Goal: Task Accomplishment & Management: Manage account settings

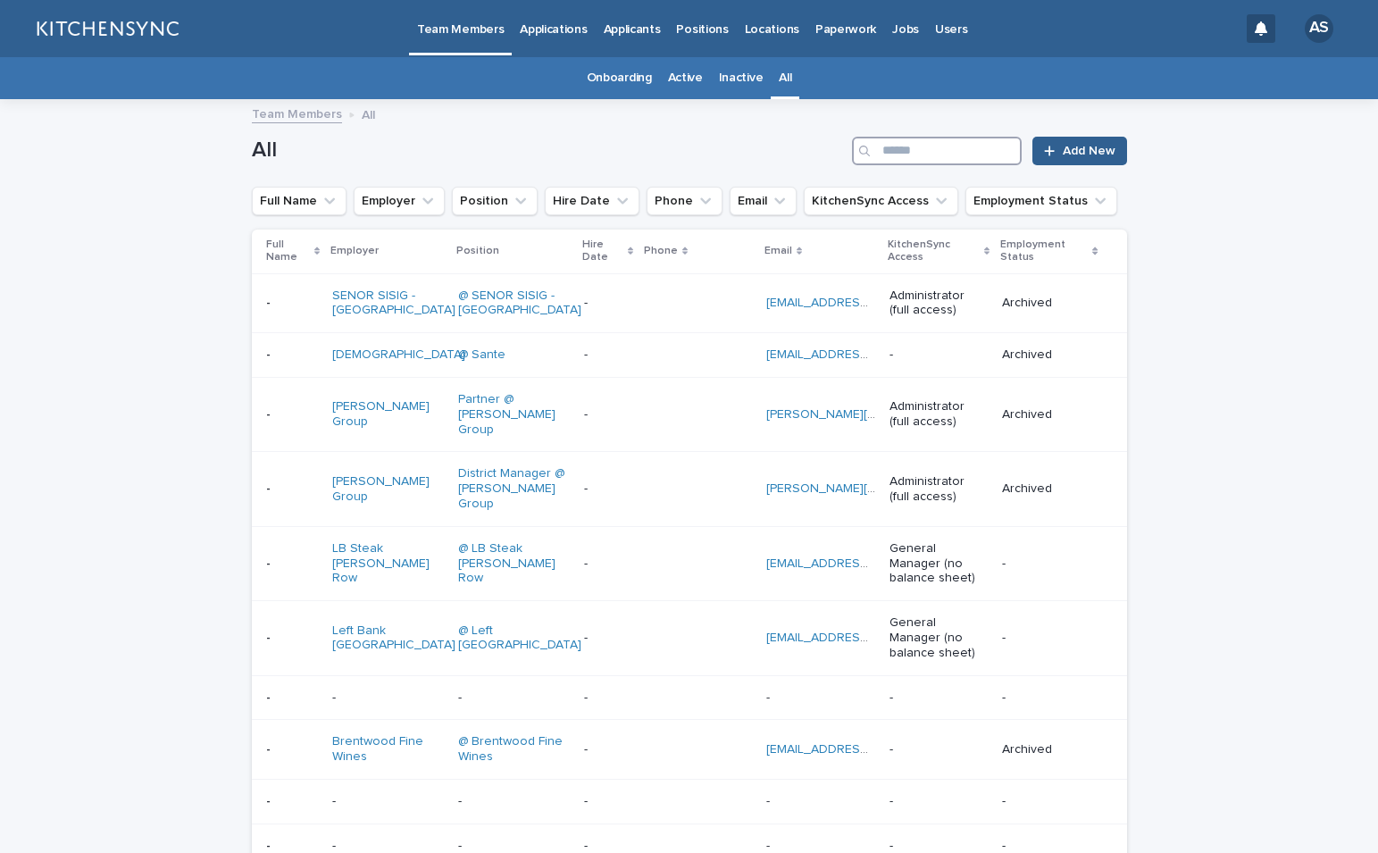
click at [936, 150] on input "Search" at bounding box center [937, 151] width 170 height 29
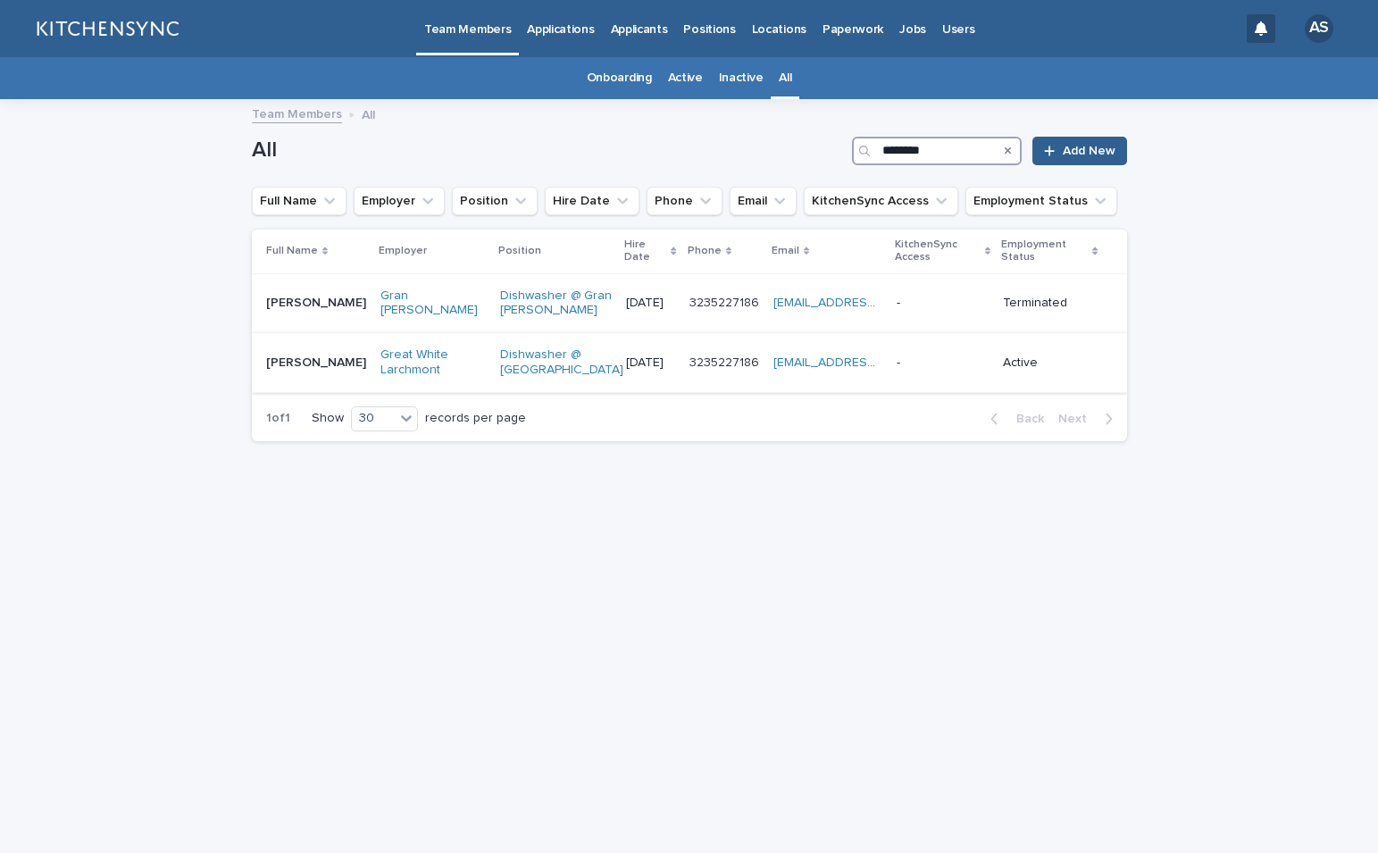
type input "*******"
click at [326, 390] on td "[PERSON_NAME] [PERSON_NAME]" at bounding box center [312, 363] width 121 height 60
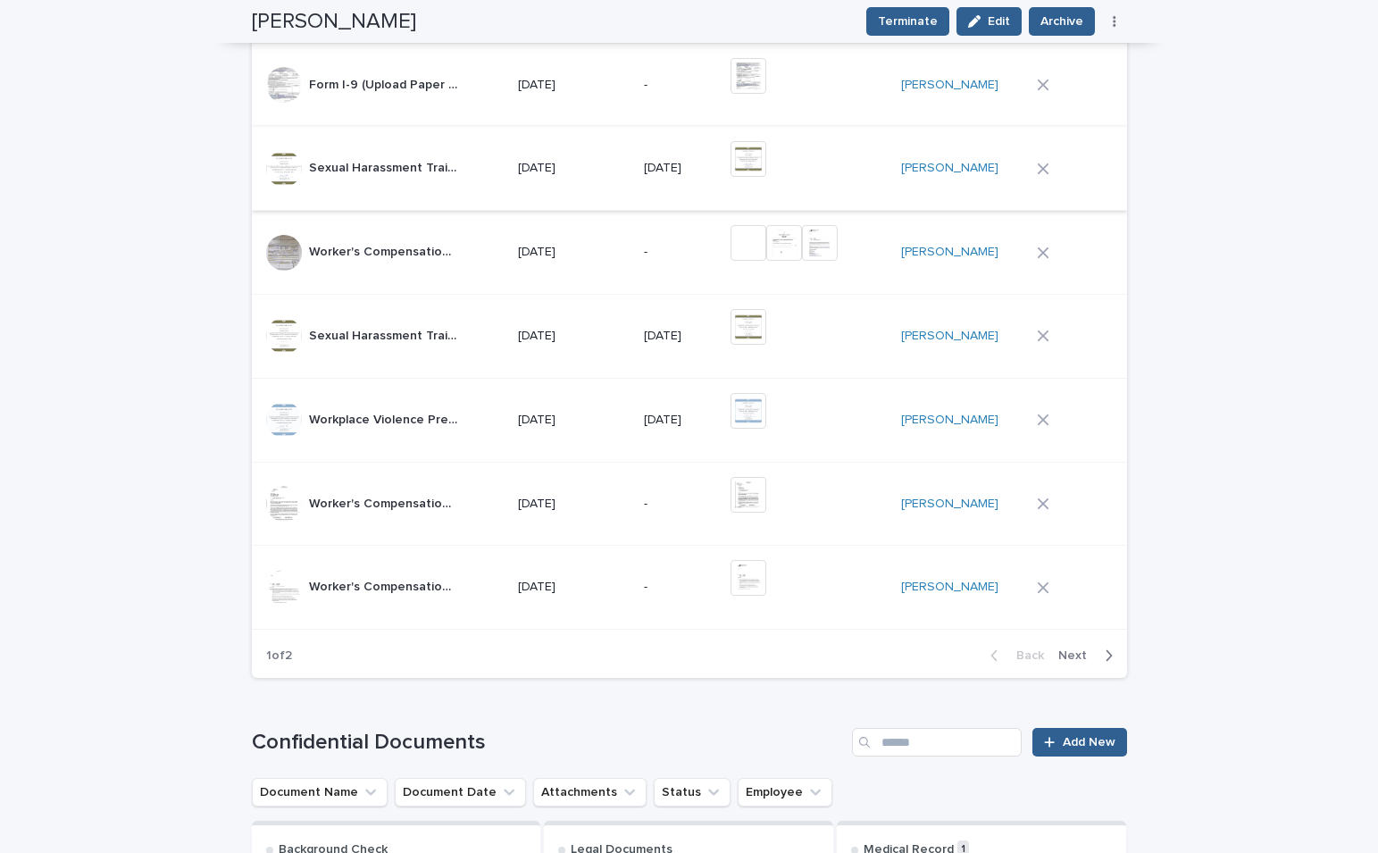
scroll to position [1208, 0]
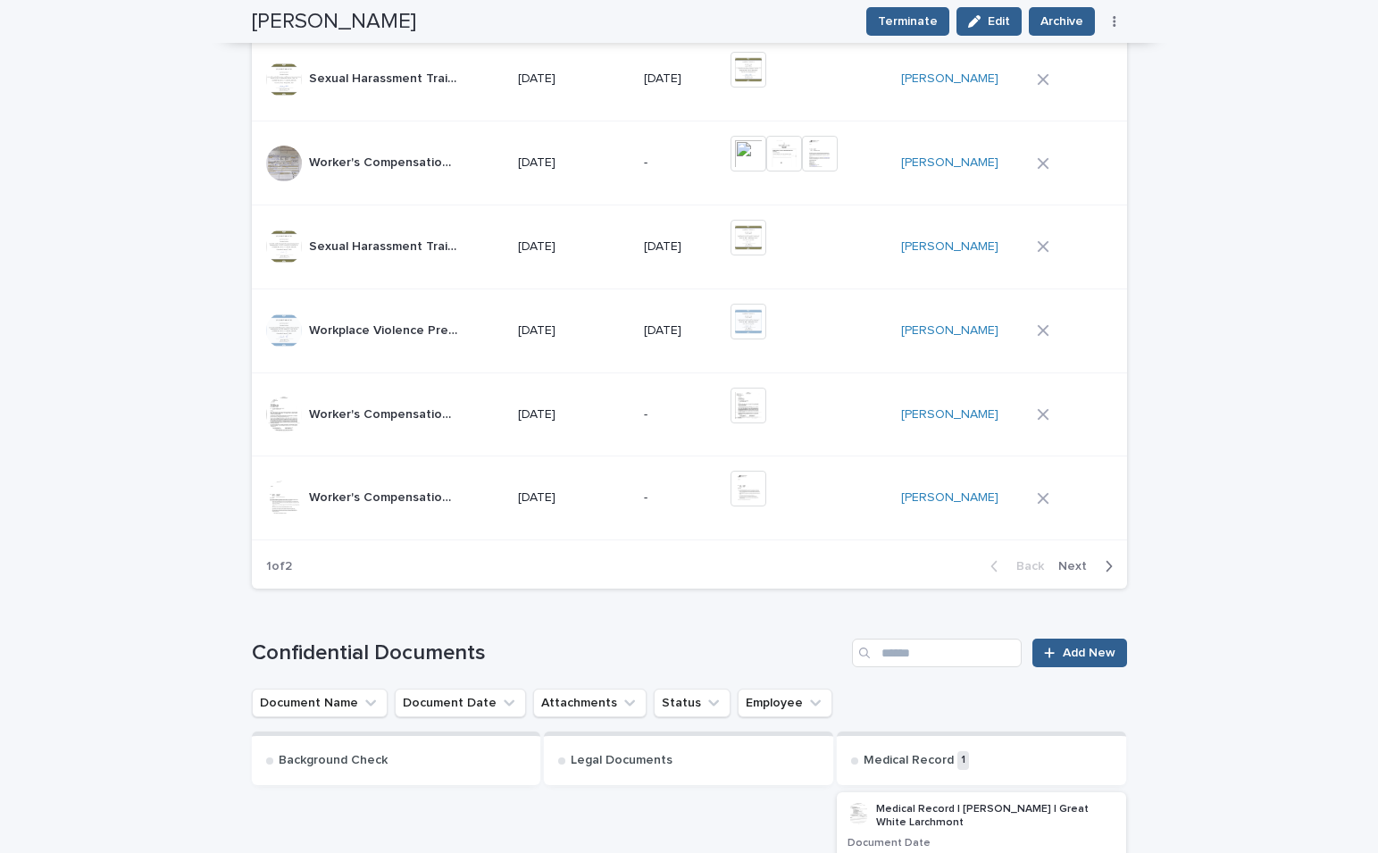
click at [1067, 567] on span "Next" at bounding box center [1077, 566] width 39 height 13
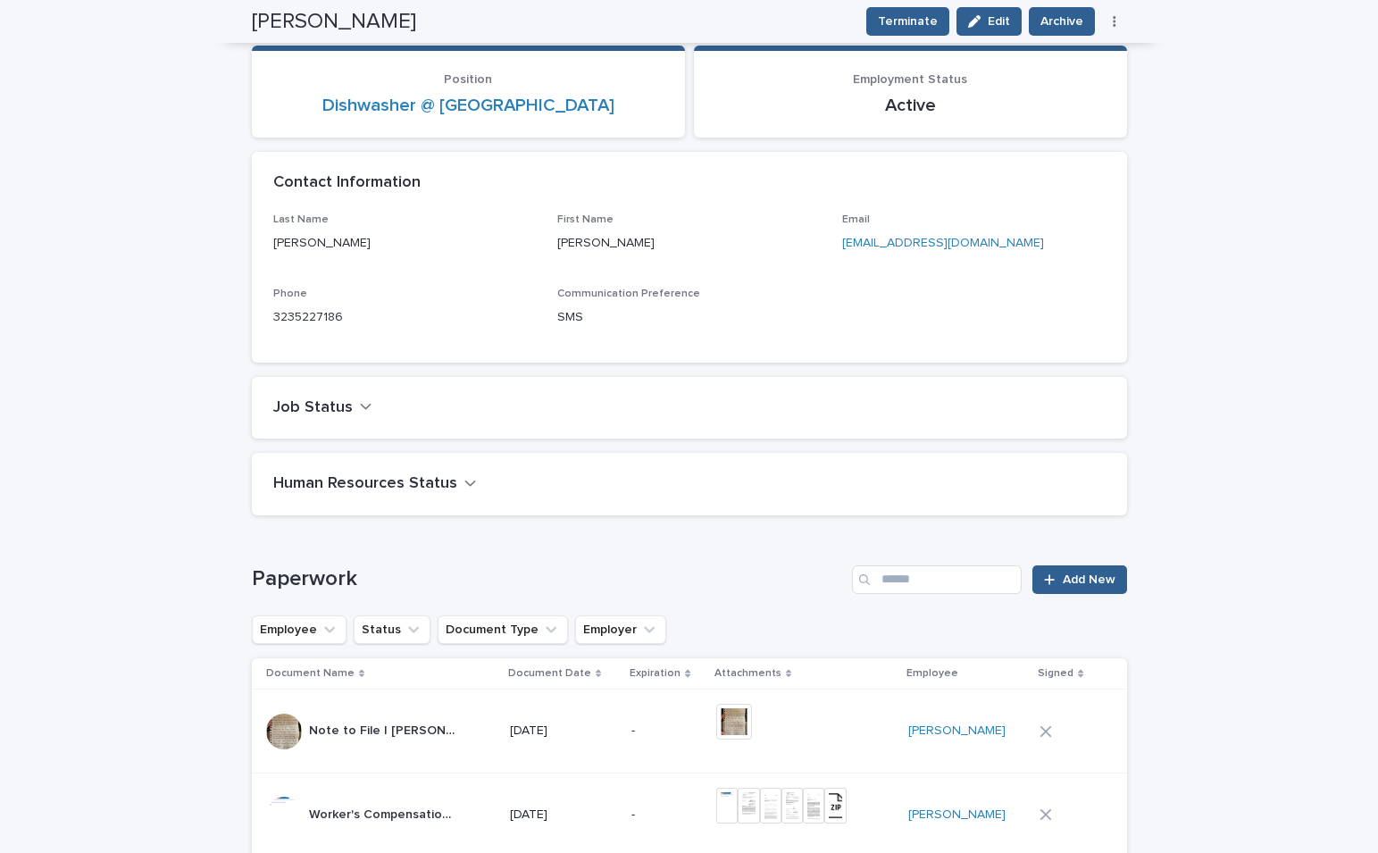
scroll to position [0, 0]
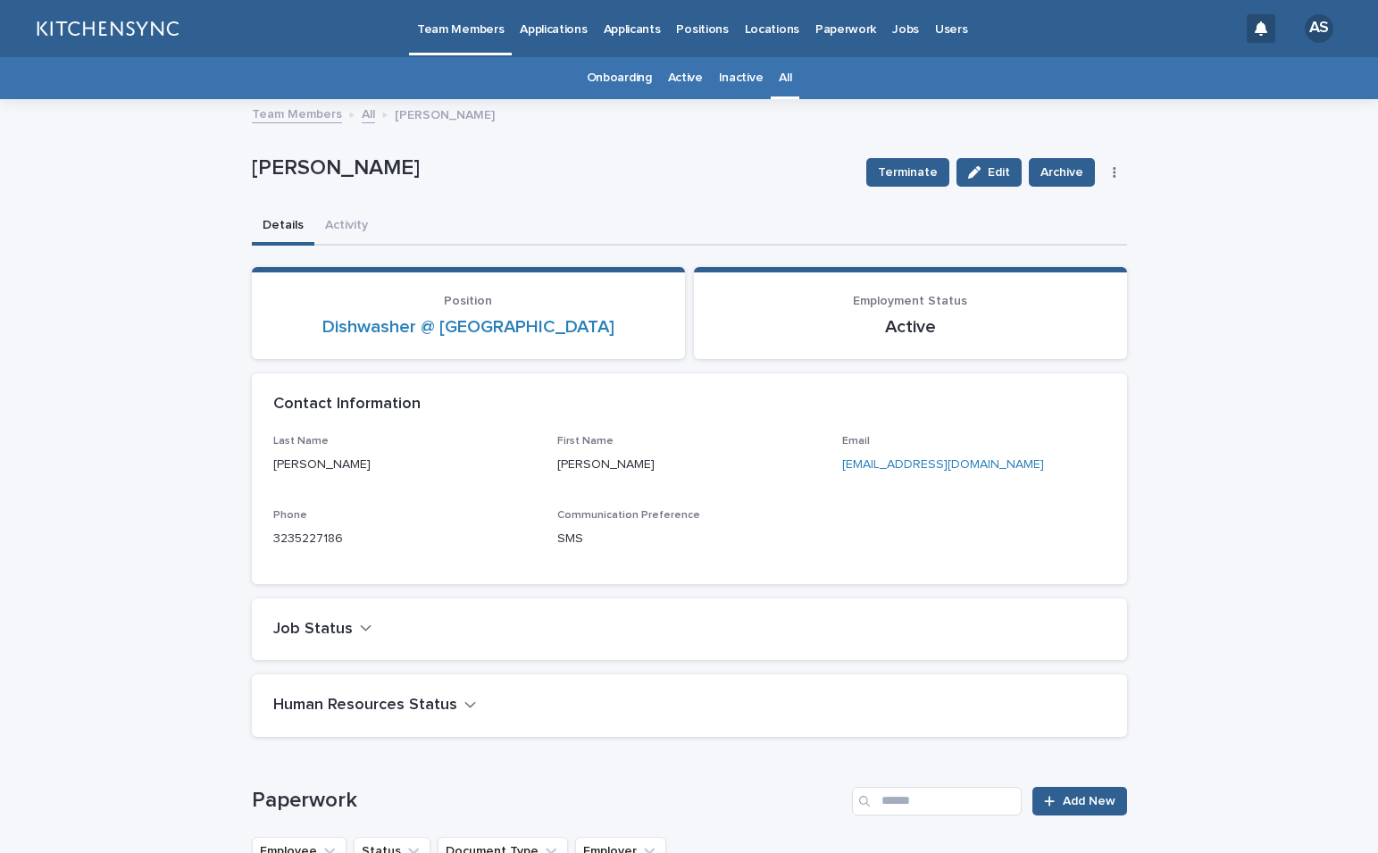
click at [779, 88] on link "All" at bounding box center [785, 78] width 13 height 42
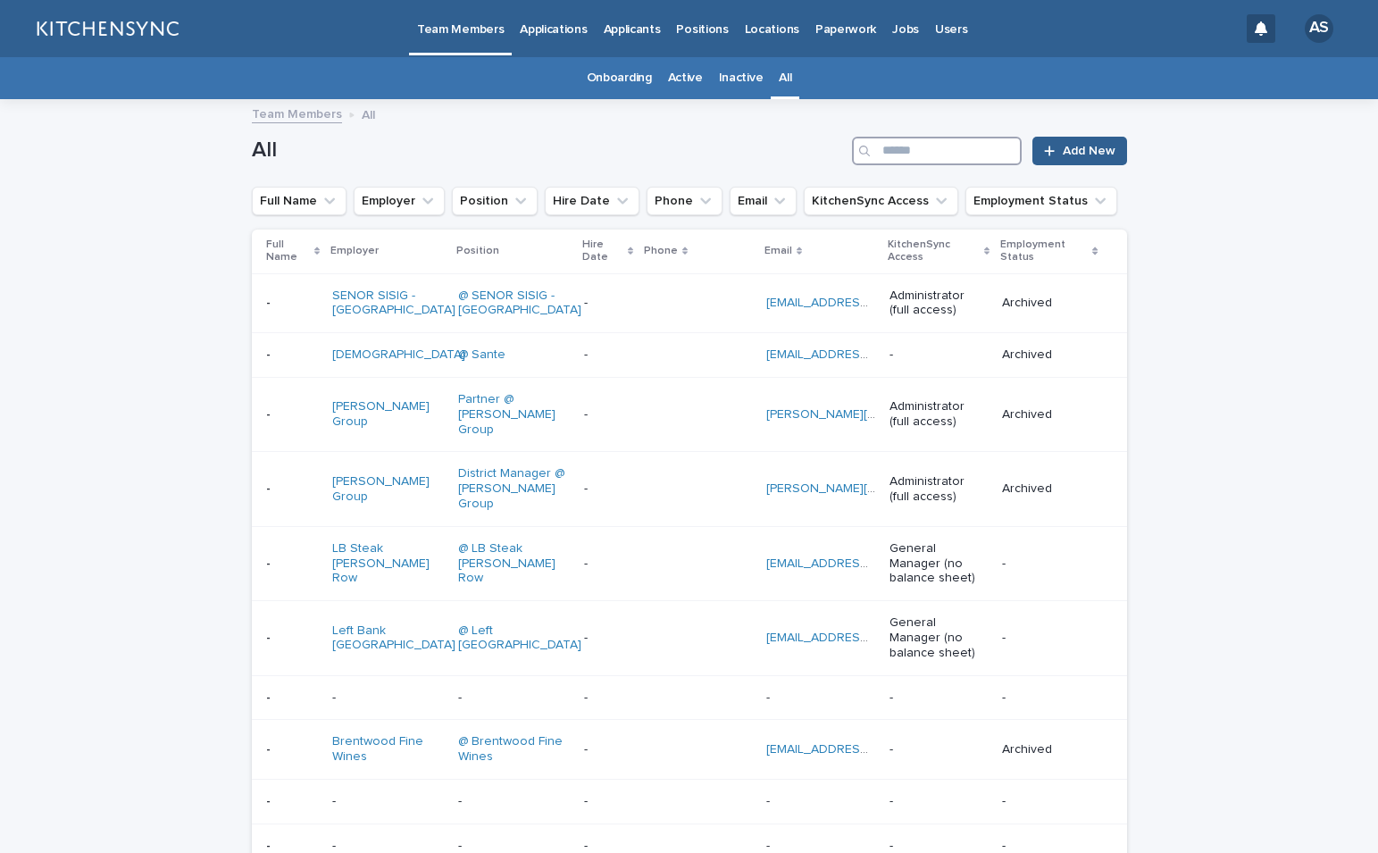
click at [916, 144] on input "Search" at bounding box center [937, 151] width 170 height 29
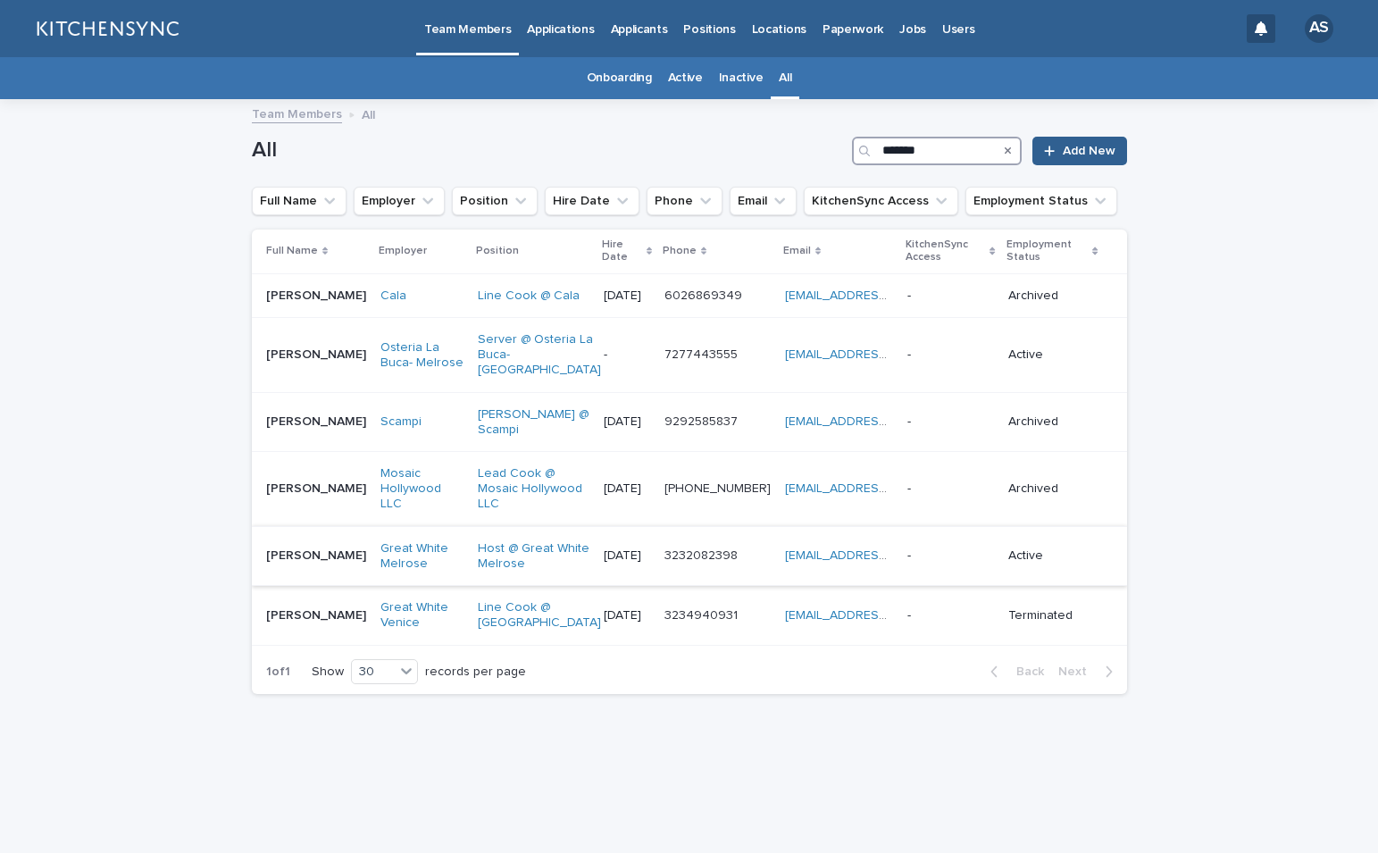
type input "*******"
click at [323, 543] on td "[PERSON_NAME] [PERSON_NAME]" at bounding box center [312, 556] width 121 height 60
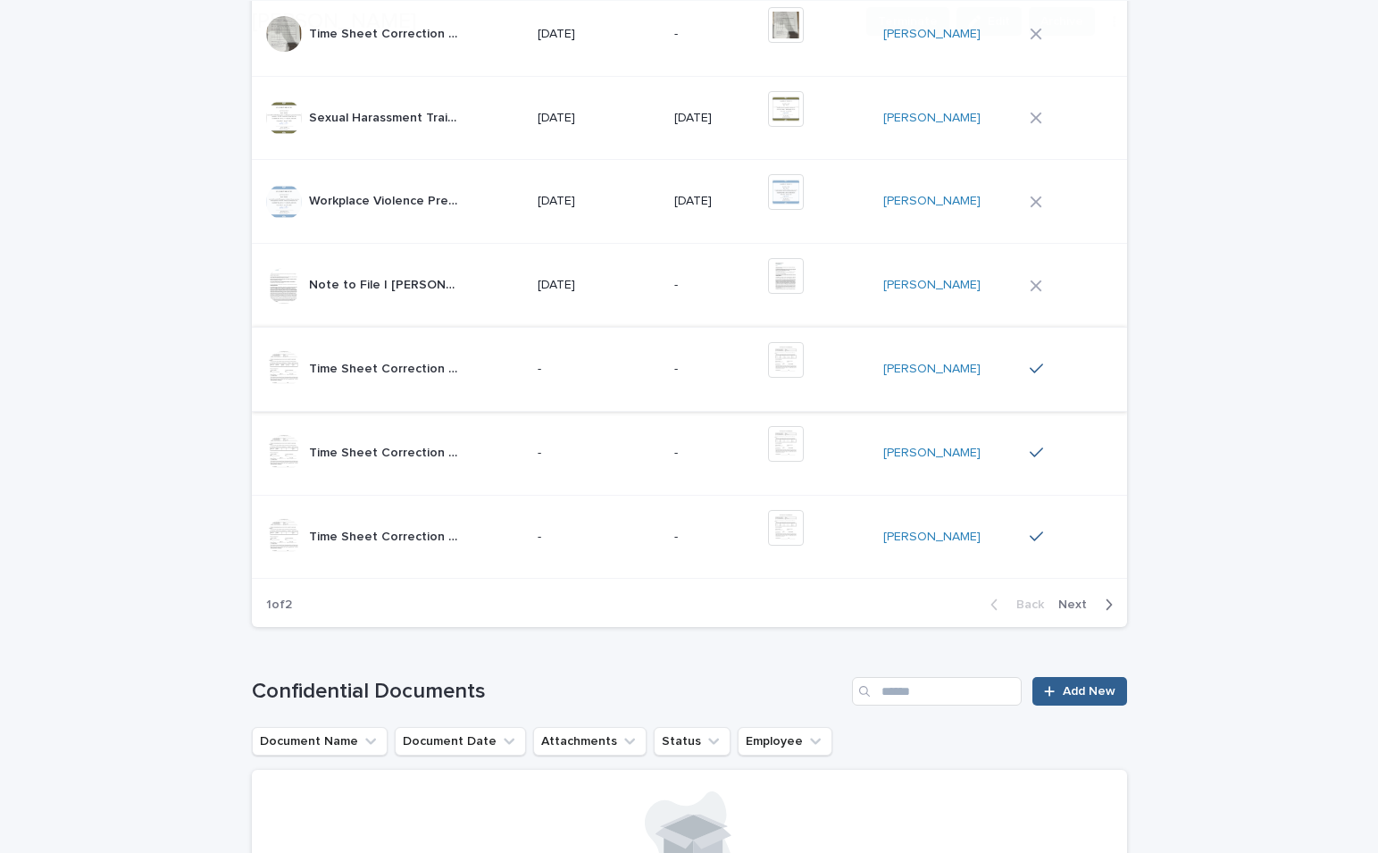
scroll to position [1138, 0]
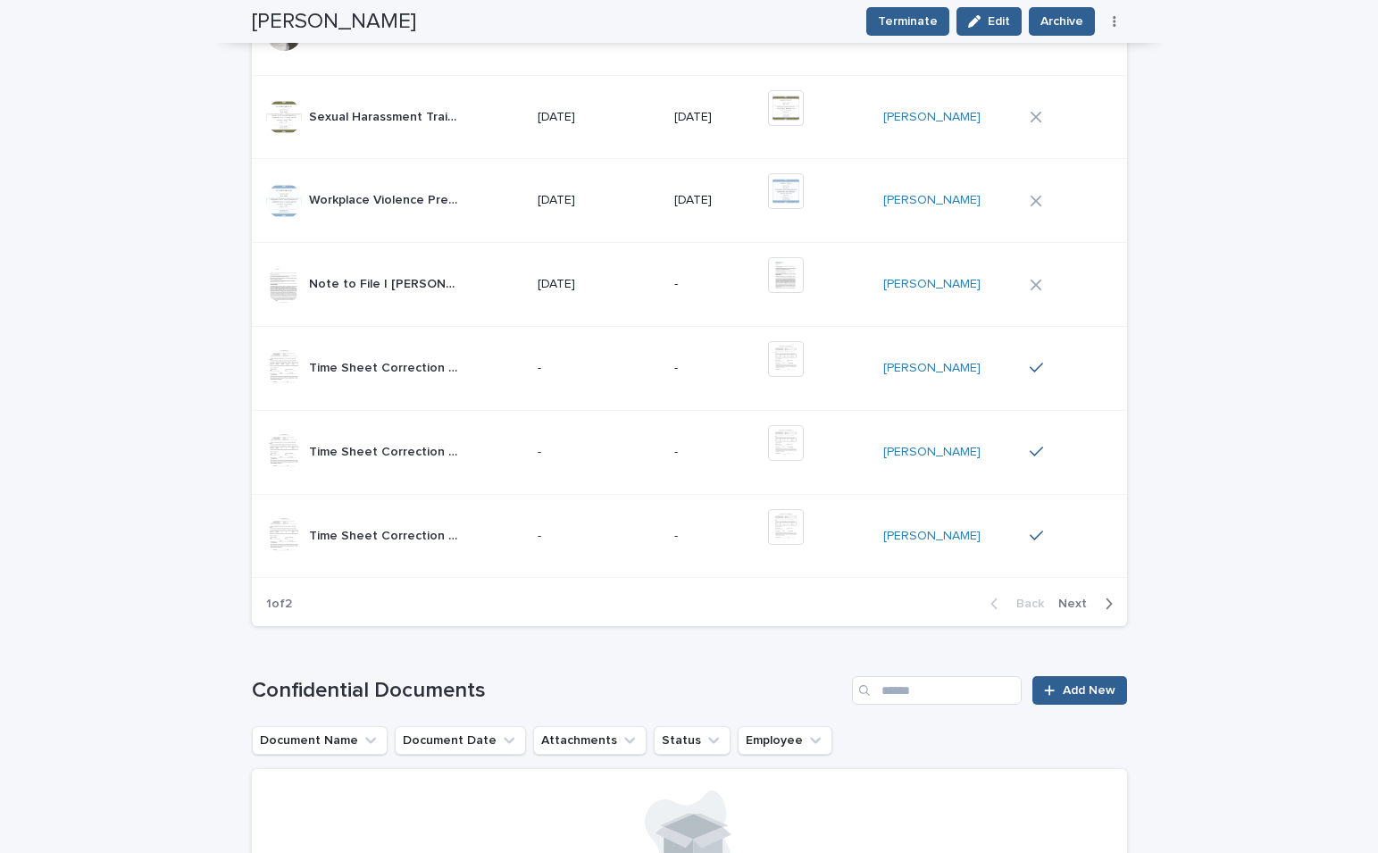
click at [1080, 599] on span "Next" at bounding box center [1077, 603] width 39 height 13
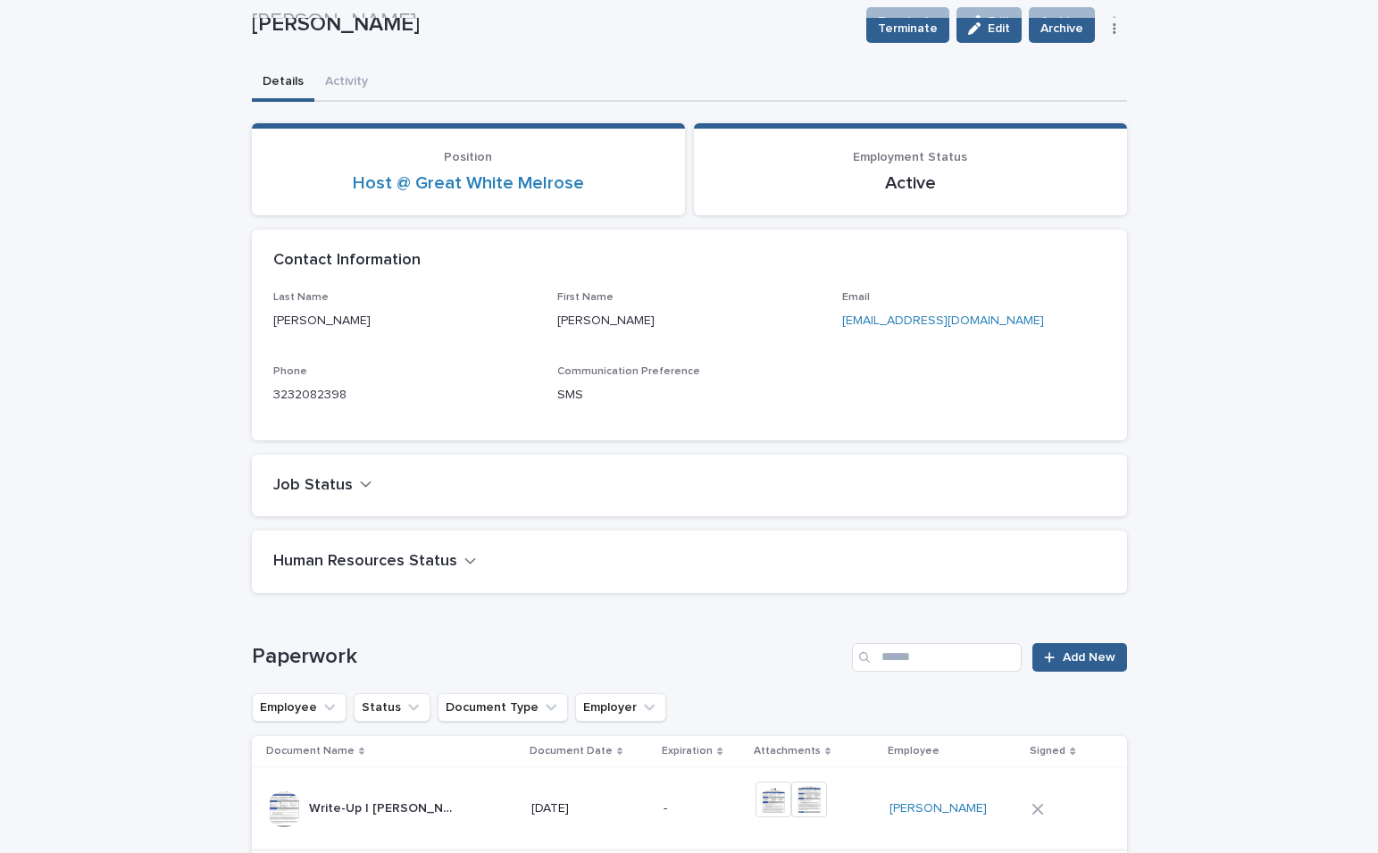
scroll to position [0, 0]
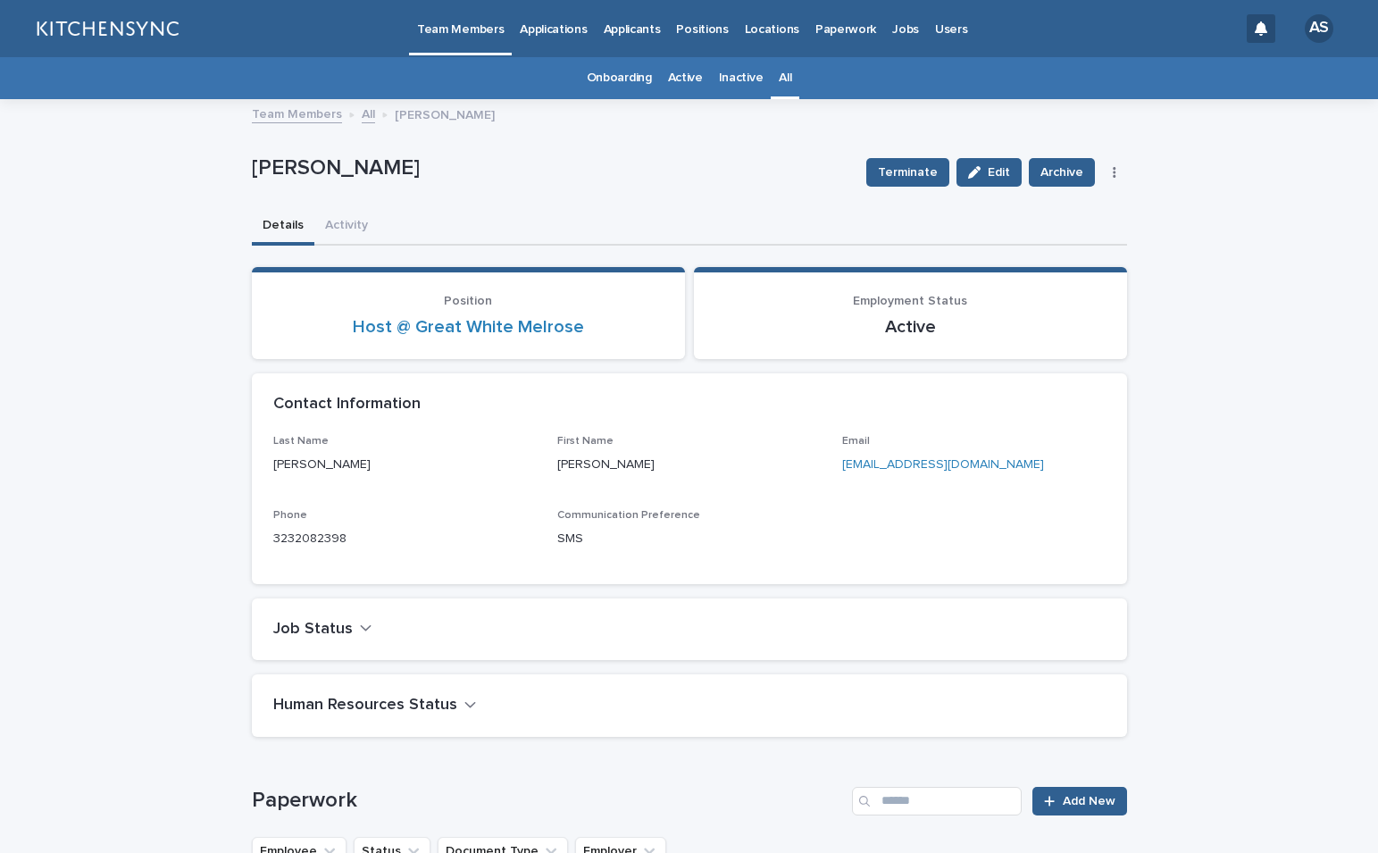
click at [779, 92] on link "All" at bounding box center [785, 78] width 13 height 42
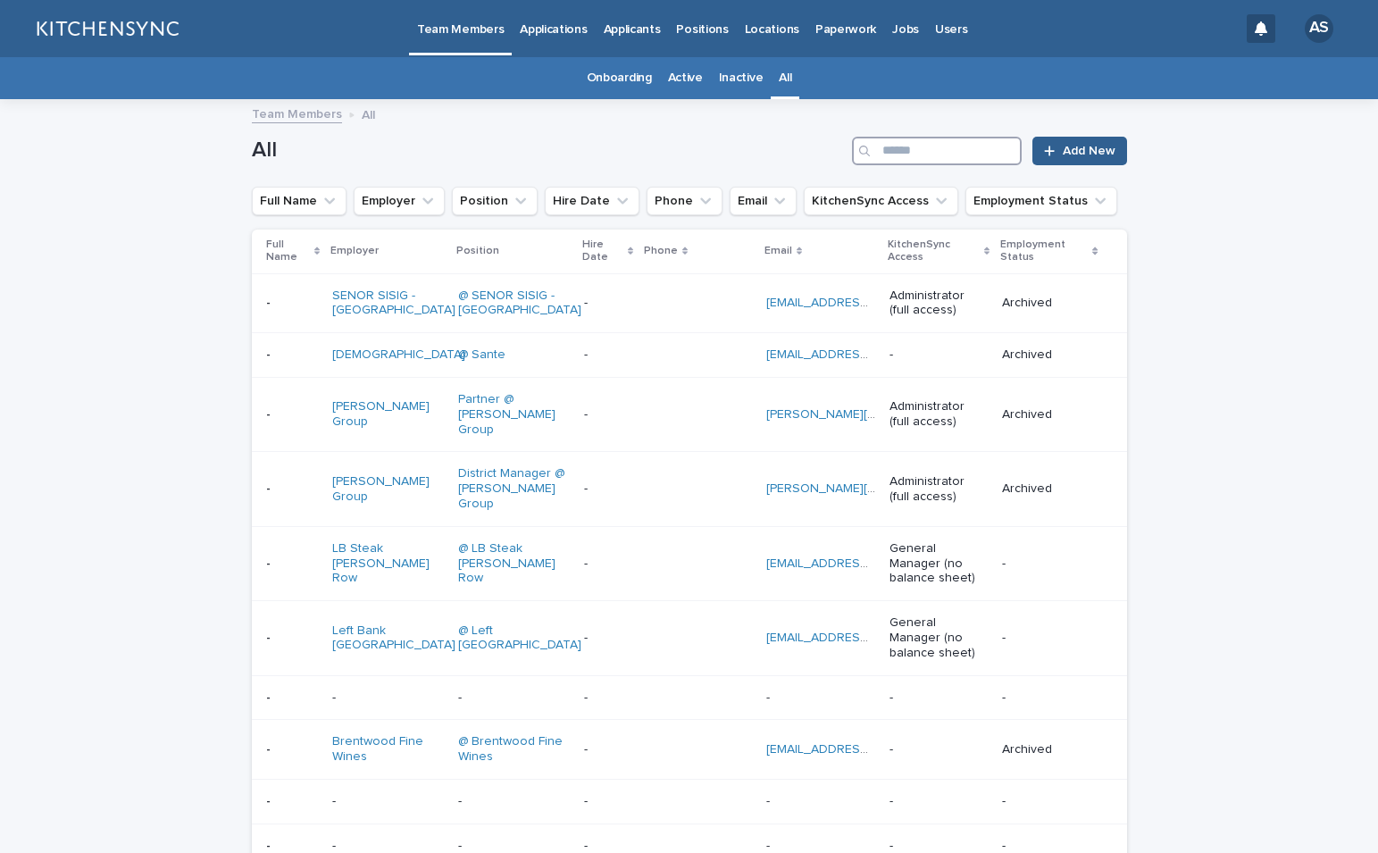
click at [923, 154] on input "Search" at bounding box center [937, 151] width 170 height 29
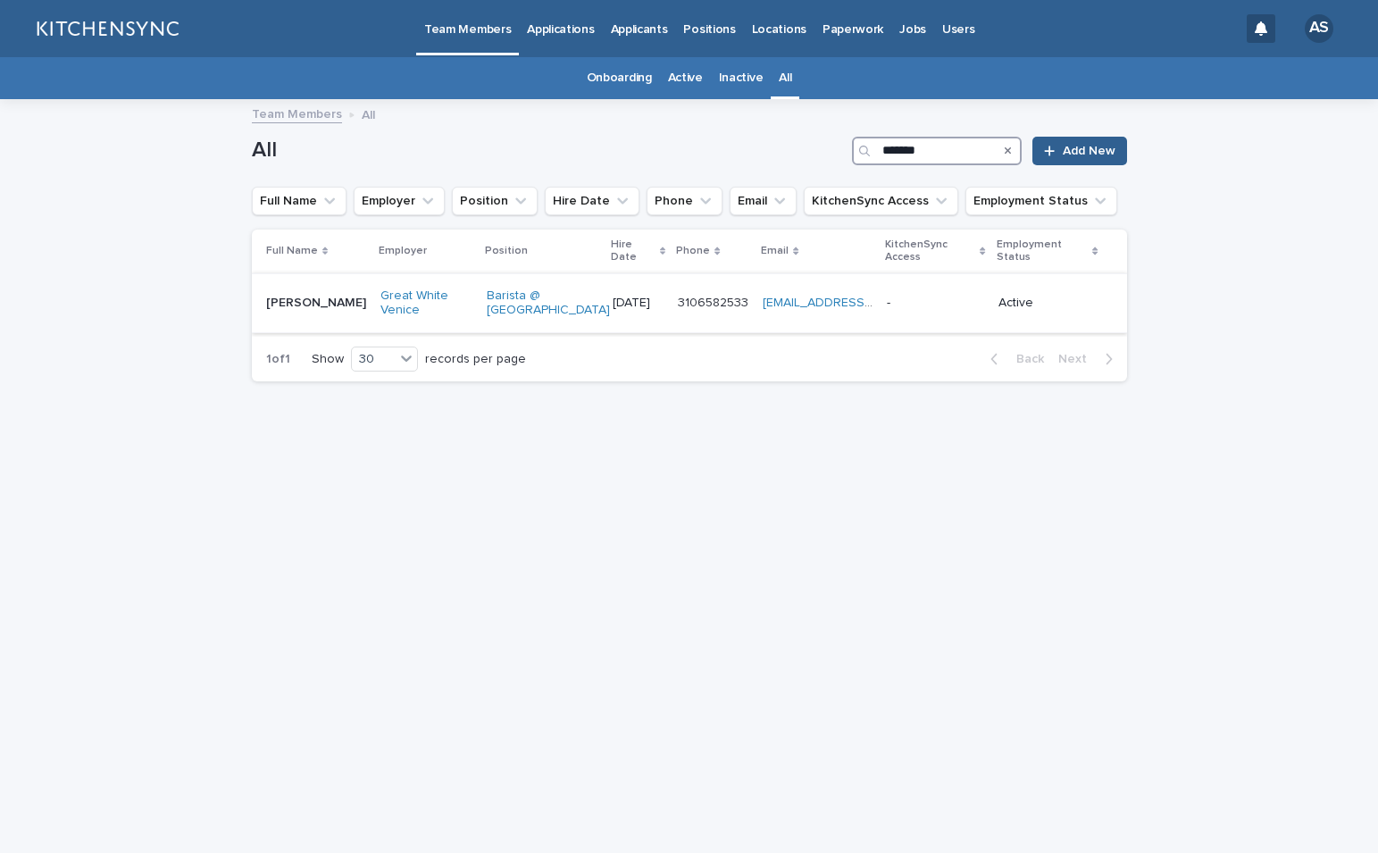
type input "*******"
click at [302, 304] on div "[PERSON_NAME] [PERSON_NAME]" at bounding box center [316, 302] width 100 height 29
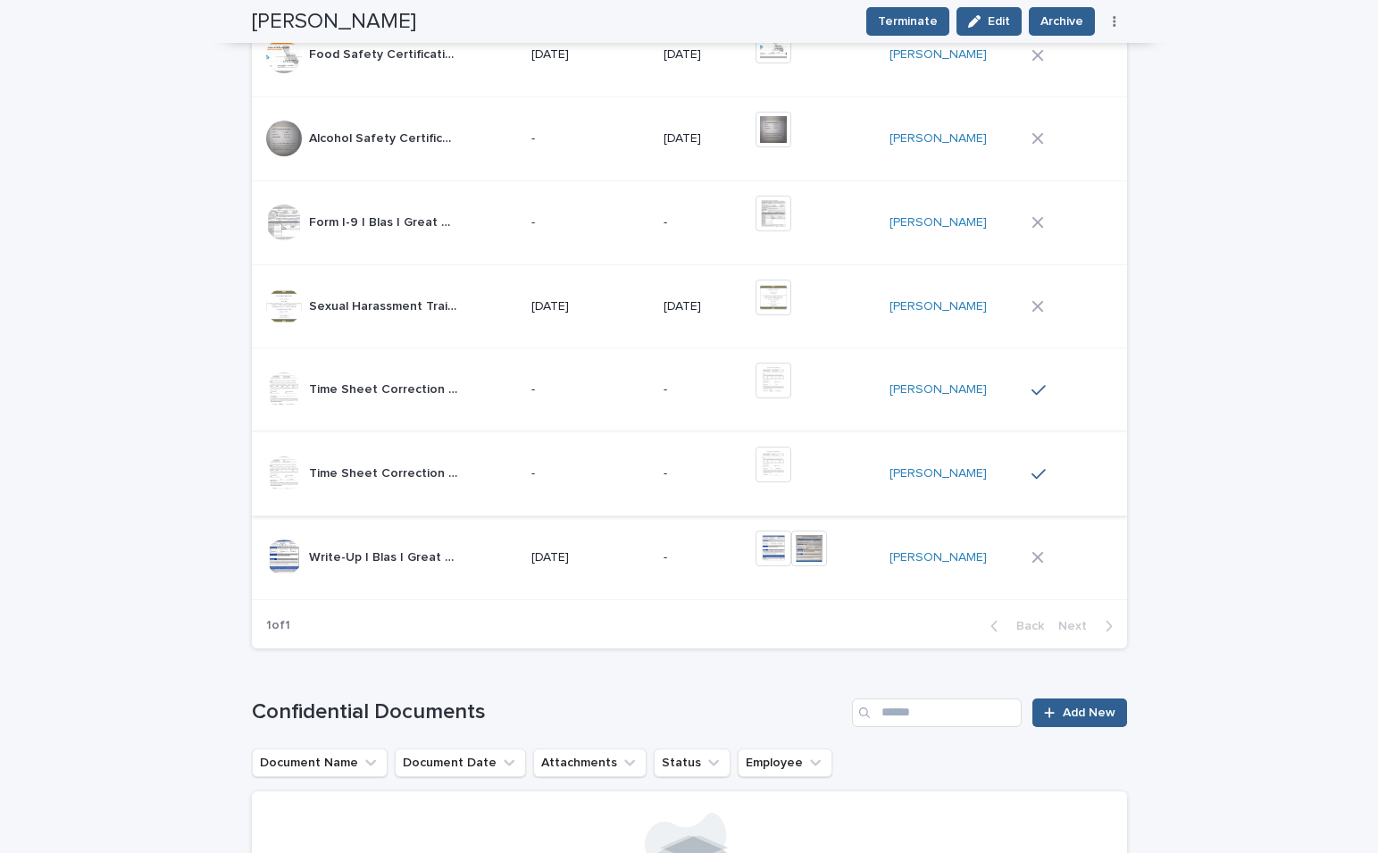
scroll to position [1005, 0]
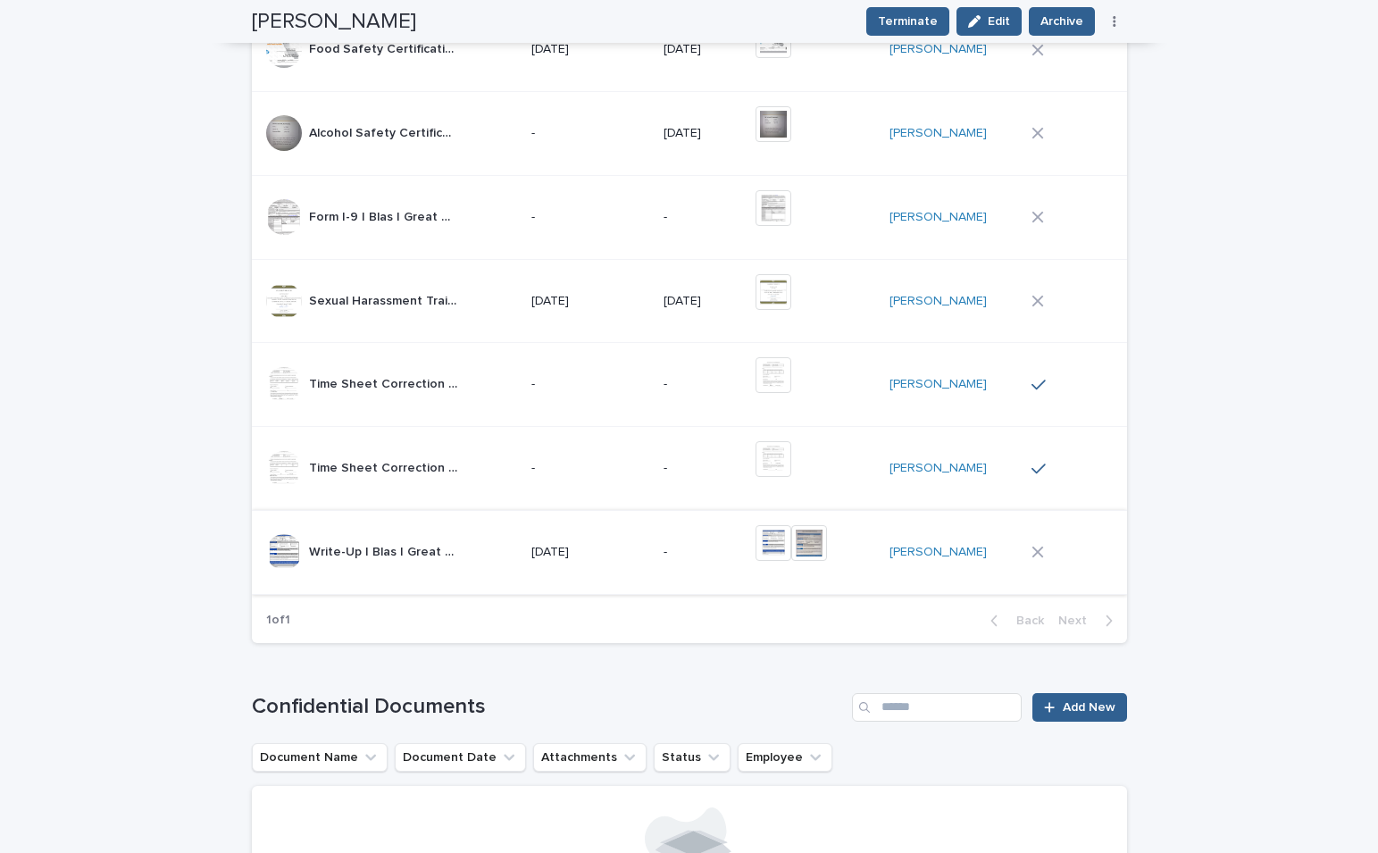
click at [827, 548] on img at bounding box center [809, 543] width 36 height 36
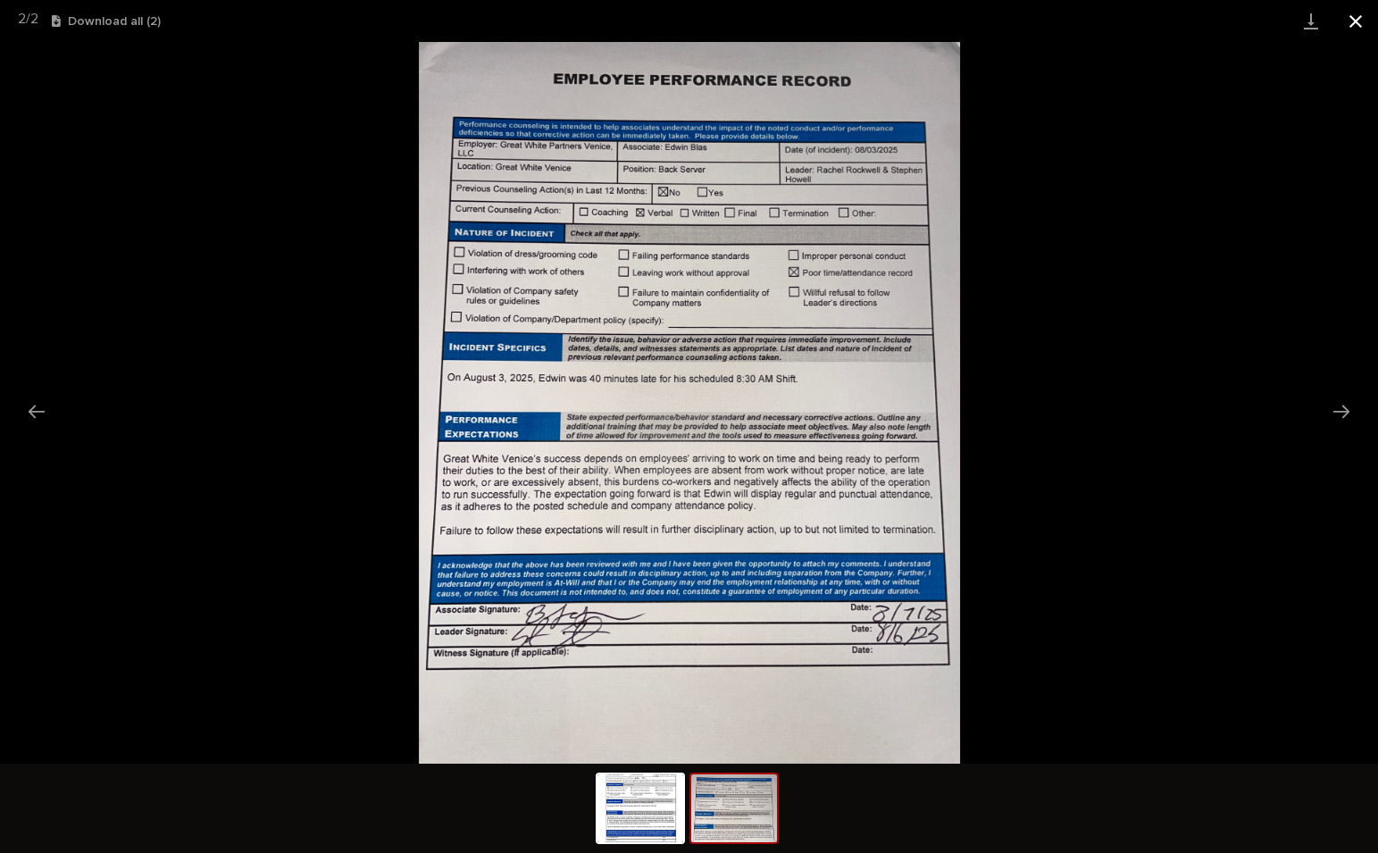
click at [1359, 24] on button "Close gallery" at bounding box center [1355, 21] width 45 height 42
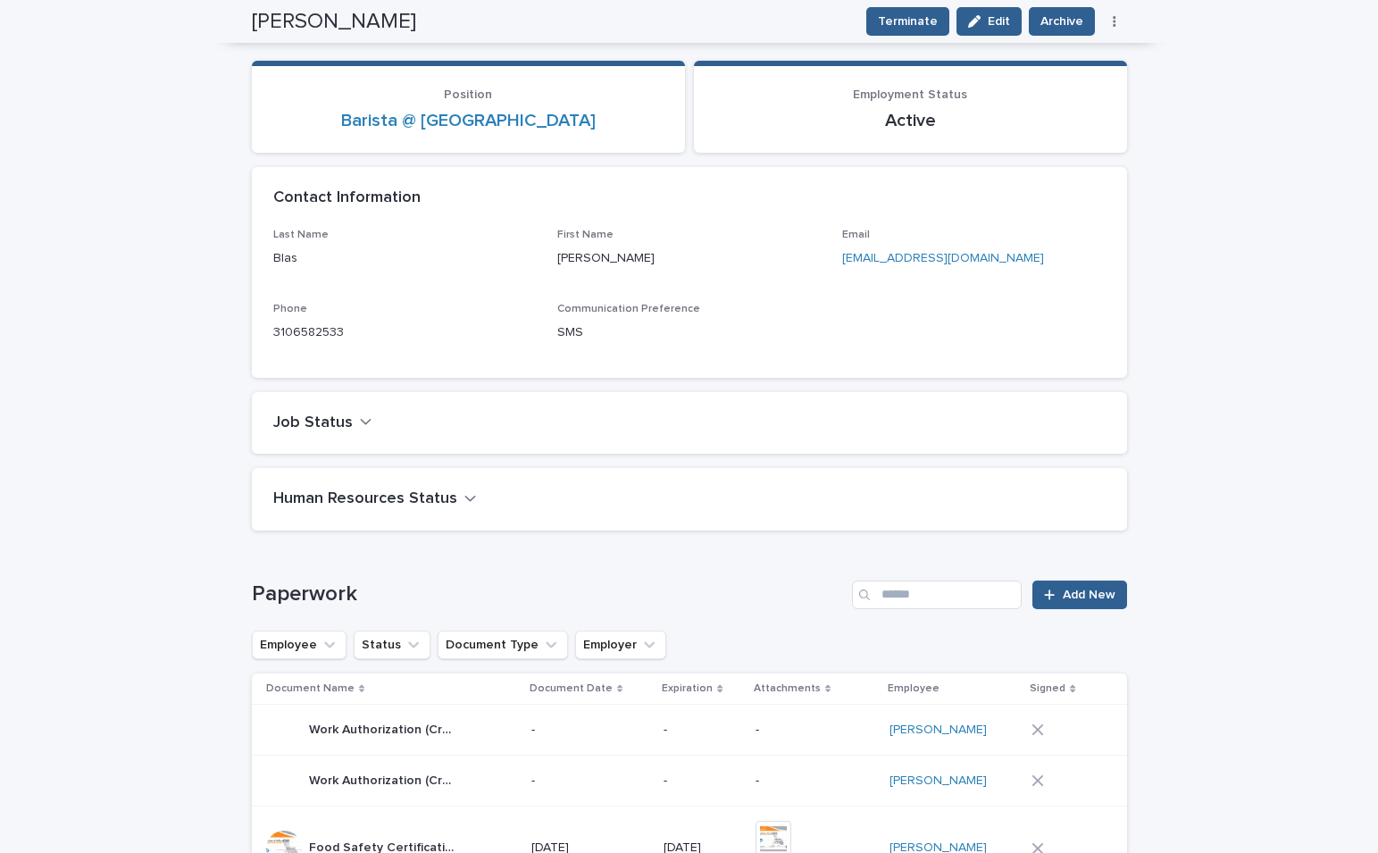
scroll to position [0, 0]
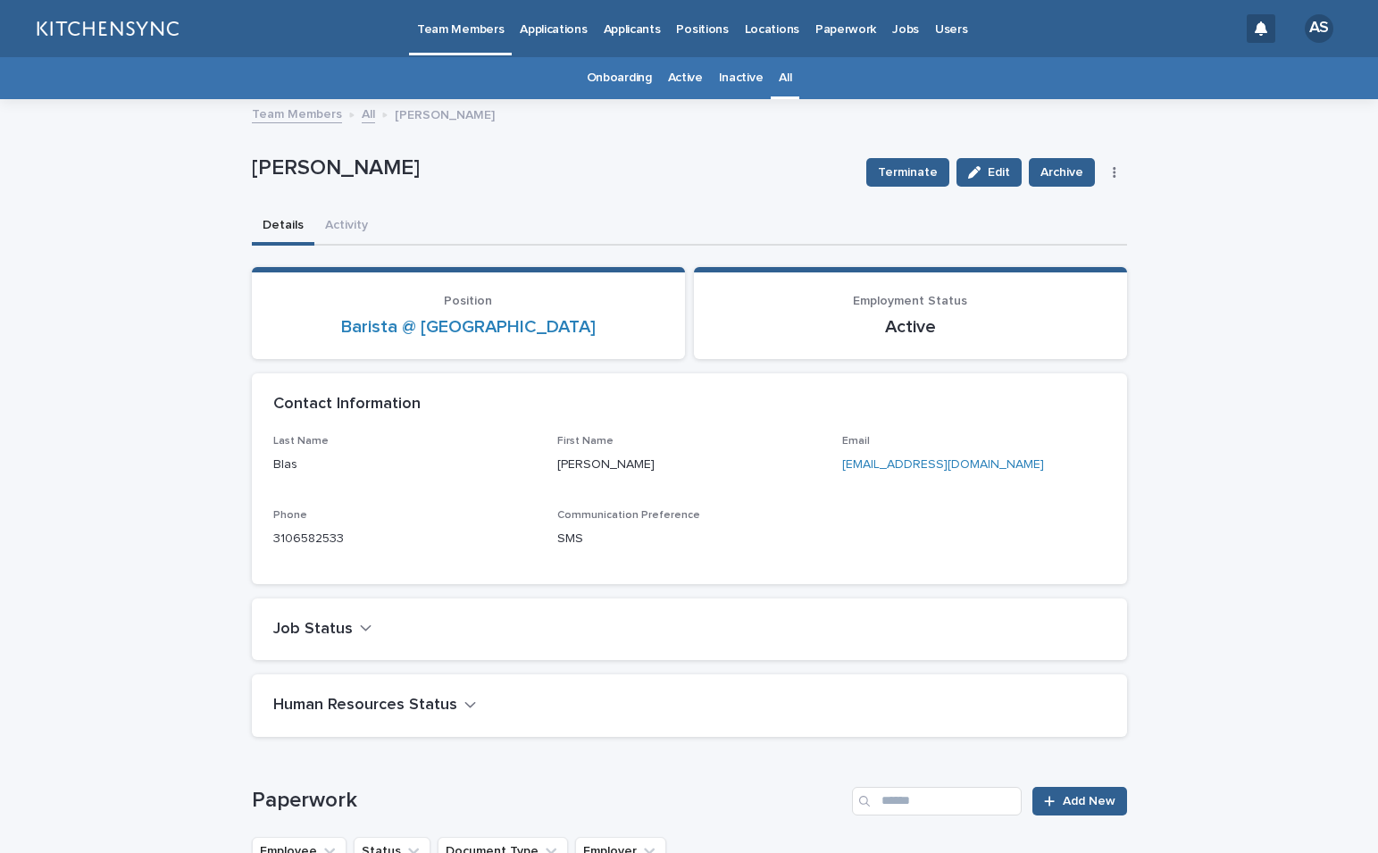
click at [779, 89] on link "All" at bounding box center [785, 78] width 13 height 42
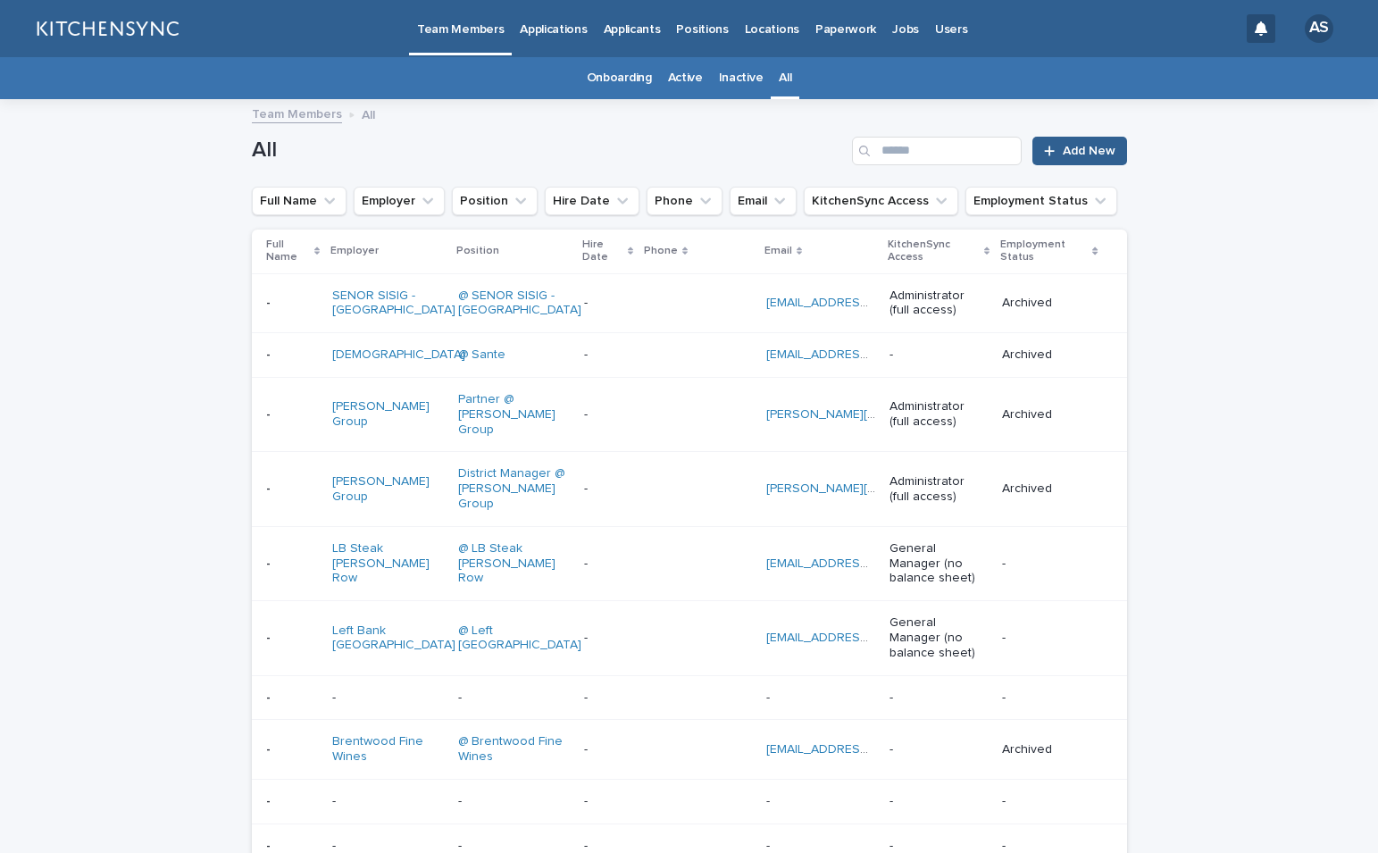
click at [958, 167] on div "All Add New" at bounding box center [689, 144] width 875 height 86
click at [958, 159] on input "Search" at bounding box center [937, 151] width 170 height 29
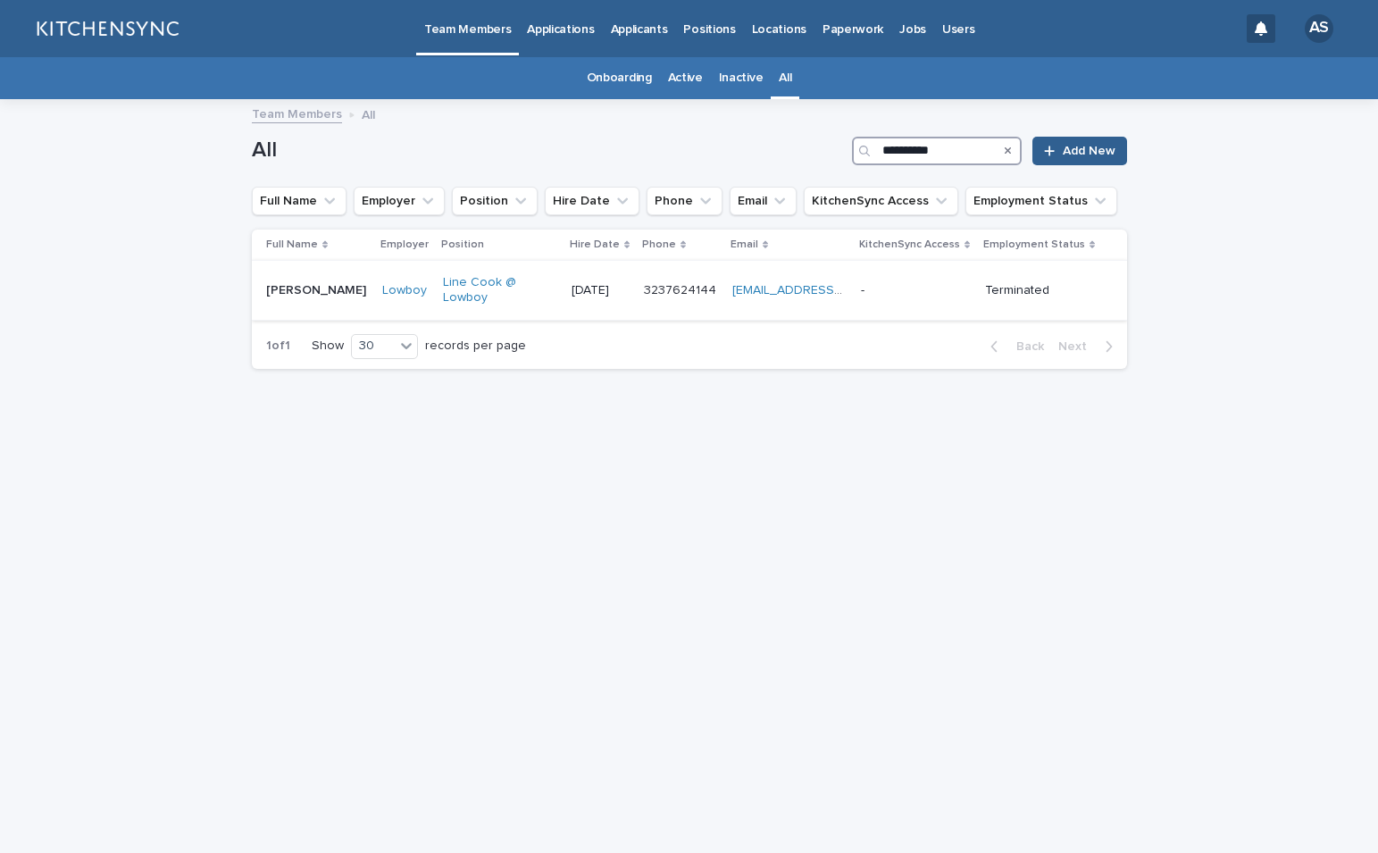
type input "**********"
click at [302, 301] on div "[PERSON_NAME] [PERSON_NAME]" at bounding box center [317, 290] width 103 height 29
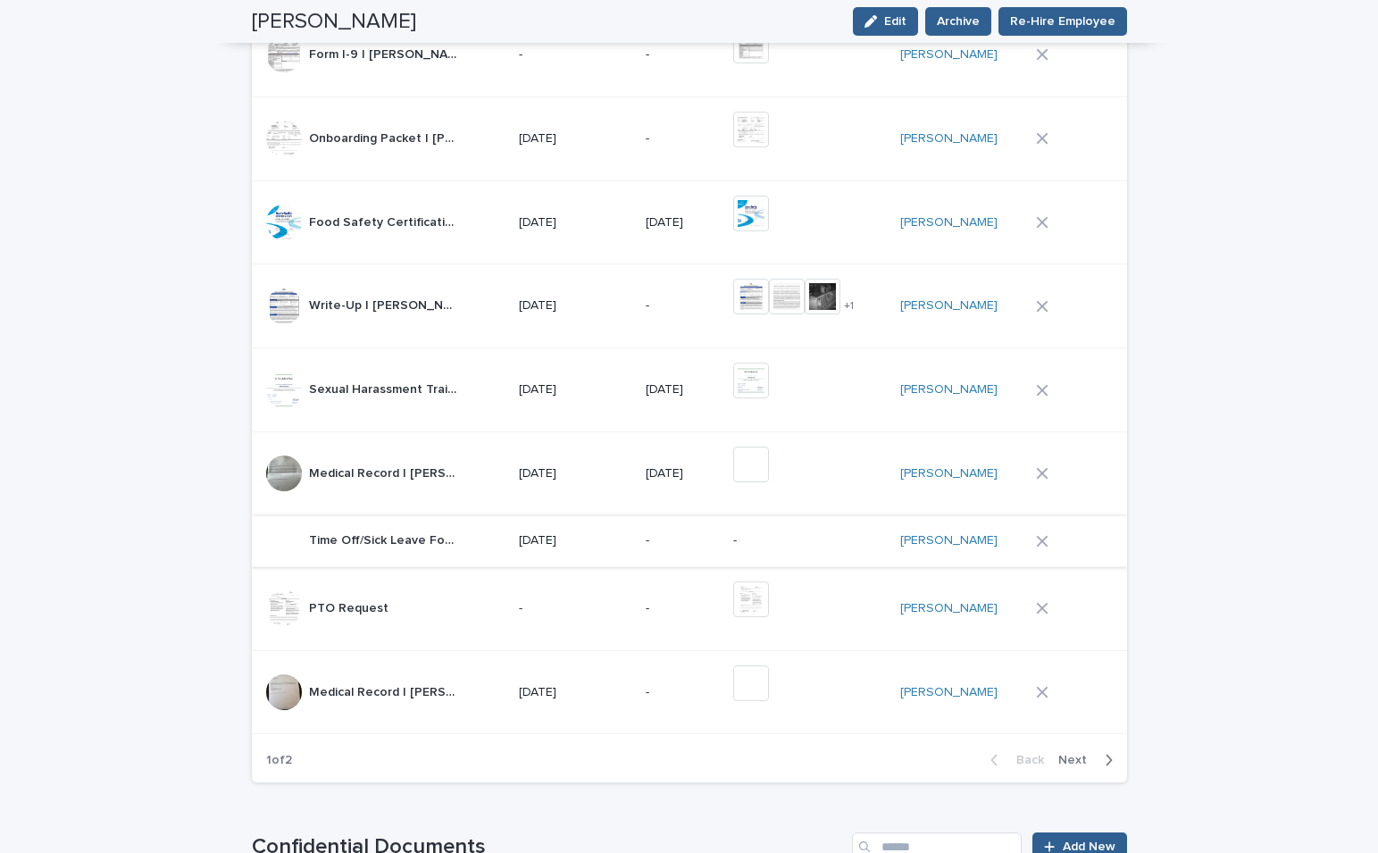
scroll to position [1323, 0]
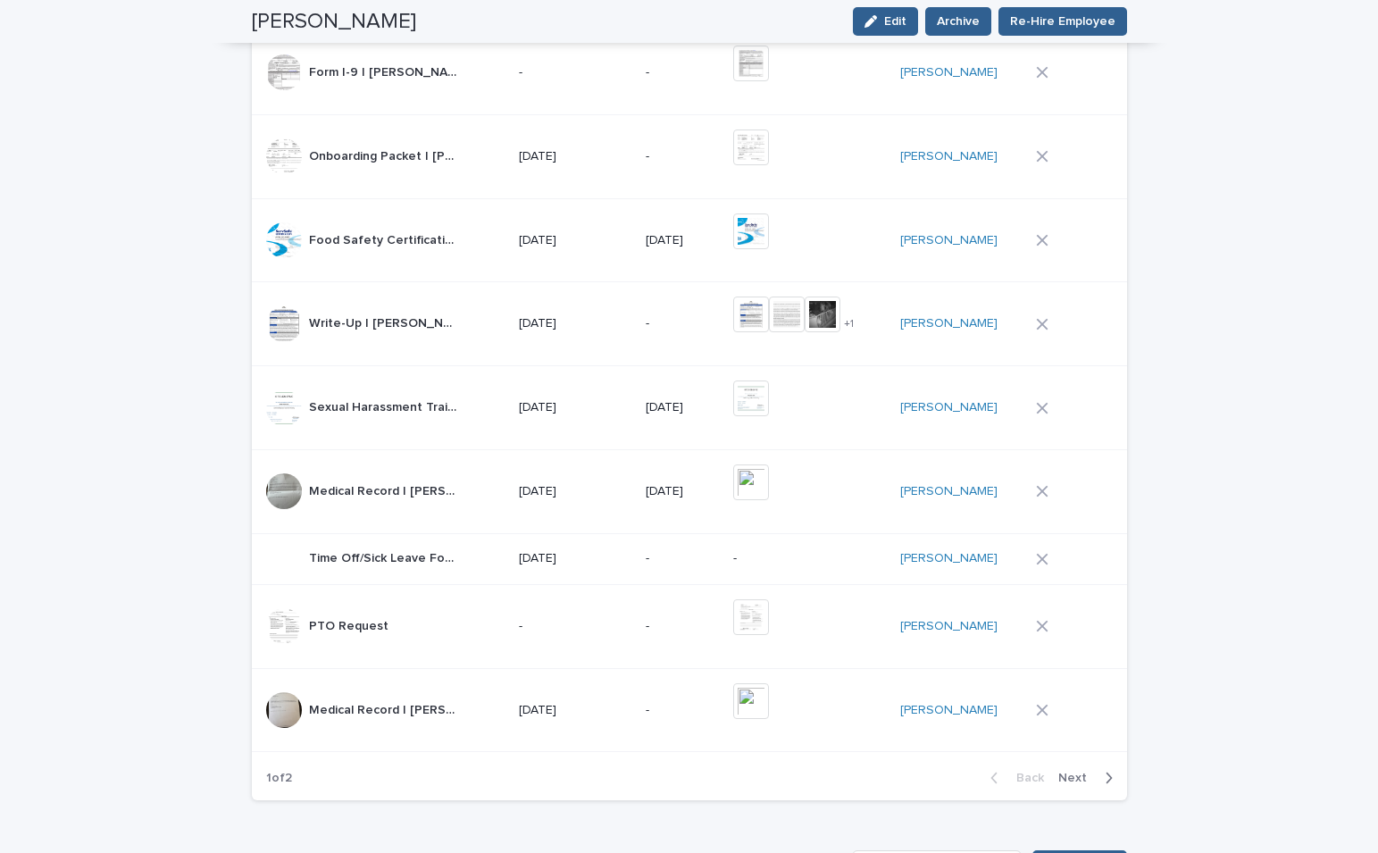
click at [1074, 780] on span "Next" at bounding box center [1077, 777] width 39 height 13
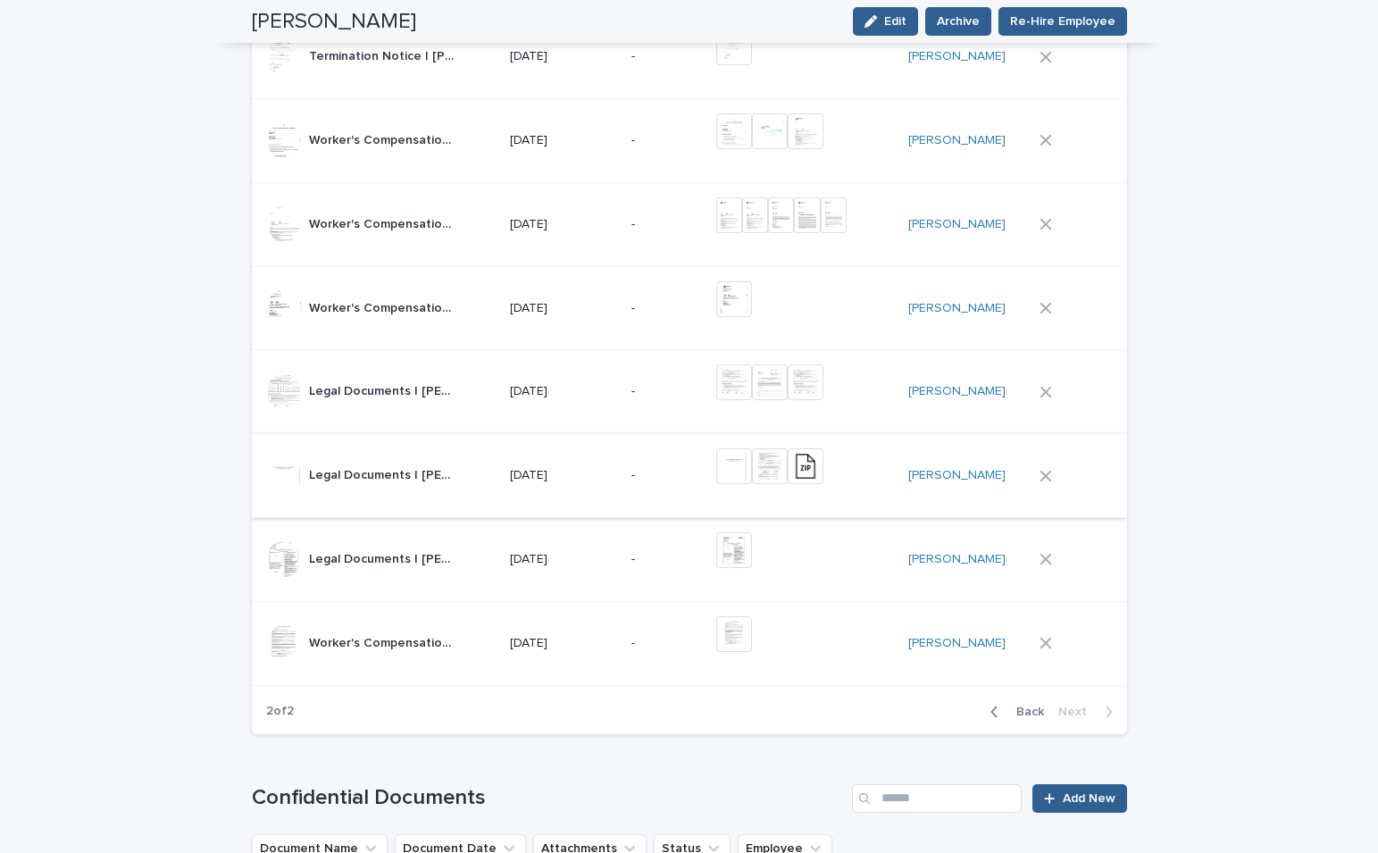
click at [813, 477] on img at bounding box center [806, 466] width 36 height 36
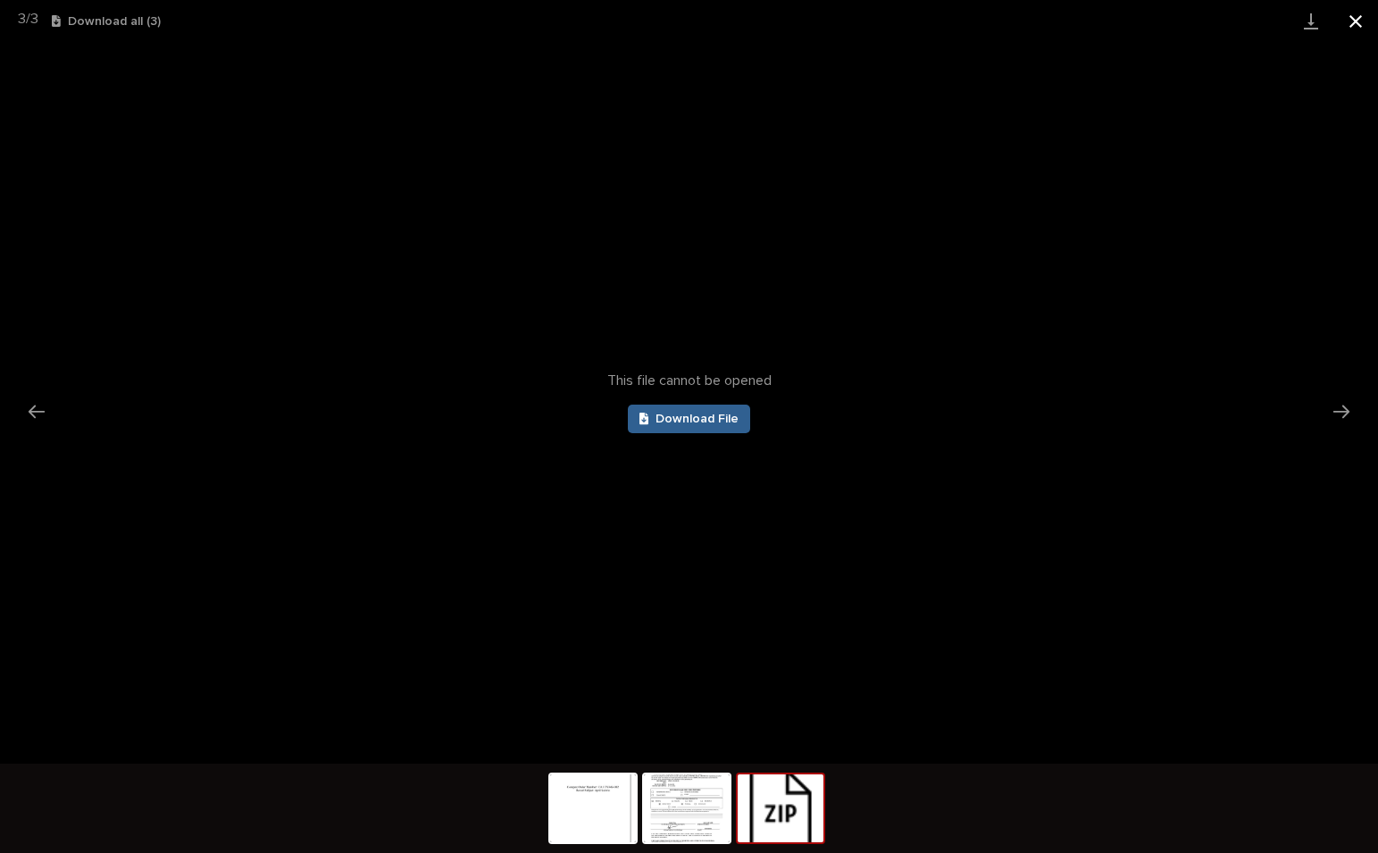
click at [1359, 26] on button "Close gallery" at bounding box center [1355, 21] width 45 height 42
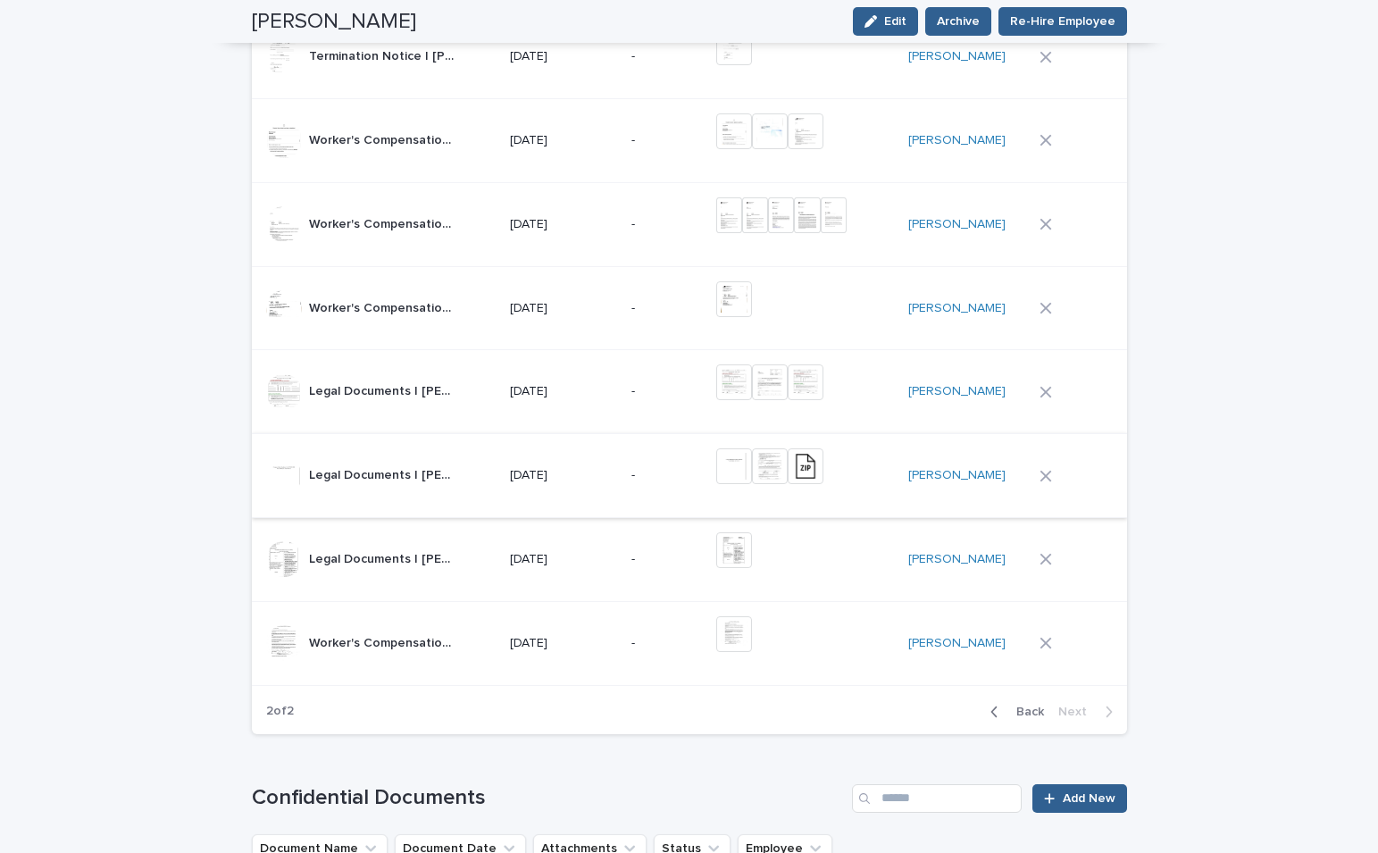
click at [775, 466] on img at bounding box center [770, 466] width 36 height 36
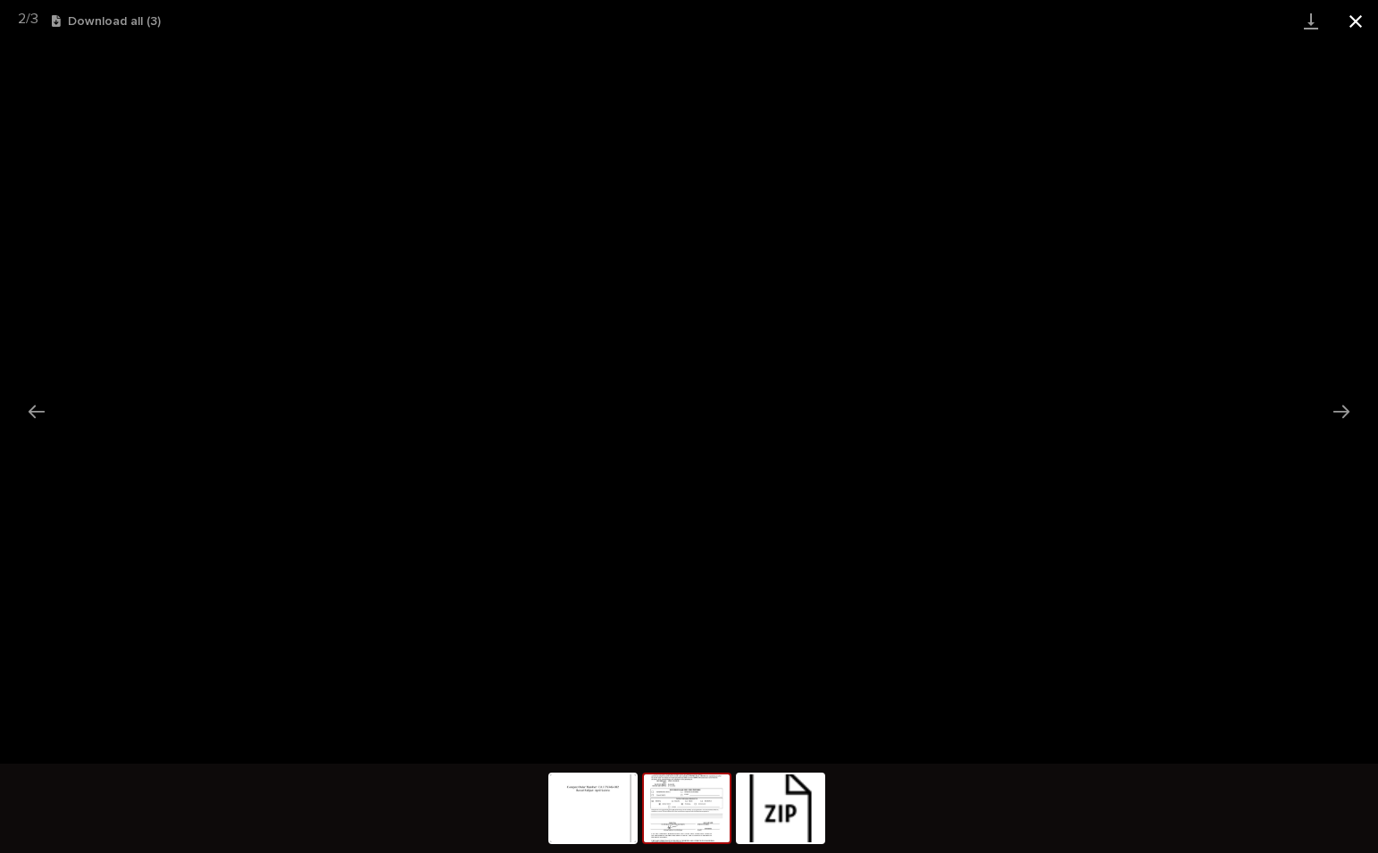
click at [1355, 29] on button "Close gallery" at bounding box center [1355, 21] width 45 height 42
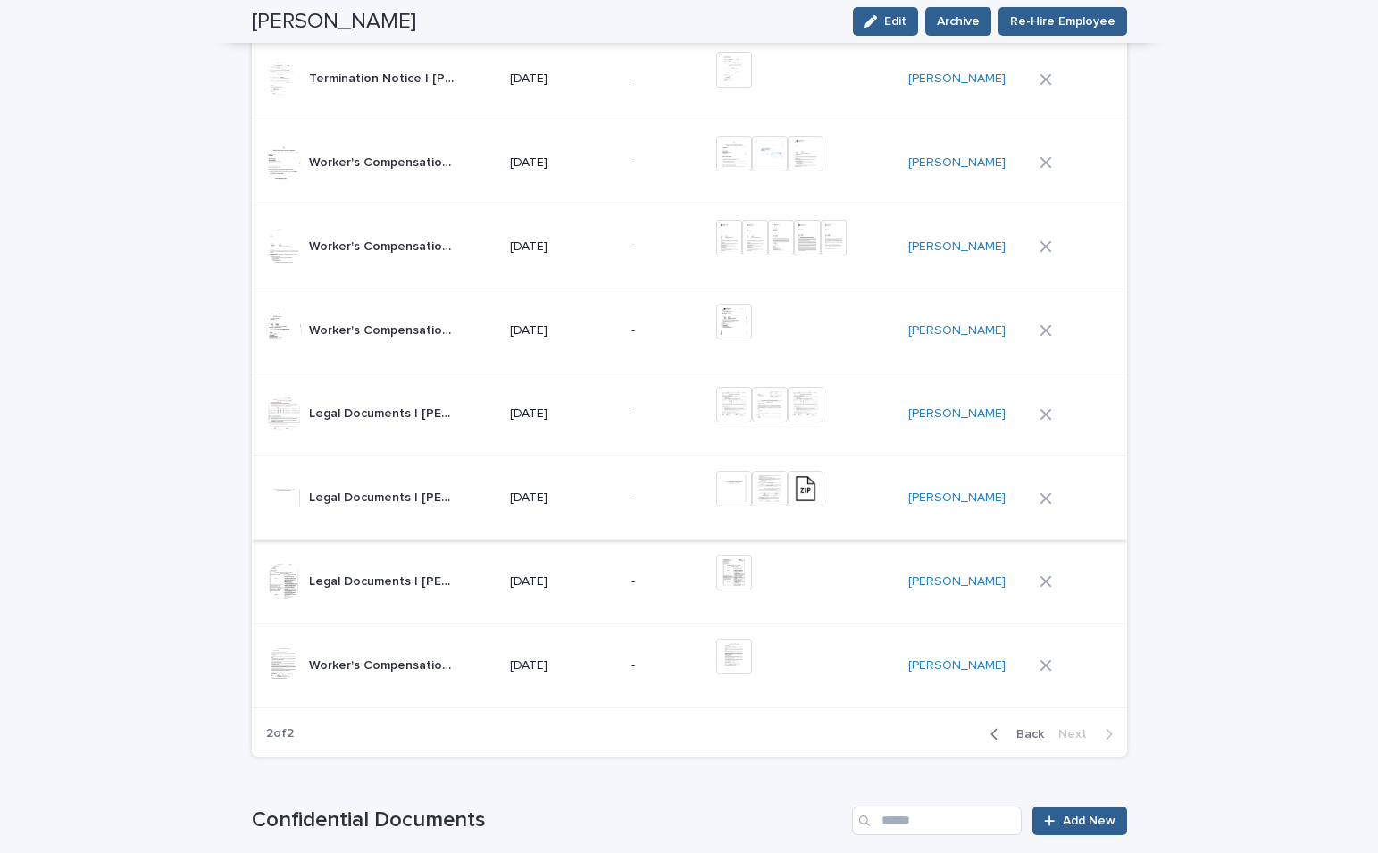
scroll to position [1230, 0]
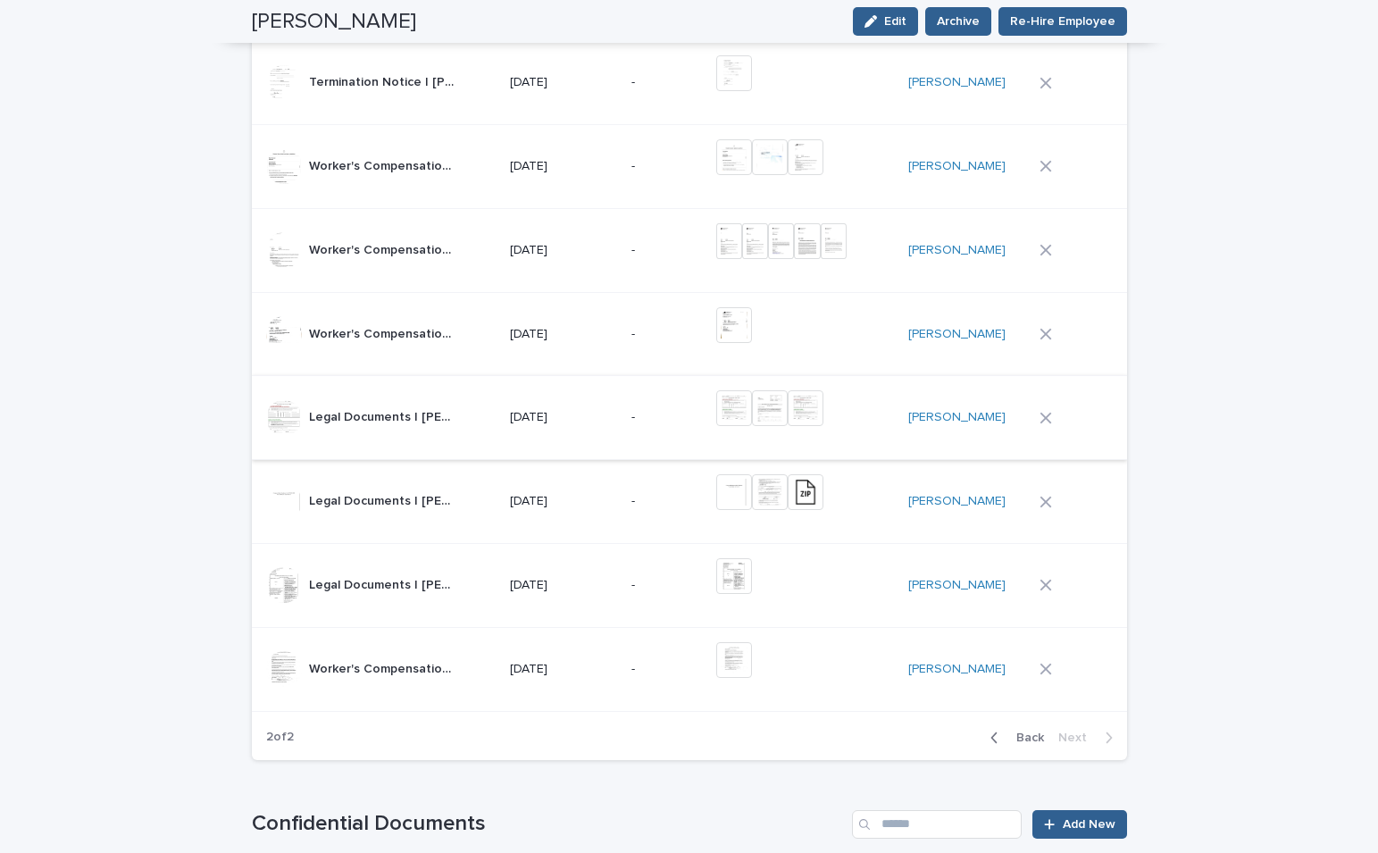
click at [739, 415] on img at bounding box center [734, 408] width 36 height 36
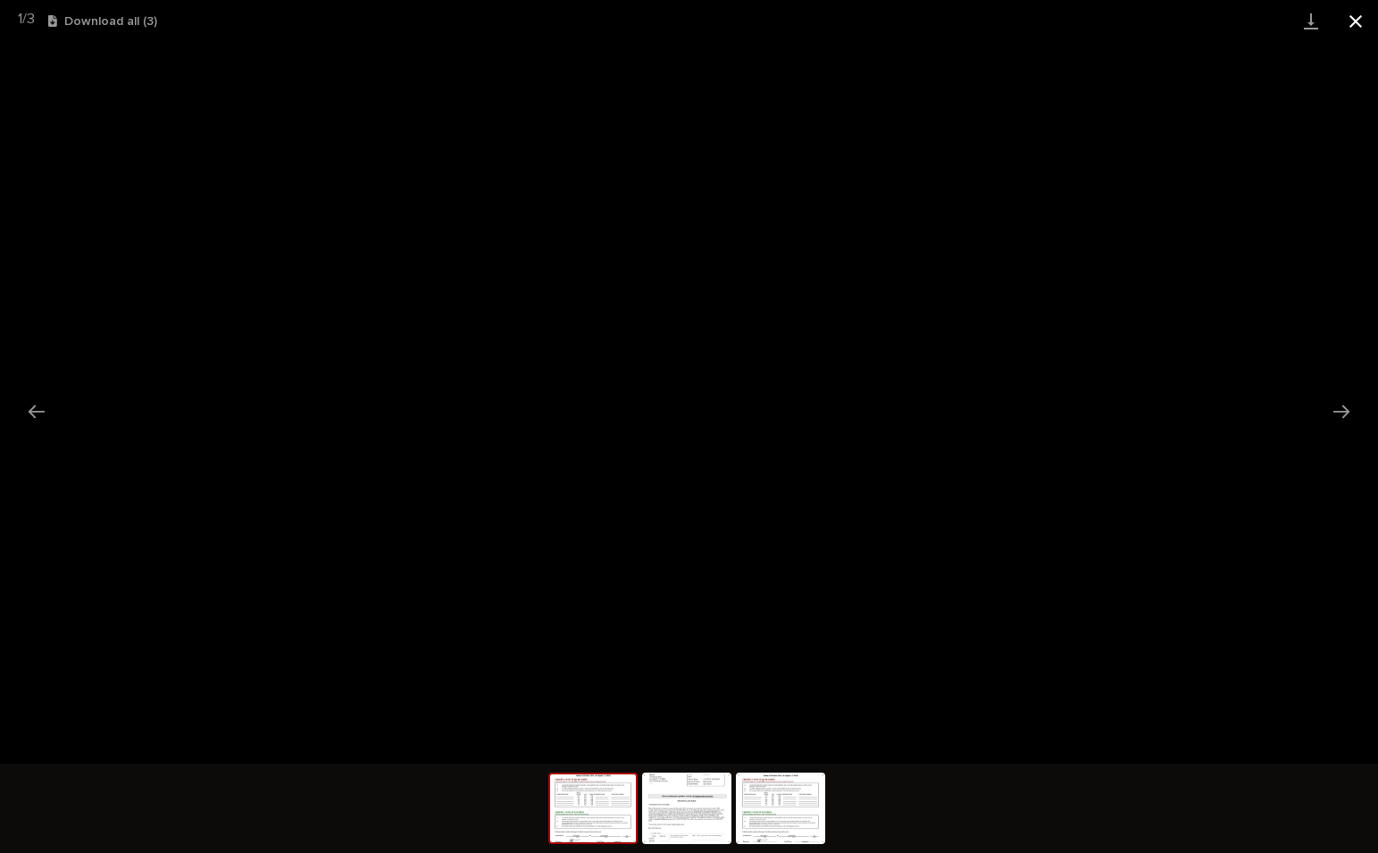
click at [1358, 27] on button "Close gallery" at bounding box center [1355, 21] width 45 height 42
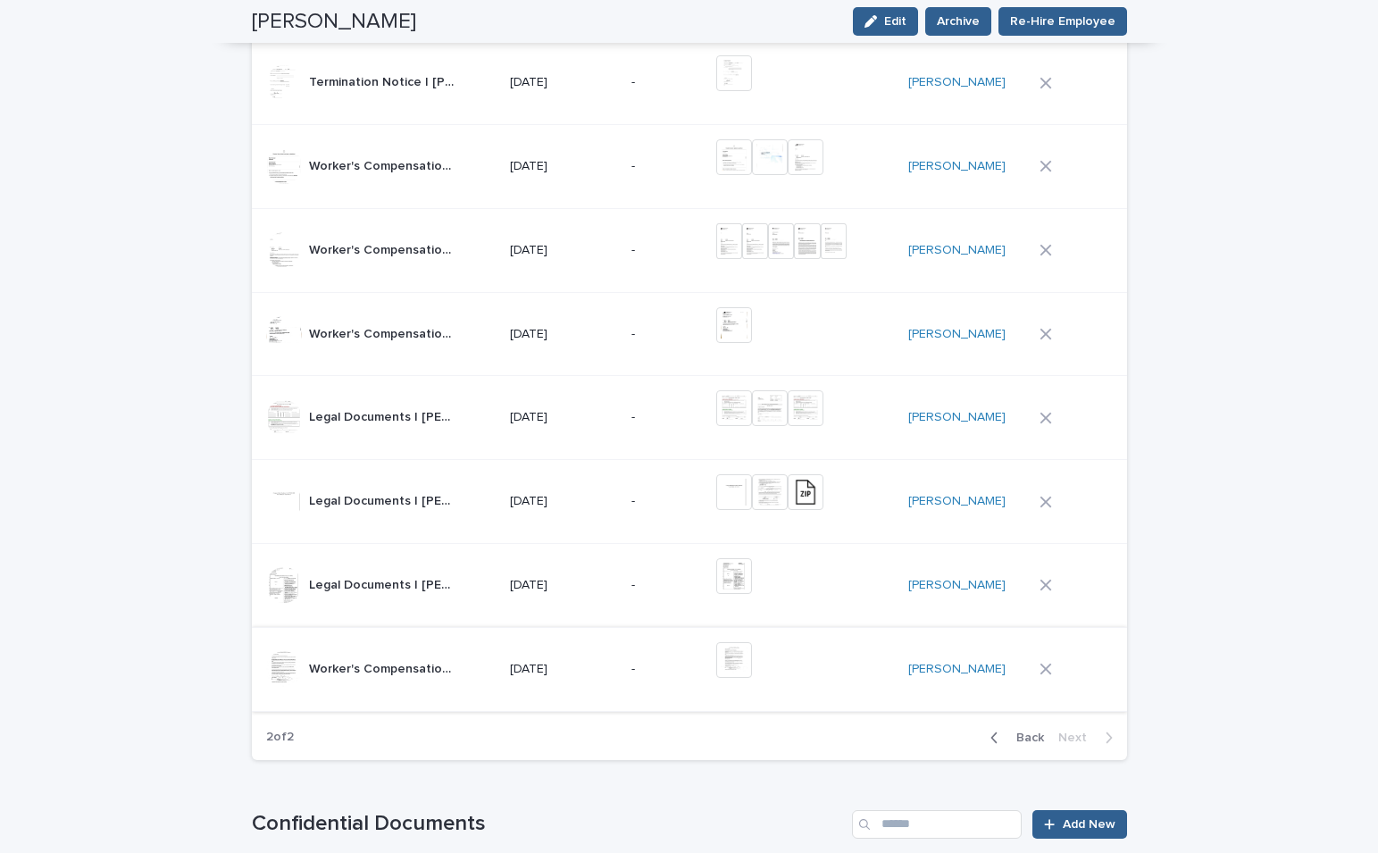
click at [741, 663] on img at bounding box center [734, 660] width 36 height 36
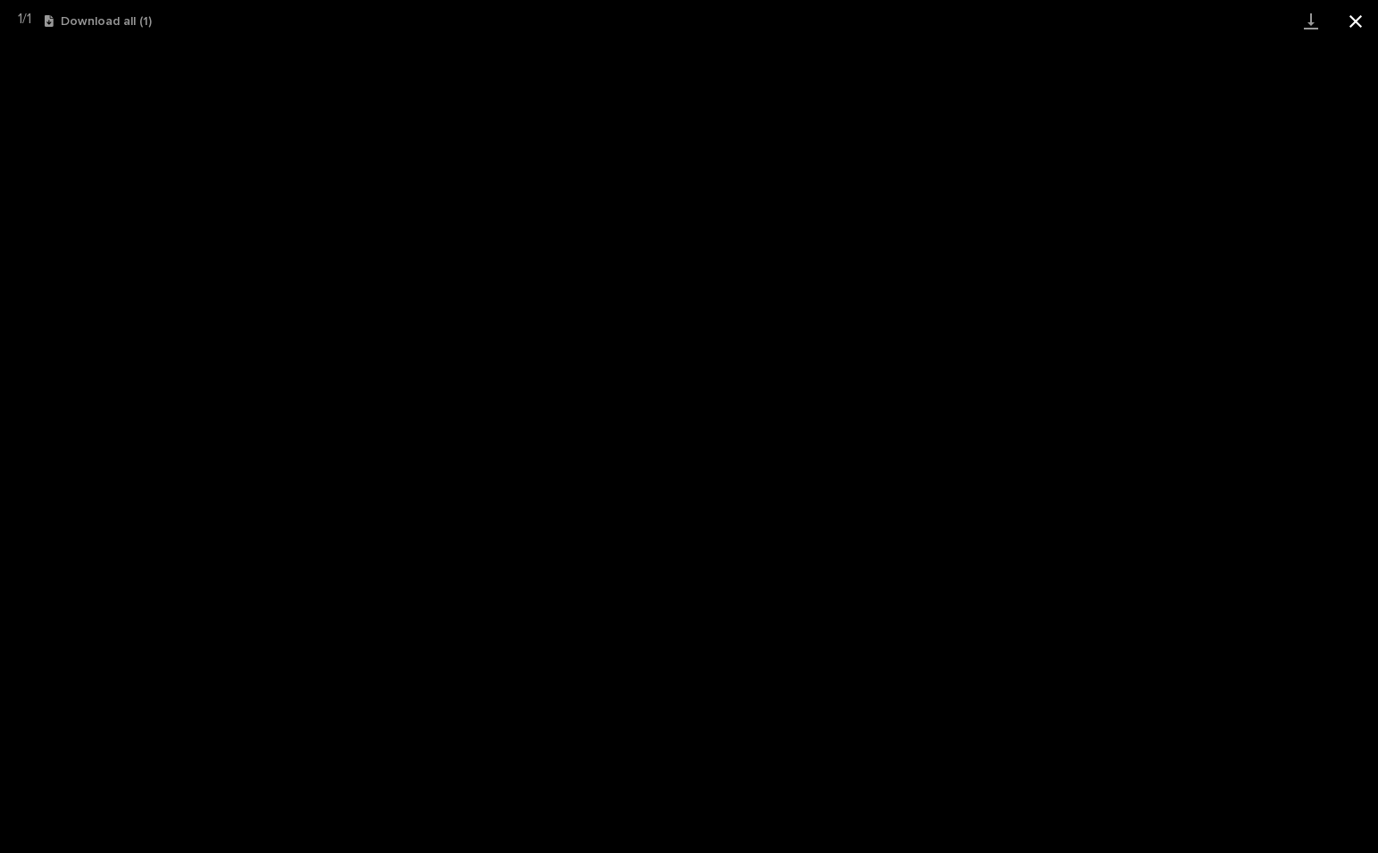
click at [1357, 21] on button "Close gallery" at bounding box center [1355, 21] width 45 height 42
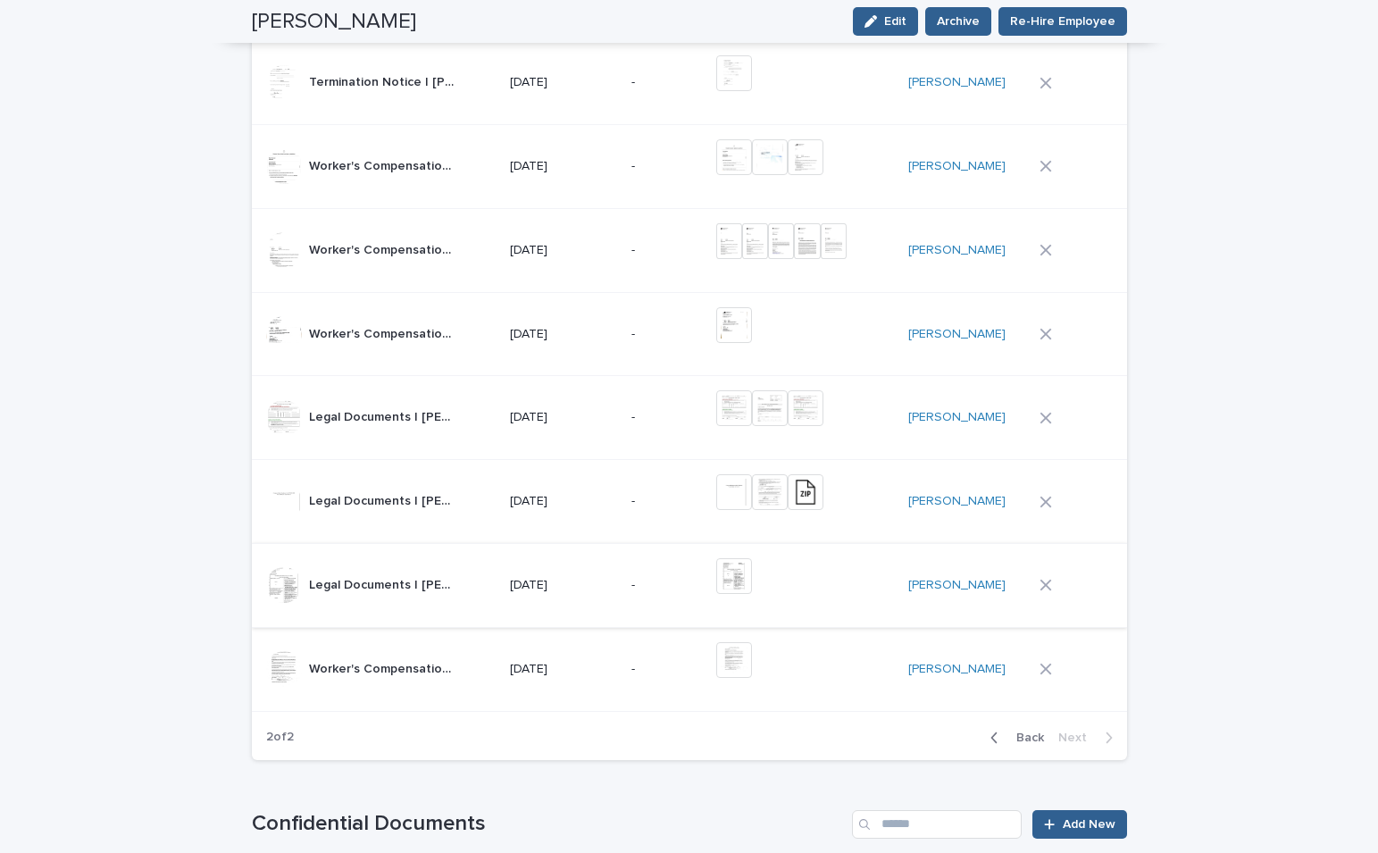
click at [738, 576] on img at bounding box center [734, 576] width 36 height 36
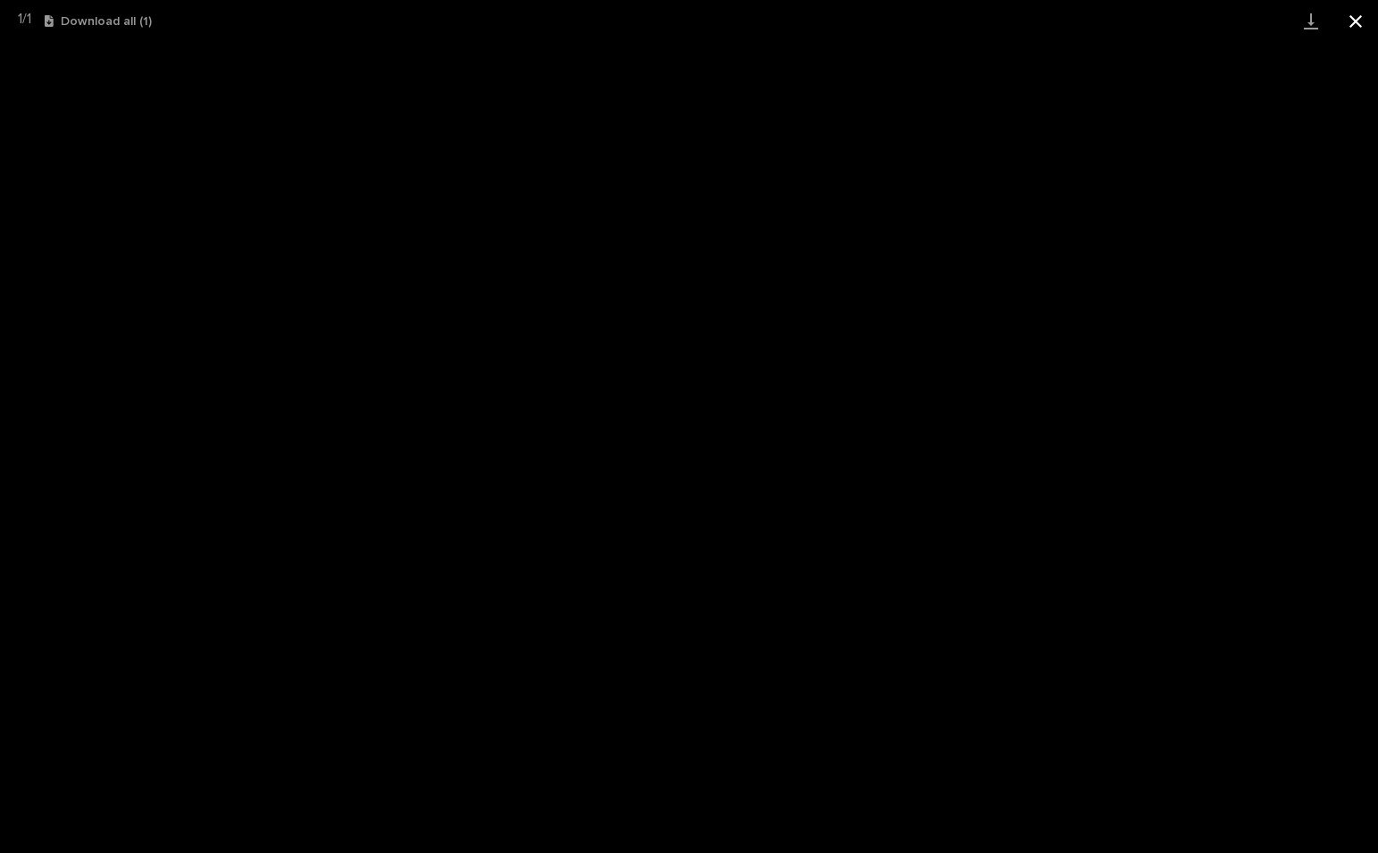
click at [1357, 24] on button "Close gallery" at bounding box center [1355, 21] width 45 height 42
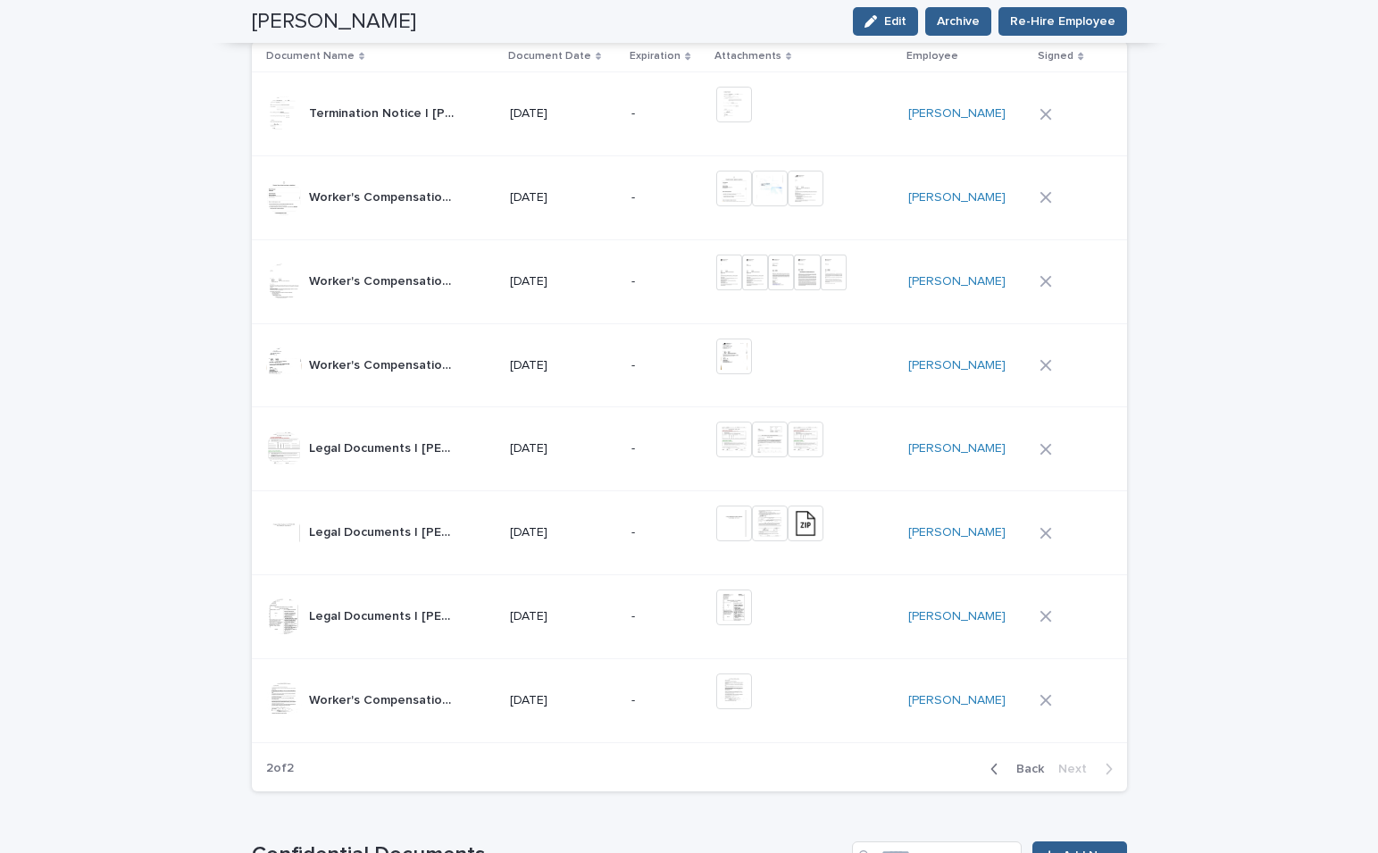
scroll to position [954, 0]
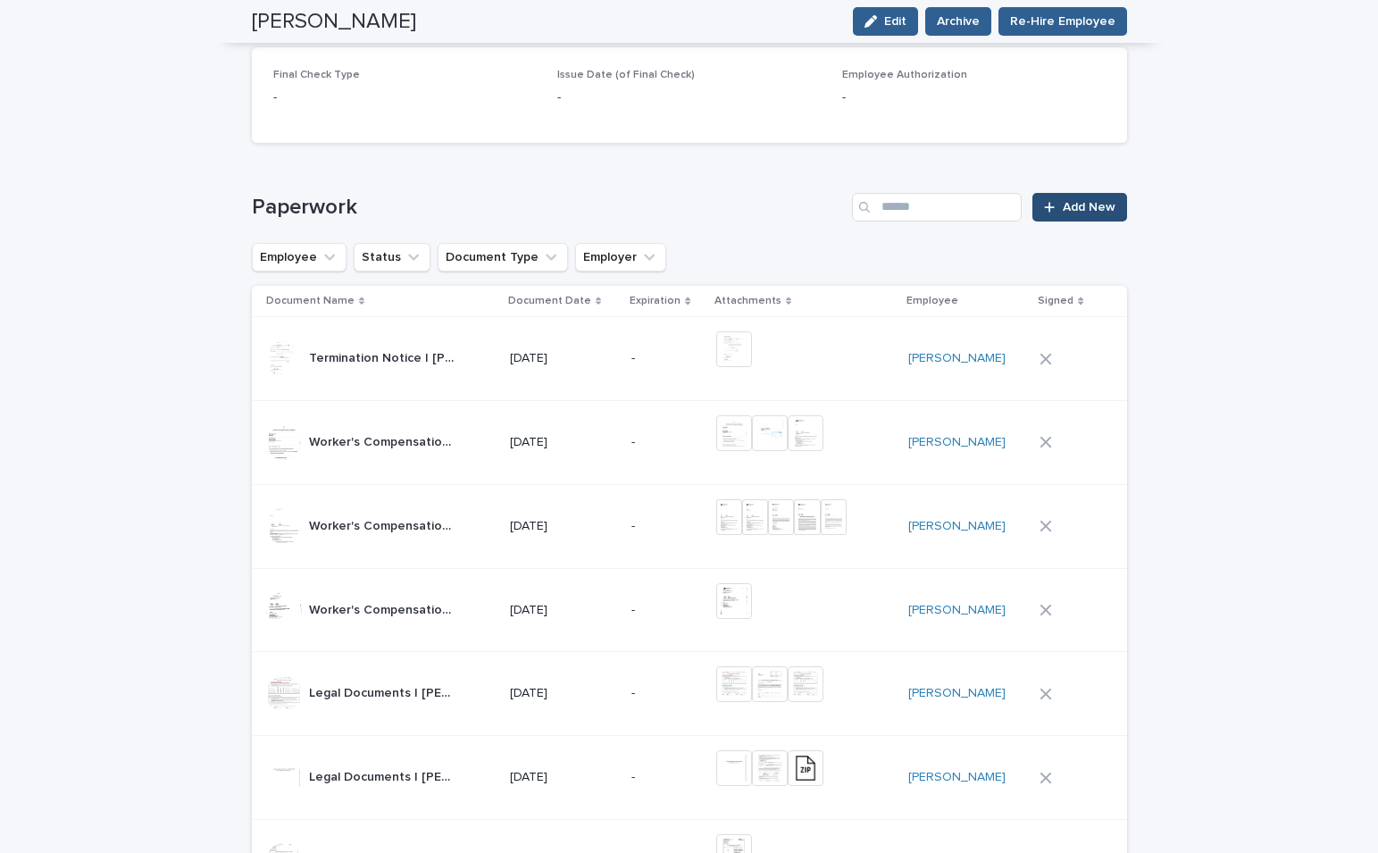
click at [1078, 210] on span "Add New" at bounding box center [1089, 207] width 53 height 13
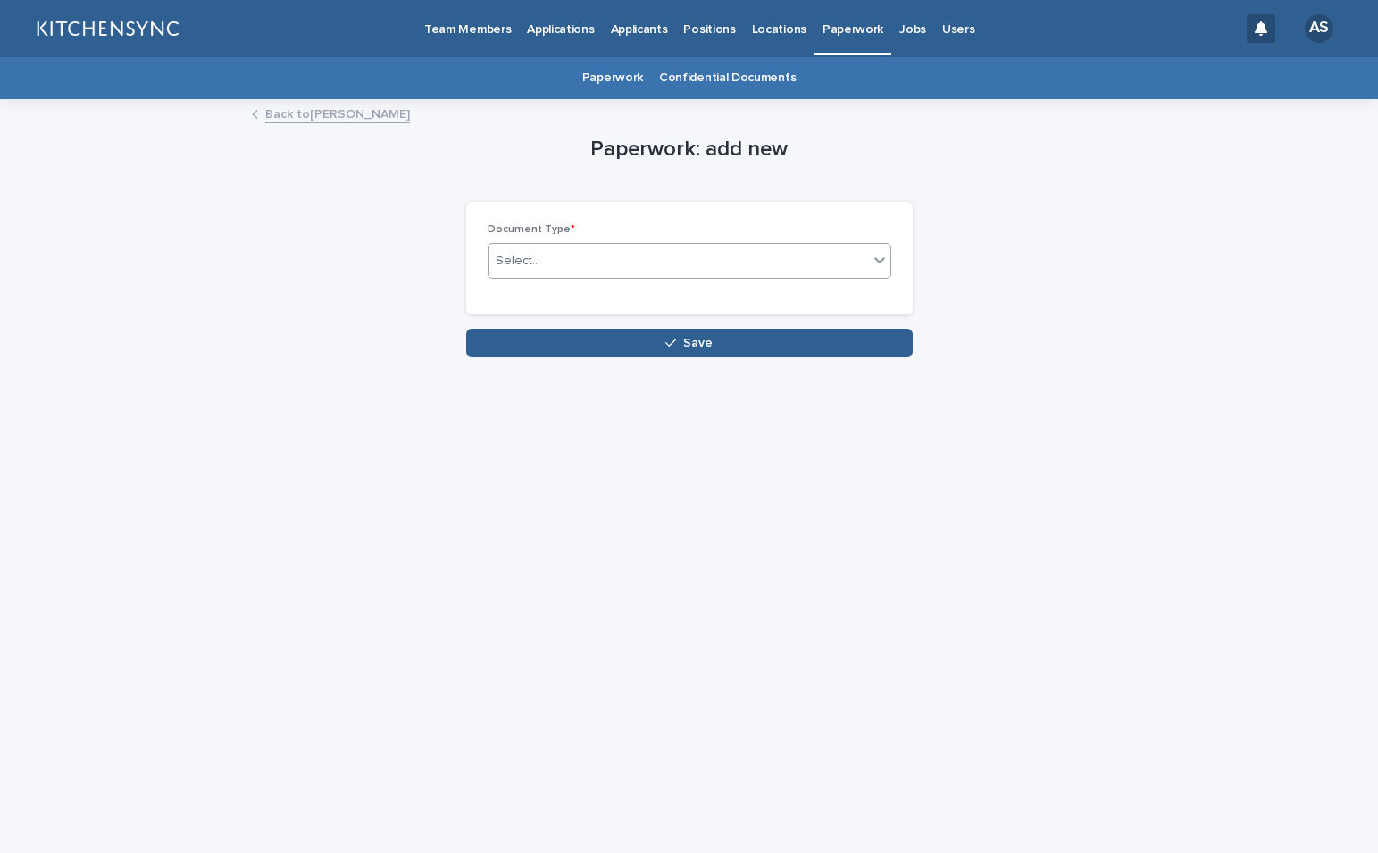
click at [717, 267] on div "Select..." at bounding box center [677, 260] width 379 height 29
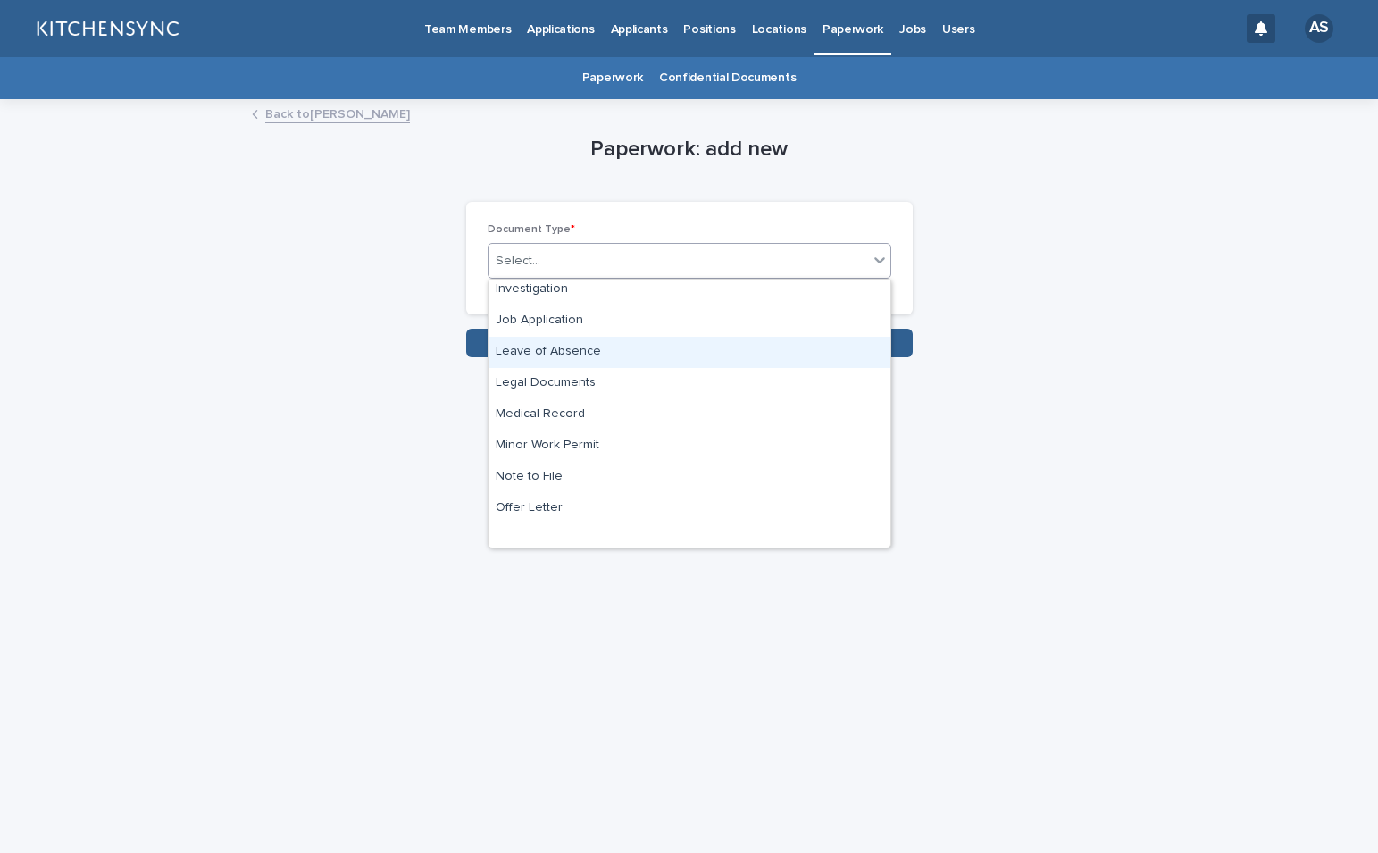
scroll to position [459, 0]
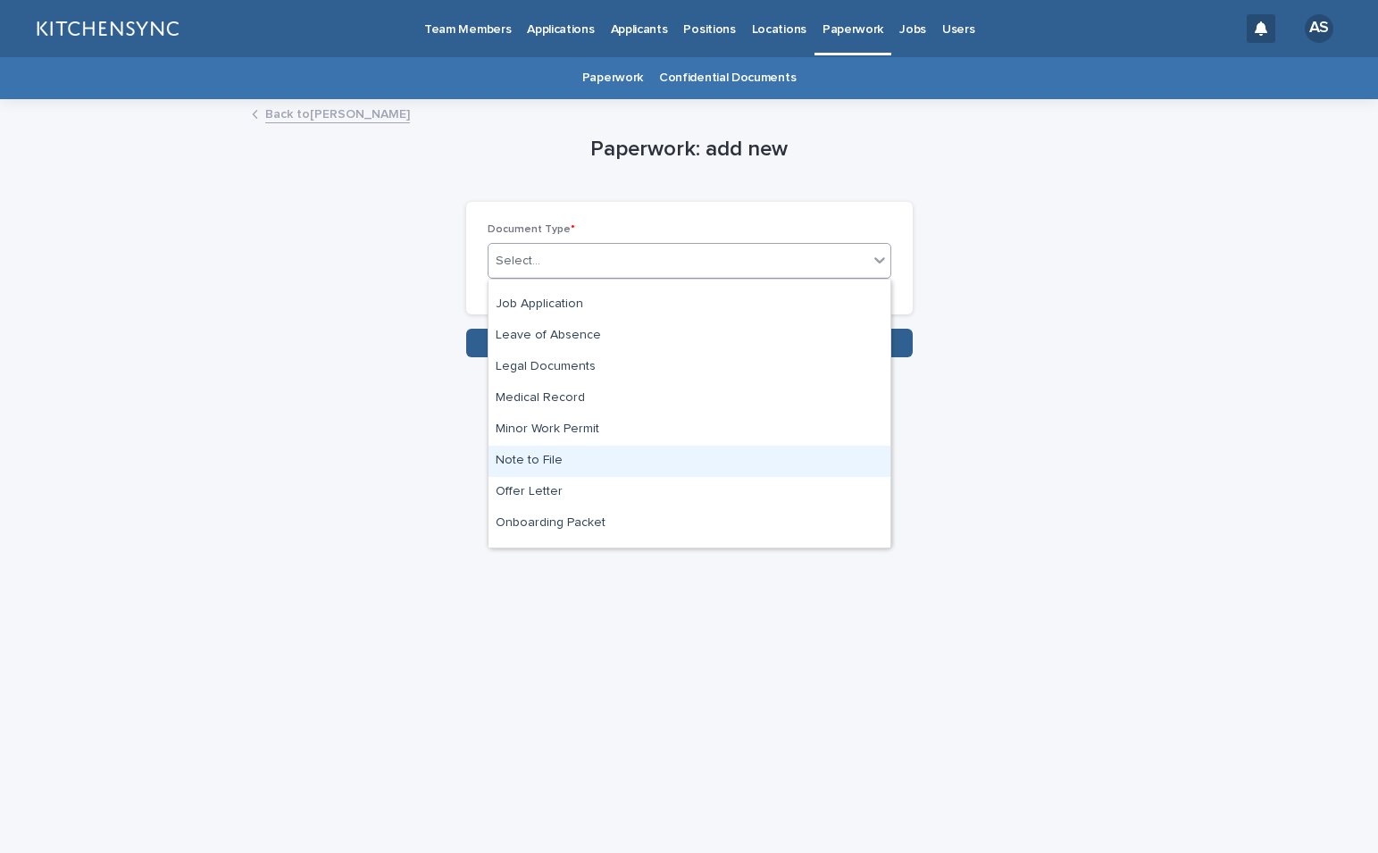
click at [594, 460] on div "Note to File" at bounding box center [689, 461] width 402 height 31
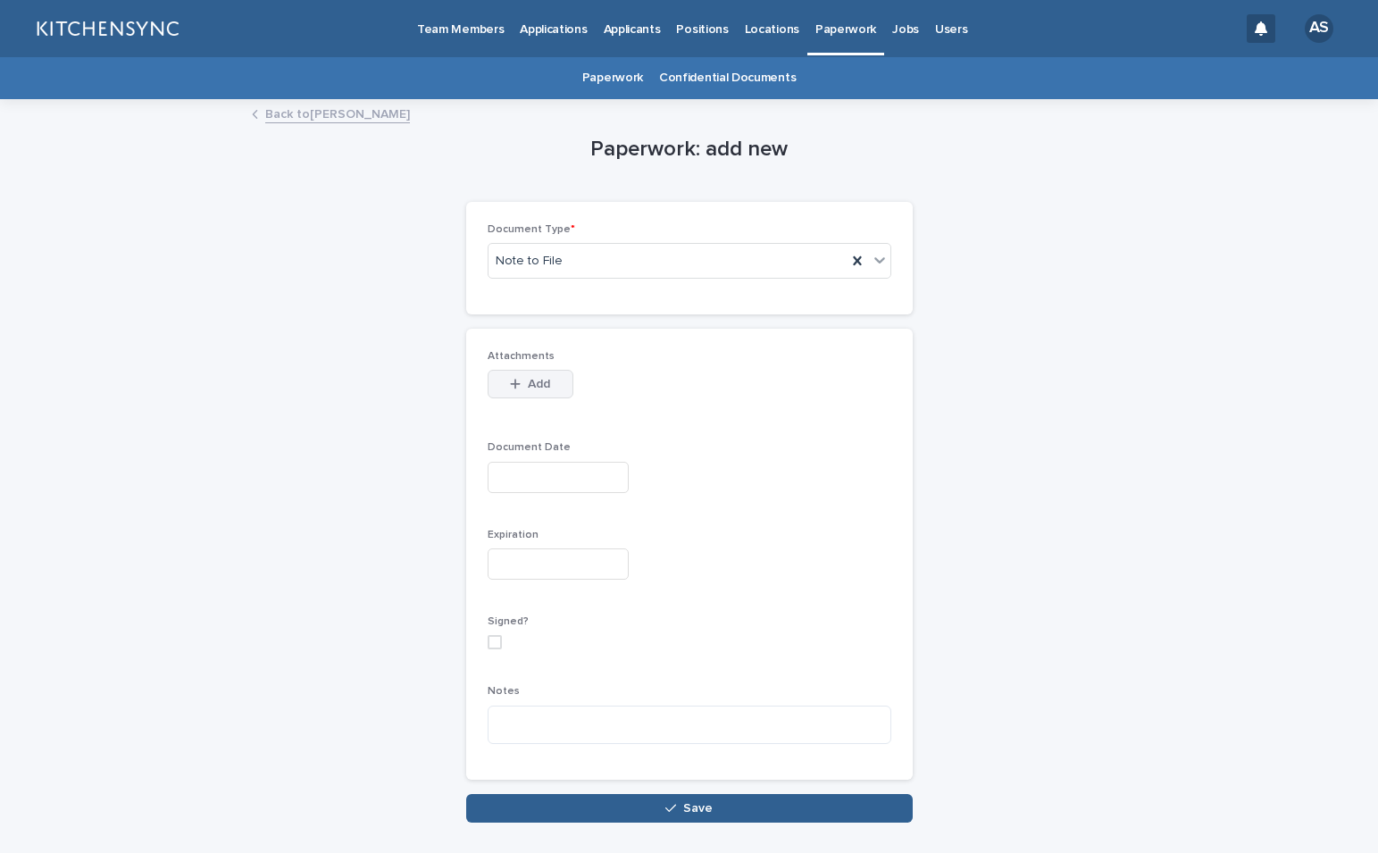
click at [539, 382] on span "Add" at bounding box center [539, 384] width 22 height 13
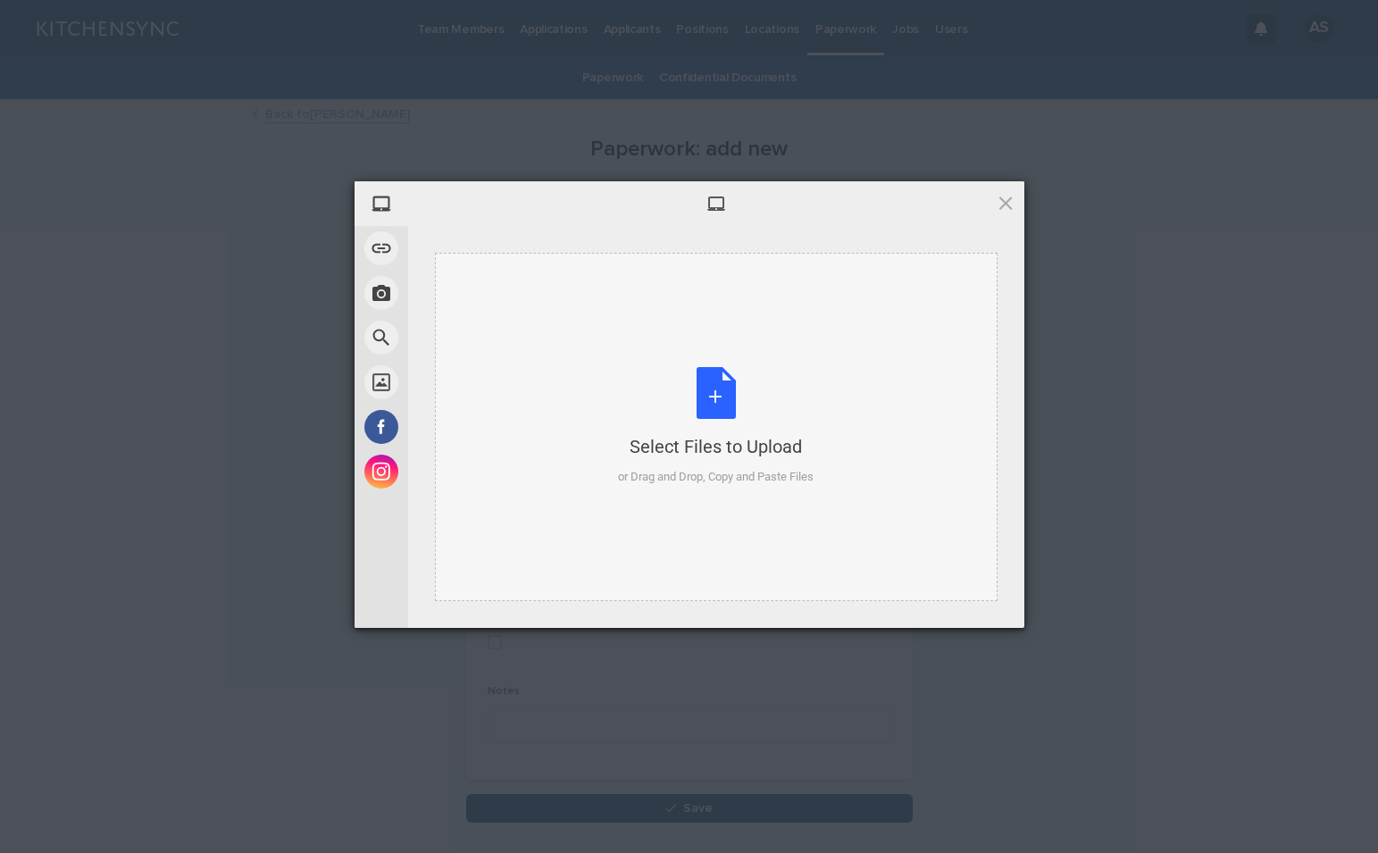
click at [718, 401] on div "Select Files to Upload or Drag and Drop, Copy and Paste Files" at bounding box center [716, 426] width 196 height 119
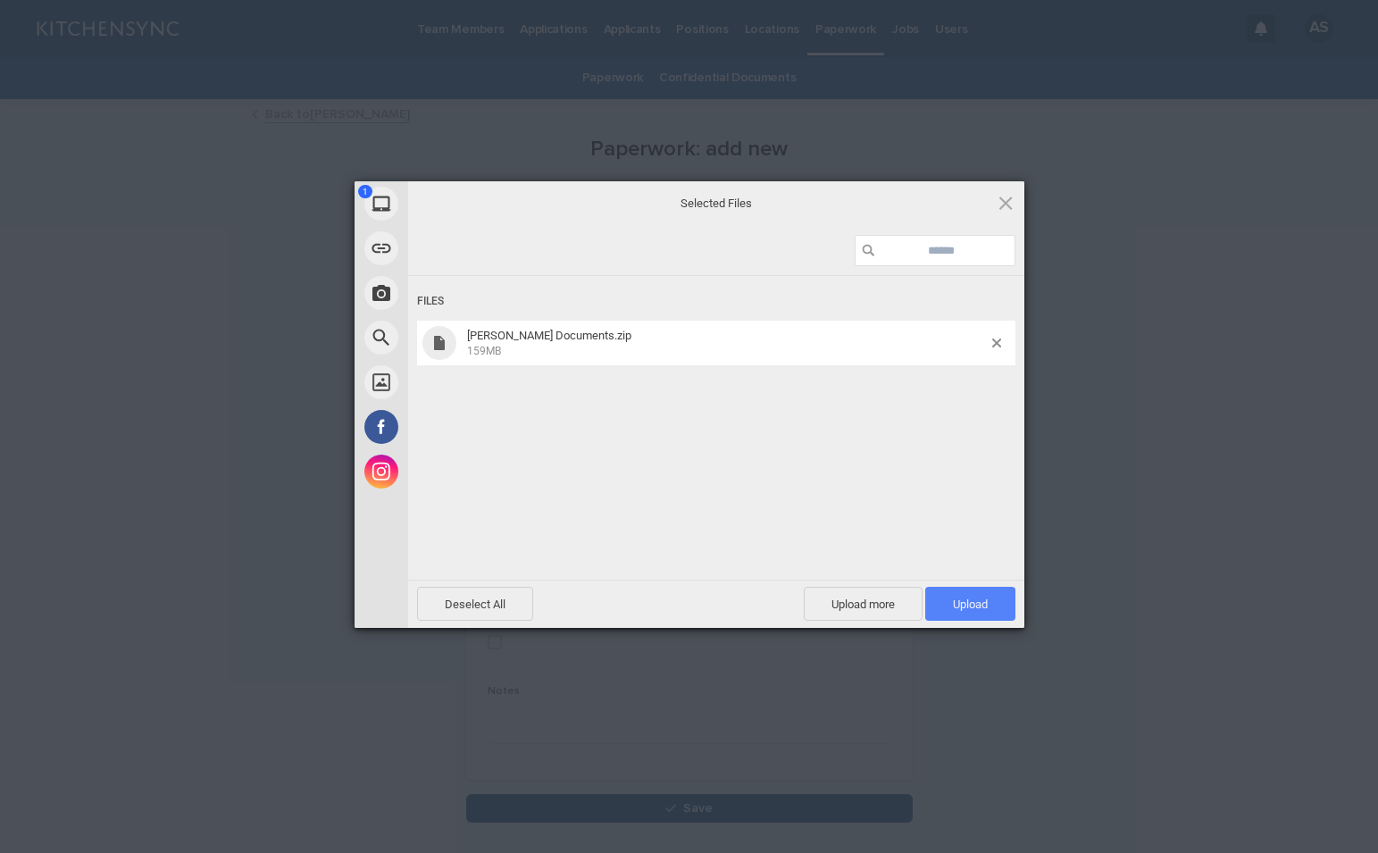
click at [989, 598] on span "Upload 1" at bounding box center [970, 604] width 90 height 34
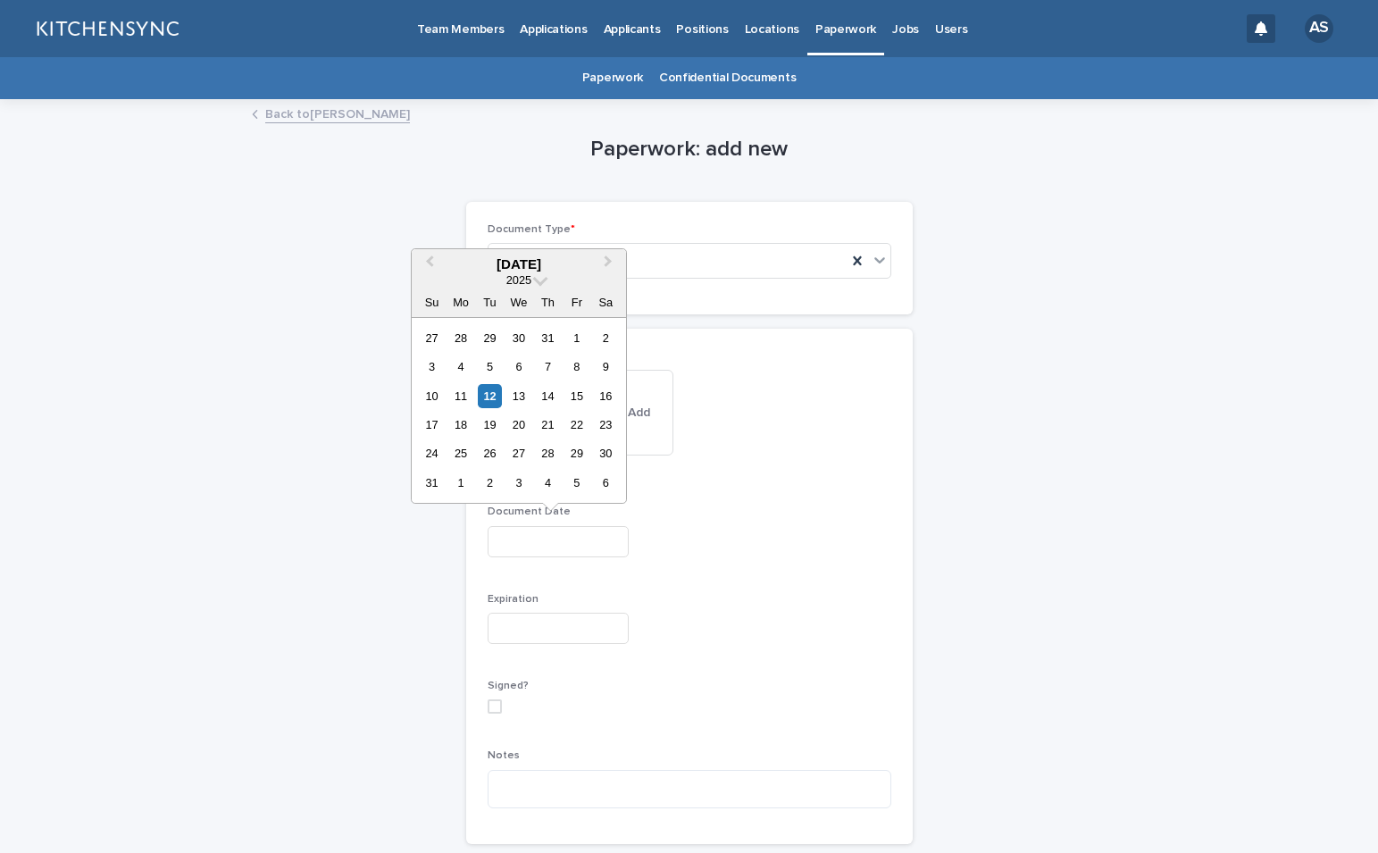
click at [564, 538] on input "text" at bounding box center [558, 541] width 141 height 31
click at [483, 399] on div "12" at bounding box center [490, 396] width 24 height 24
type input "**********"
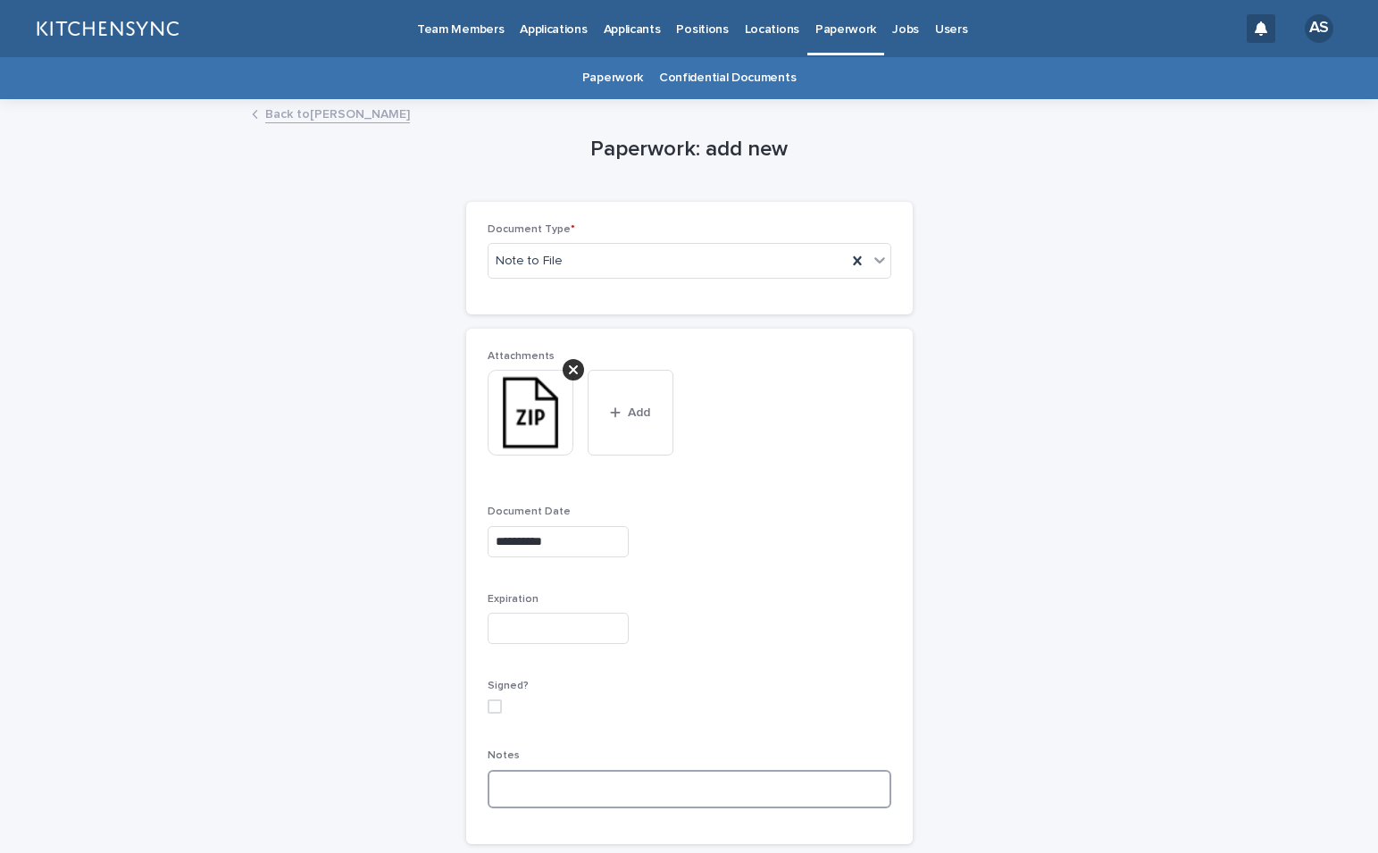
click at [621, 784] on textarea at bounding box center [690, 789] width 404 height 38
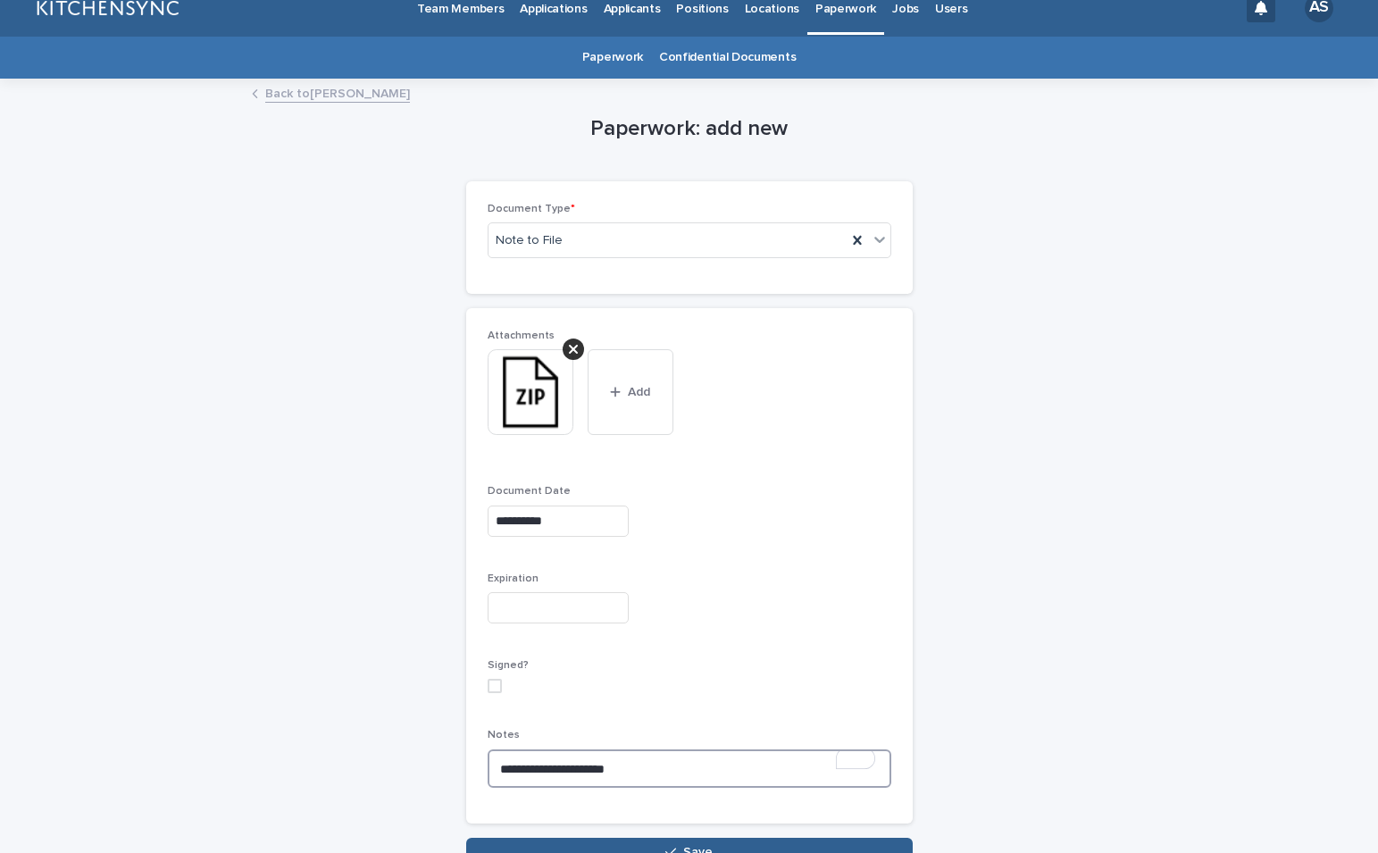
scroll to position [50, 0]
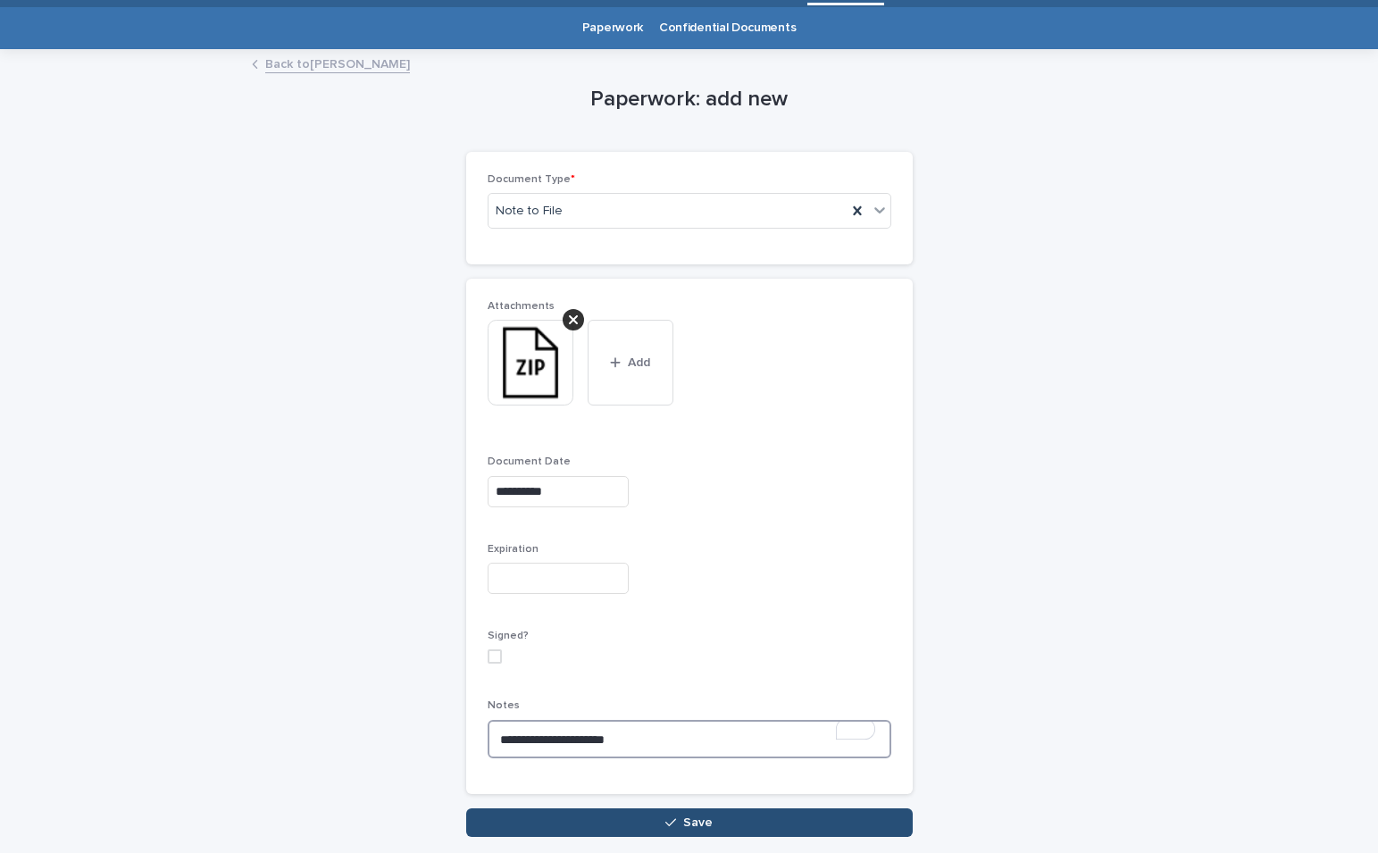
type textarea "**********"
click at [669, 829] on button "Save" at bounding box center [689, 822] width 446 height 29
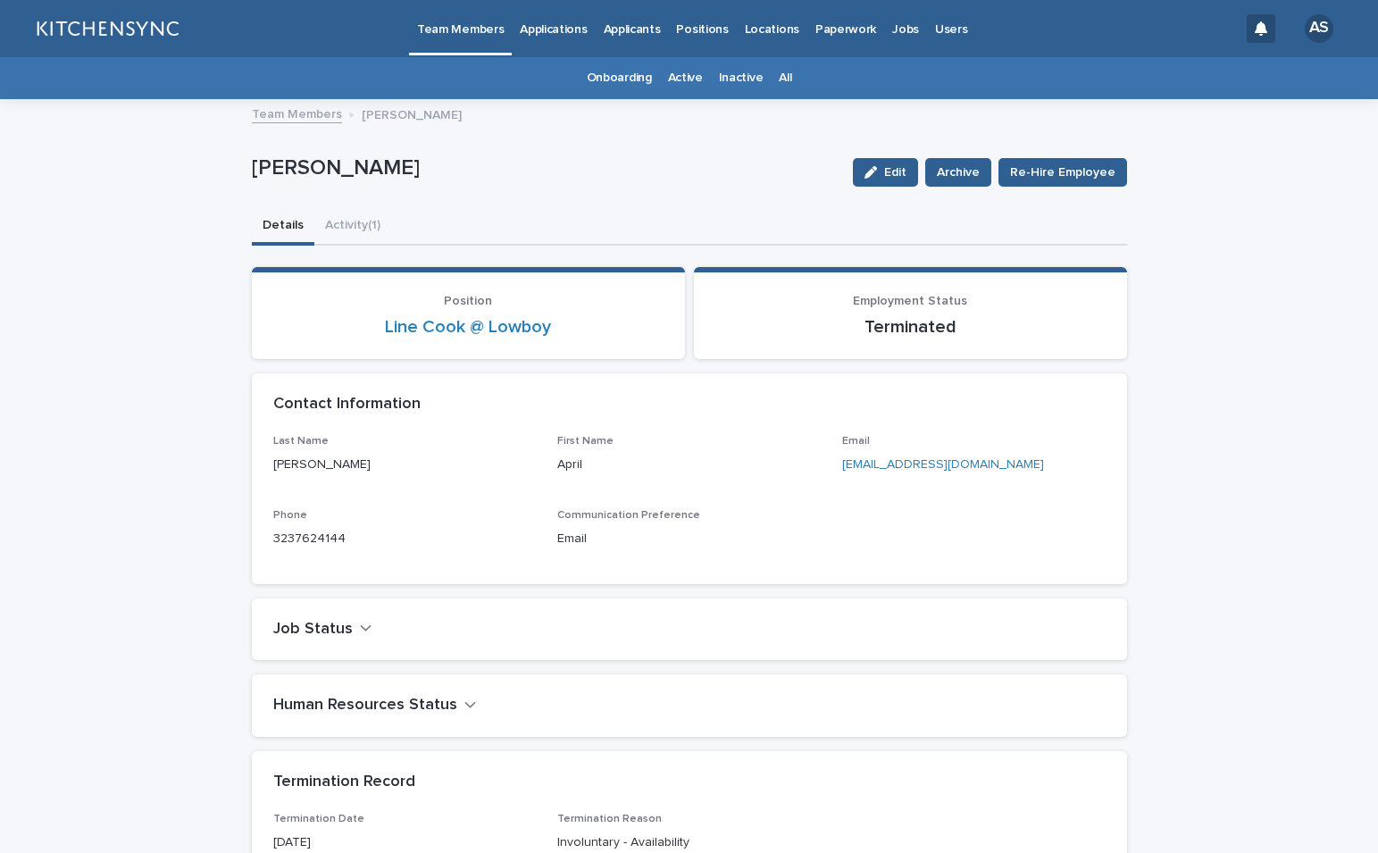
click at [782, 82] on link "All" at bounding box center [785, 78] width 13 height 42
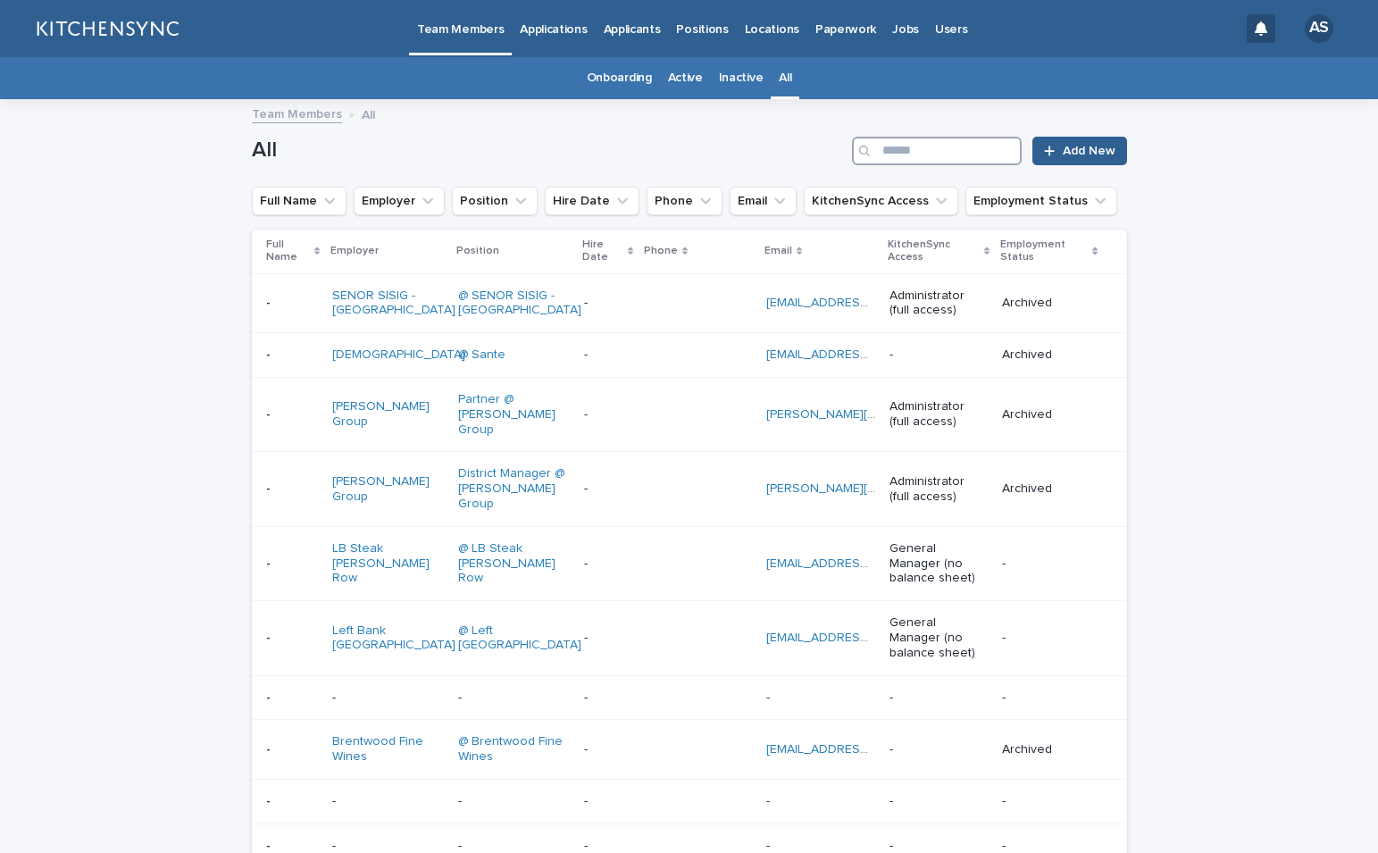
click at [901, 148] on input "Search" at bounding box center [937, 151] width 170 height 29
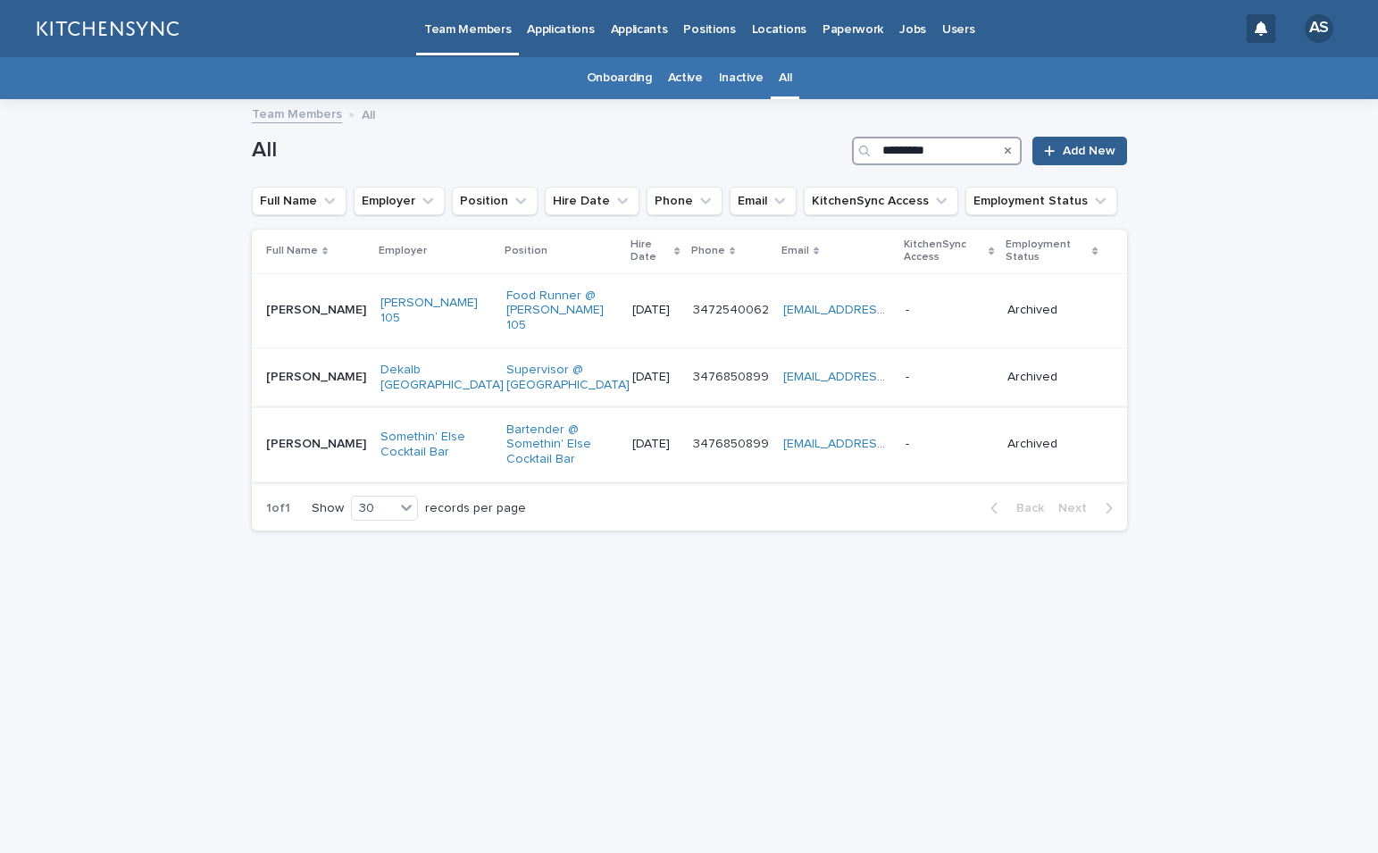
type input "*********"
click at [304, 465] on td "[PERSON_NAME] [PERSON_NAME]" at bounding box center [312, 444] width 121 height 74
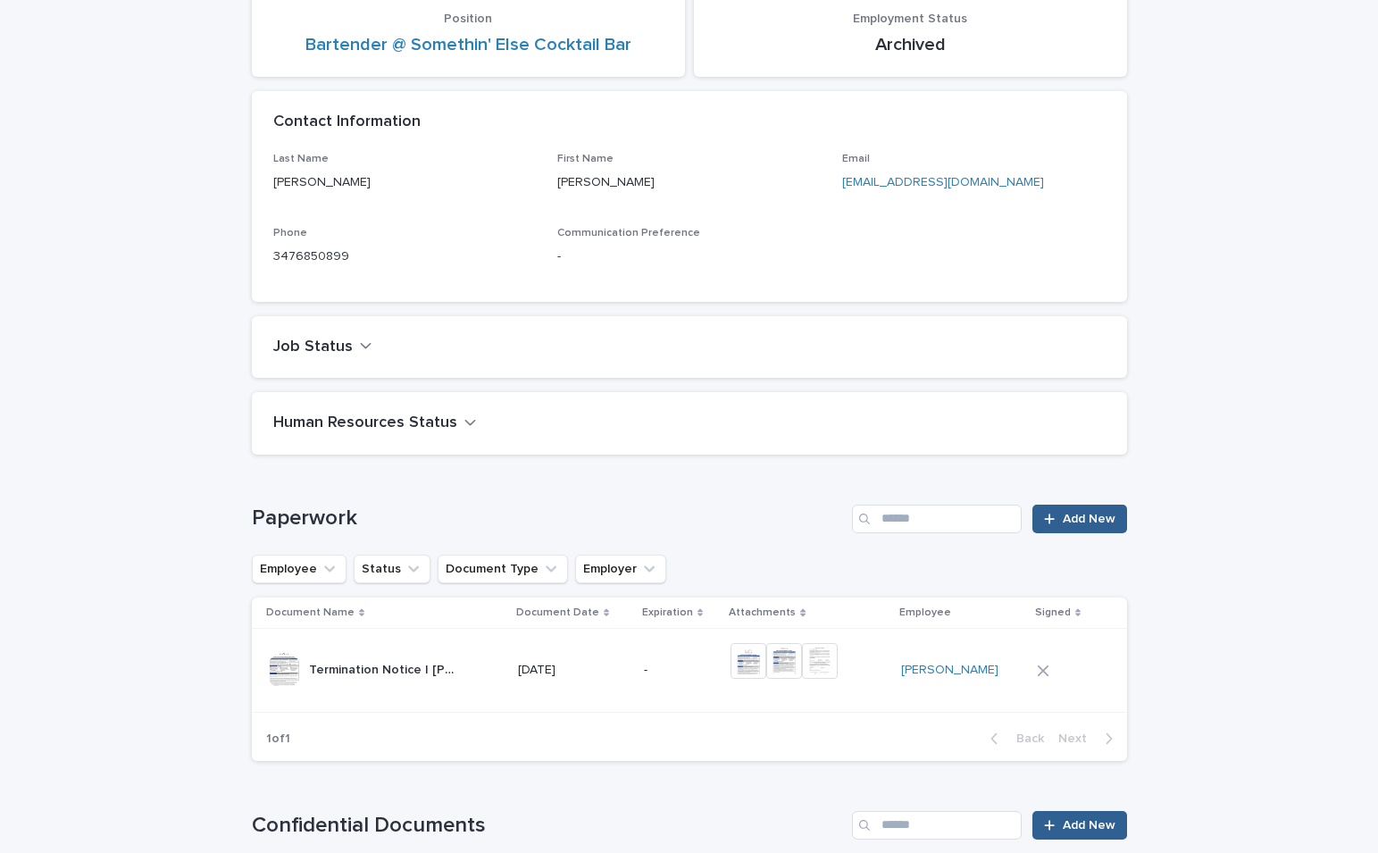
scroll to position [579, 0]
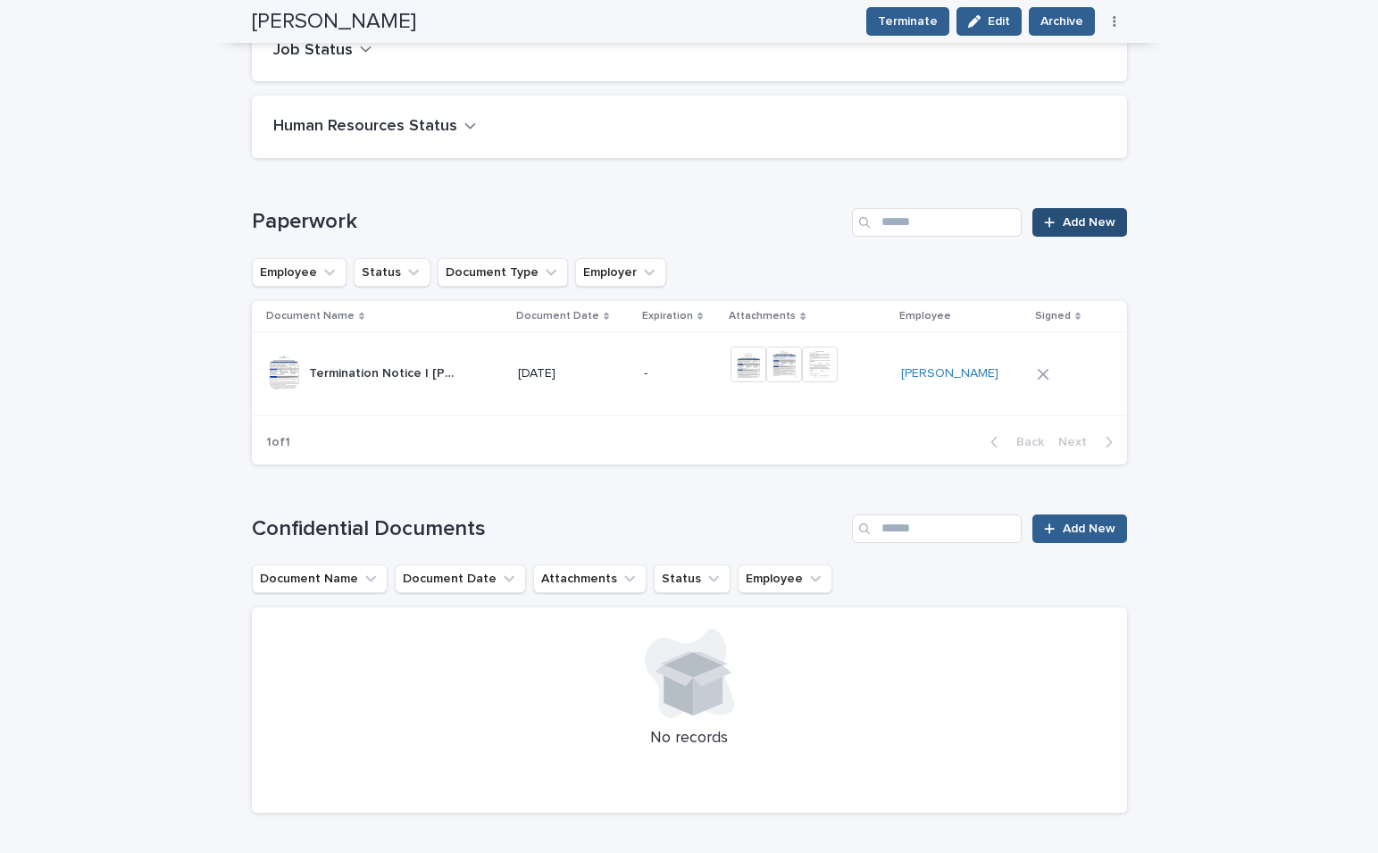
click at [1088, 213] on link "Add New" at bounding box center [1079, 222] width 94 height 29
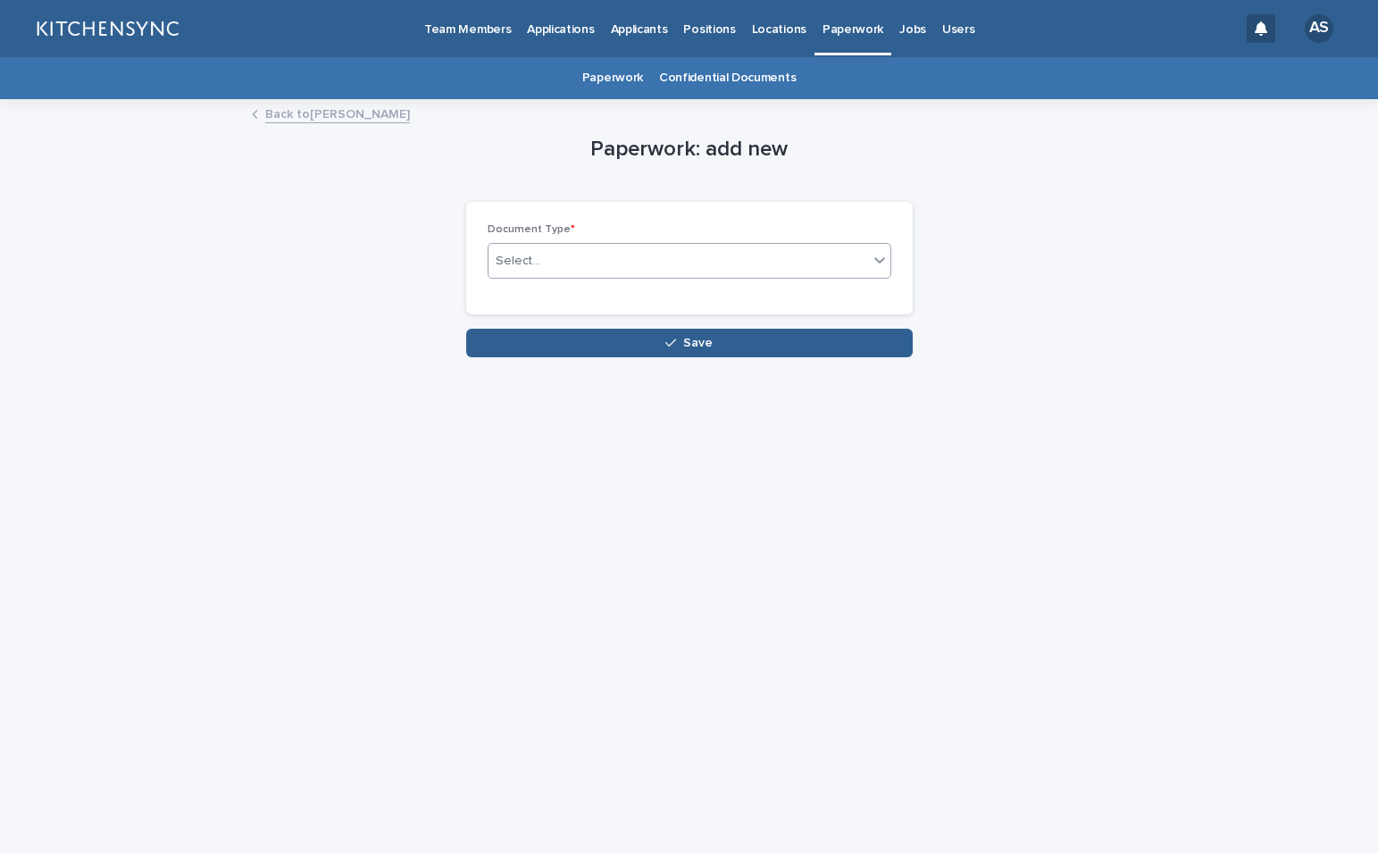
click at [614, 270] on div "Select..." at bounding box center [677, 260] width 379 height 29
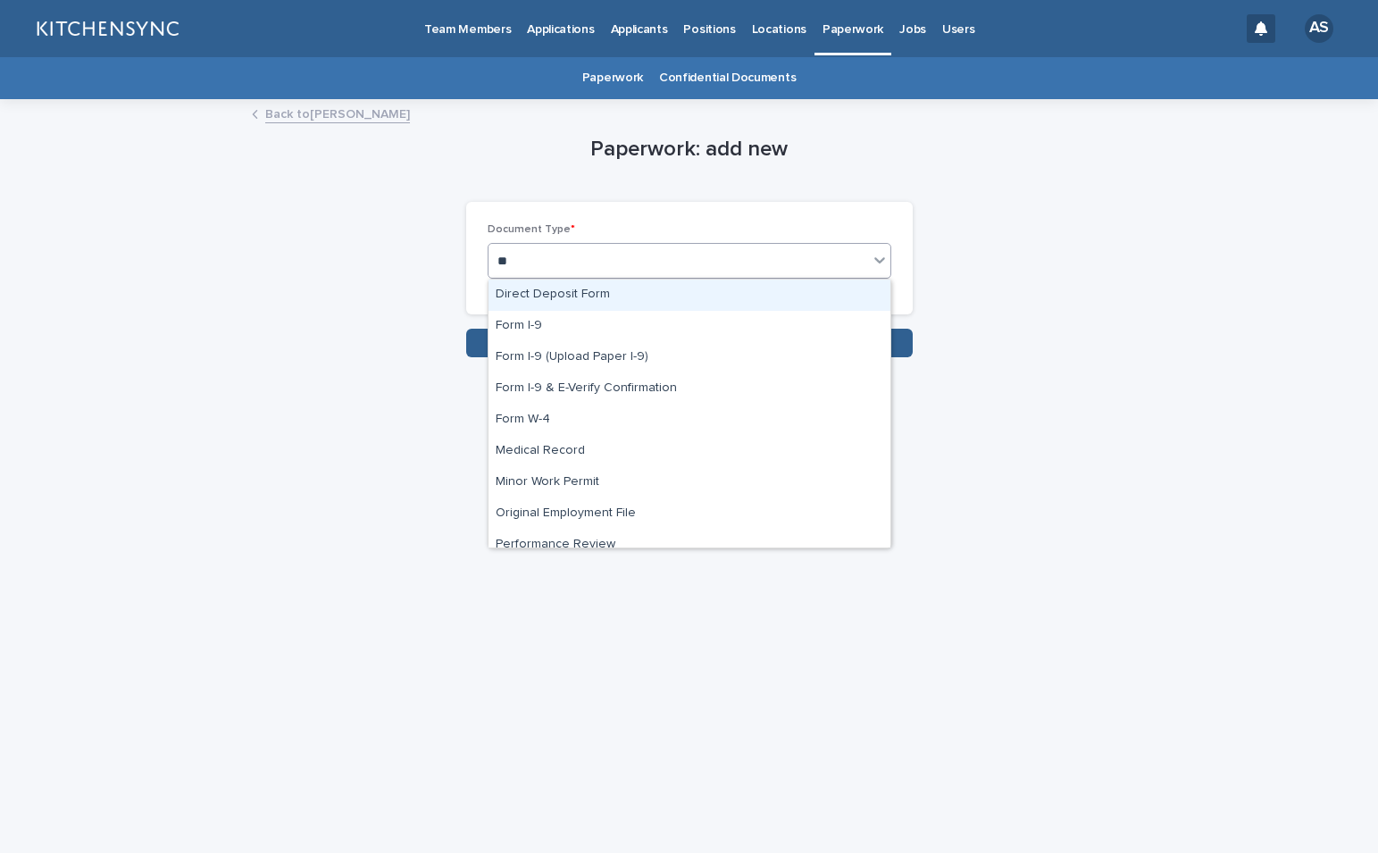
type input "***"
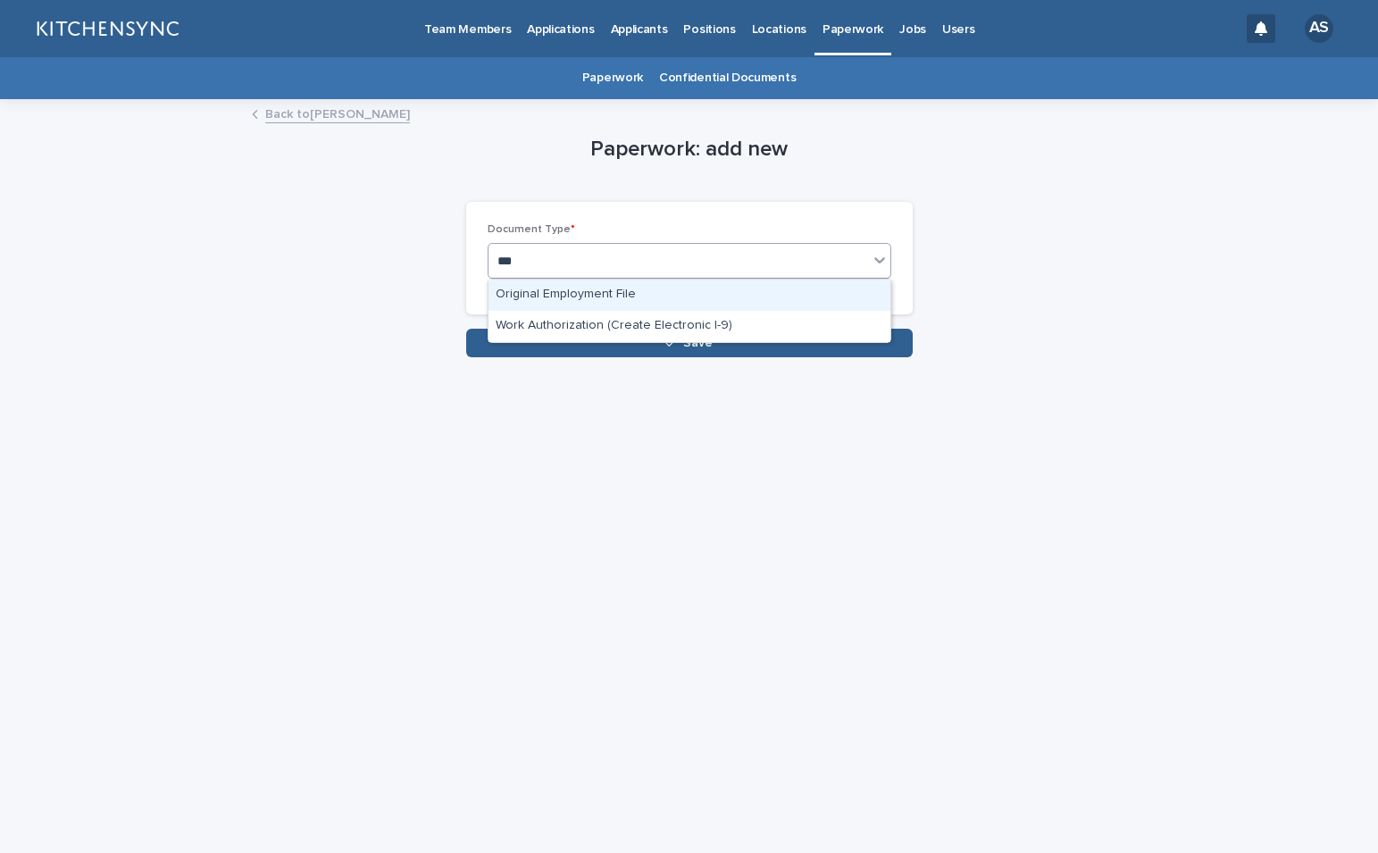
click at [613, 286] on div "Original Employment File" at bounding box center [689, 294] width 402 height 31
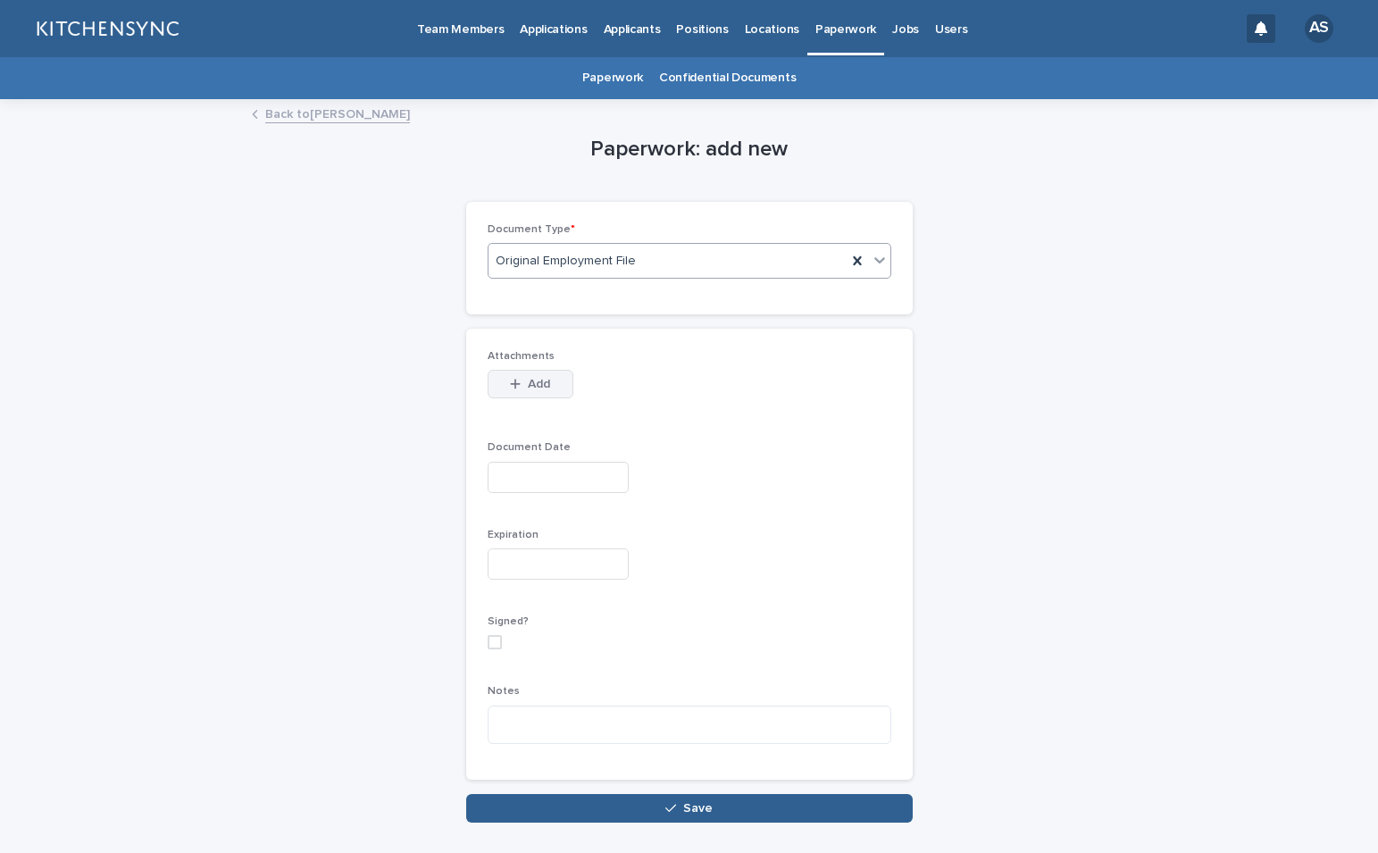
click at [530, 380] on span "Add" at bounding box center [539, 384] width 22 height 13
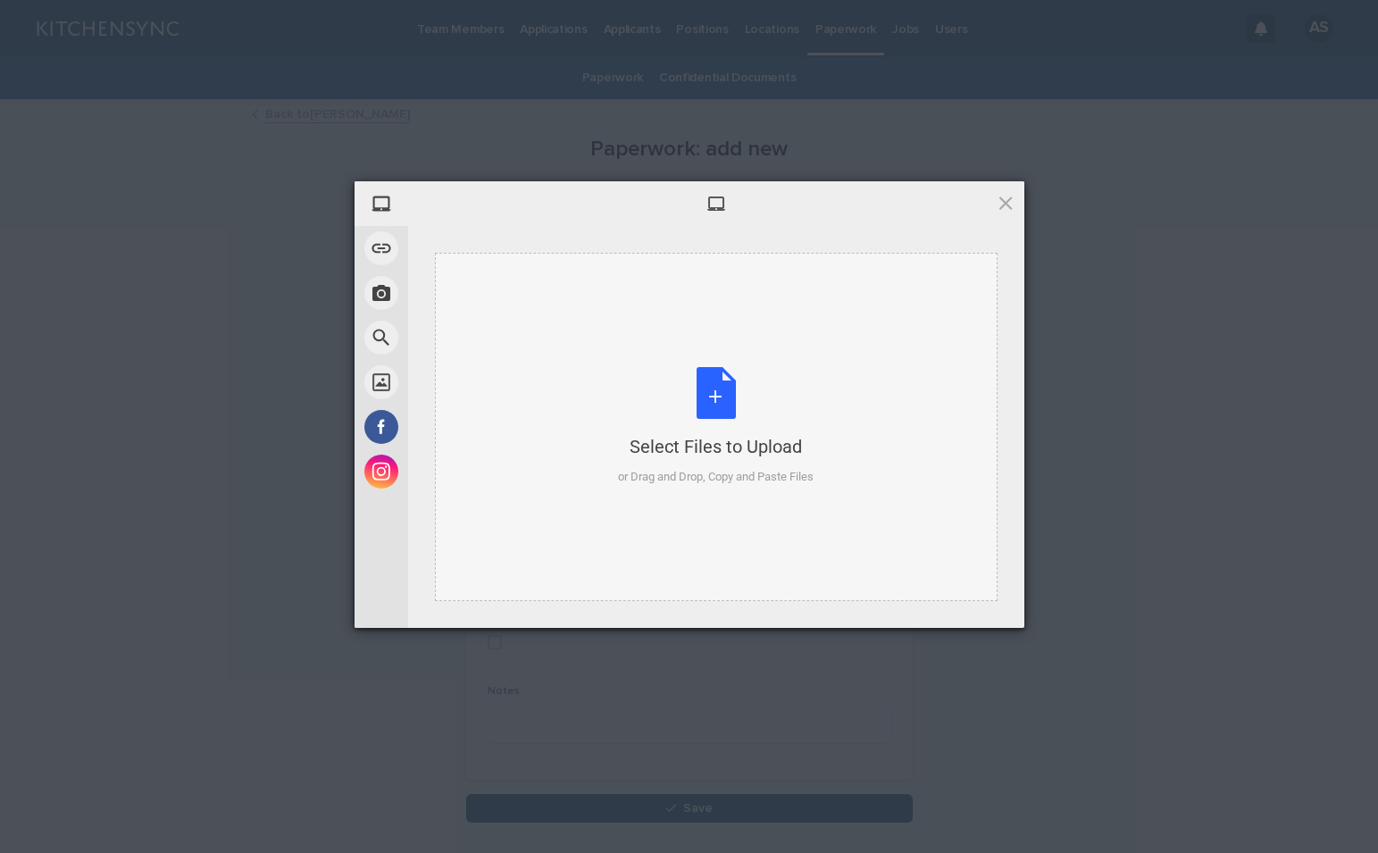
click at [716, 393] on div "Select Files to Upload or Drag and Drop, Copy and Paste Files" at bounding box center [716, 426] width 196 height 119
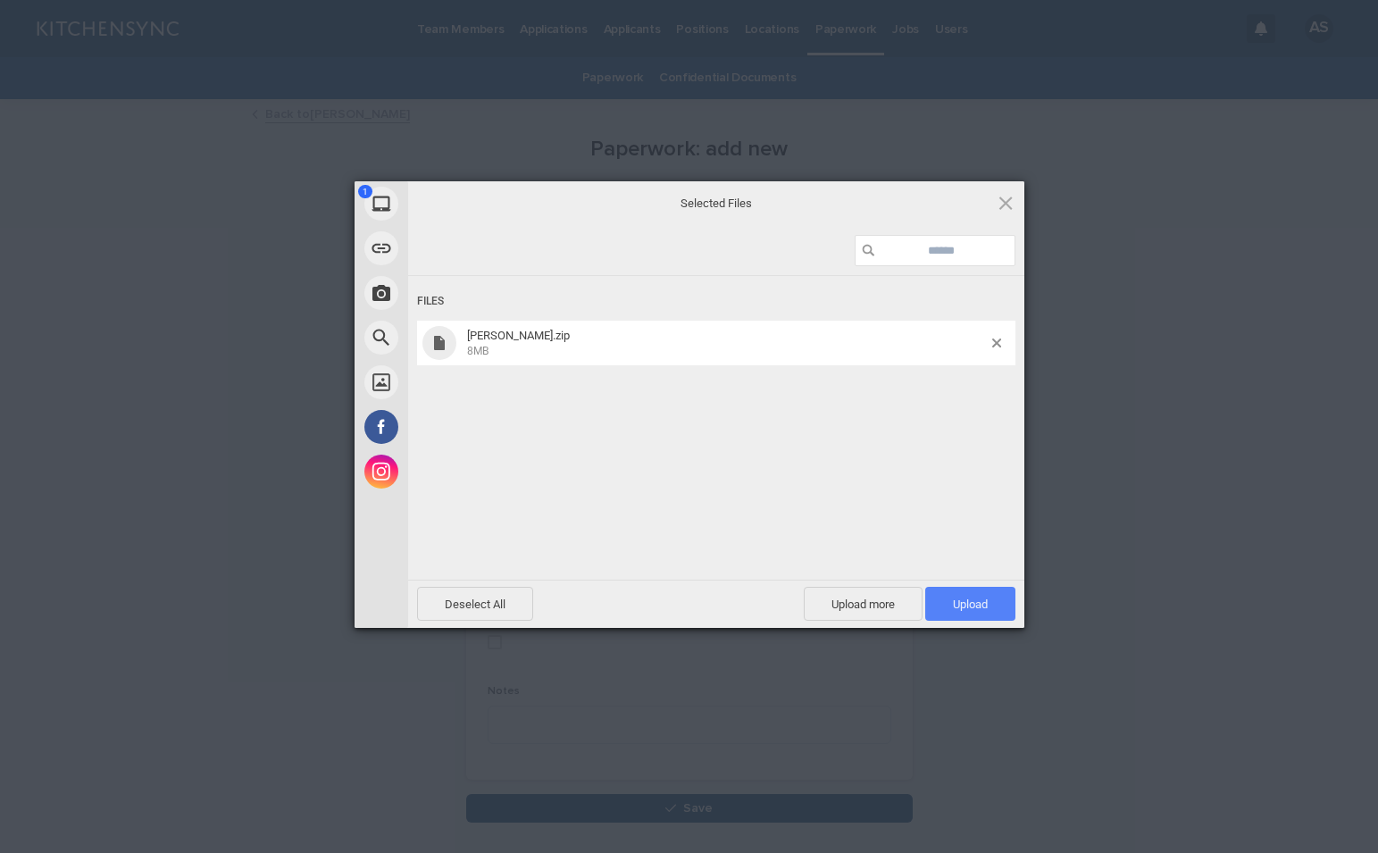
click at [978, 592] on span "Upload 1" at bounding box center [970, 604] width 90 height 34
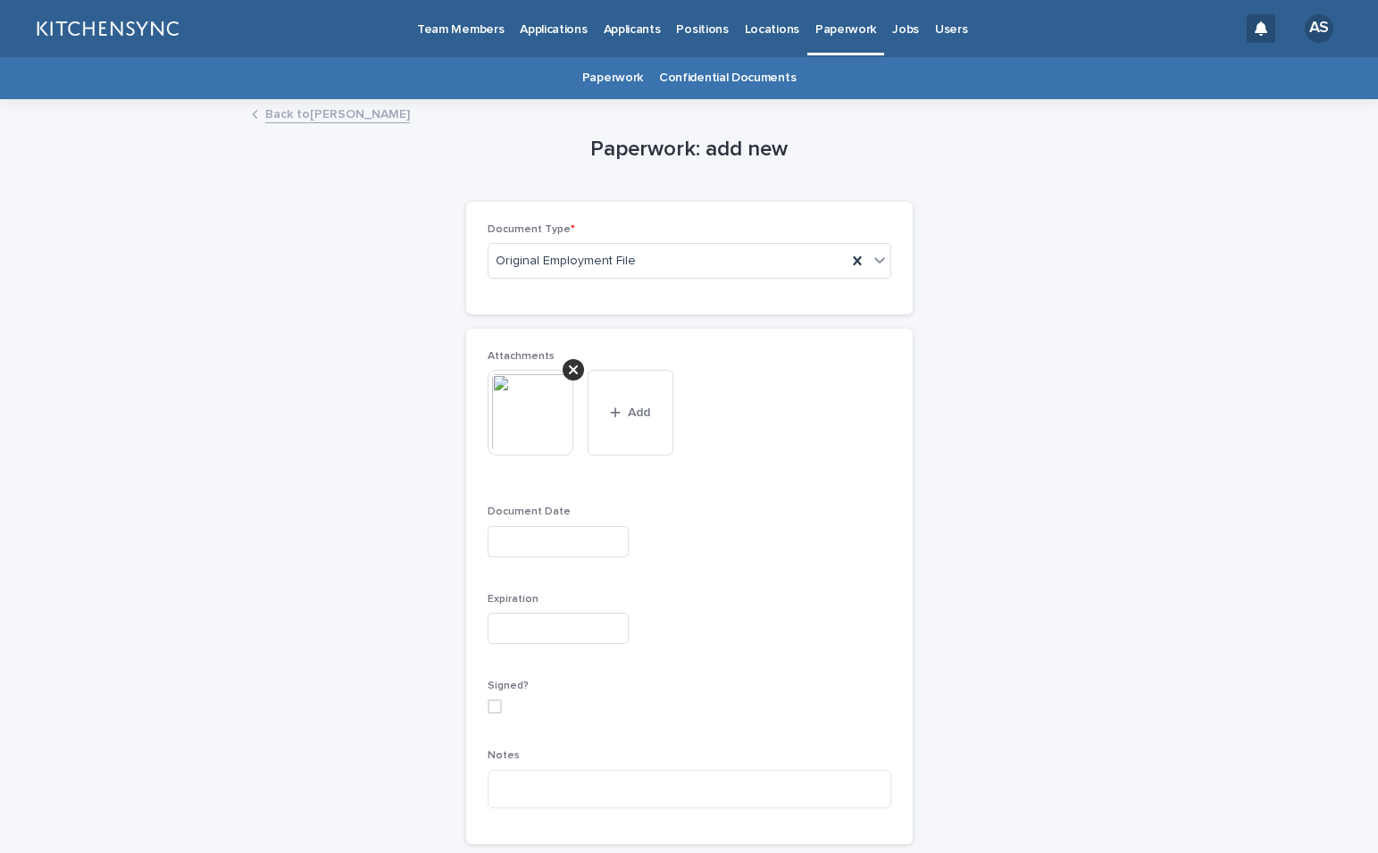
click at [540, 541] on input "text" at bounding box center [558, 541] width 141 height 31
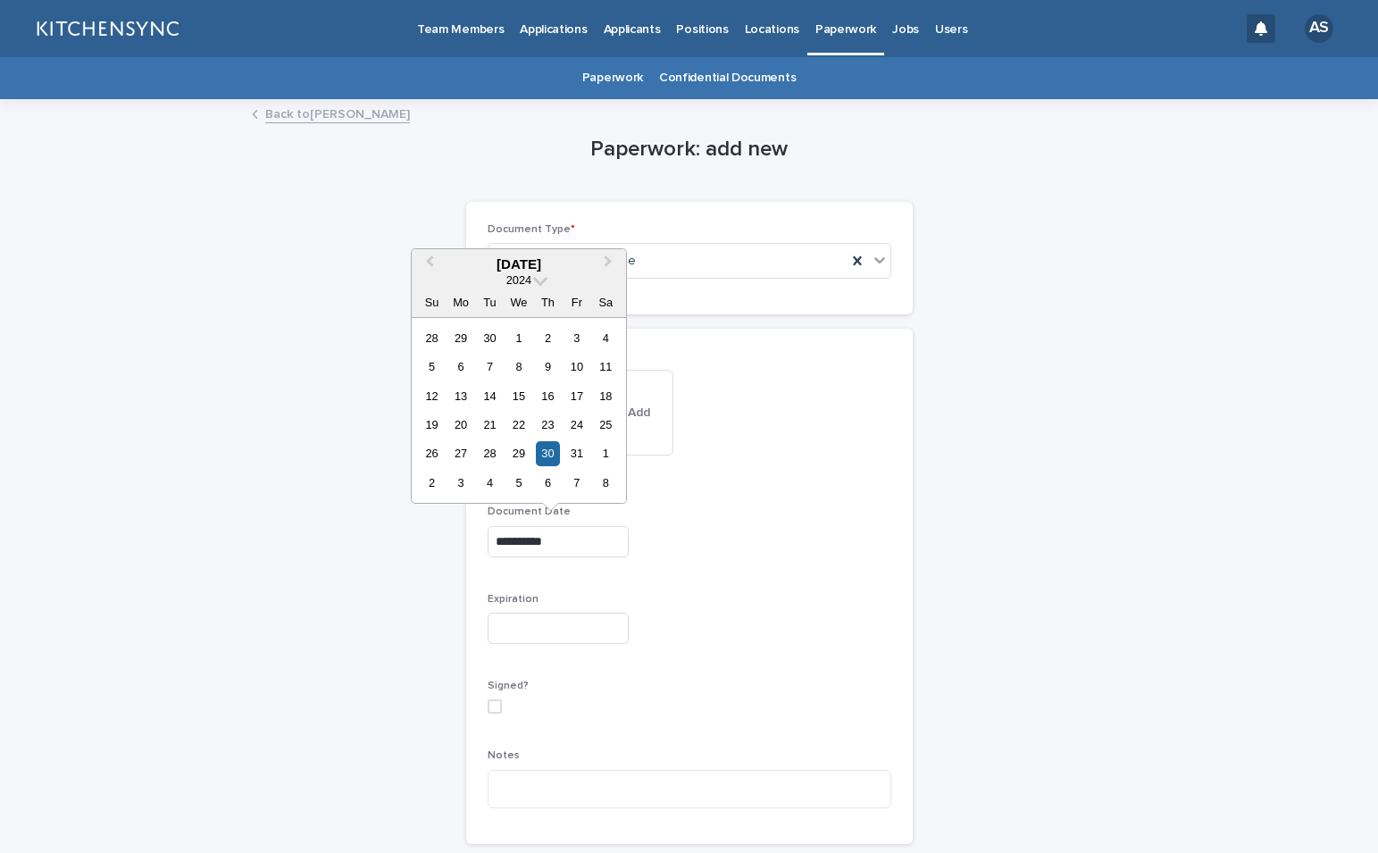
type input "**********"
click at [734, 568] on div "**********" at bounding box center [690, 537] width 404 height 65
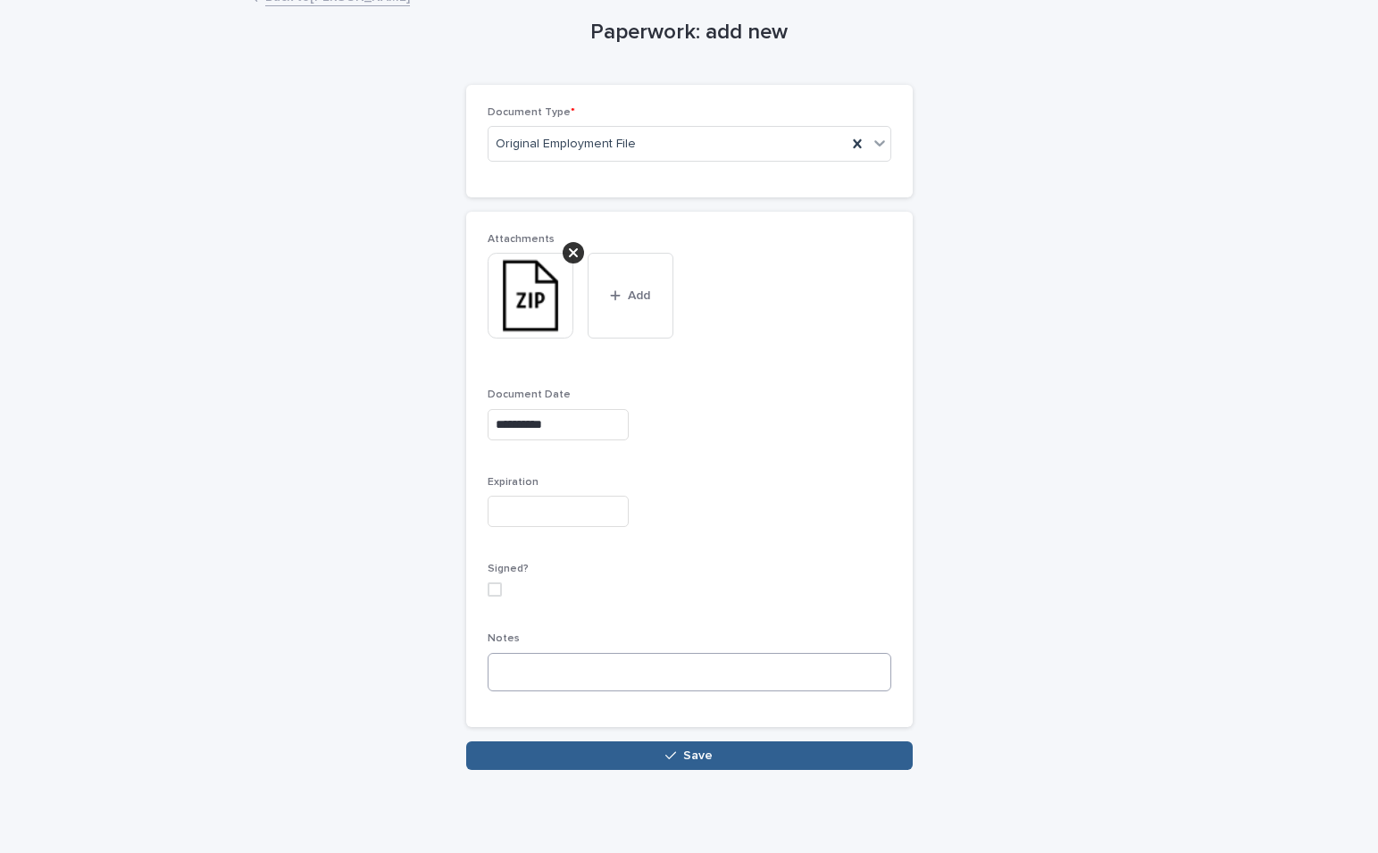
scroll to position [123, 0]
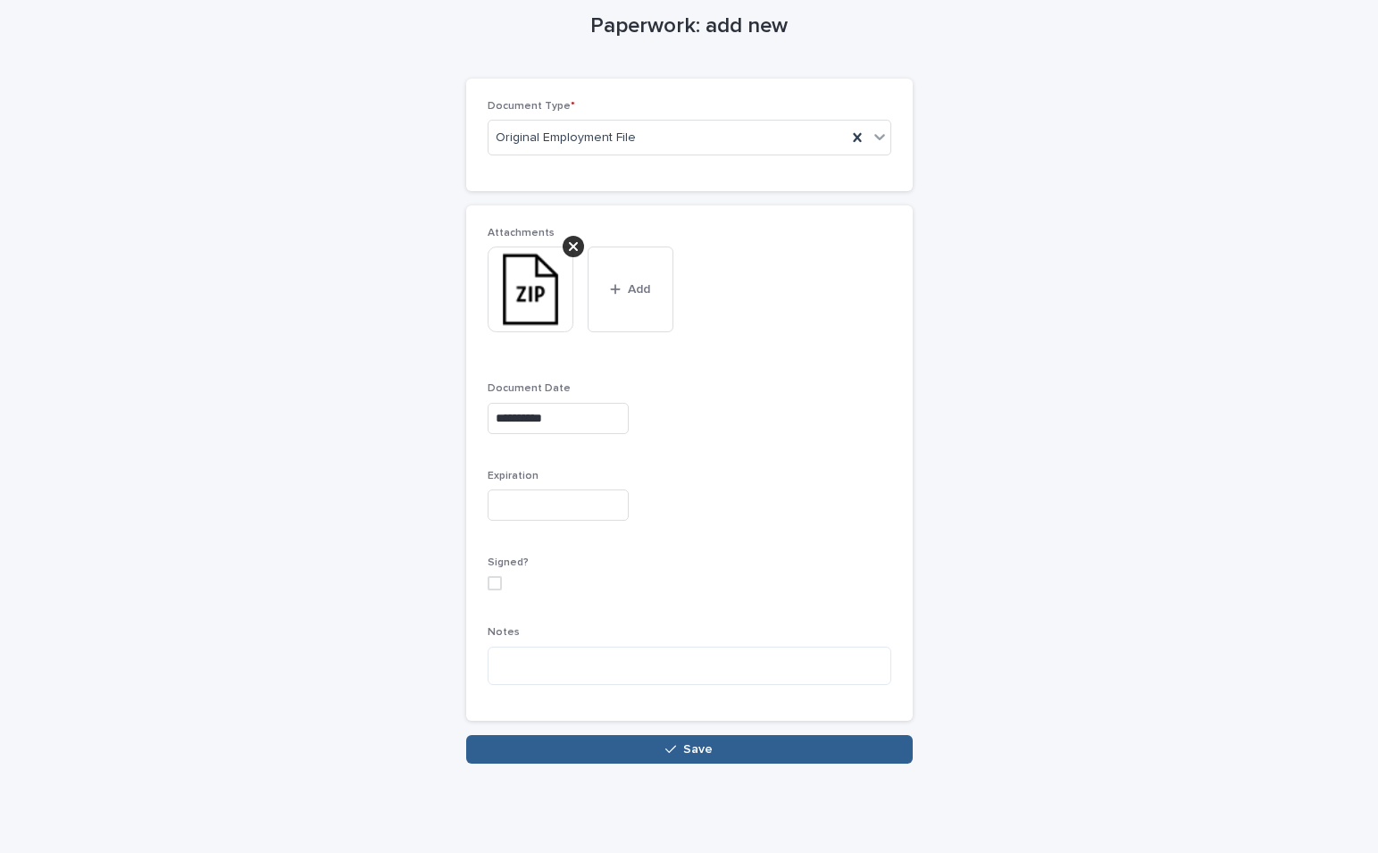
click at [632, 771] on div "**********" at bounding box center [689, 393] width 893 height 830
click at [619, 752] on button "Save" at bounding box center [689, 749] width 446 height 29
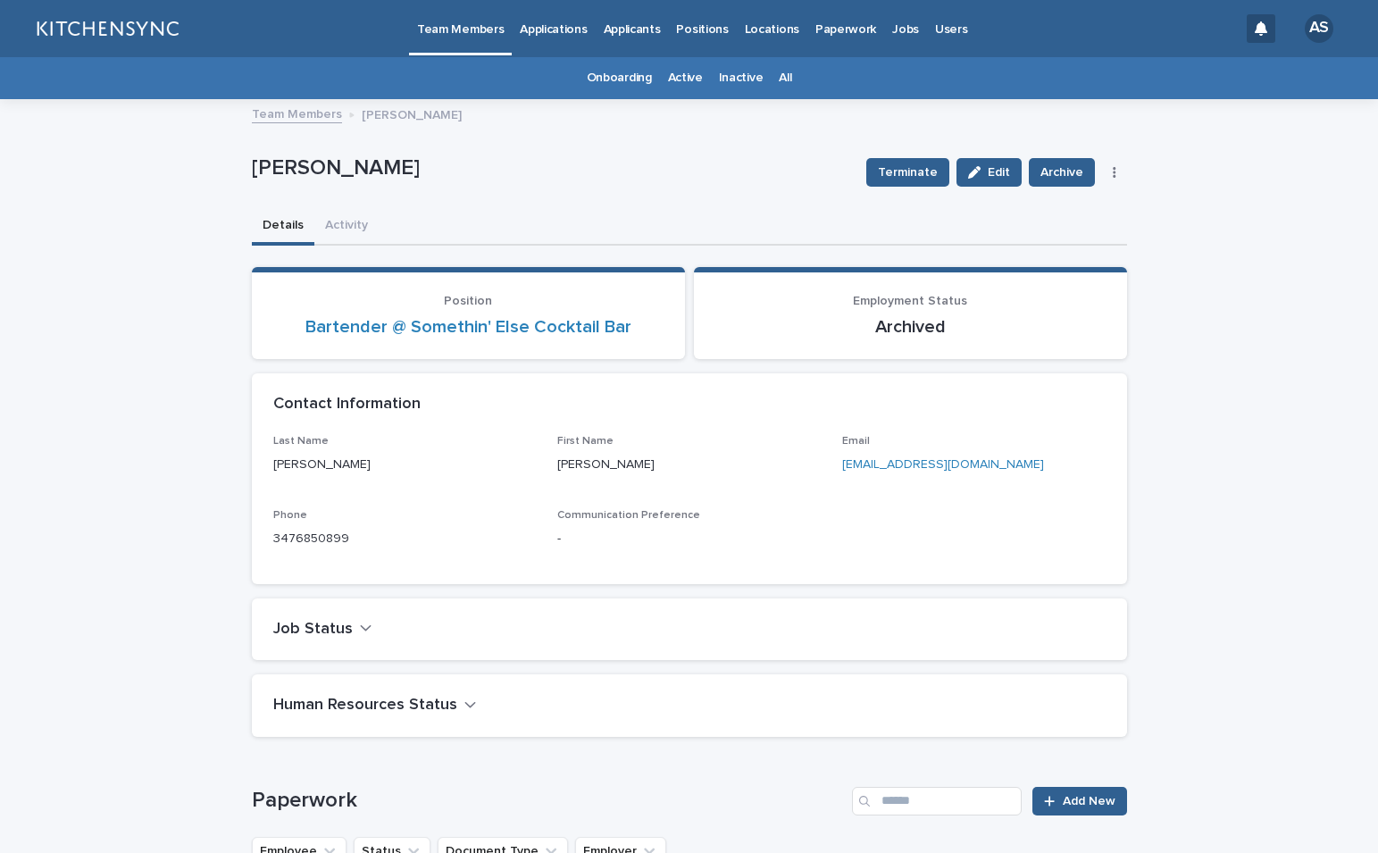
click at [779, 81] on link "All" at bounding box center [785, 78] width 13 height 42
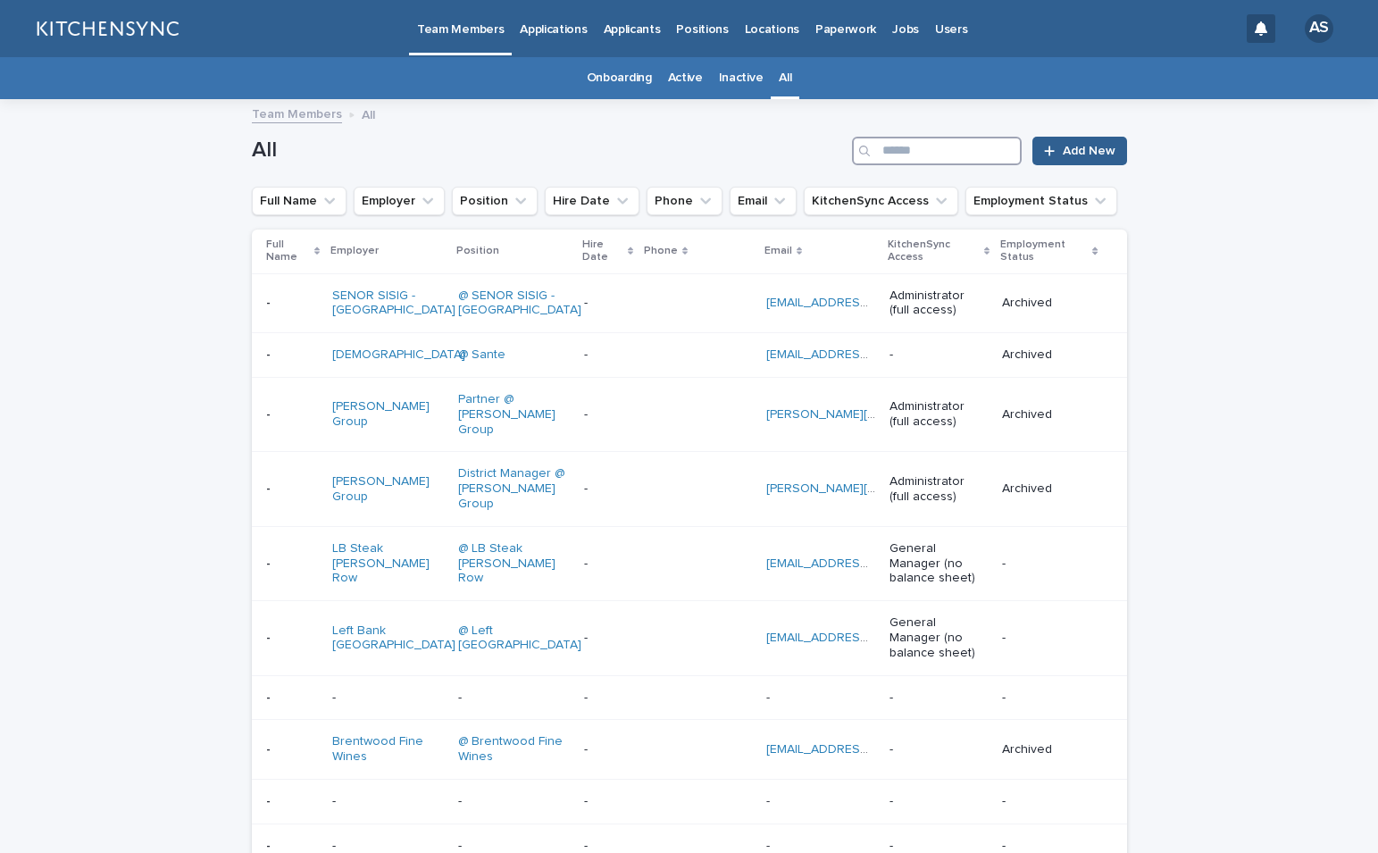
click at [983, 157] on input "Search" at bounding box center [937, 151] width 170 height 29
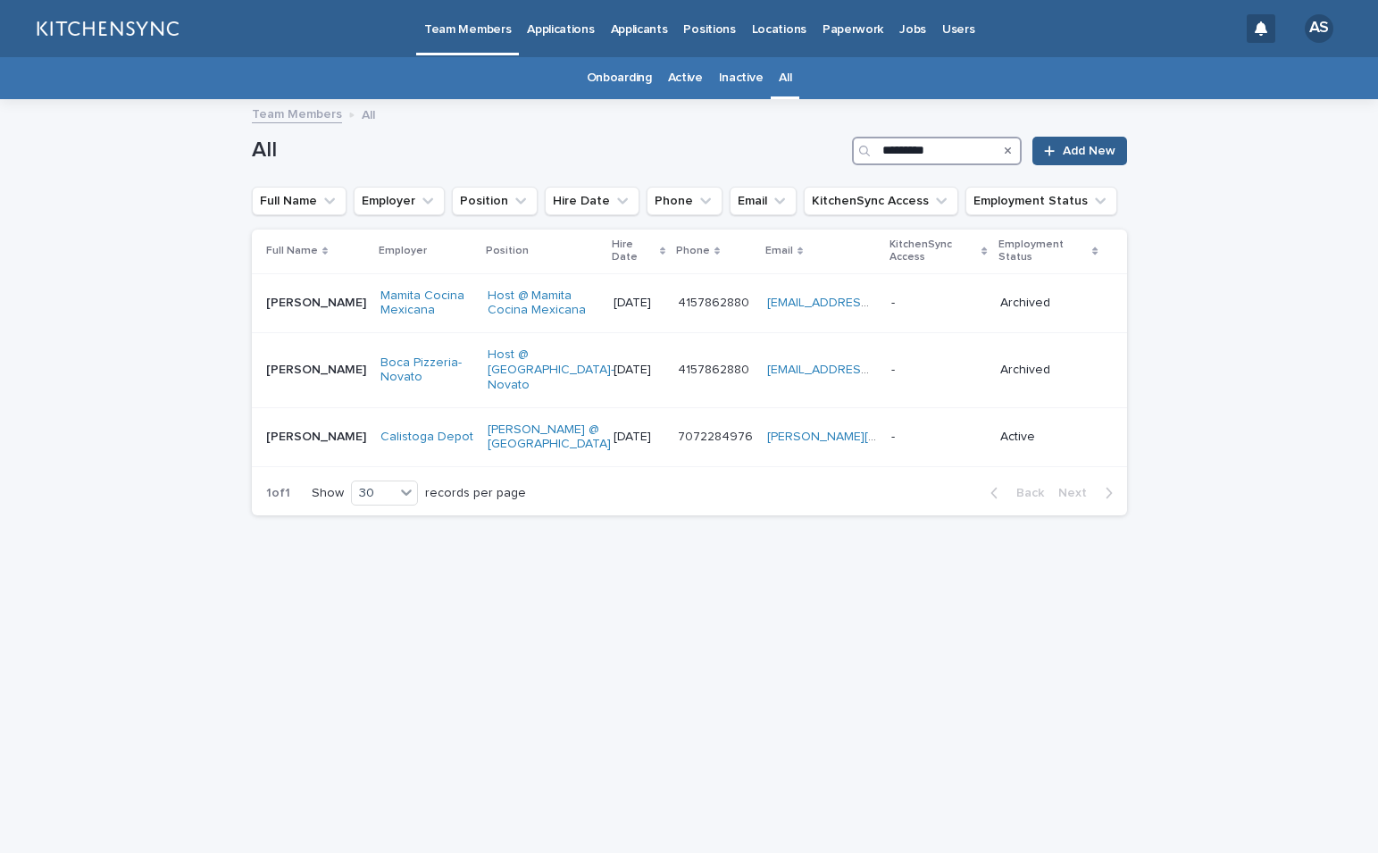
type input "*********"
click at [340, 440] on td "[PERSON_NAME] [PERSON_NAME]" at bounding box center [312, 437] width 121 height 60
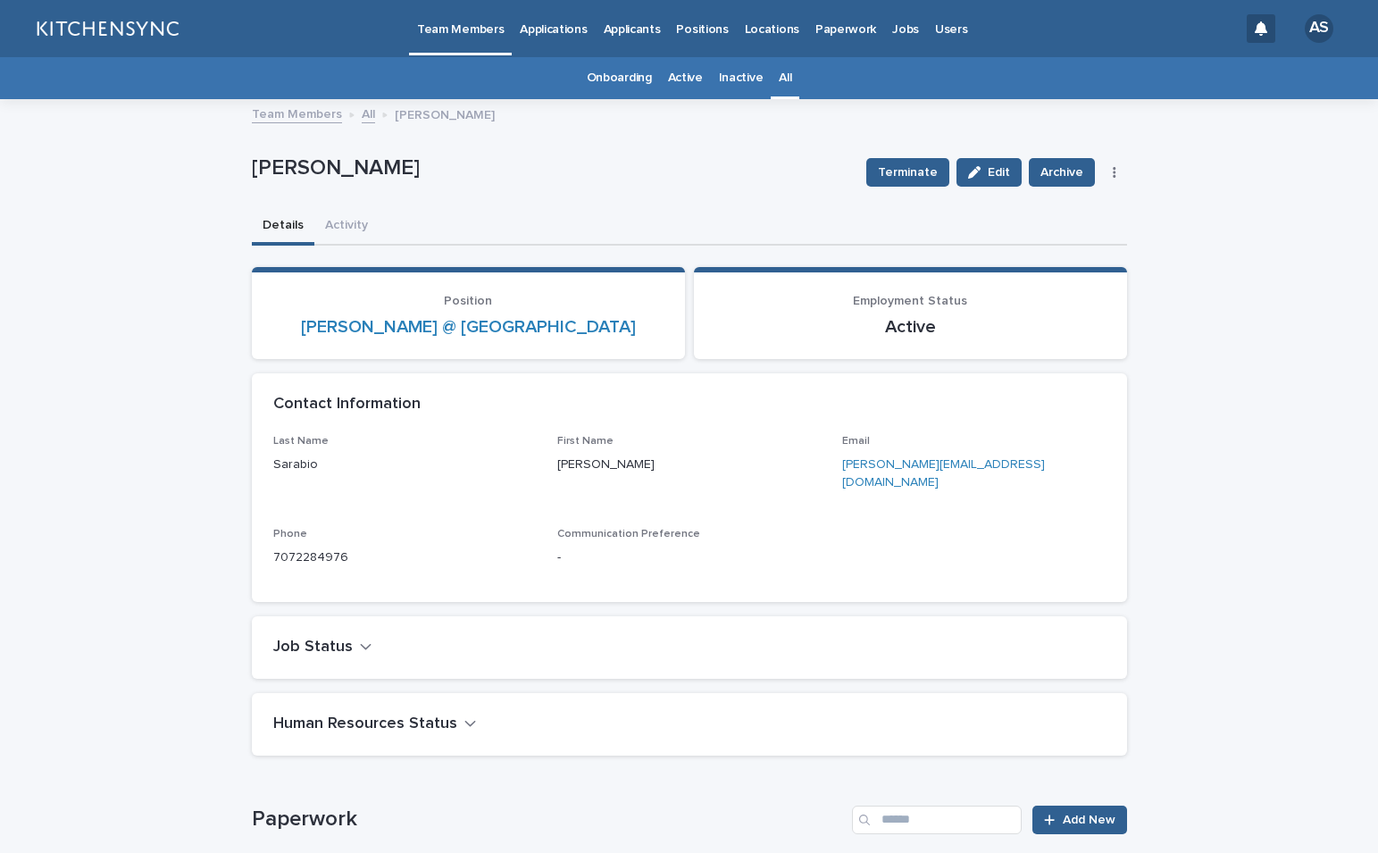
click at [779, 88] on link "All" at bounding box center [785, 78] width 13 height 42
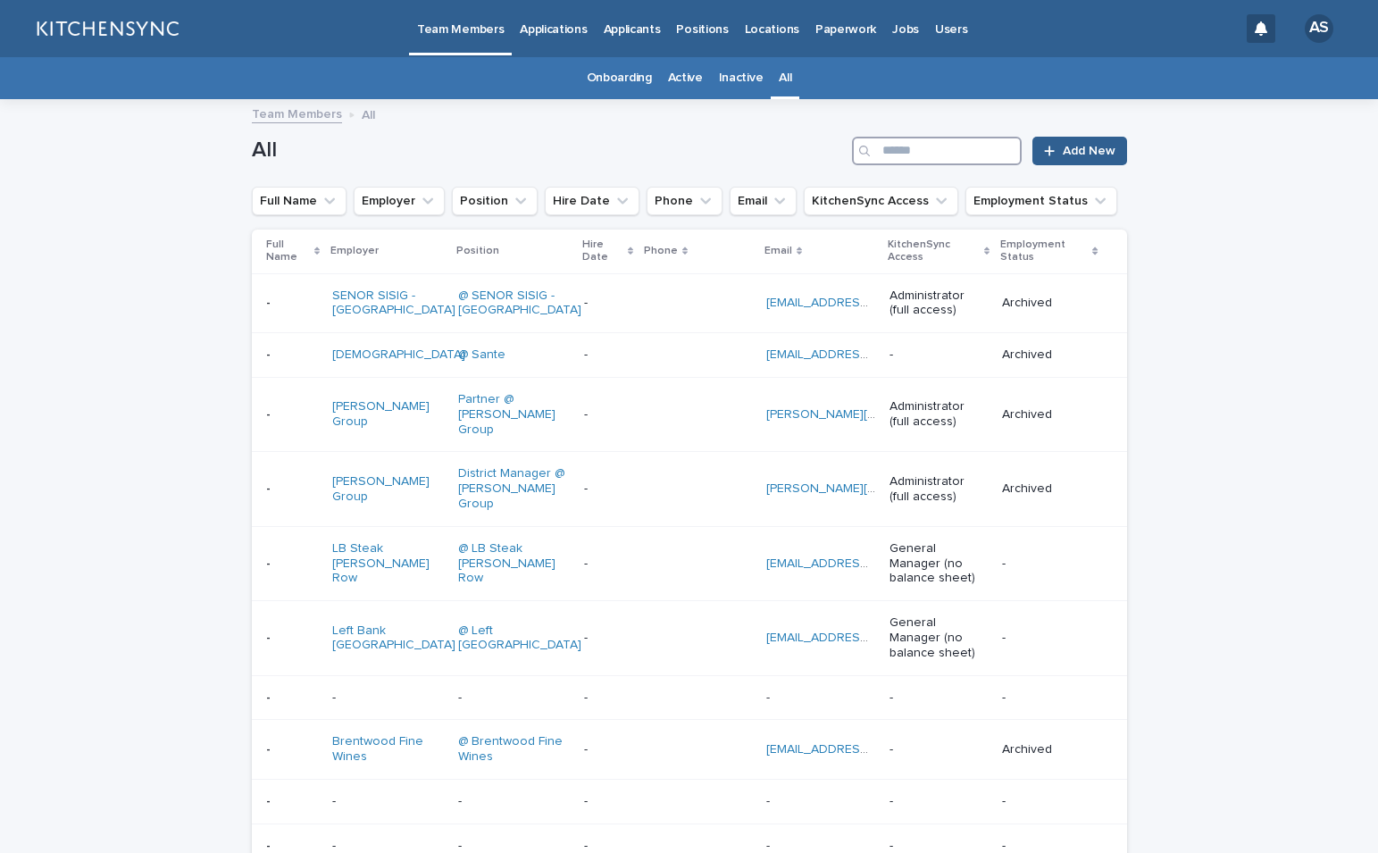
click at [905, 155] on input "Search" at bounding box center [937, 151] width 170 height 29
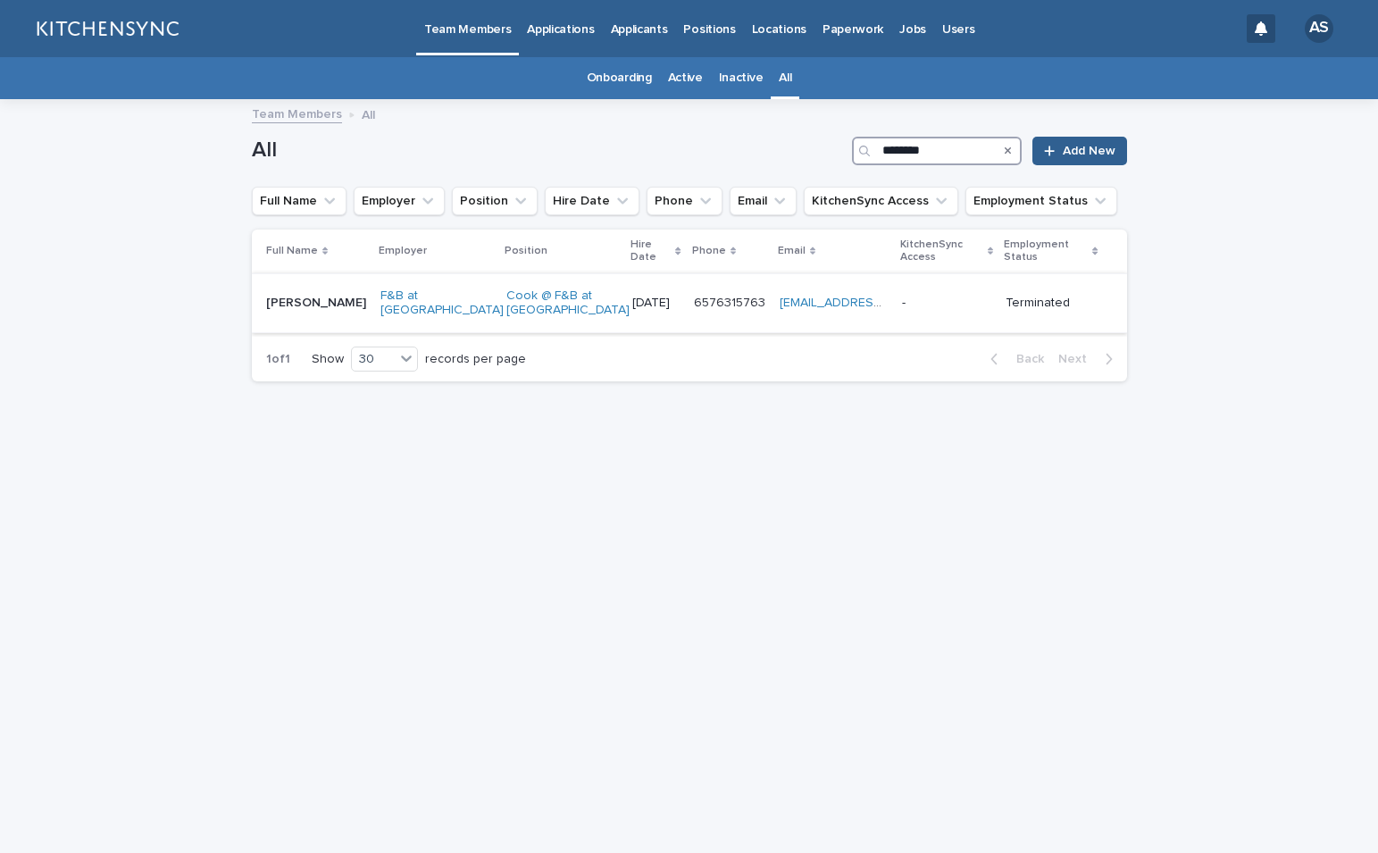
type input "********"
click at [325, 313] on div "[PERSON_NAME] [PERSON_NAME]" at bounding box center [316, 302] width 100 height 29
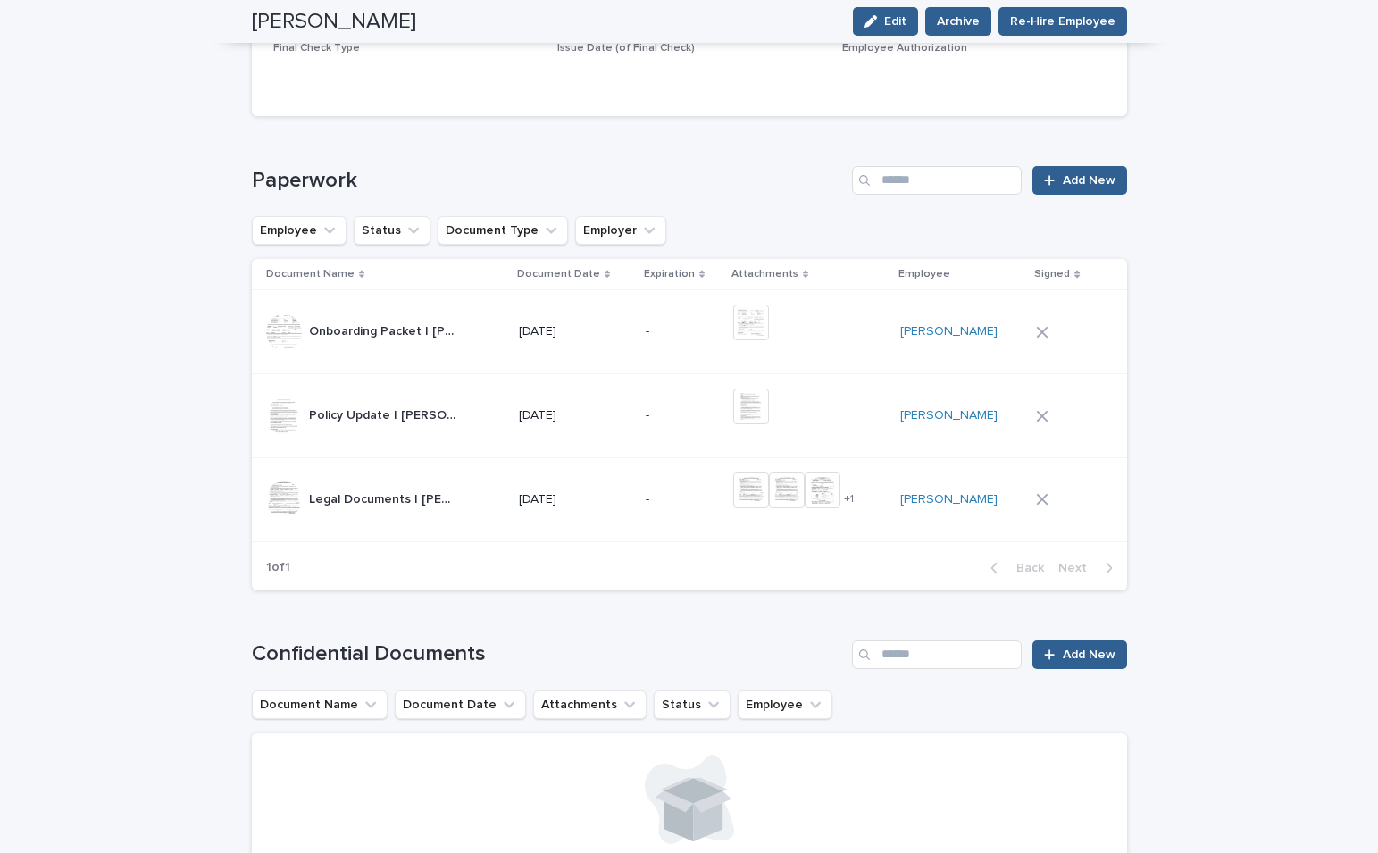
scroll to position [969, 0]
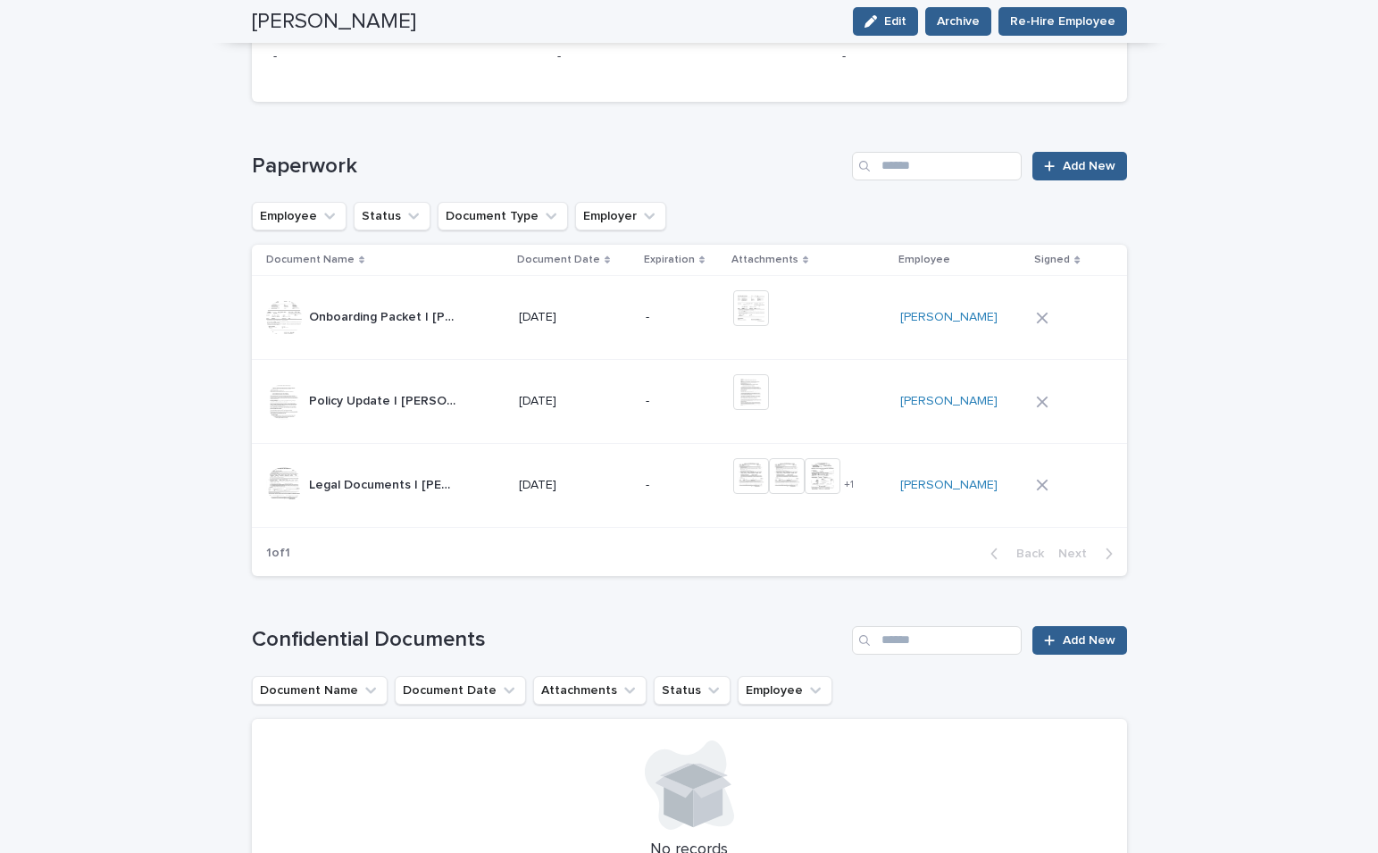
click at [769, 511] on span at bounding box center [787, 485] width 36 height 54
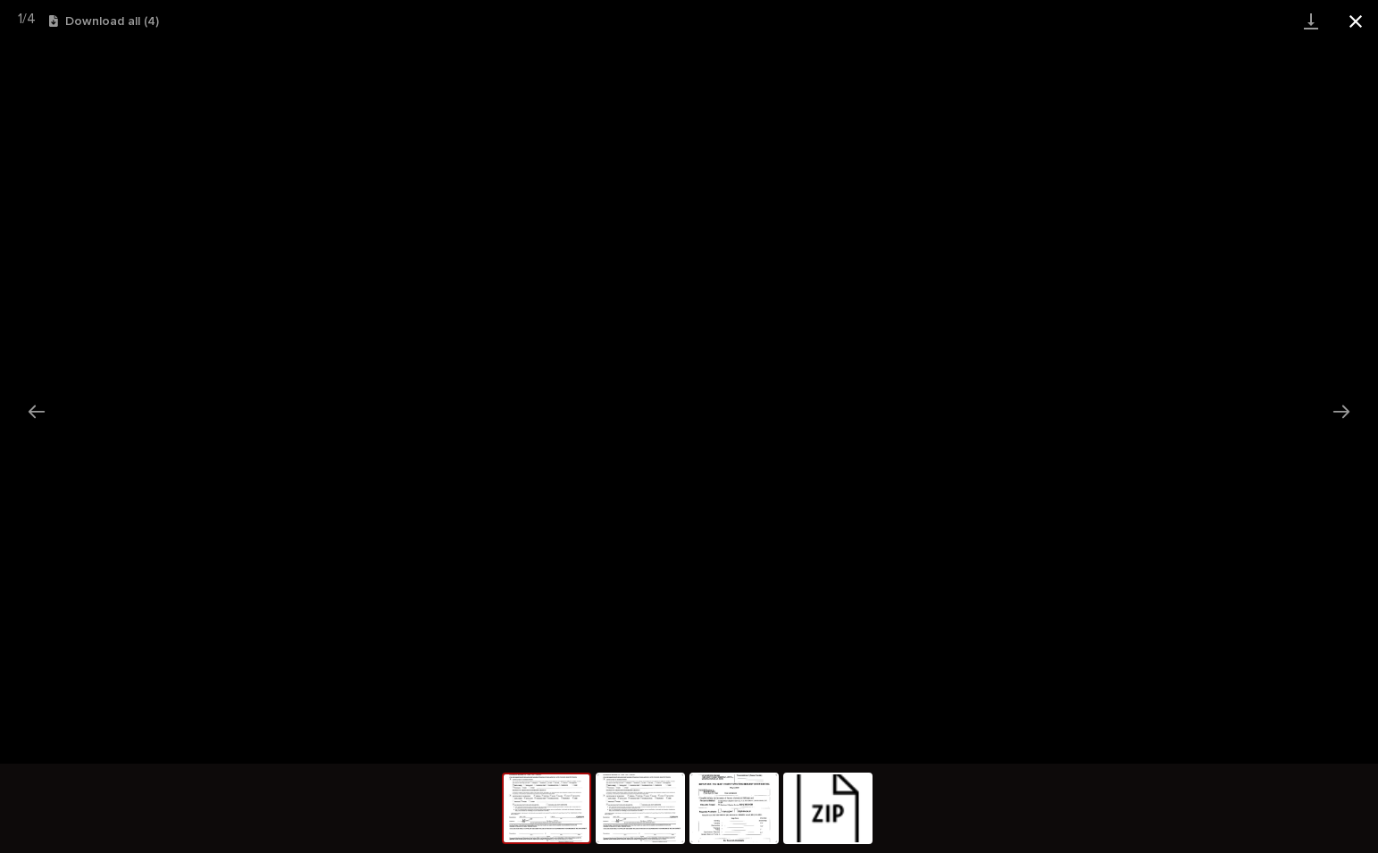
click at [1353, 27] on button "Close gallery" at bounding box center [1355, 21] width 45 height 42
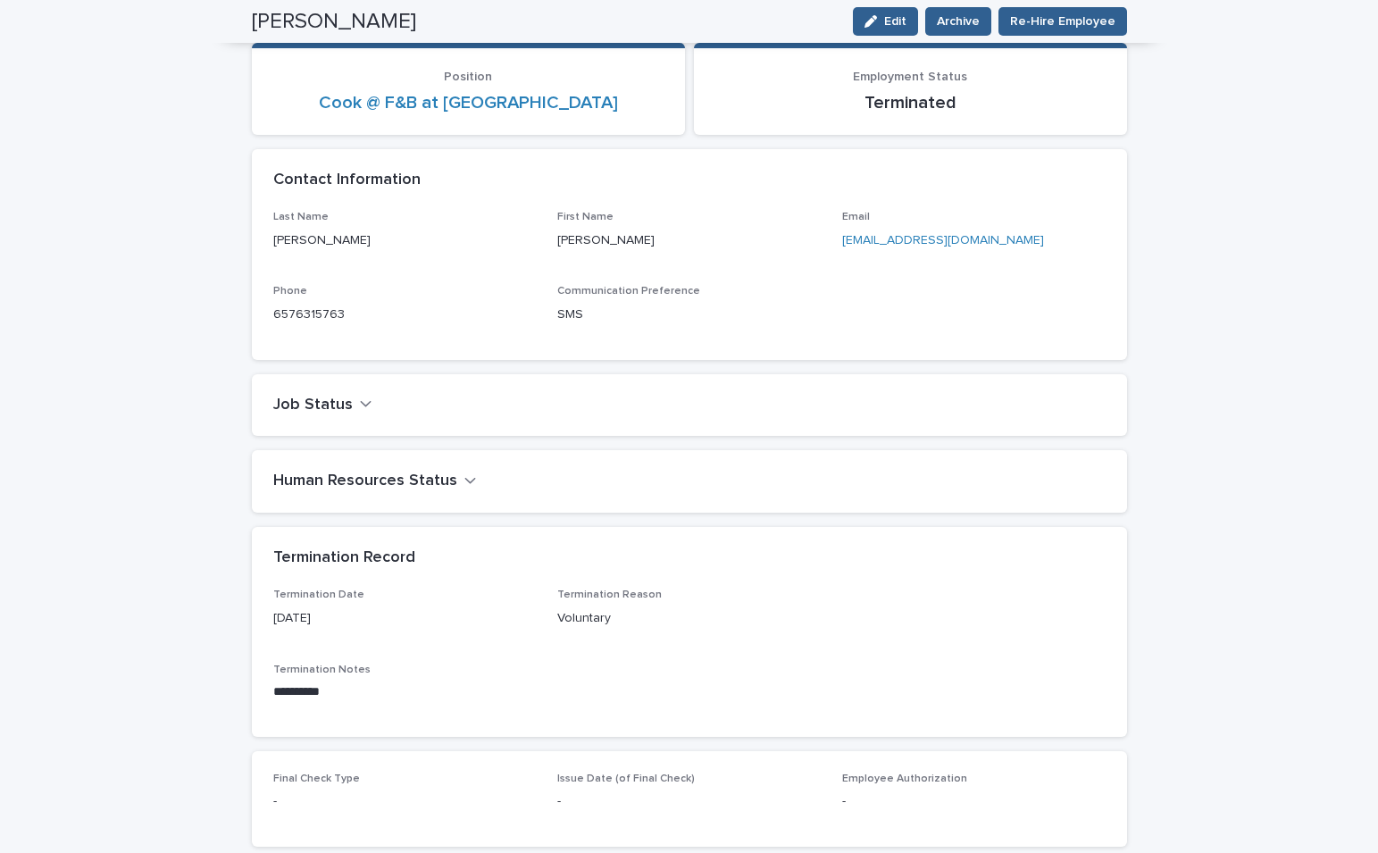
scroll to position [0, 0]
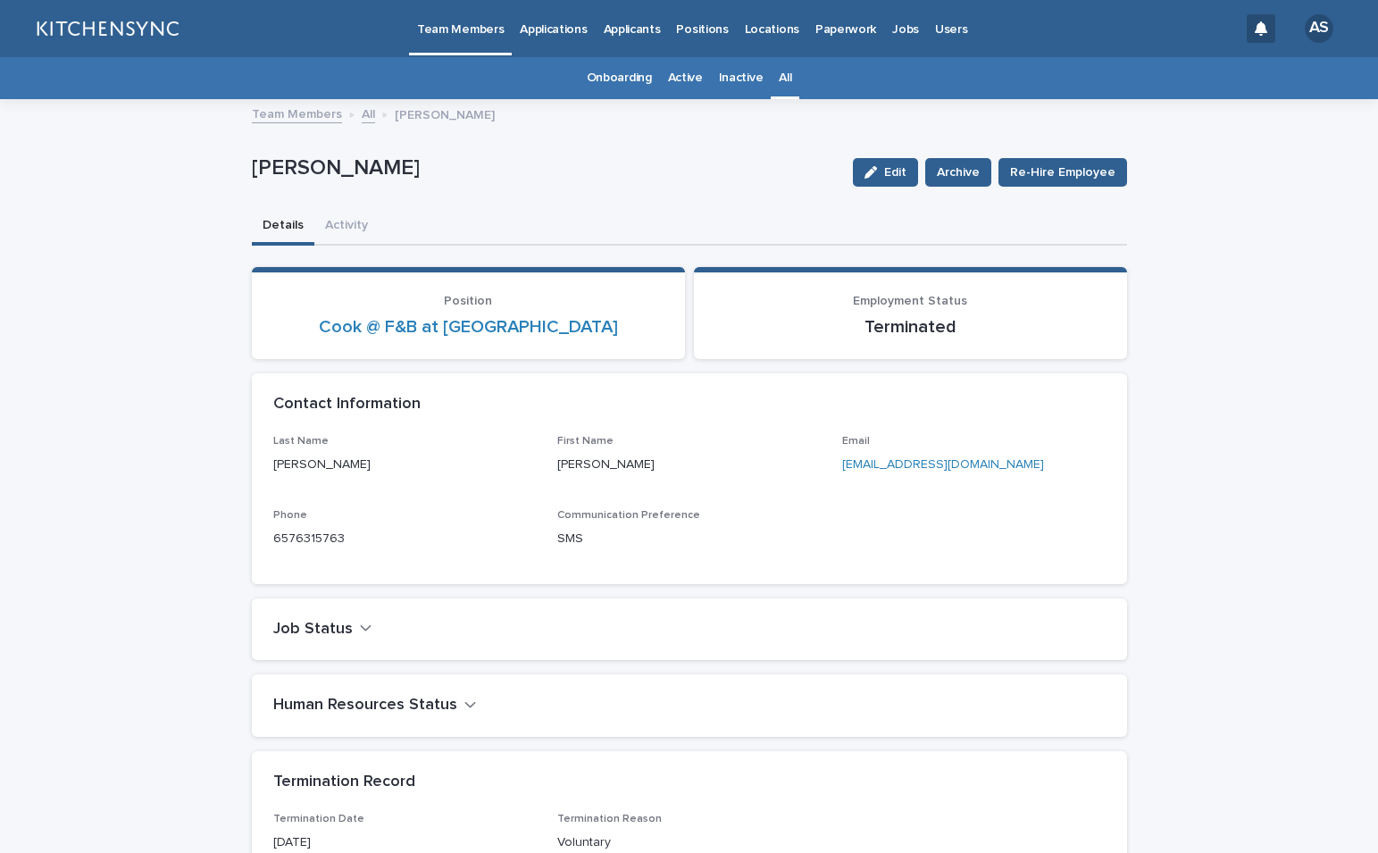
click at [781, 81] on link "All" at bounding box center [785, 78] width 13 height 42
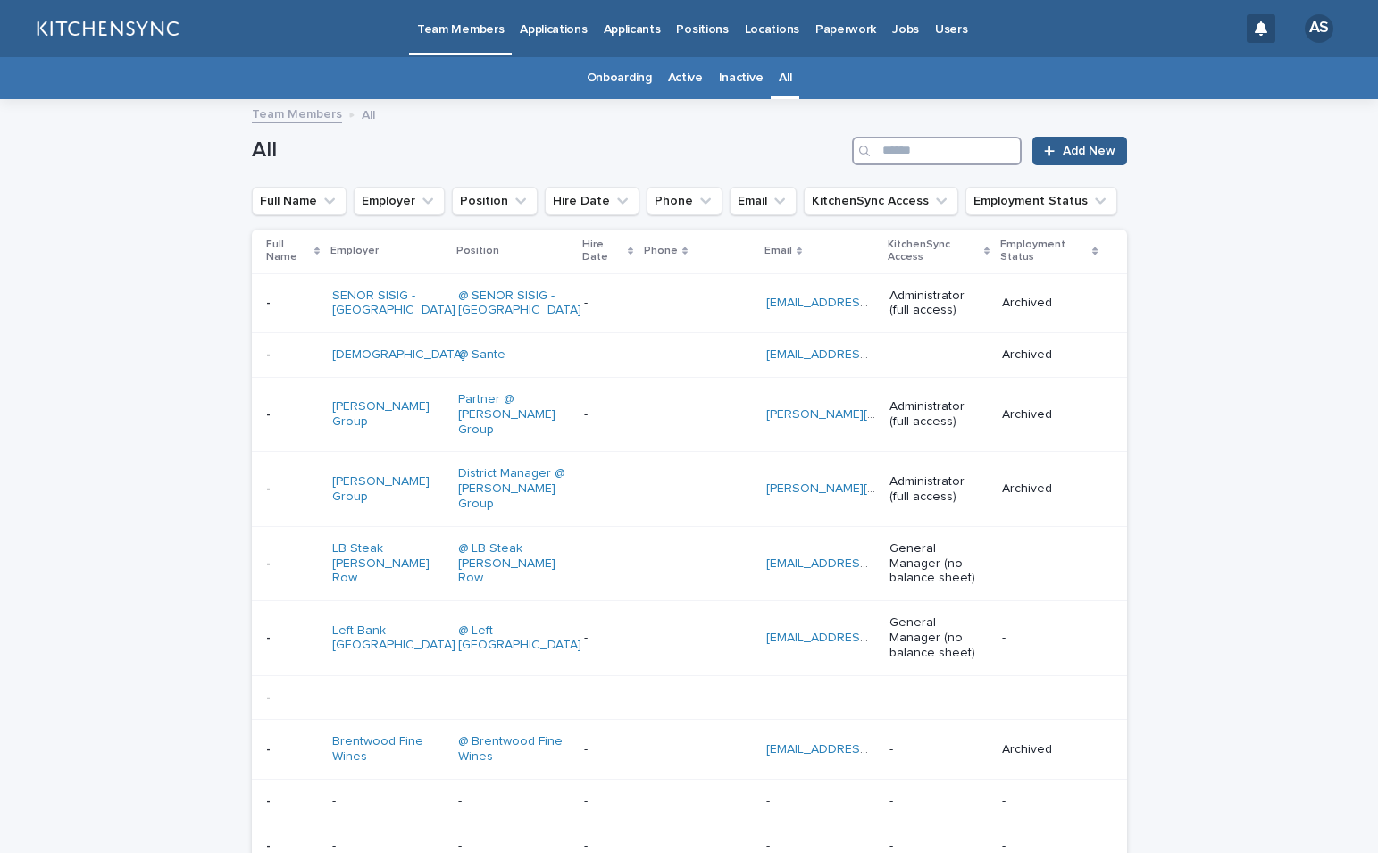
click at [911, 157] on input "Search" at bounding box center [937, 151] width 170 height 29
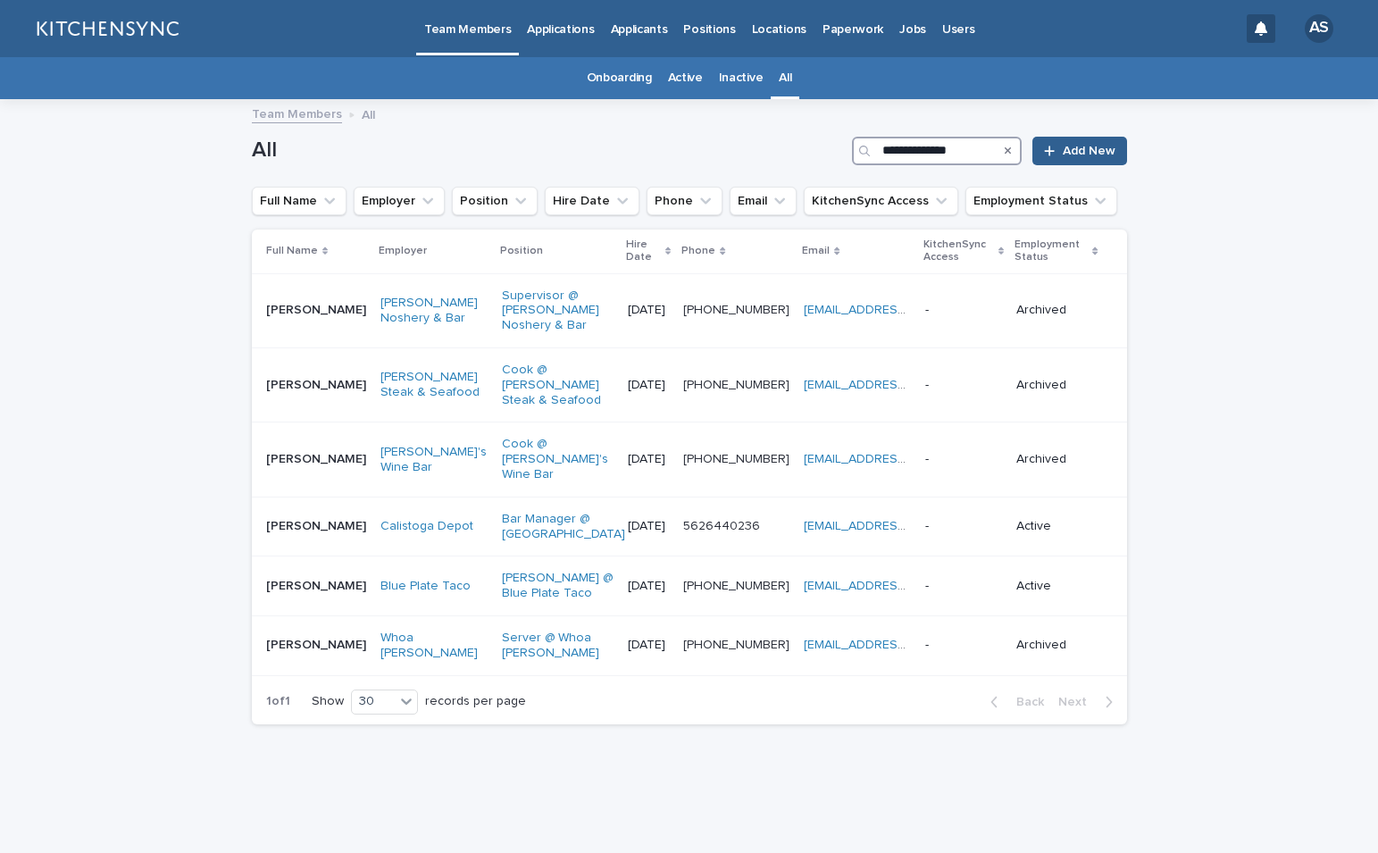
type input "**********"
click at [436, 573] on td "Blue Plate Taco" at bounding box center [433, 586] width 121 height 60
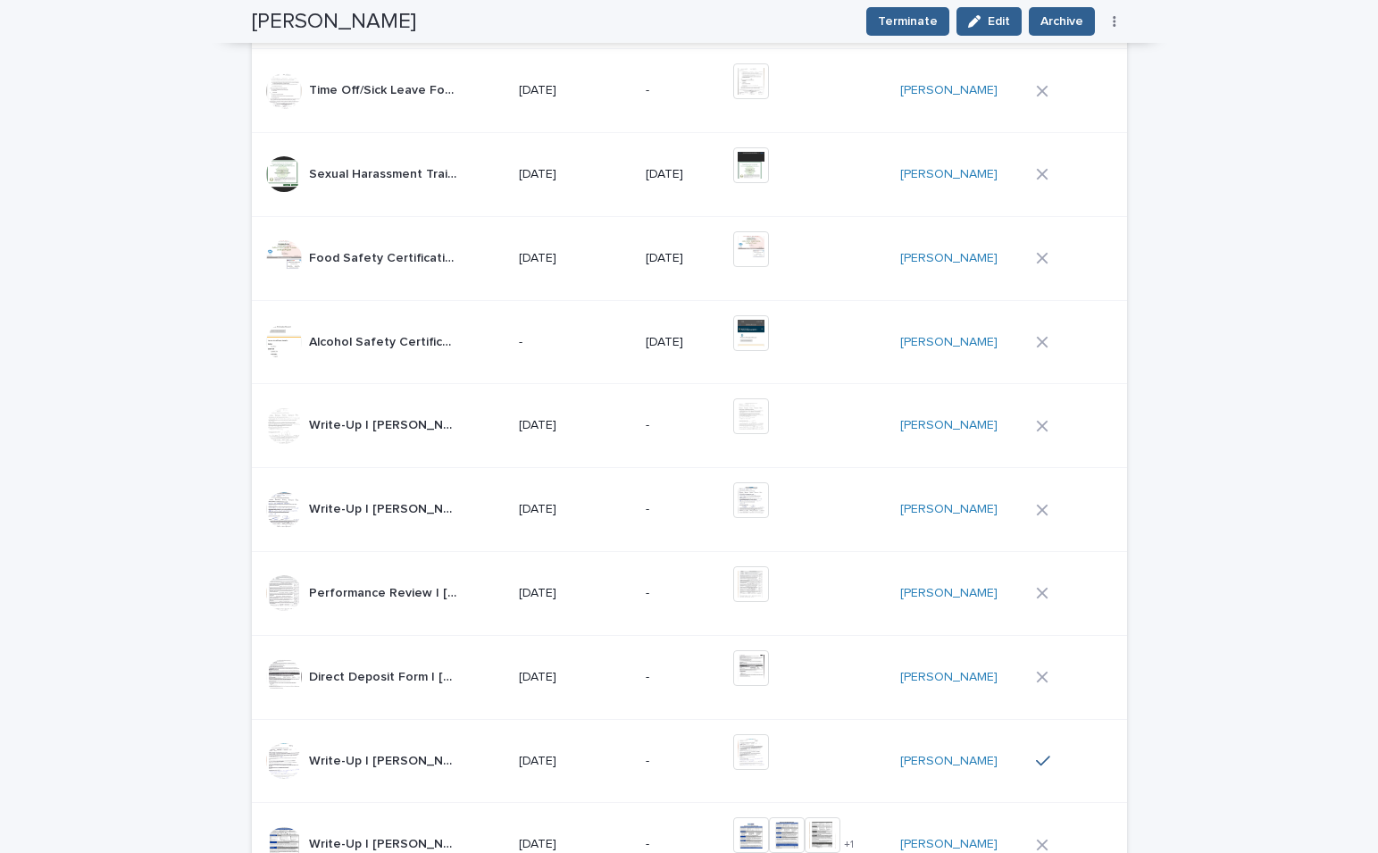
scroll to position [1206, 0]
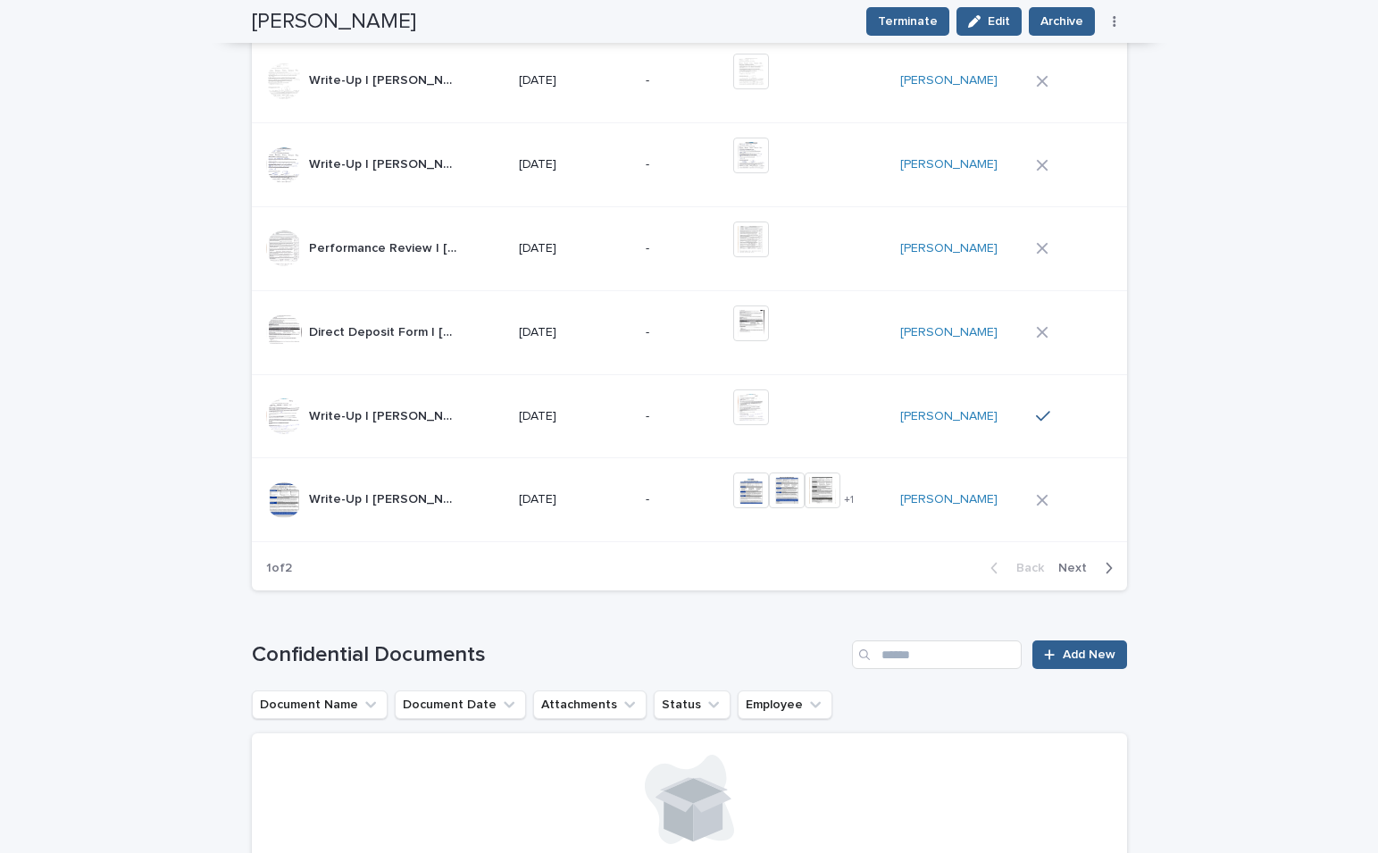
click at [1088, 572] on span "Next" at bounding box center [1077, 568] width 39 height 13
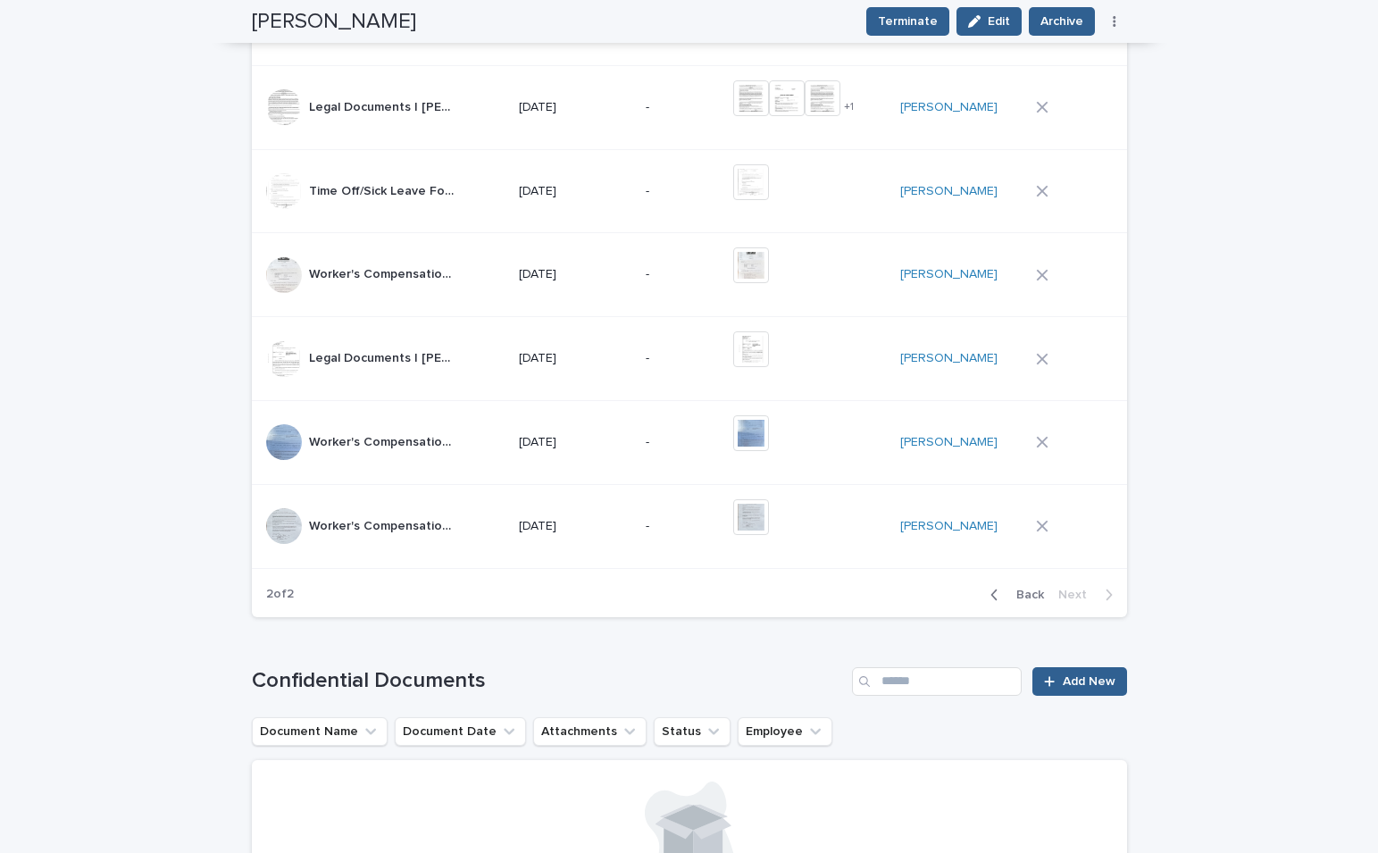
scroll to position [904, 0]
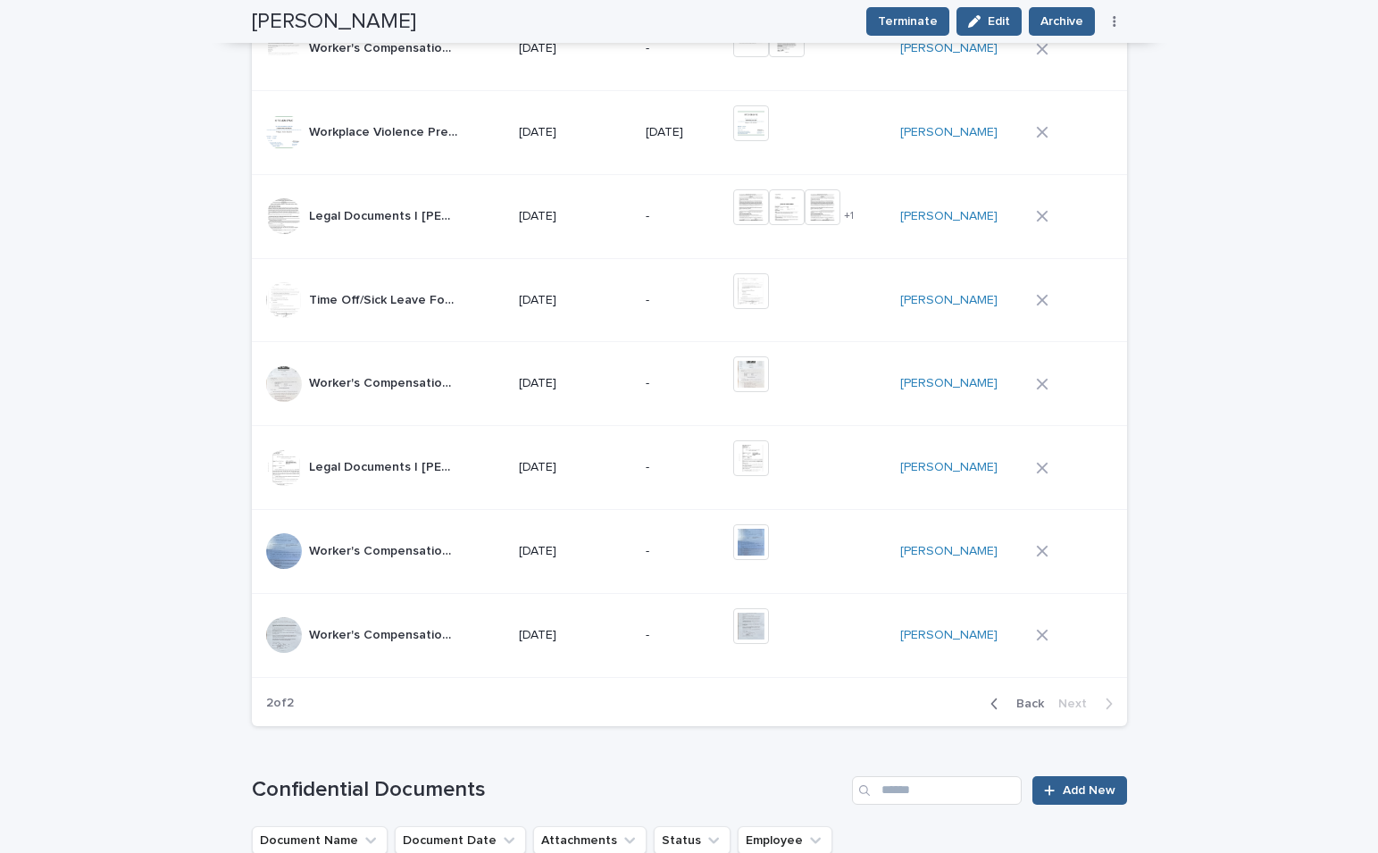
click at [659, 237] on td "-" at bounding box center [682, 216] width 88 height 84
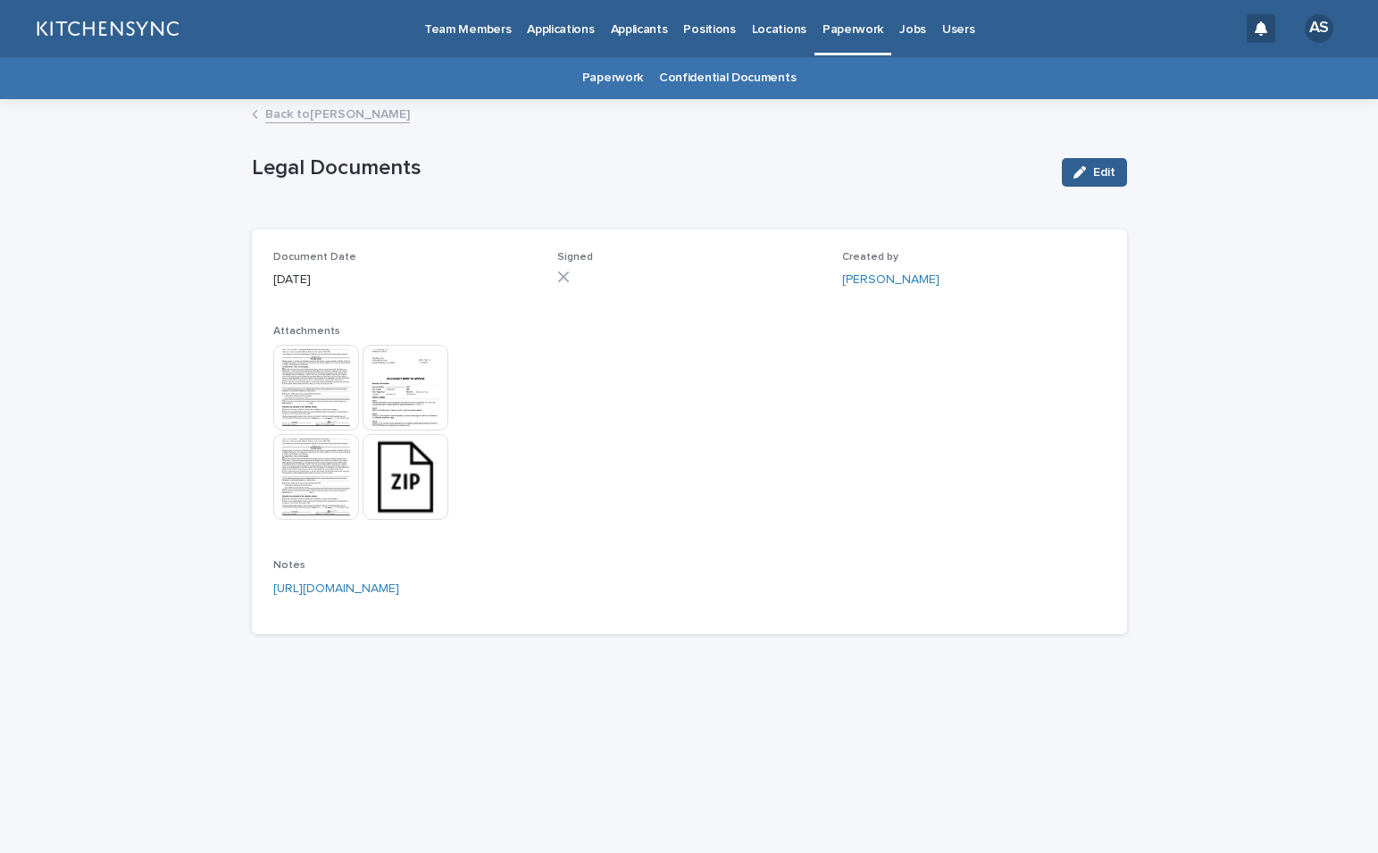
click at [325, 117] on link "Back to [PERSON_NAME]" at bounding box center [337, 113] width 145 height 21
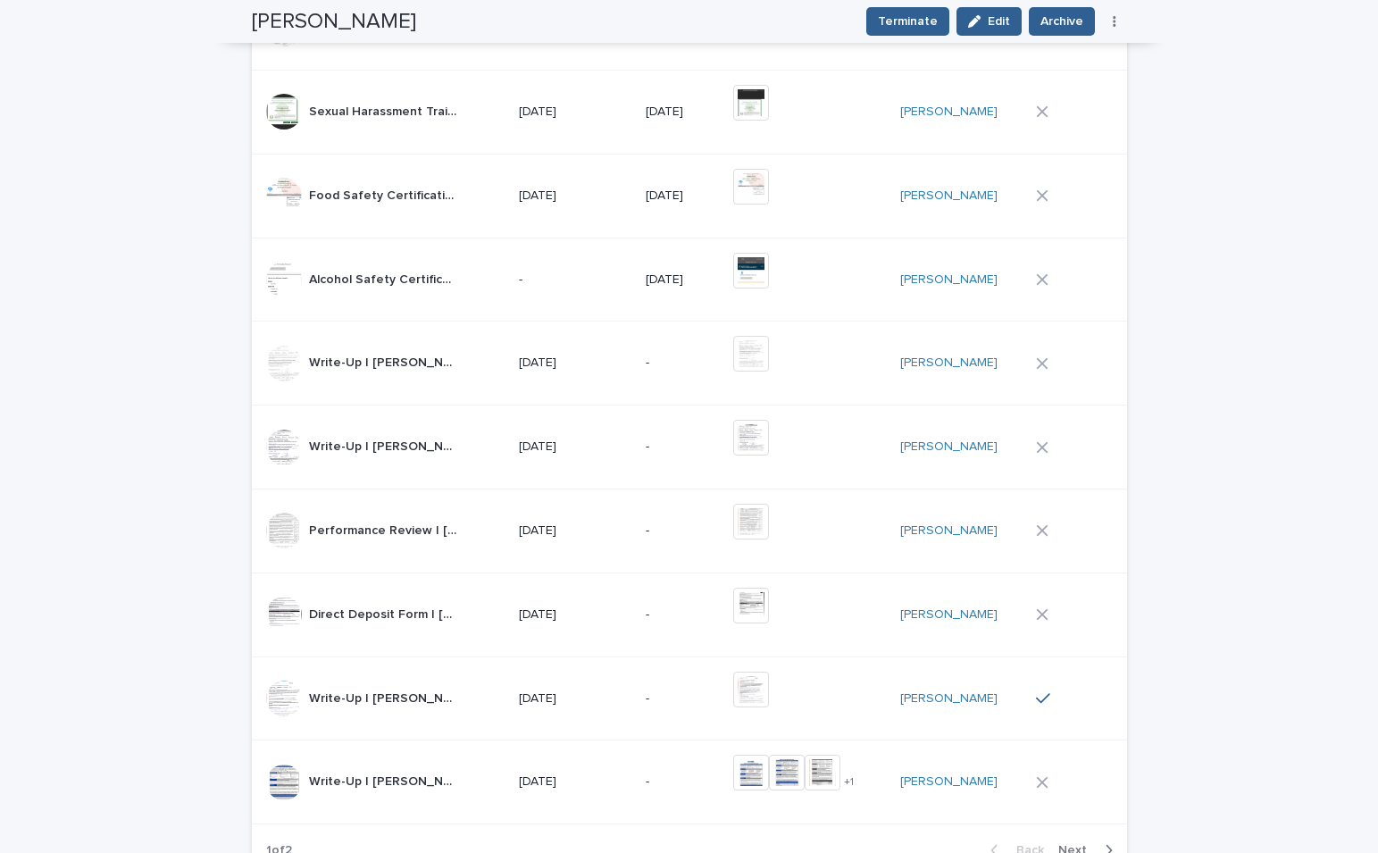
scroll to position [983, 0]
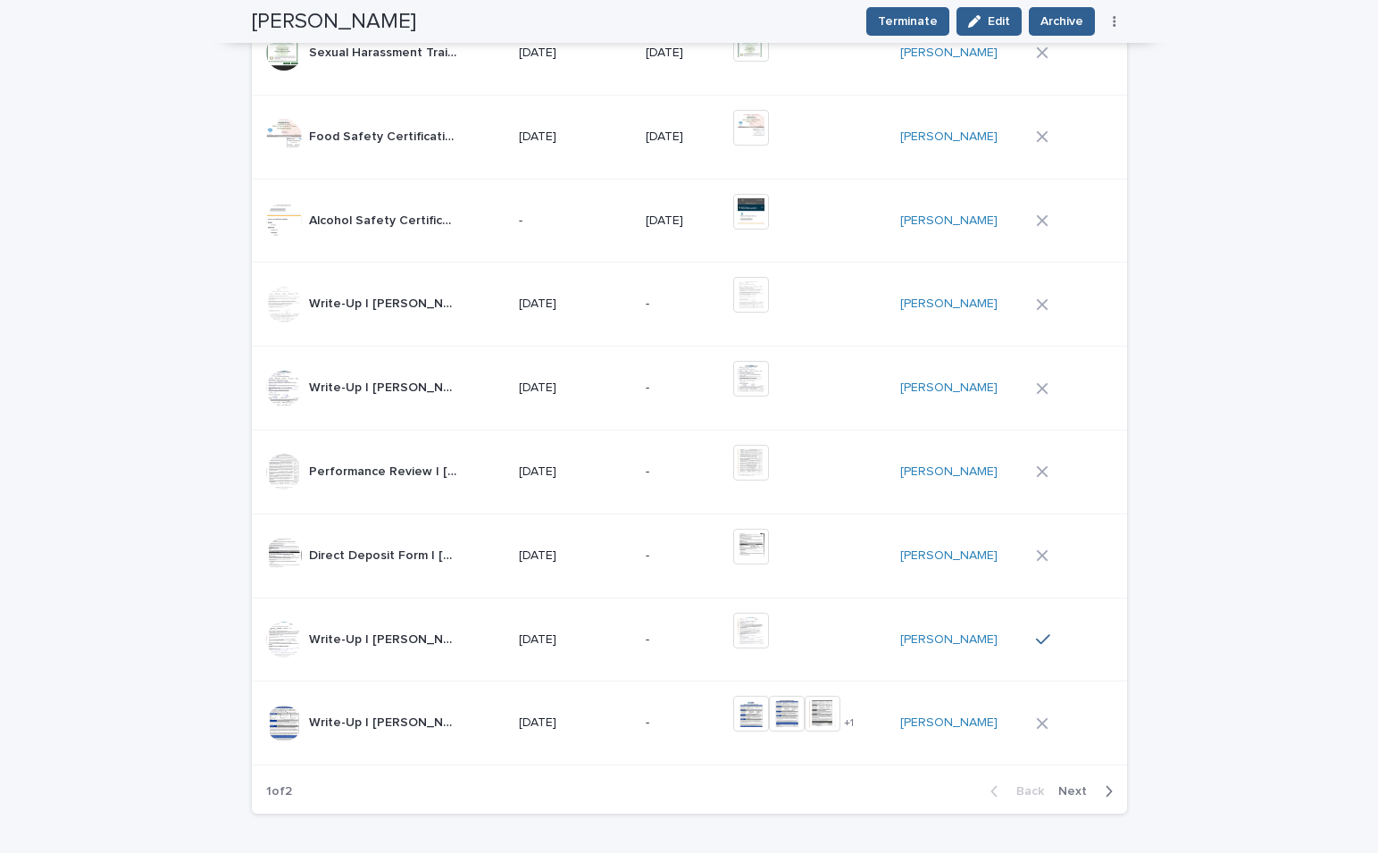
click at [1105, 794] on icon "button" at bounding box center [1109, 791] width 8 height 16
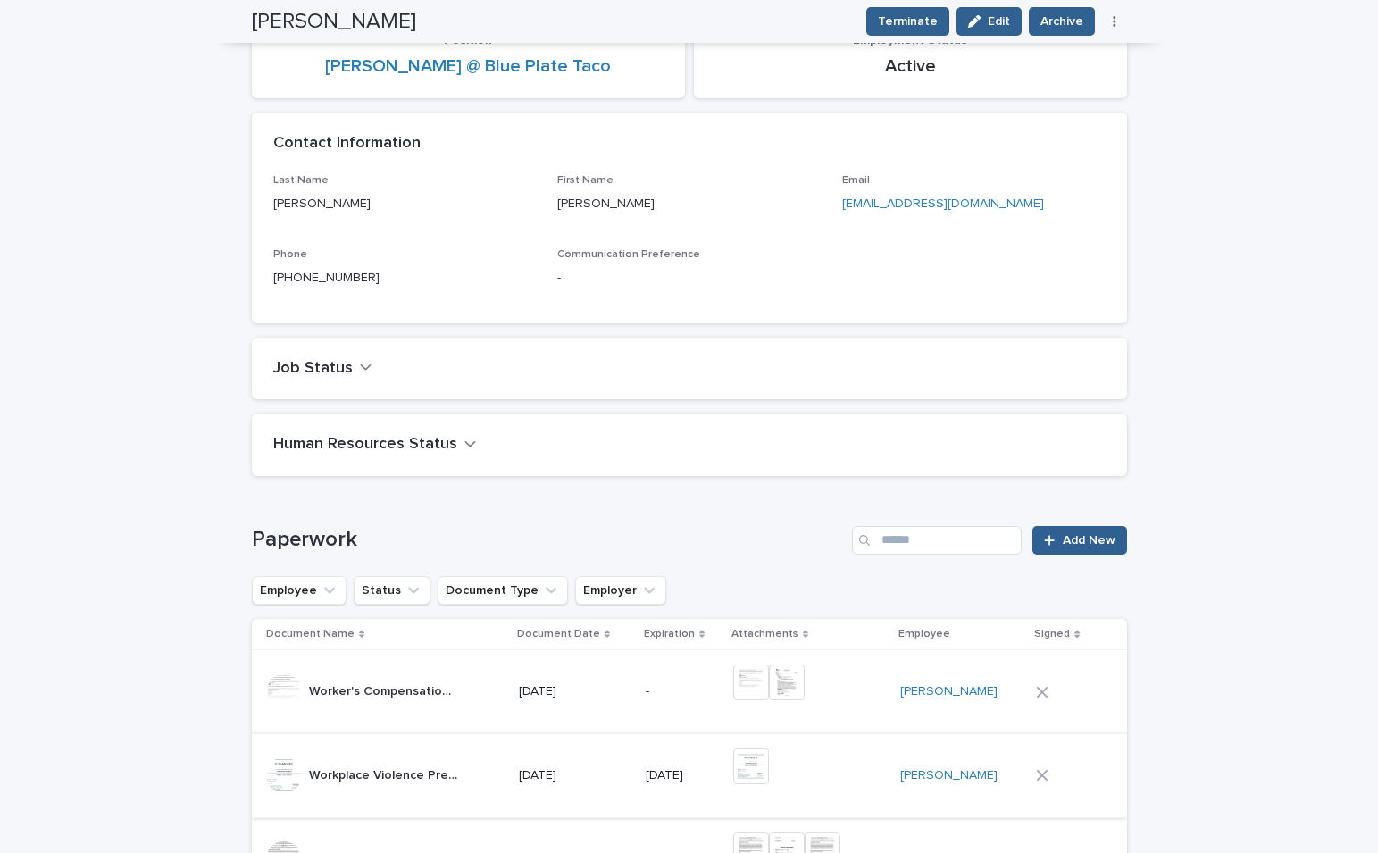
scroll to position [0, 0]
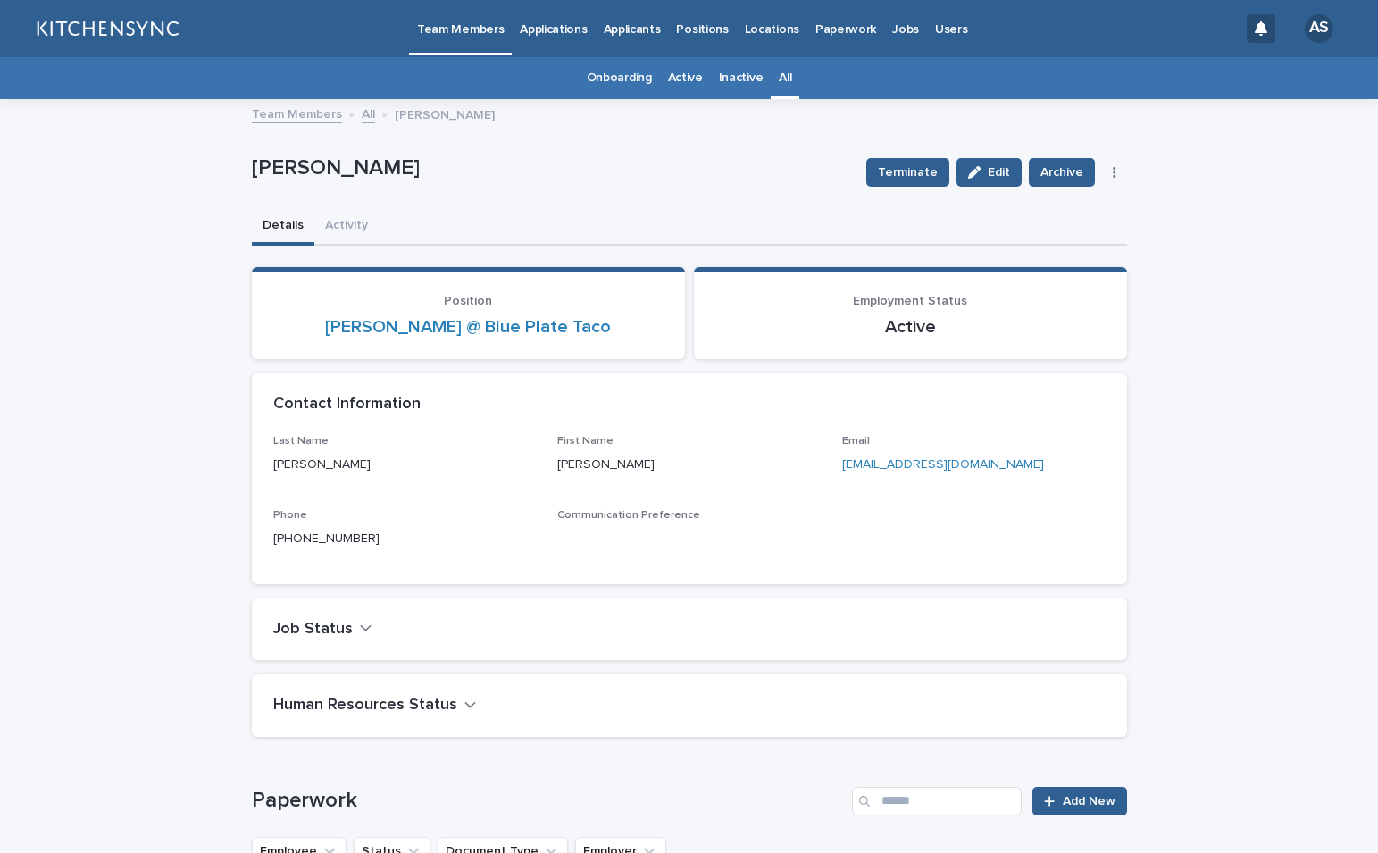
click at [779, 83] on link "All" at bounding box center [785, 78] width 13 height 42
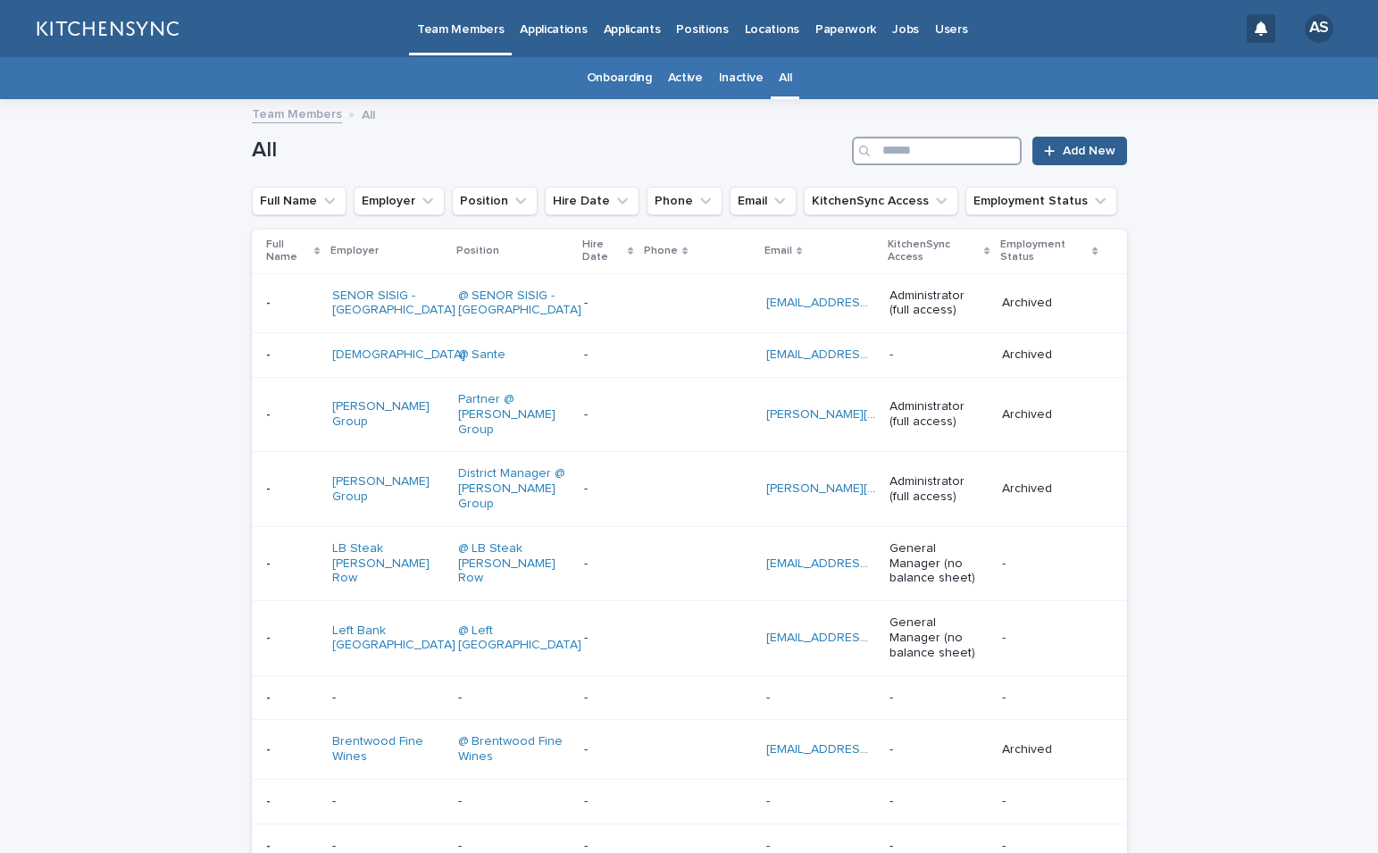
click at [887, 151] on input "Search" at bounding box center [937, 151] width 170 height 29
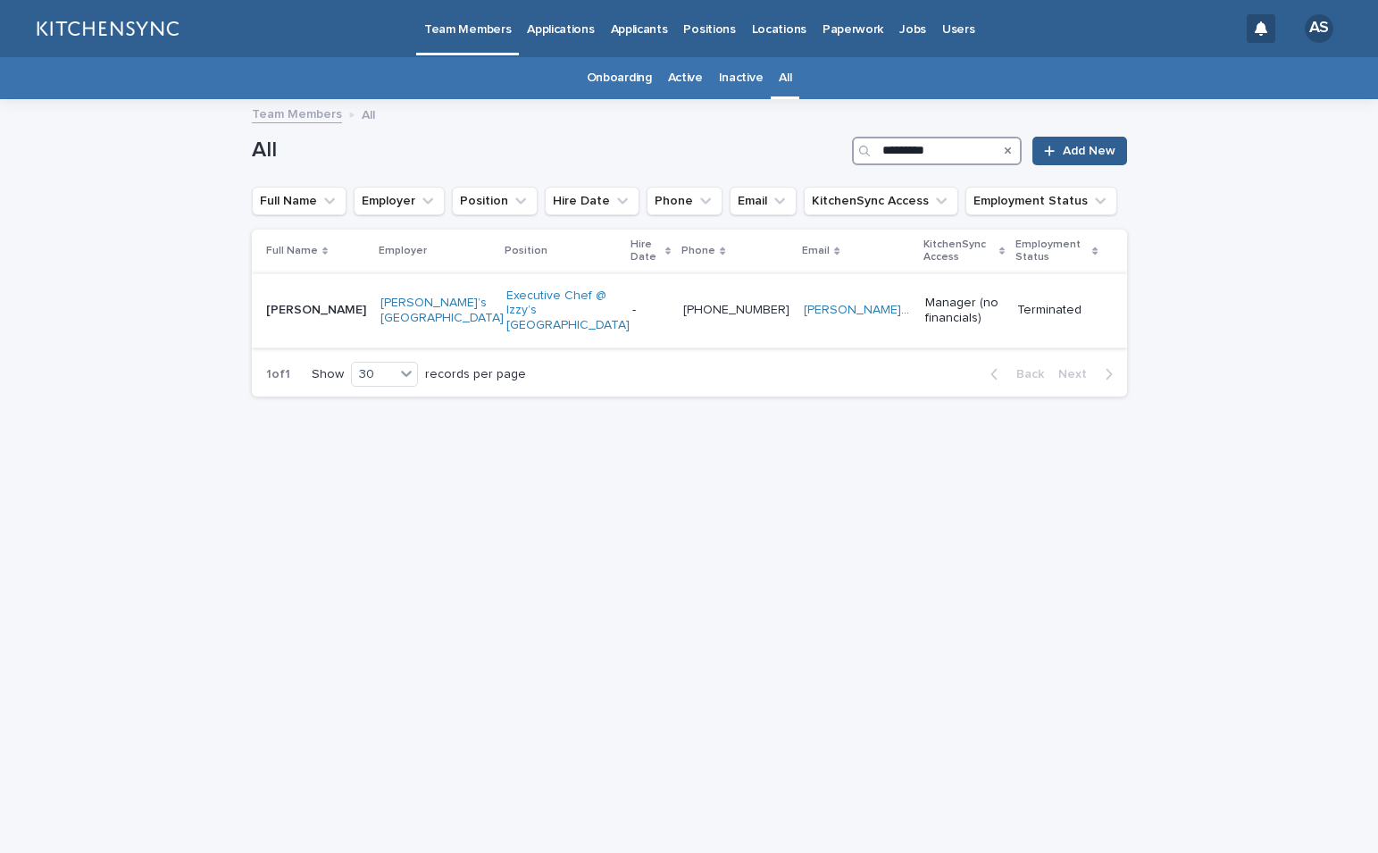
type input "*********"
click at [329, 329] on td "[PERSON_NAME] [PERSON_NAME]" at bounding box center [312, 310] width 121 height 74
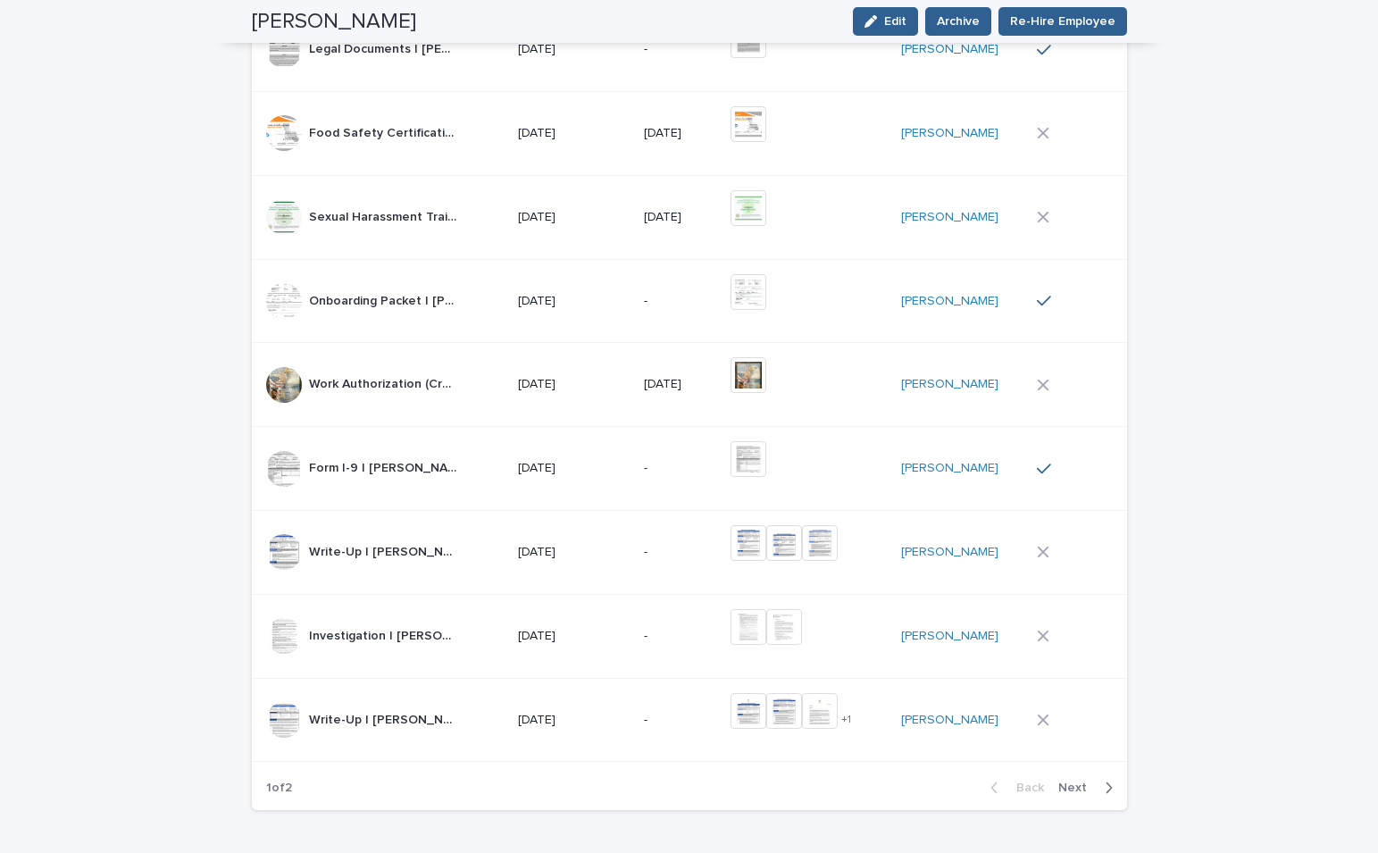
scroll to position [2033, 0]
click at [750, 691] on img at bounding box center [748, 709] width 36 height 36
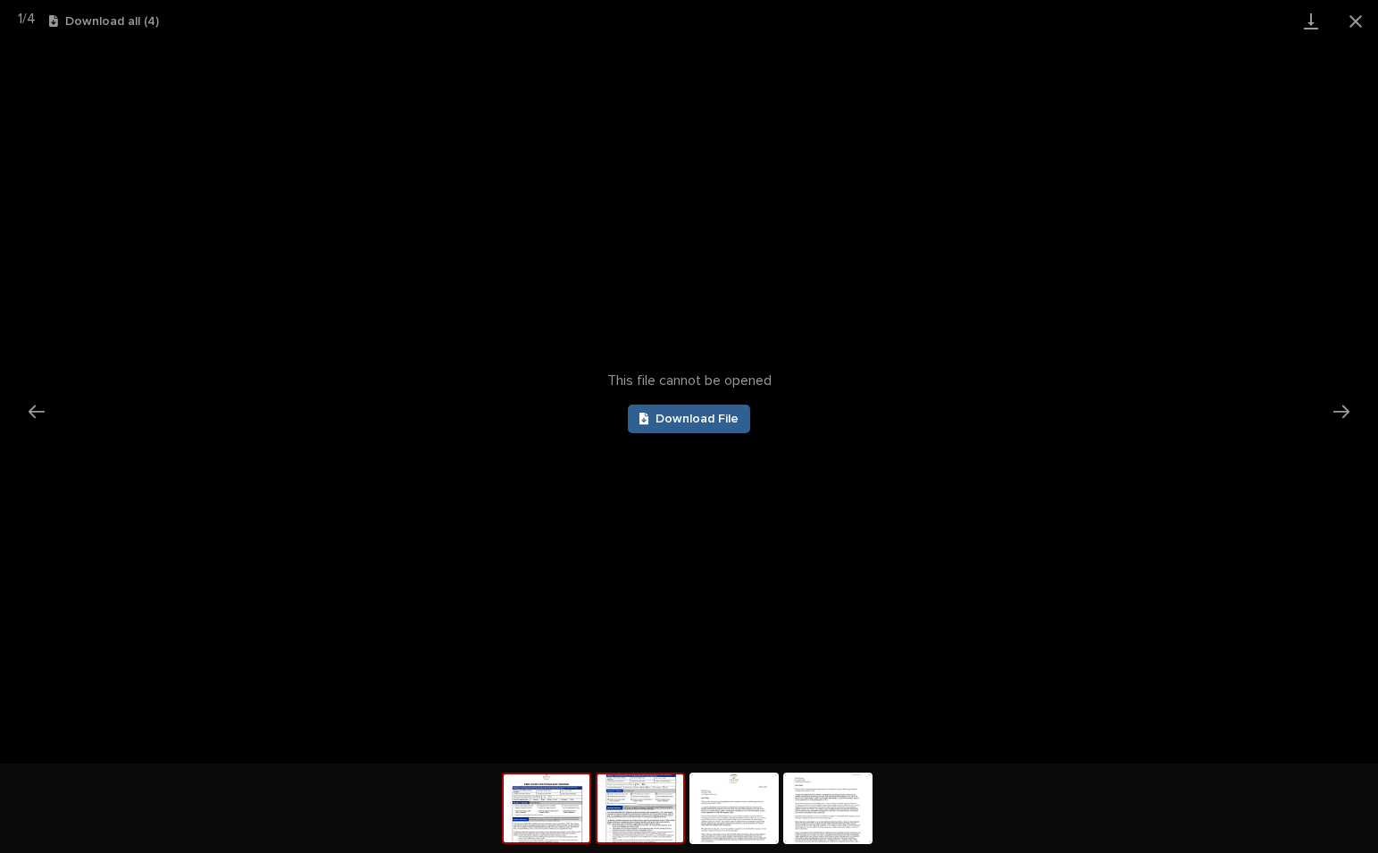
click at [658, 812] on img at bounding box center [640, 808] width 86 height 68
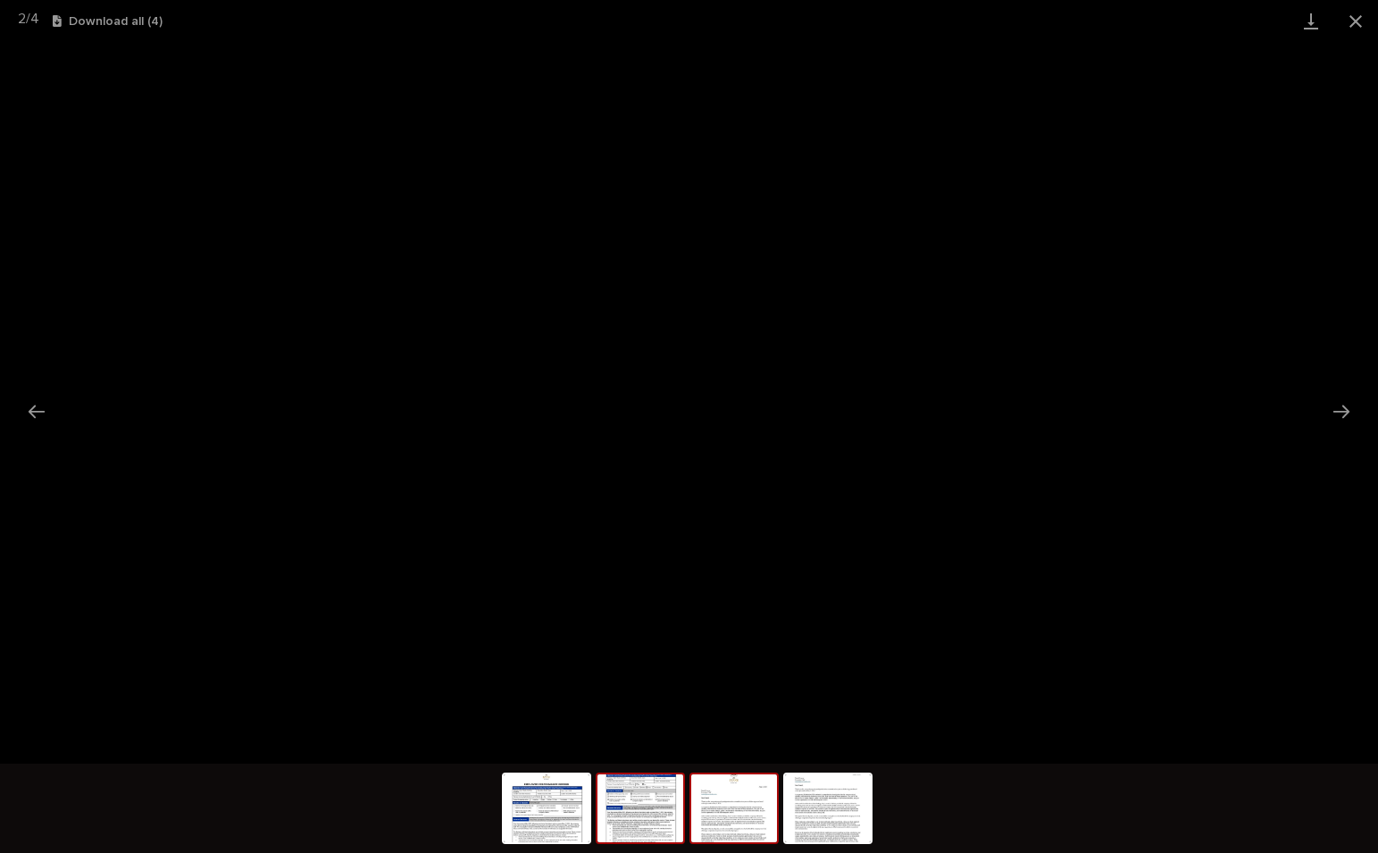
click at [719, 815] on img at bounding box center [734, 808] width 86 height 68
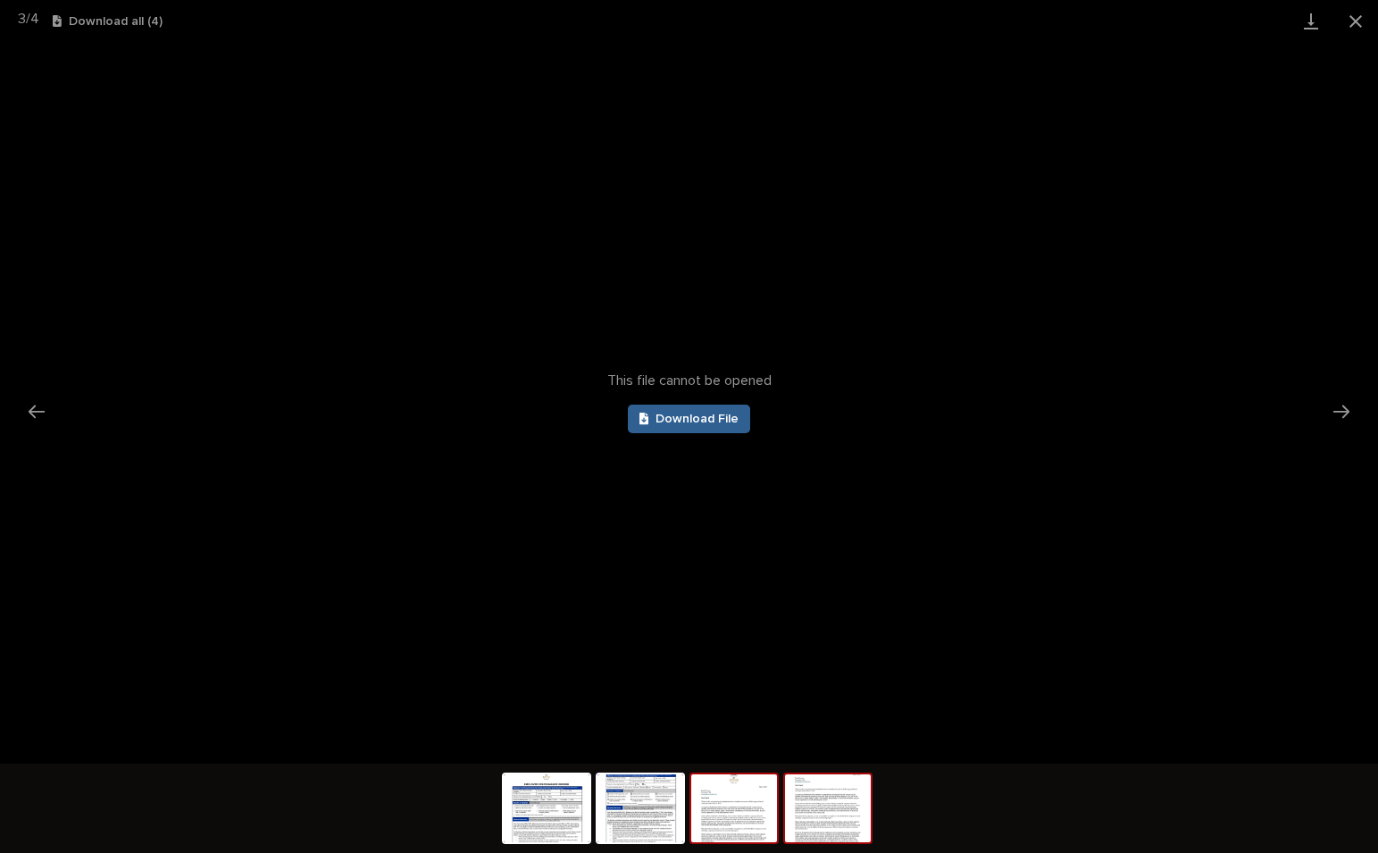
click at [841, 819] on img at bounding box center [828, 808] width 86 height 68
click at [1355, 23] on button "Close gallery" at bounding box center [1355, 21] width 45 height 42
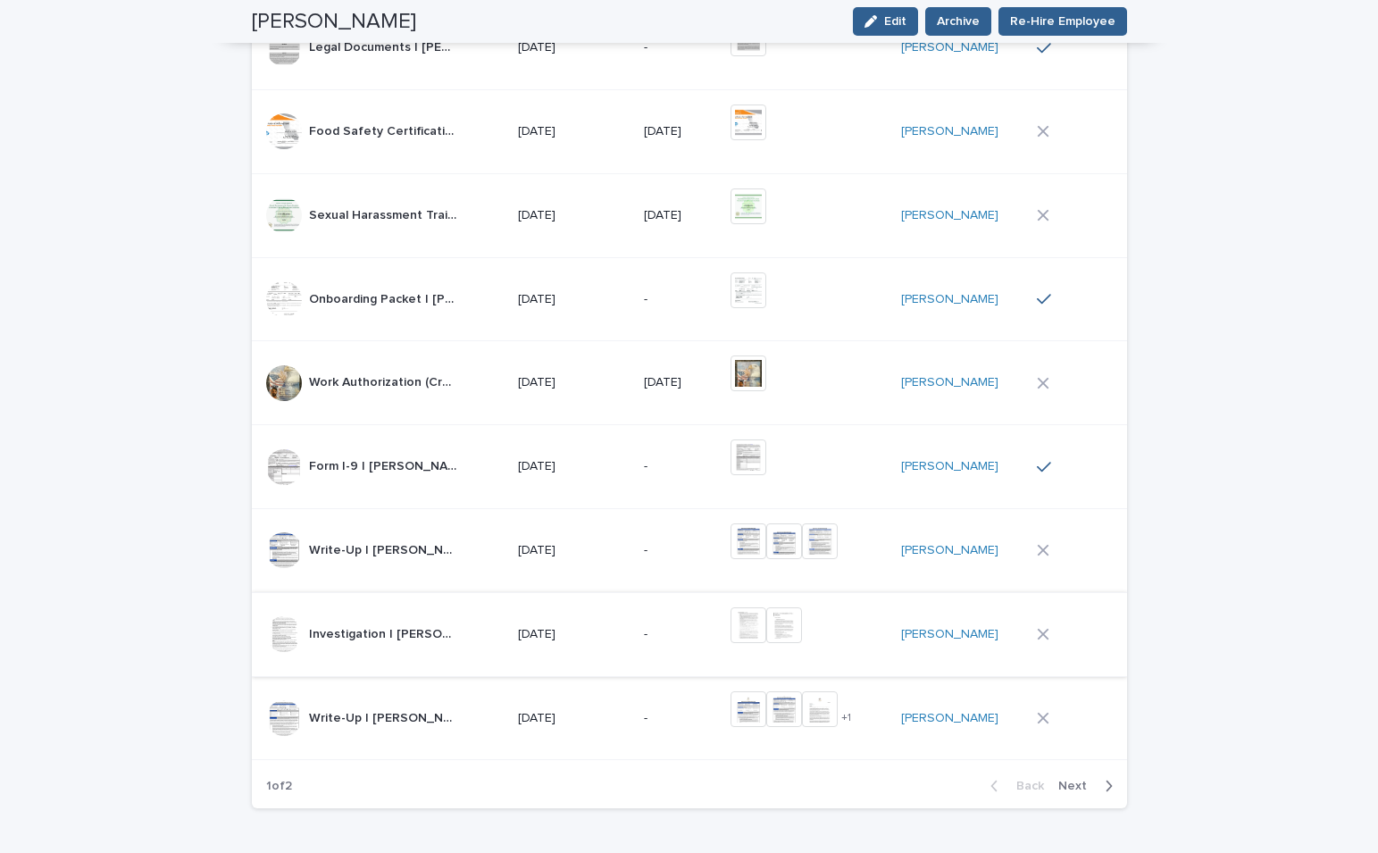
click at [755, 607] on img at bounding box center [748, 625] width 36 height 36
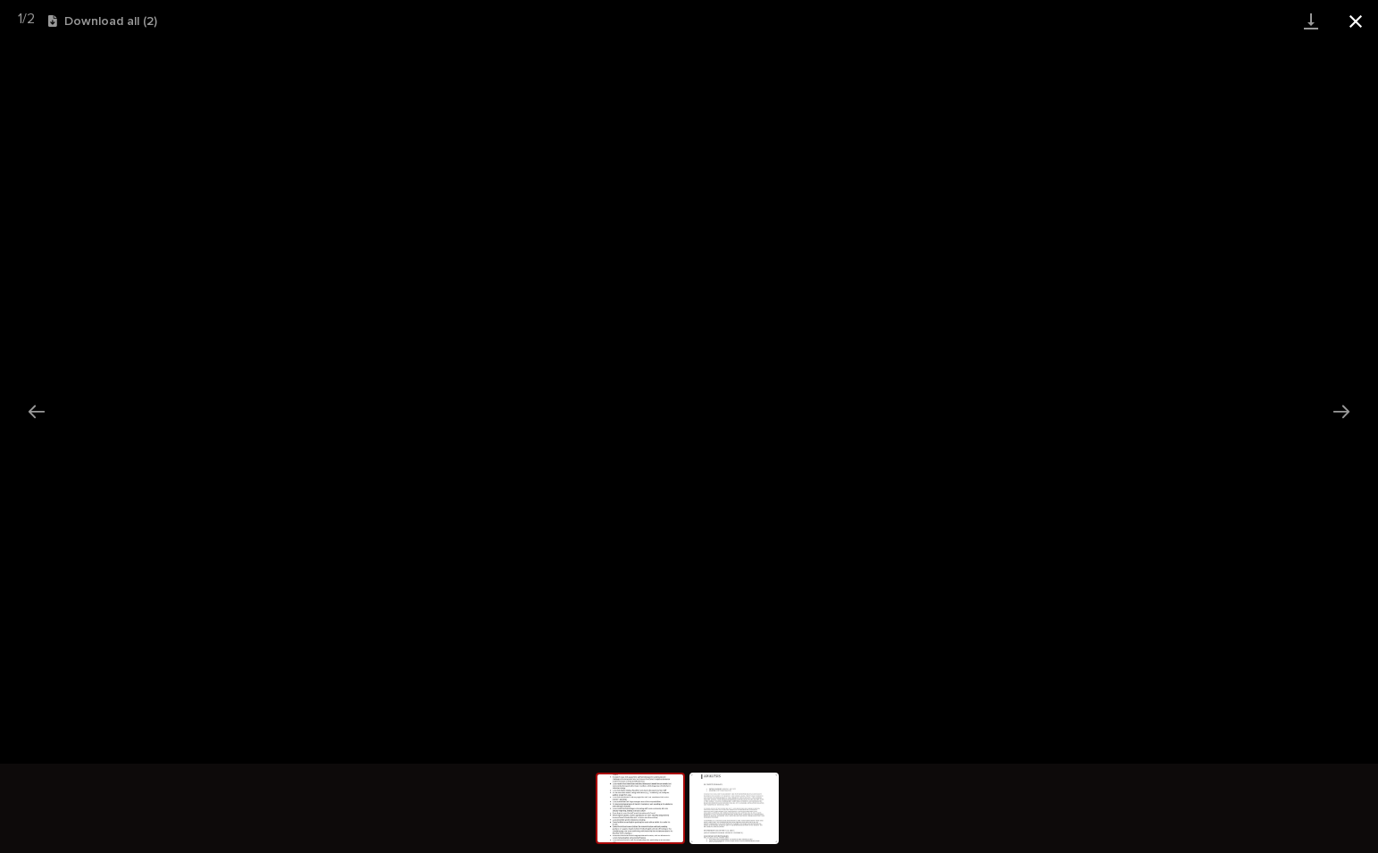
click at [1350, 18] on button "Close gallery" at bounding box center [1355, 21] width 45 height 42
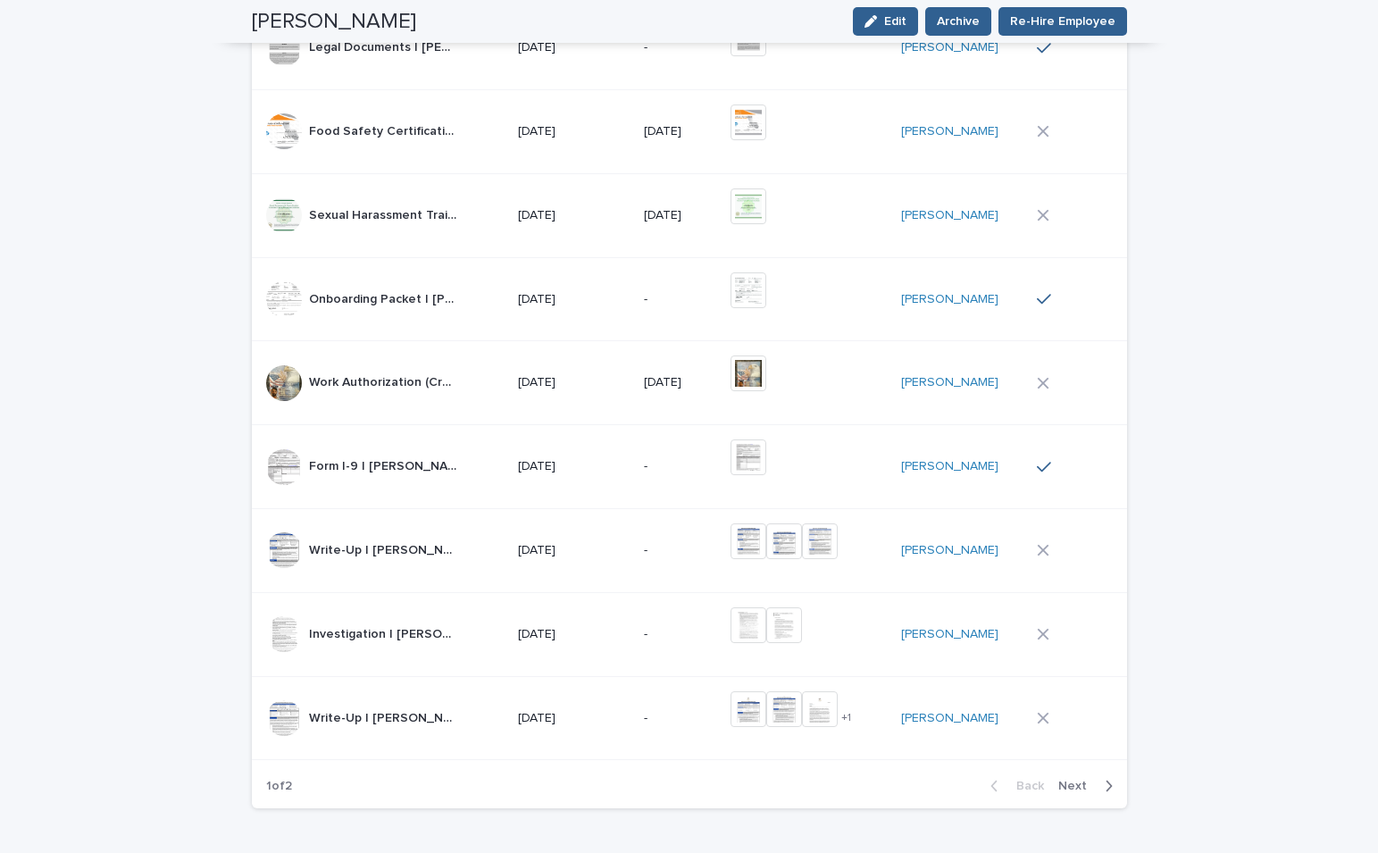
click at [678, 620] on div "-" at bounding box center [680, 634] width 73 height 29
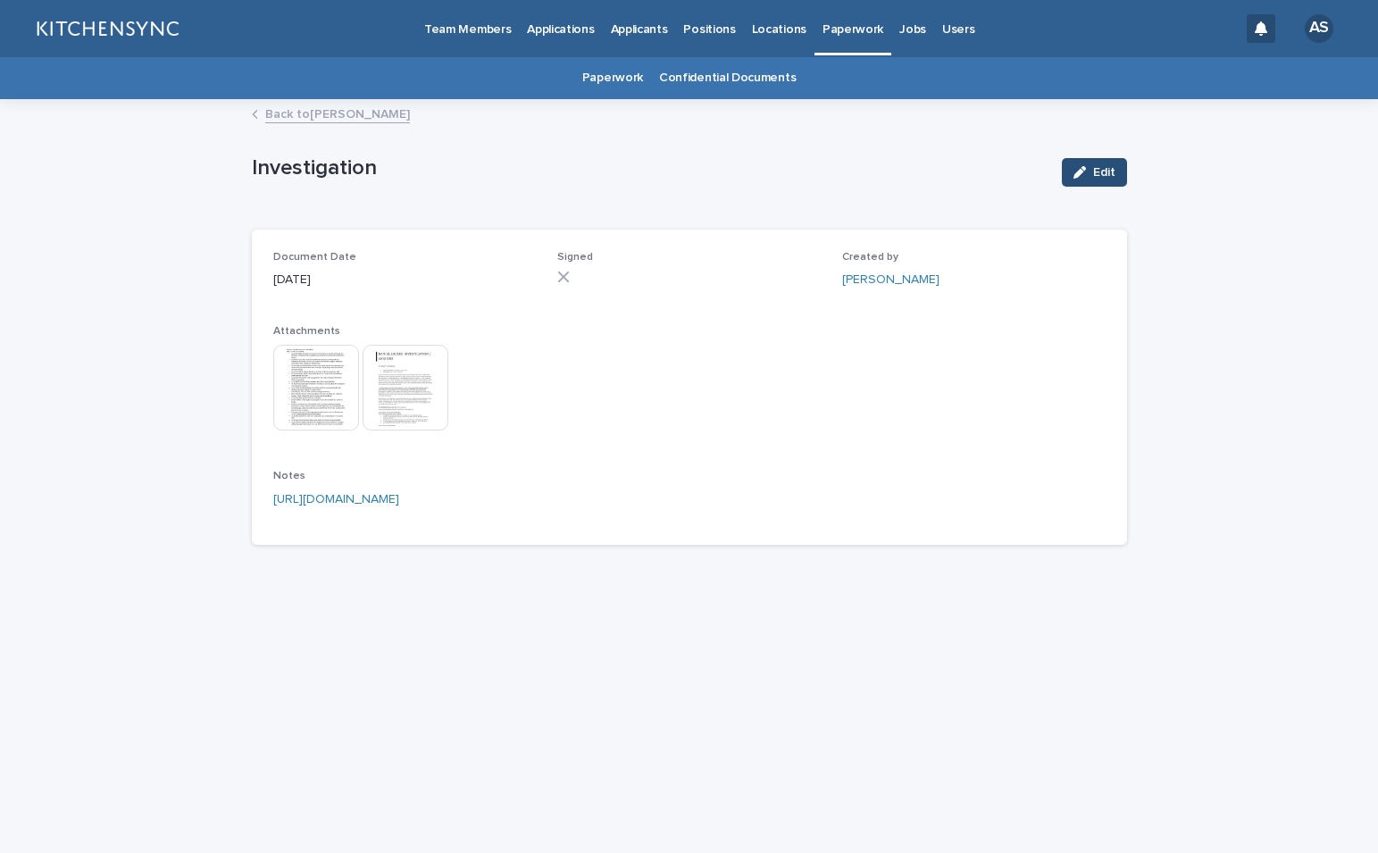
click at [1095, 174] on span "Edit" at bounding box center [1104, 172] width 22 height 13
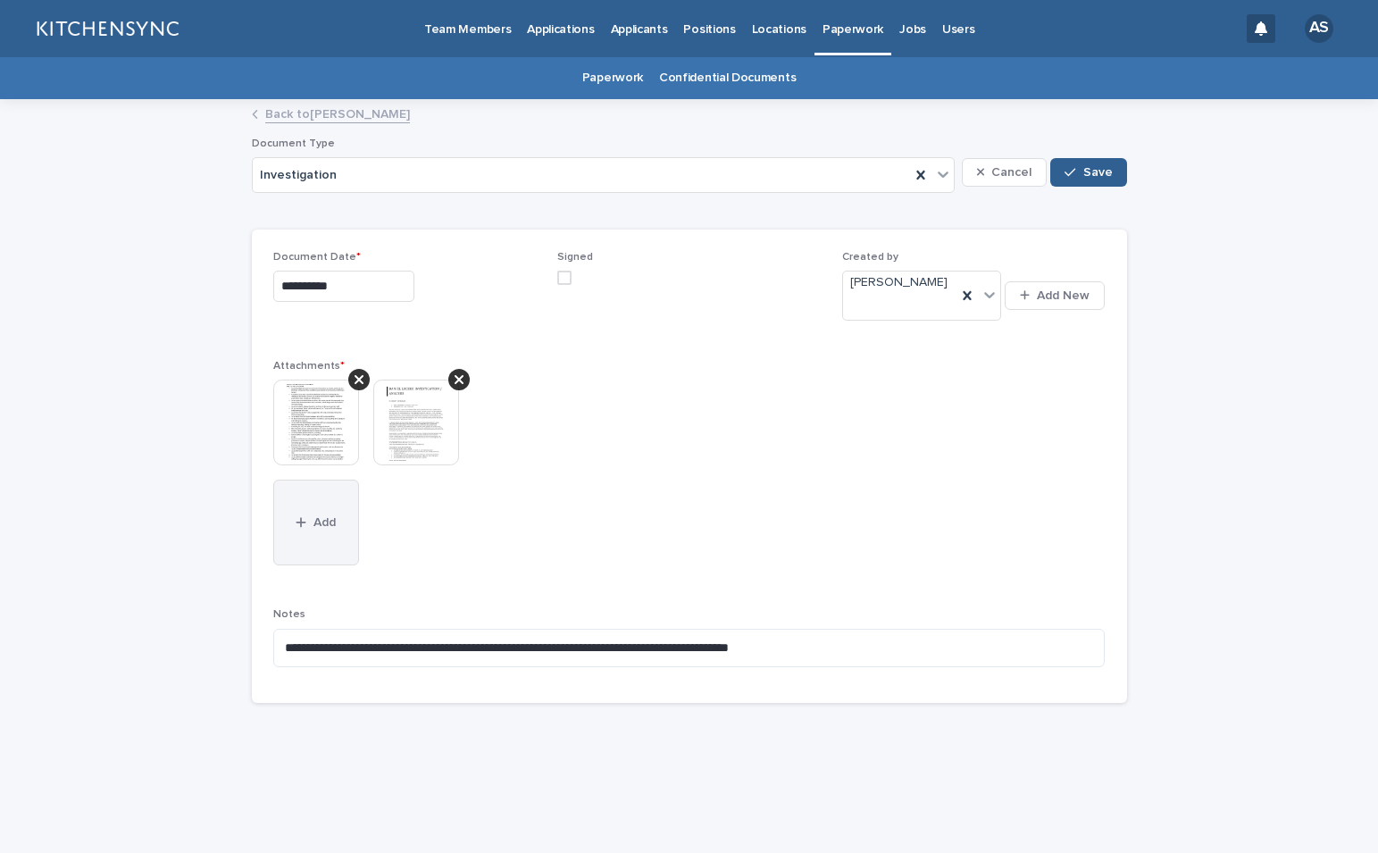
click at [298, 519] on button "Add" at bounding box center [316, 523] width 86 height 86
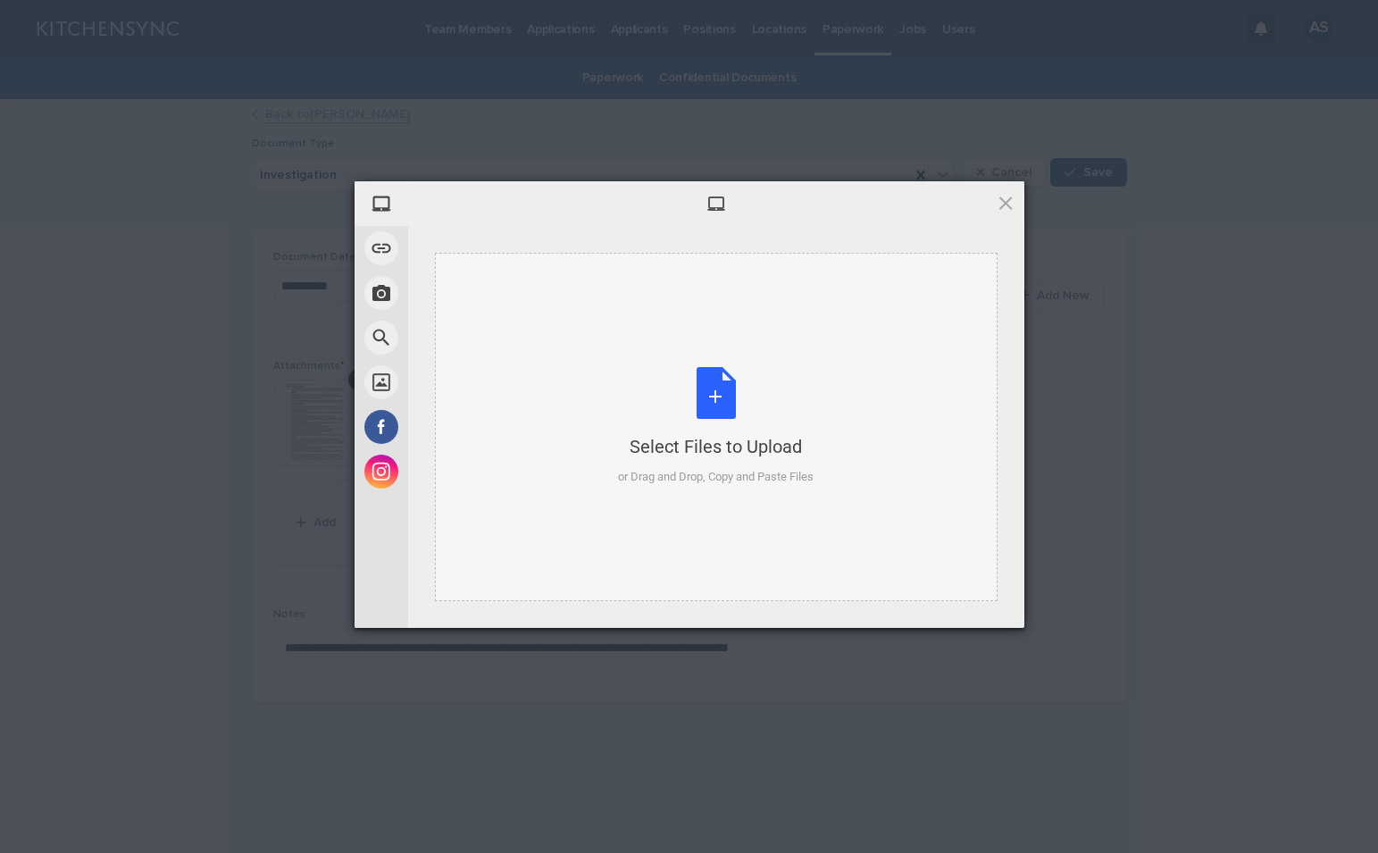
click at [686, 387] on div "Select Files to Upload or Drag and Drop, Copy and Paste Files" at bounding box center [716, 426] width 196 height 119
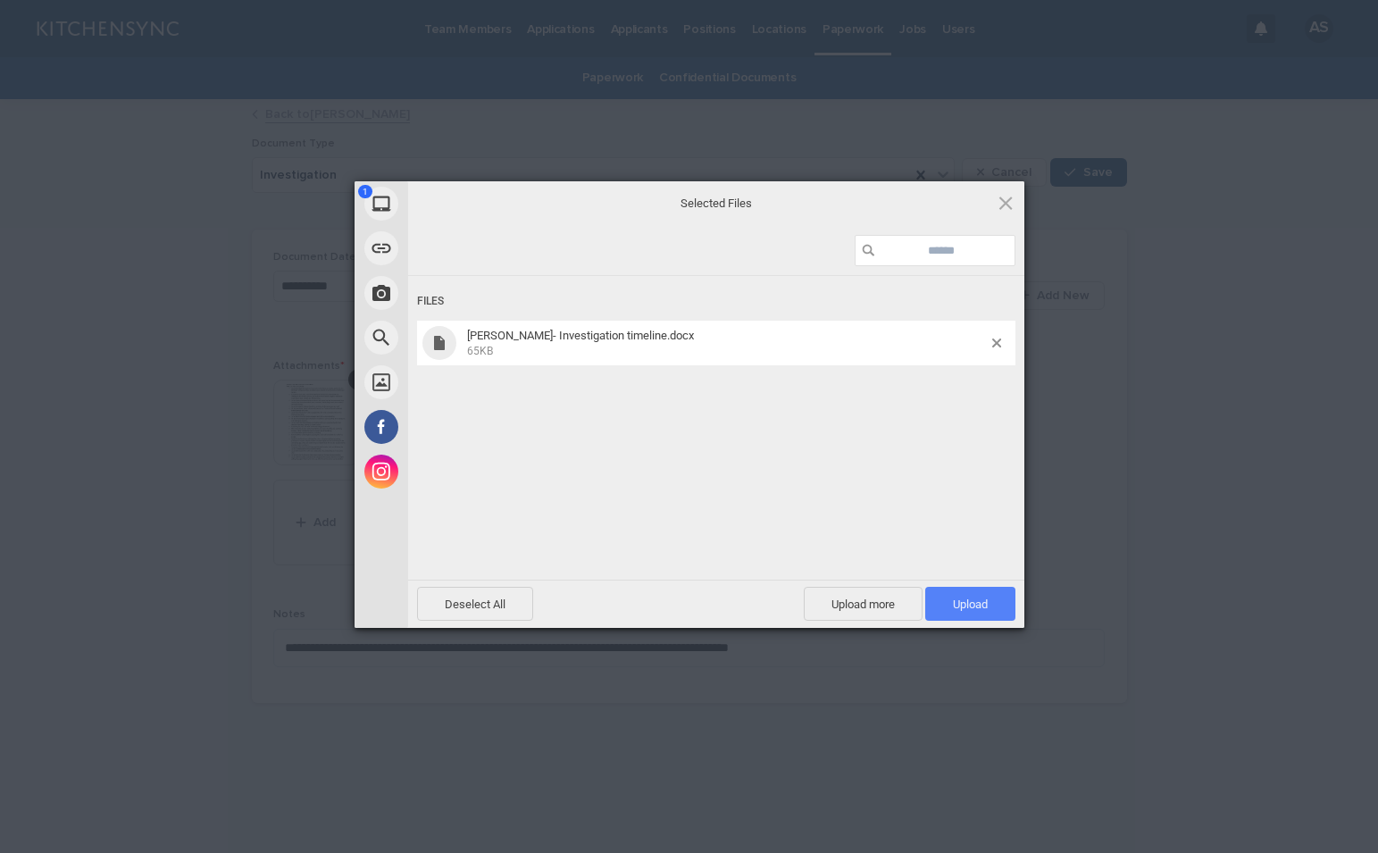
click at [998, 605] on span "Upload 1" at bounding box center [970, 604] width 90 height 34
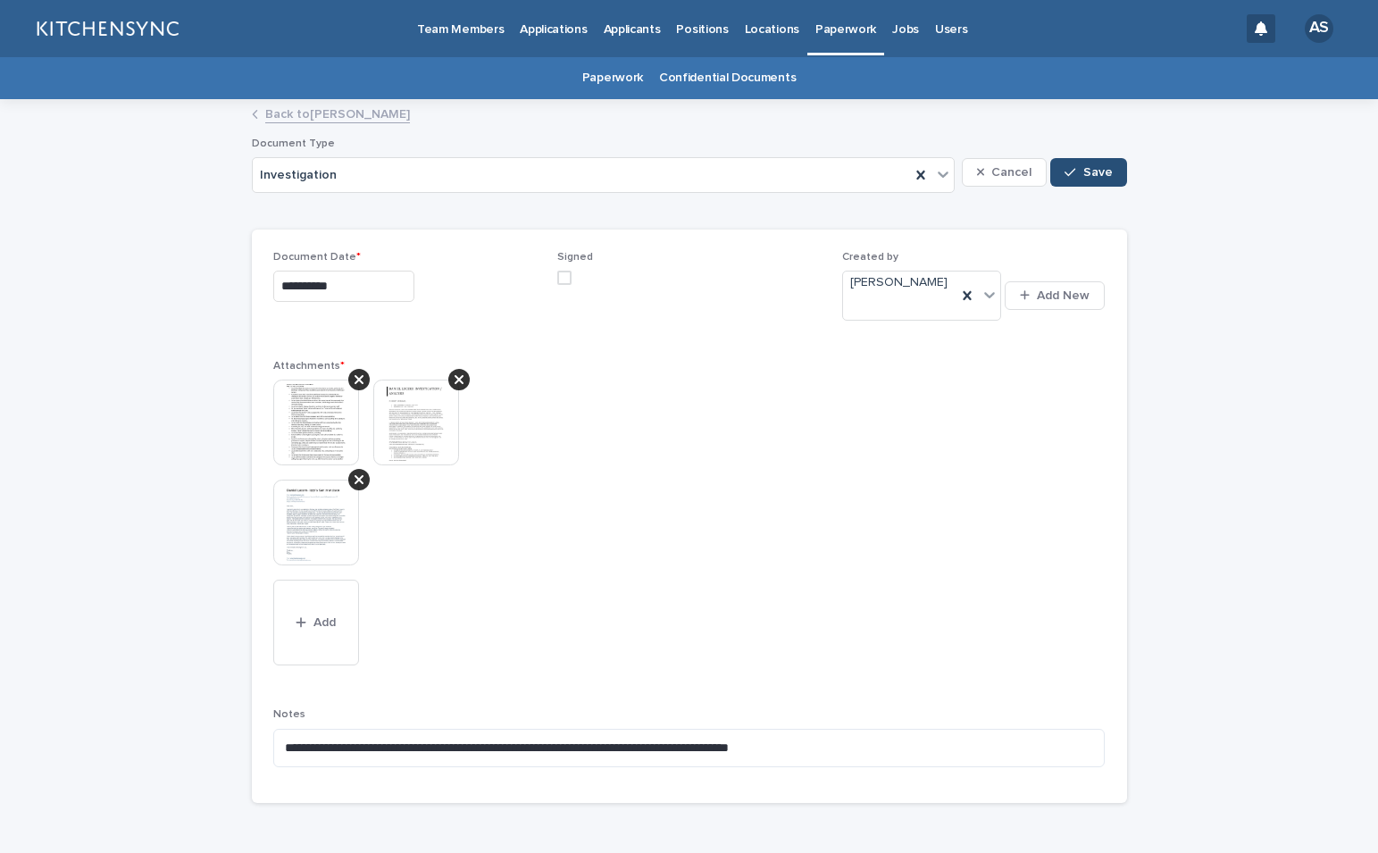
click at [1083, 176] on span "Save" at bounding box center [1097, 172] width 29 height 13
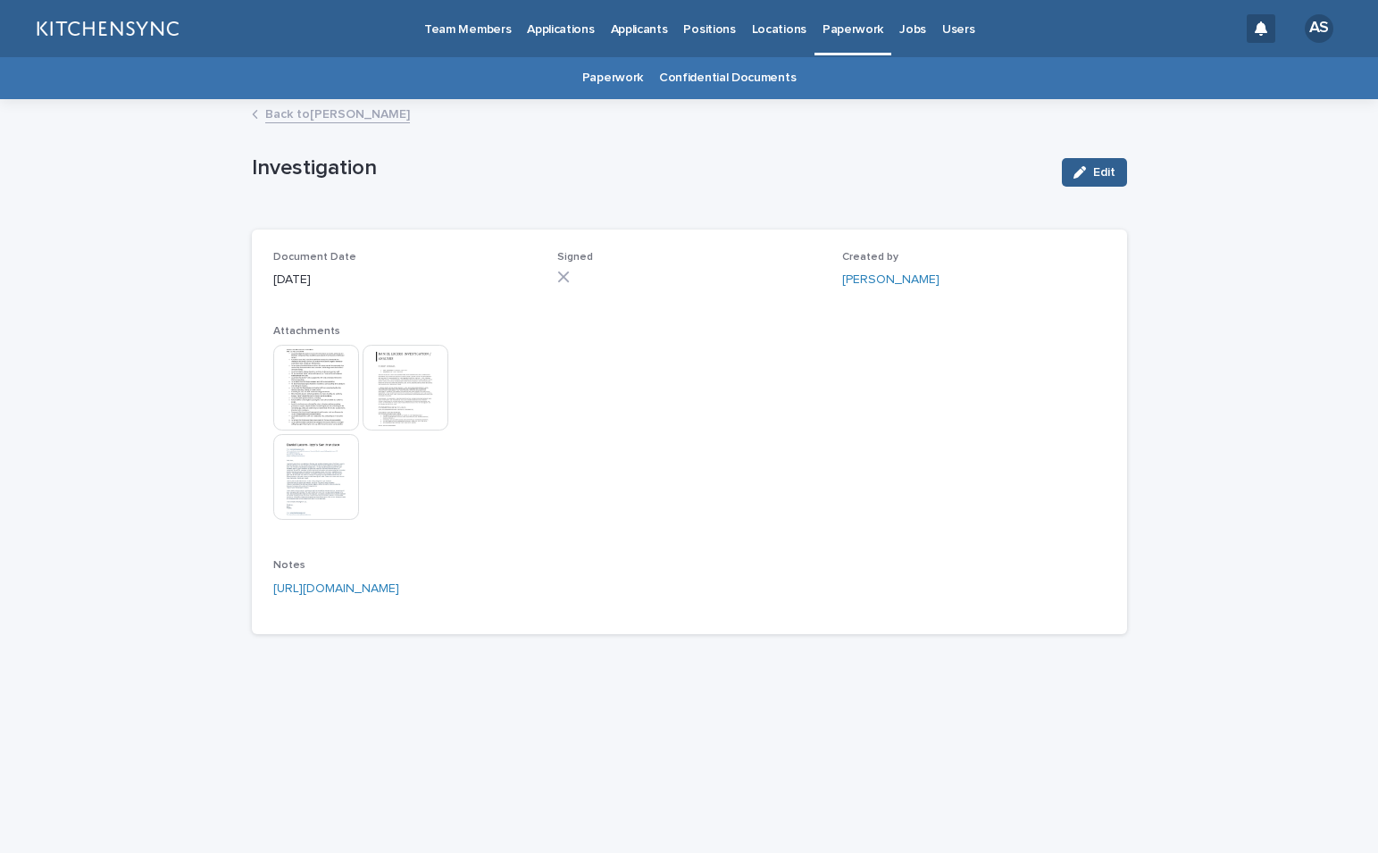
click at [433, 415] on img at bounding box center [406, 388] width 86 height 86
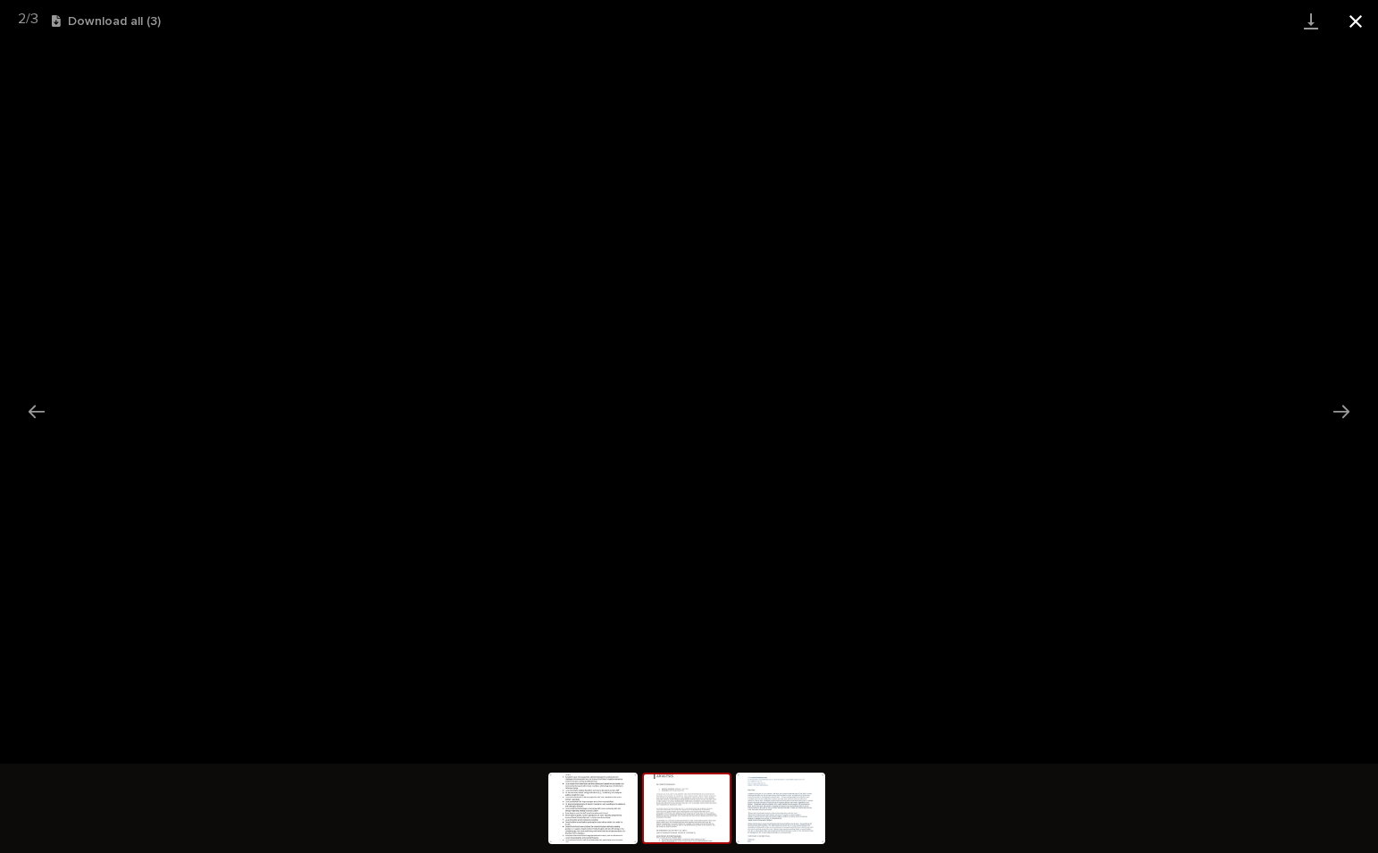
click at [1359, 23] on button "Close gallery" at bounding box center [1355, 21] width 45 height 42
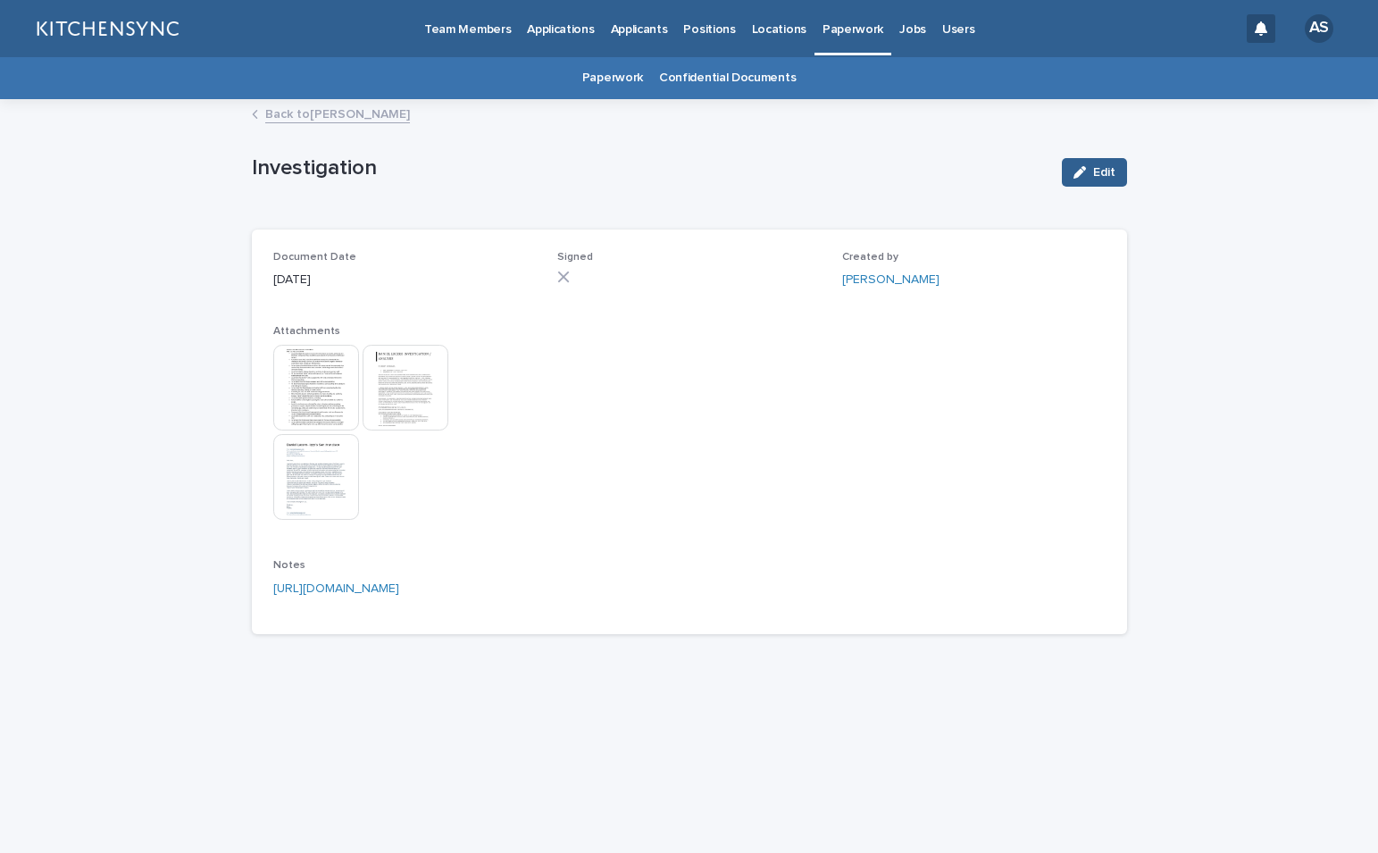
click at [334, 114] on link "Back to [PERSON_NAME]" at bounding box center [337, 113] width 145 height 21
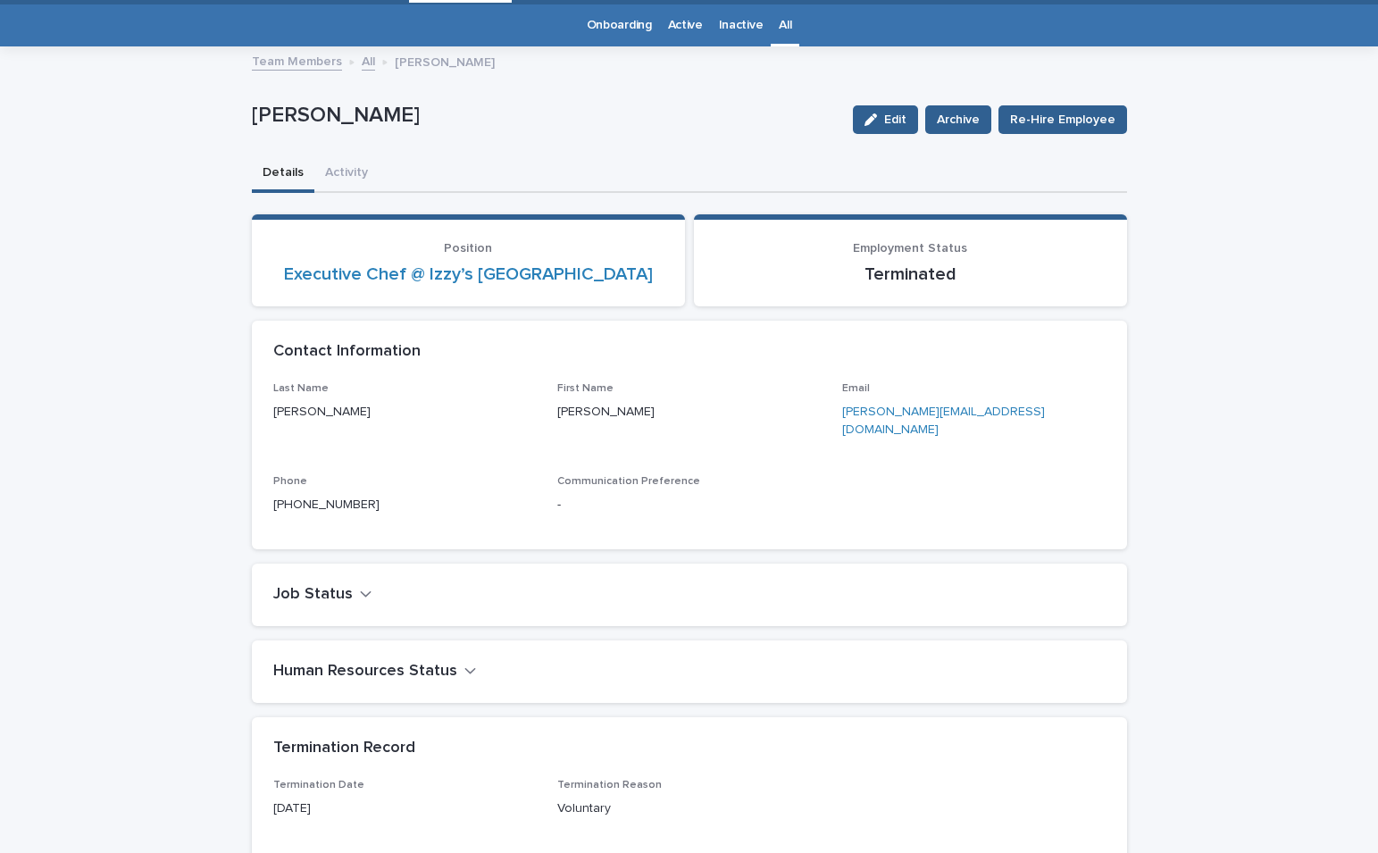
scroll to position [57, 0]
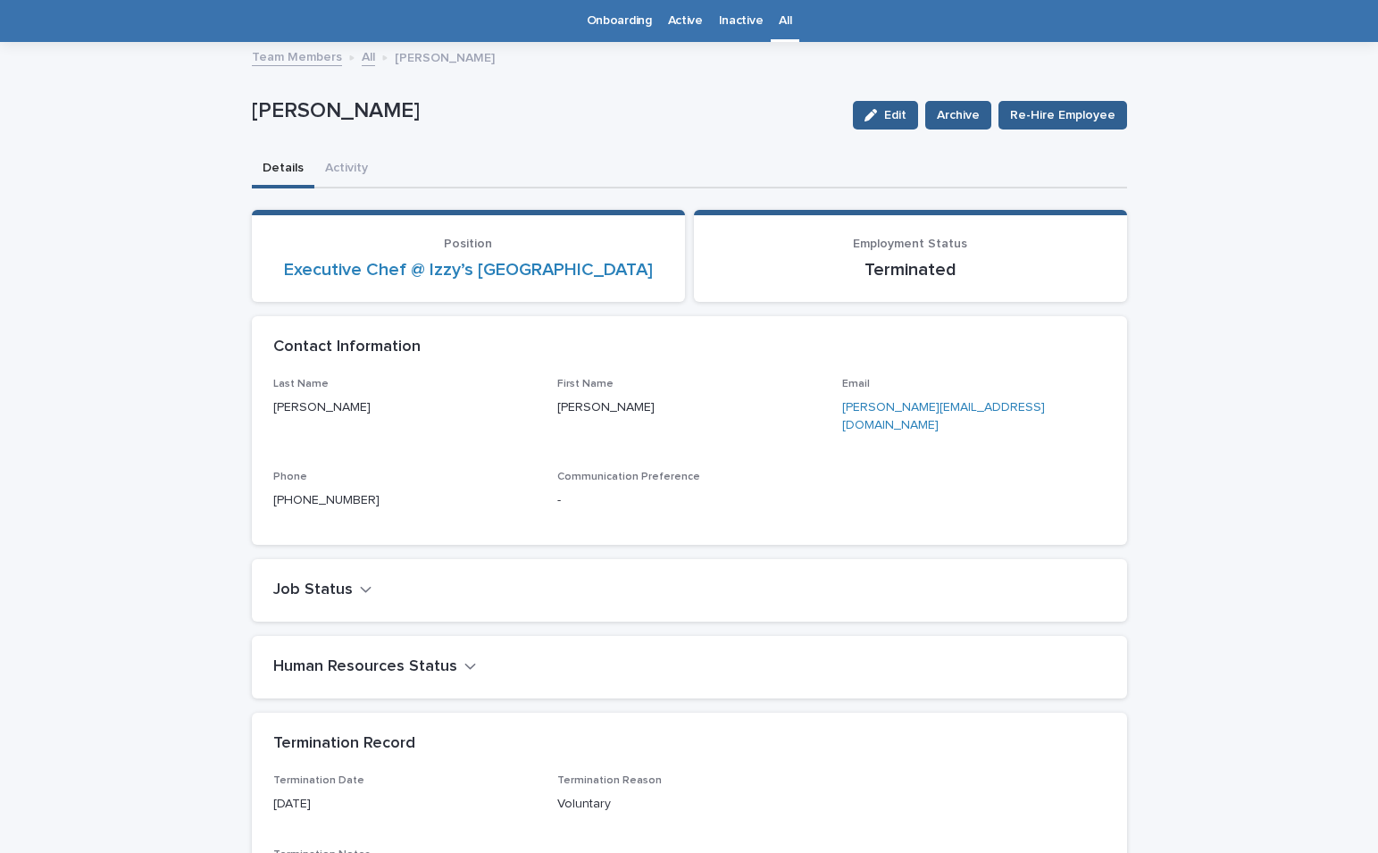
click at [779, 23] on link "All" at bounding box center [785, 21] width 13 height 42
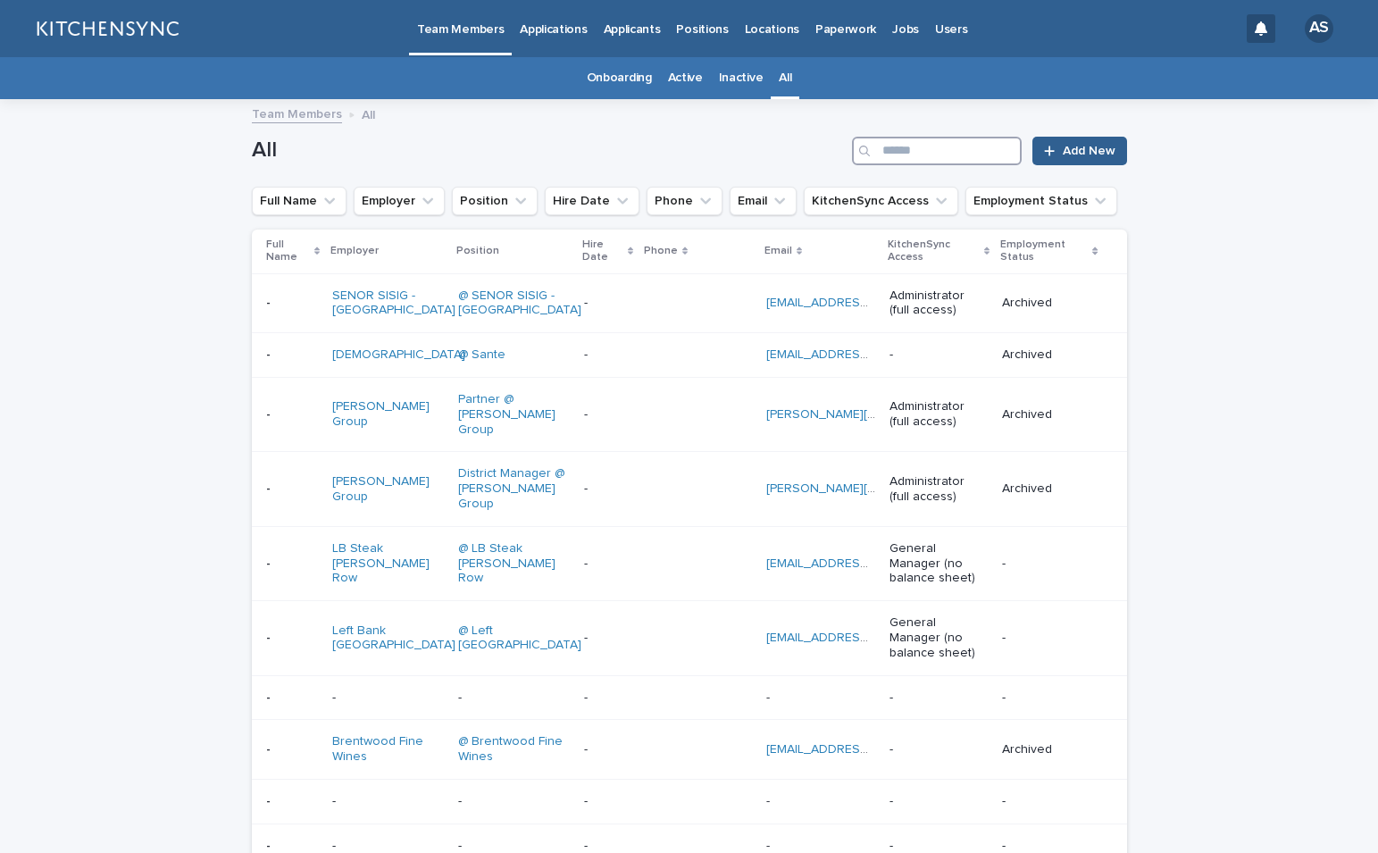
click at [923, 142] on input "Search" at bounding box center [937, 151] width 170 height 29
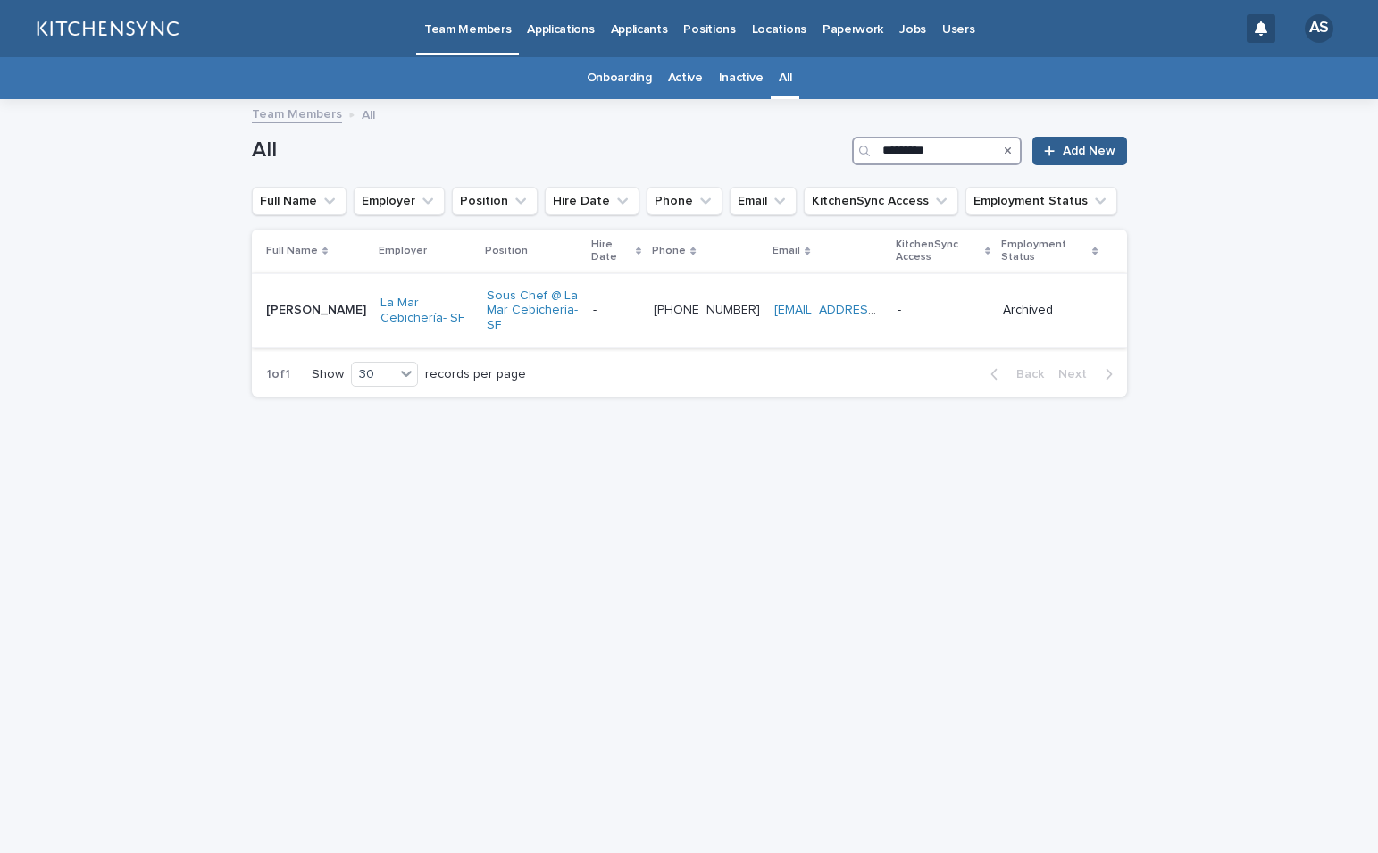
type input "*********"
click at [285, 312] on div "[PERSON_NAME] [PERSON_NAME]" at bounding box center [316, 310] width 100 height 29
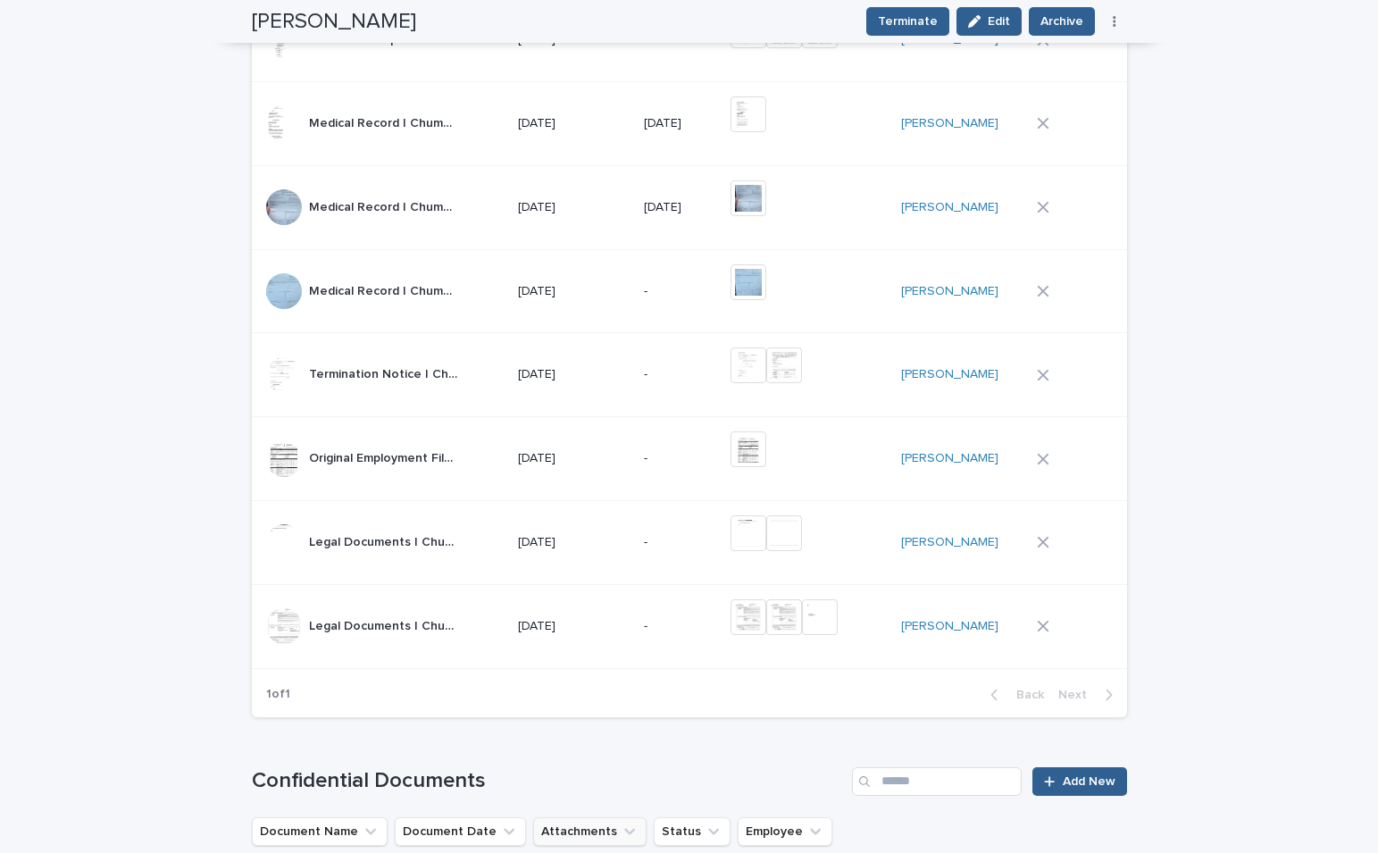
scroll to position [849, 0]
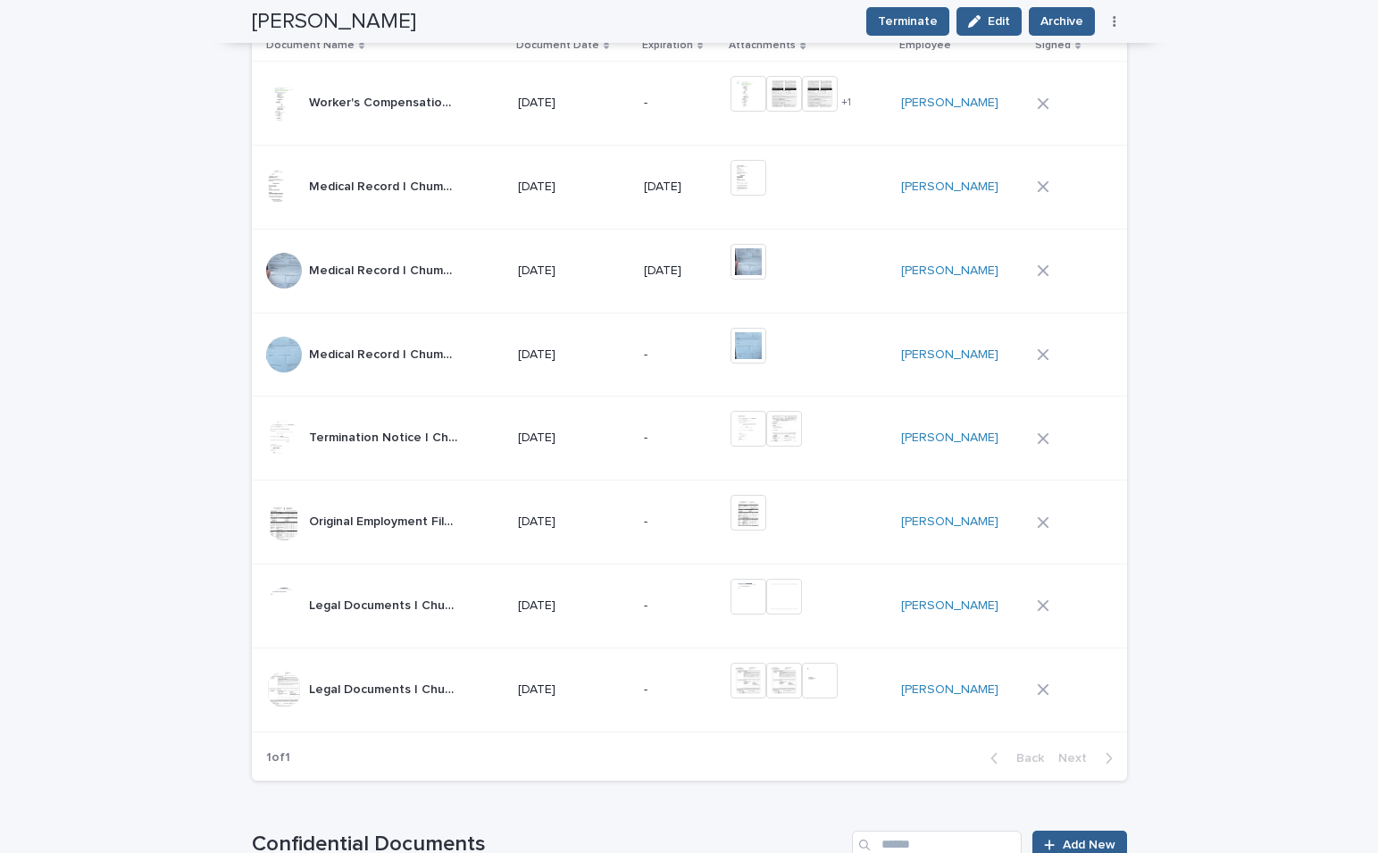
click at [715, 719] on td "-" at bounding box center [681, 689] width 88 height 84
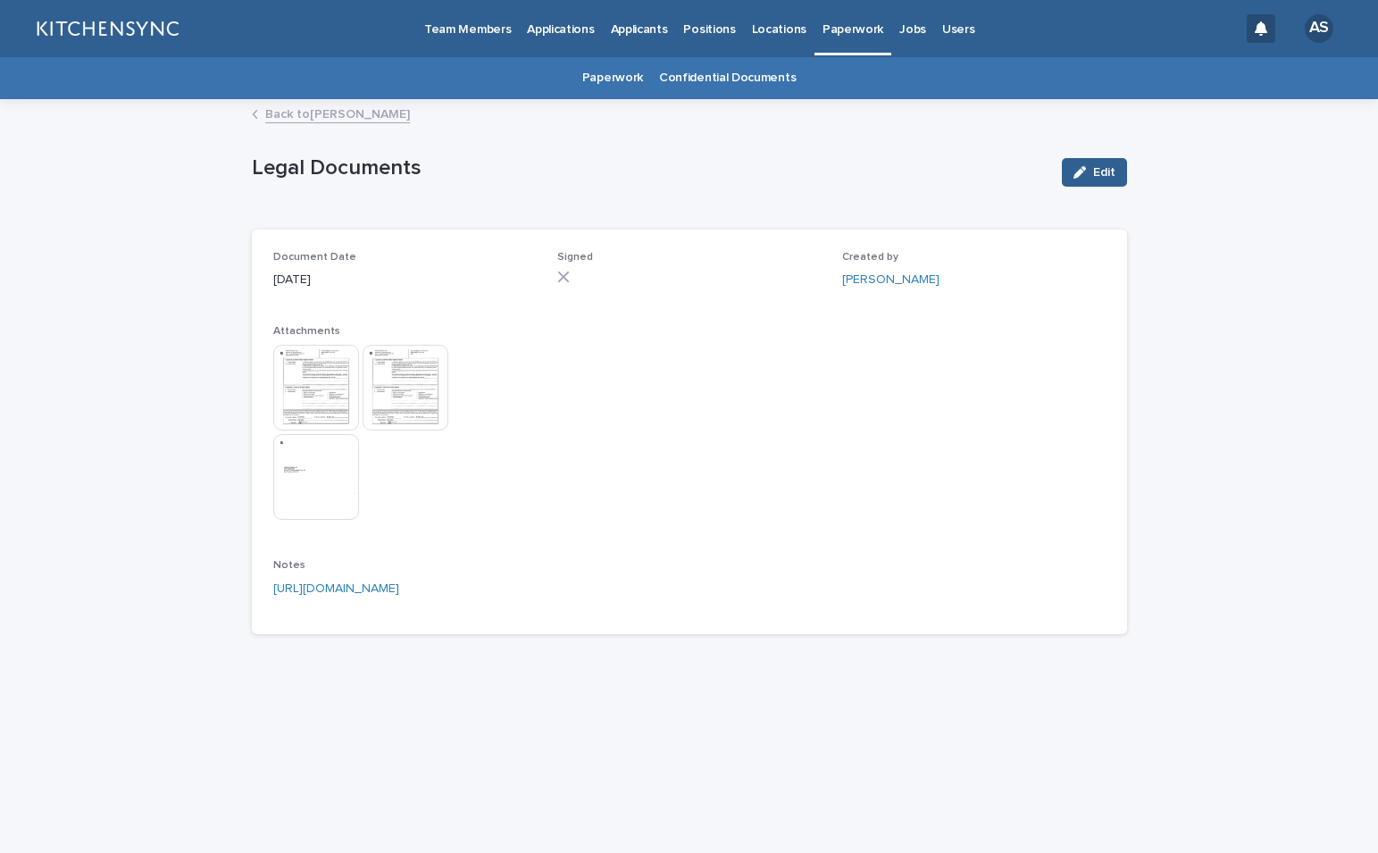
drag, startPoint x: 1083, startPoint y: 174, endPoint x: 1039, endPoint y: 190, distance: 46.6
click at [1083, 174] on icon "button" at bounding box center [1079, 172] width 13 height 13
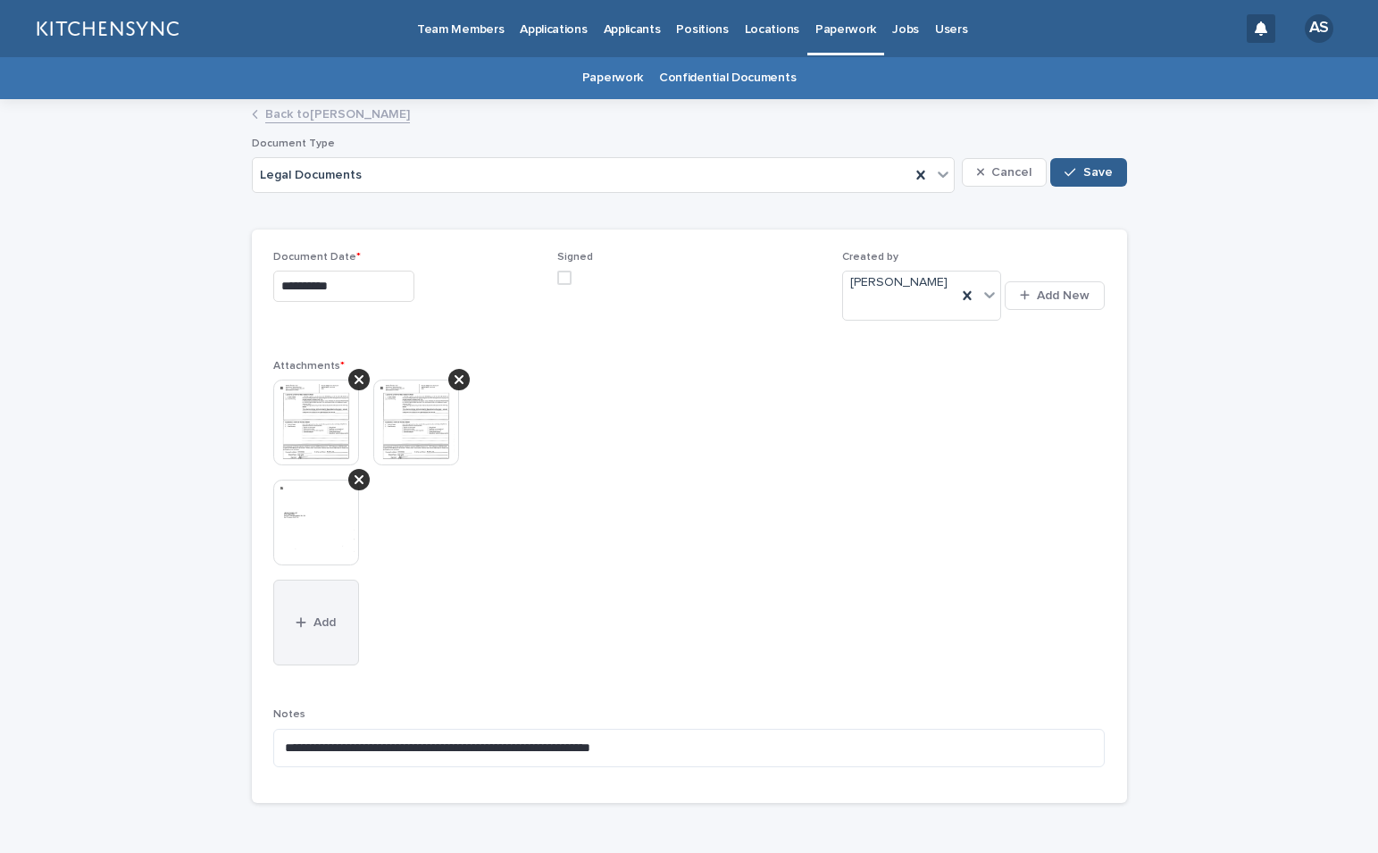
click at [304, 624] on button "Add" at bounding box center [316, 623] width 86 height 86
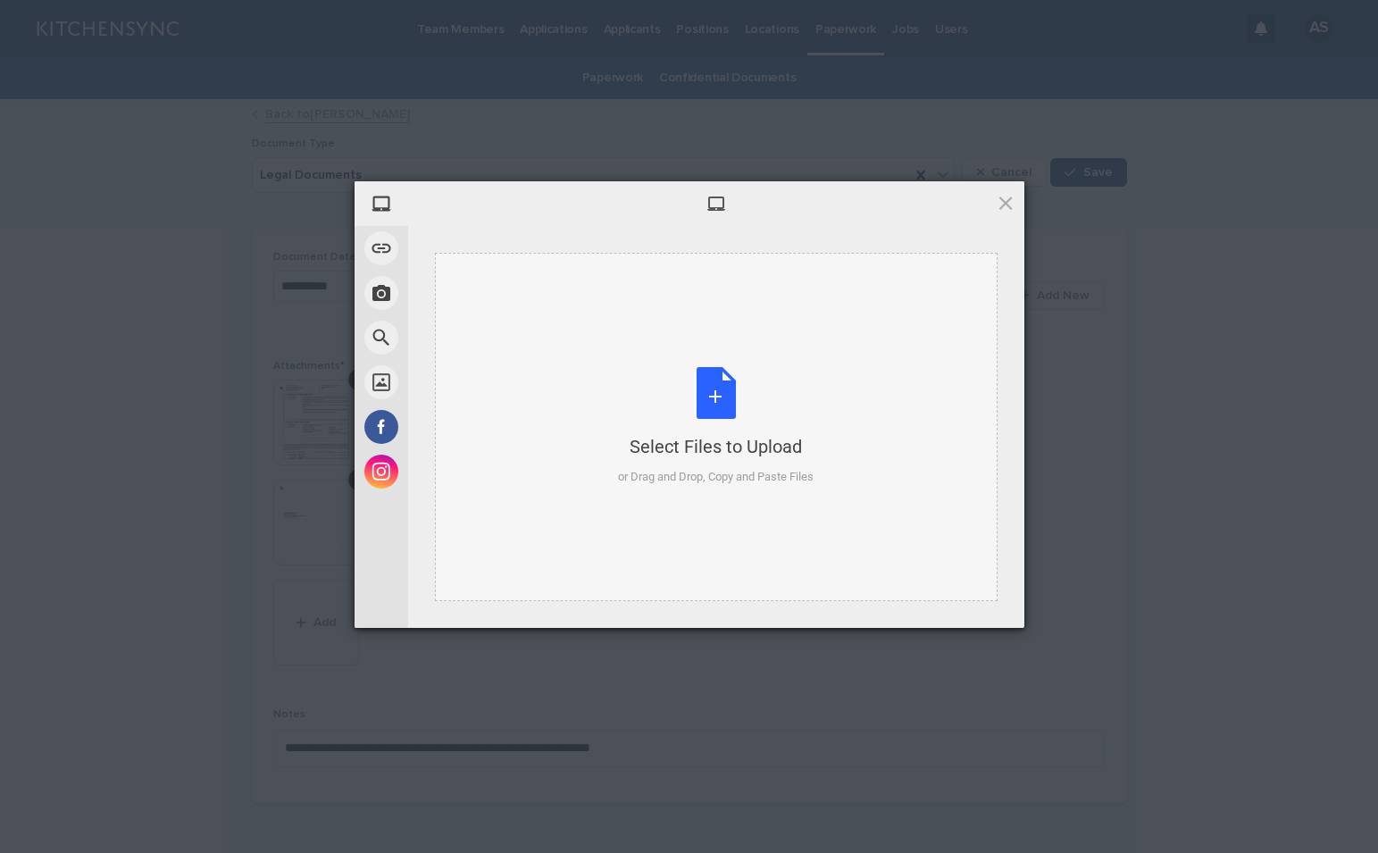
click at [730, 397] on div "Select Files to Upload or Drag and Drop, Copy and Paste Files" at bounding box center [716, 426] width 196 height 119
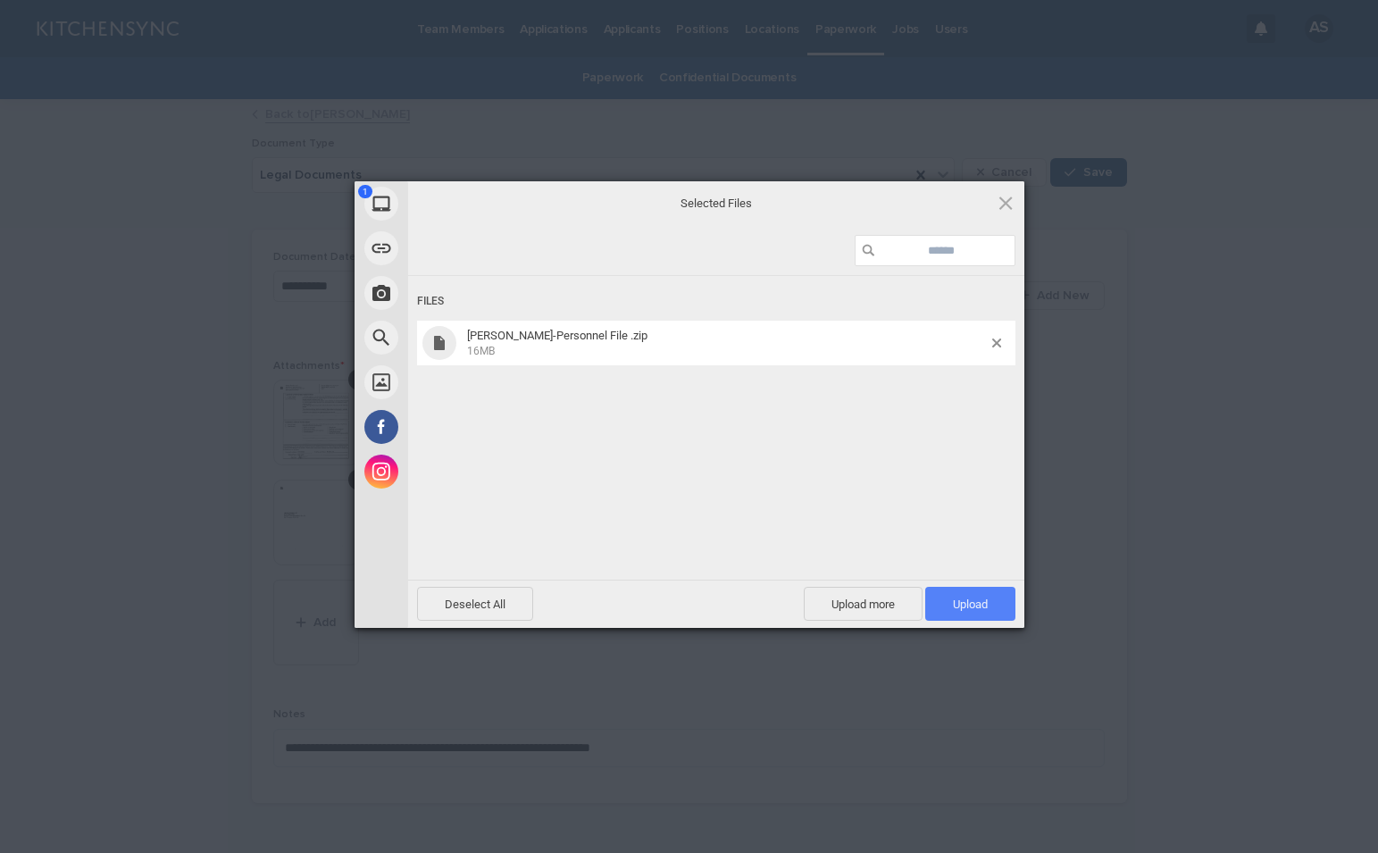
click at [976, 606] on span "Upload 1" at bounding box center [970, 603] width 35 height 13
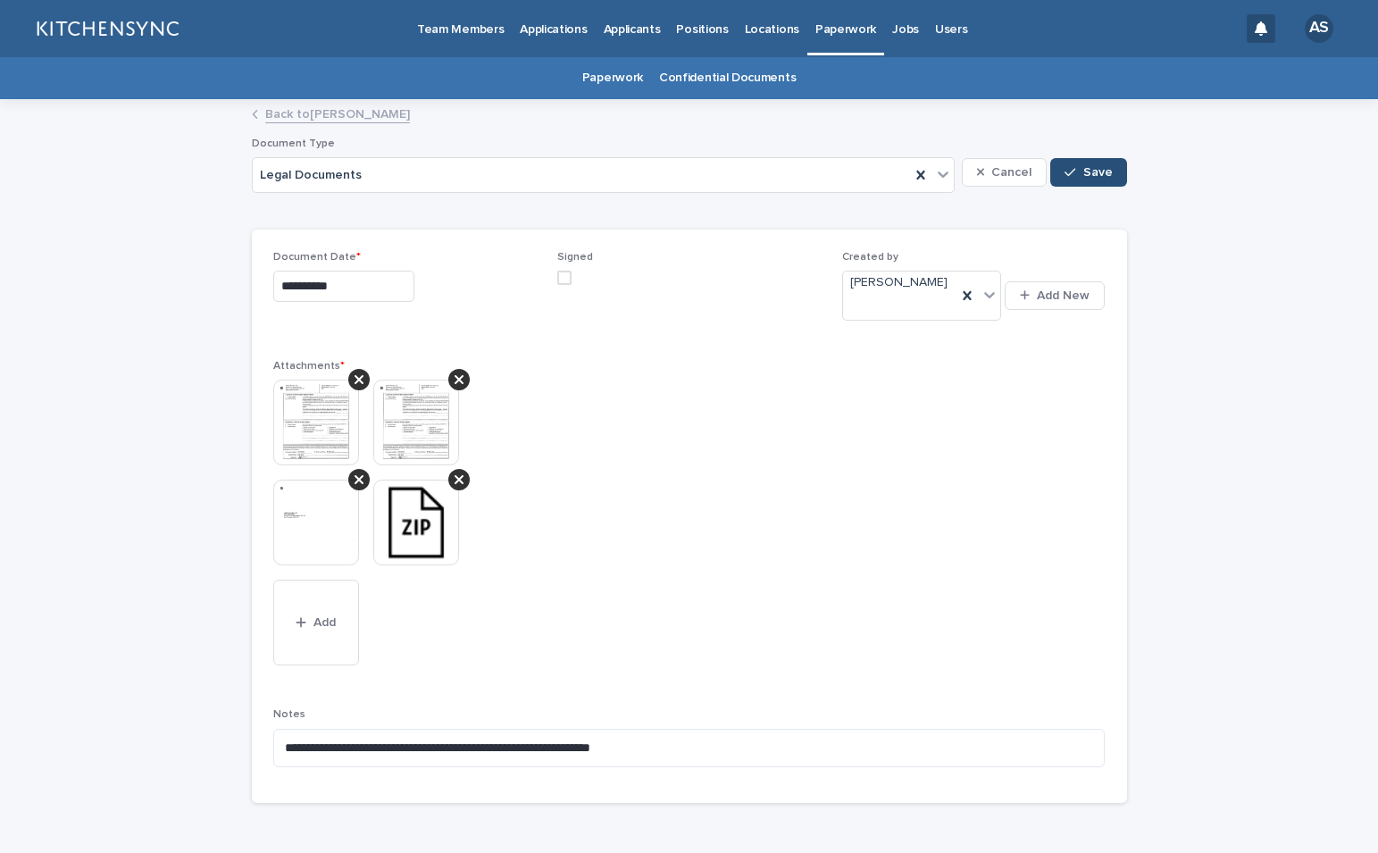
click at [1074, 177] on div "button" at bounding box center [1073, 172] width 18 height 13
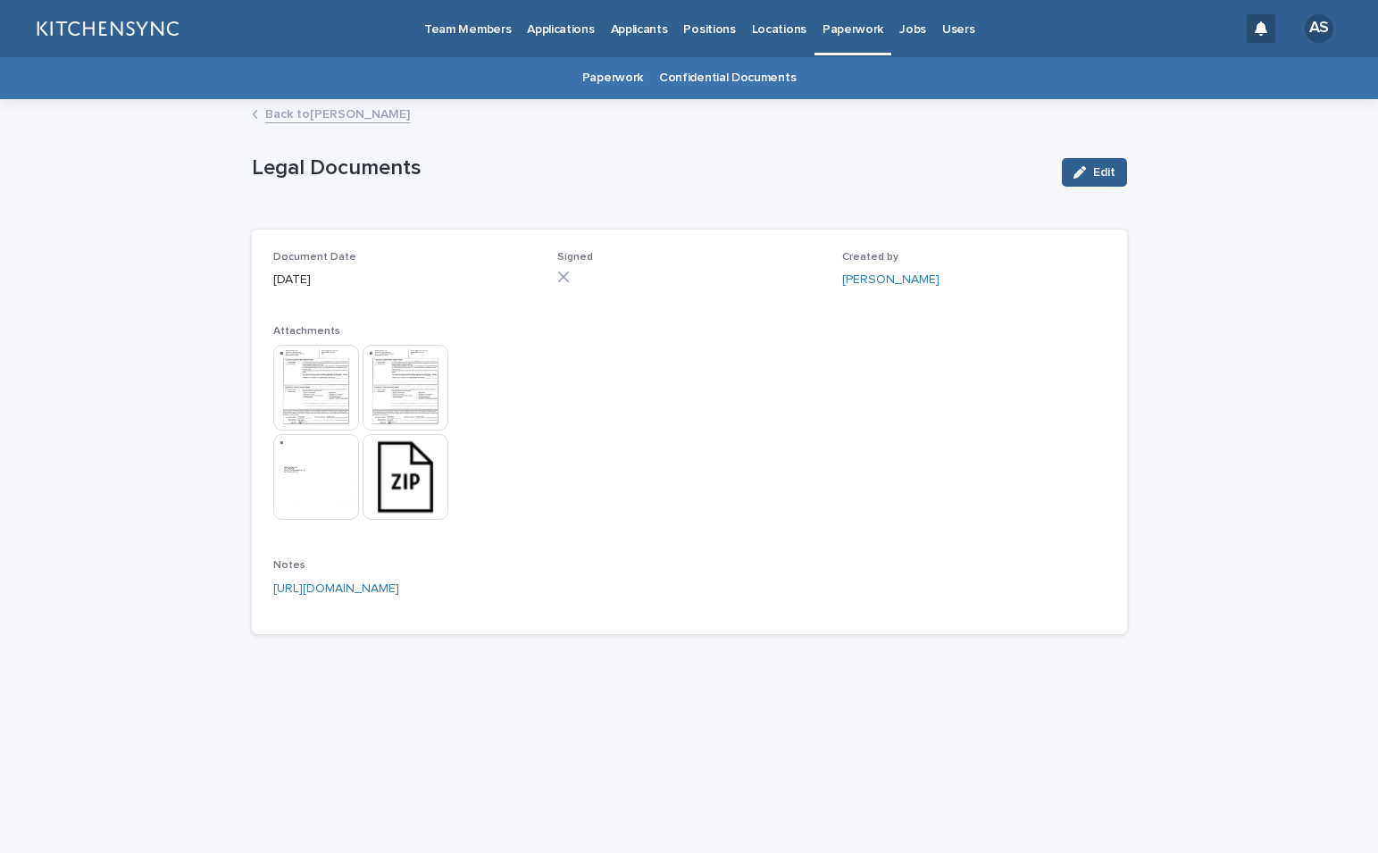
click at [307, 105] on link "Back to [PERSON_NAME]" at bounding box center [337, 113] width 145 height 21
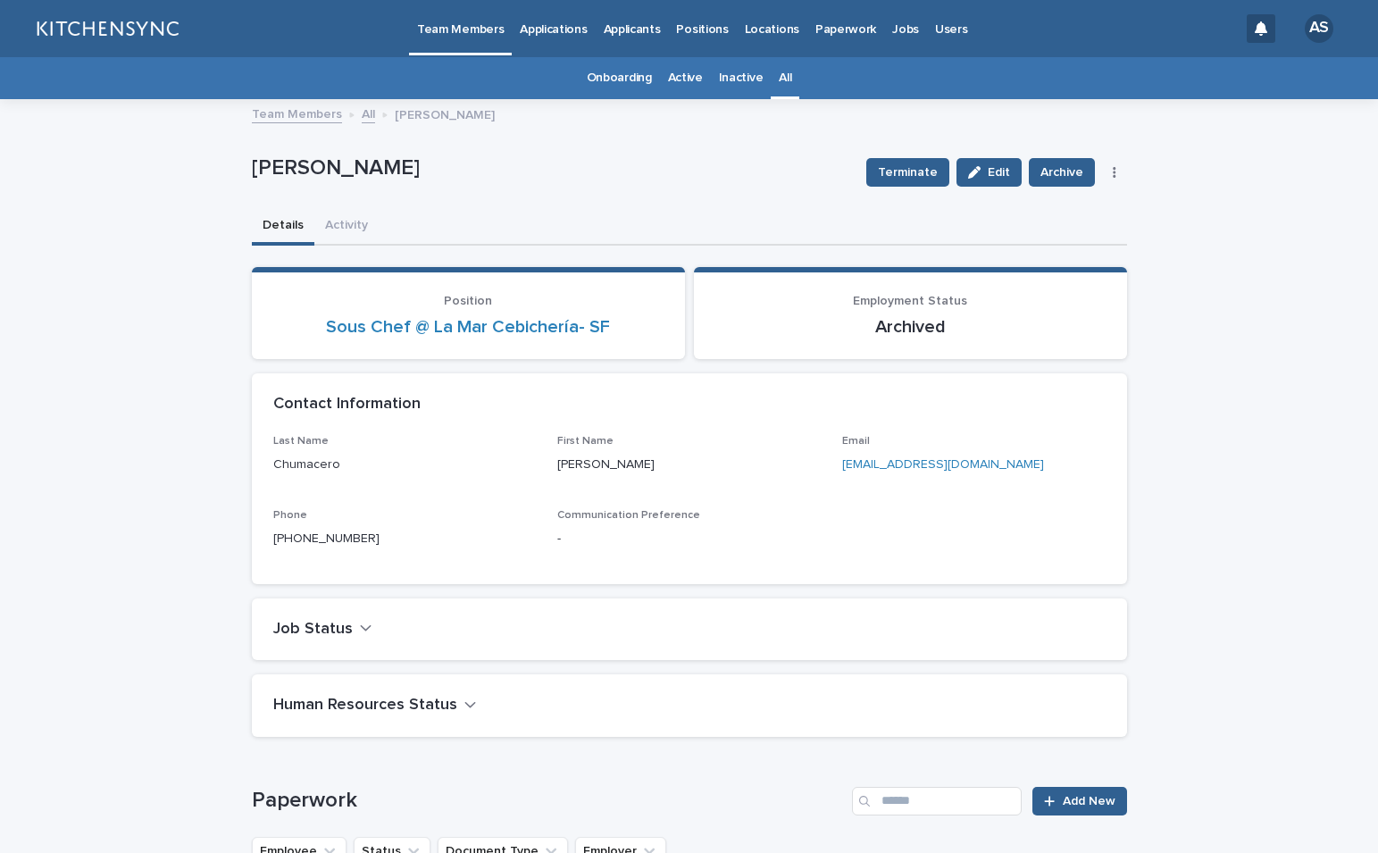
scroll to position [57, 0]
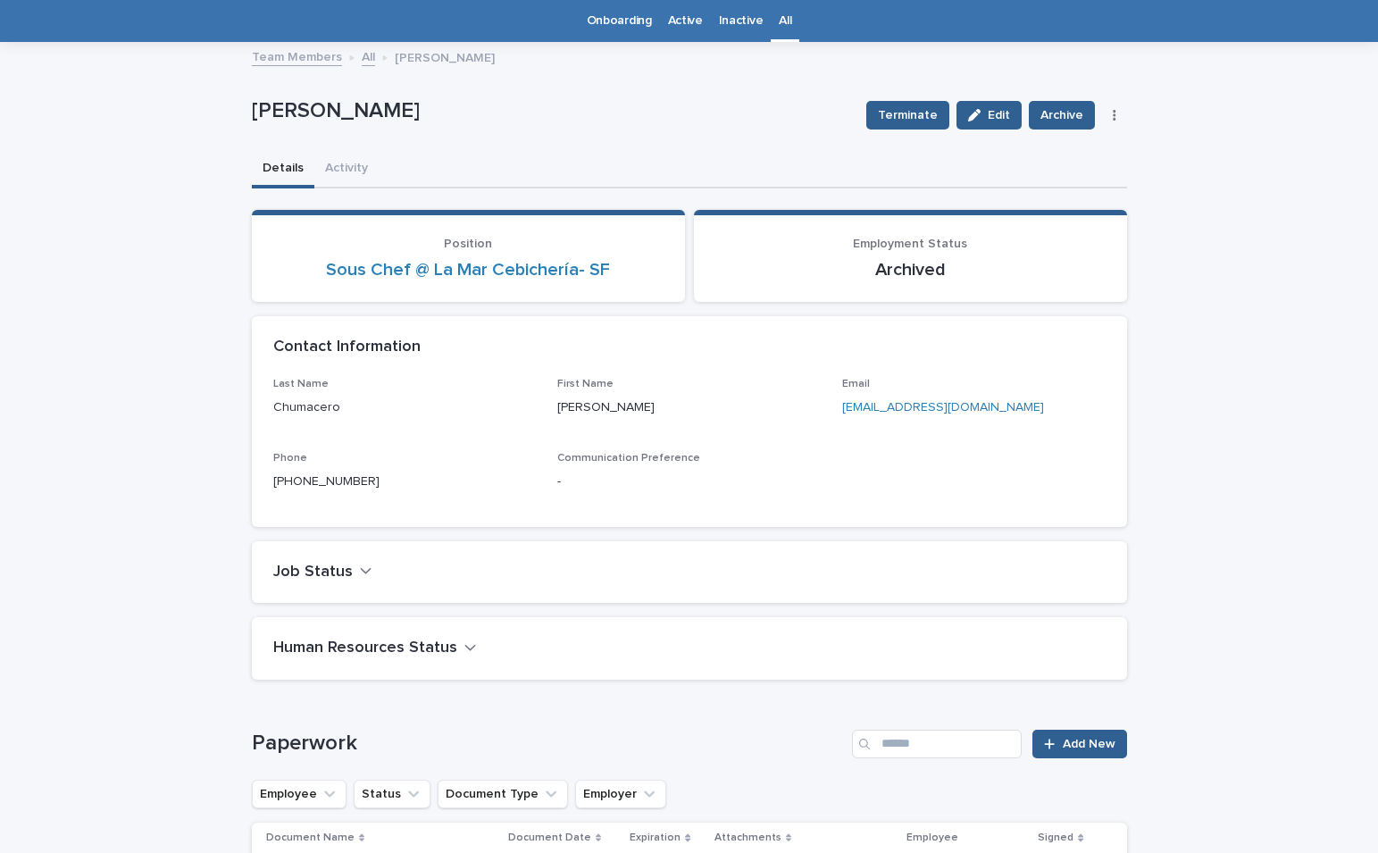
click at [771, 29] on div "All" at bounding box center [785, 21] width 29 height 42
click at [779, 26] on link "All" at bounding box center [785, 21] width 13 height 42
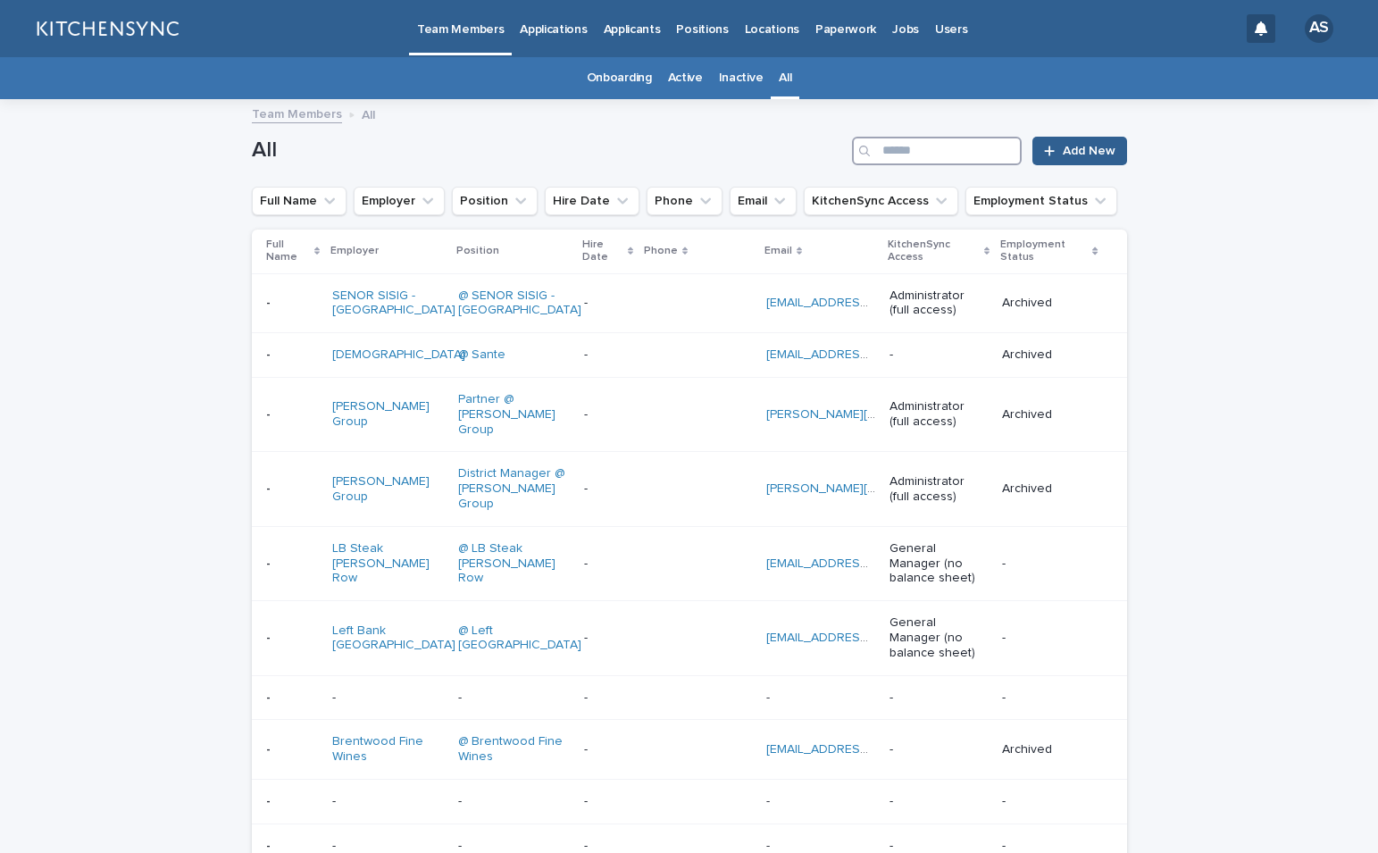
click at [908, 152] on input "Search" at bounding box center [937, 151] width 170 height 29
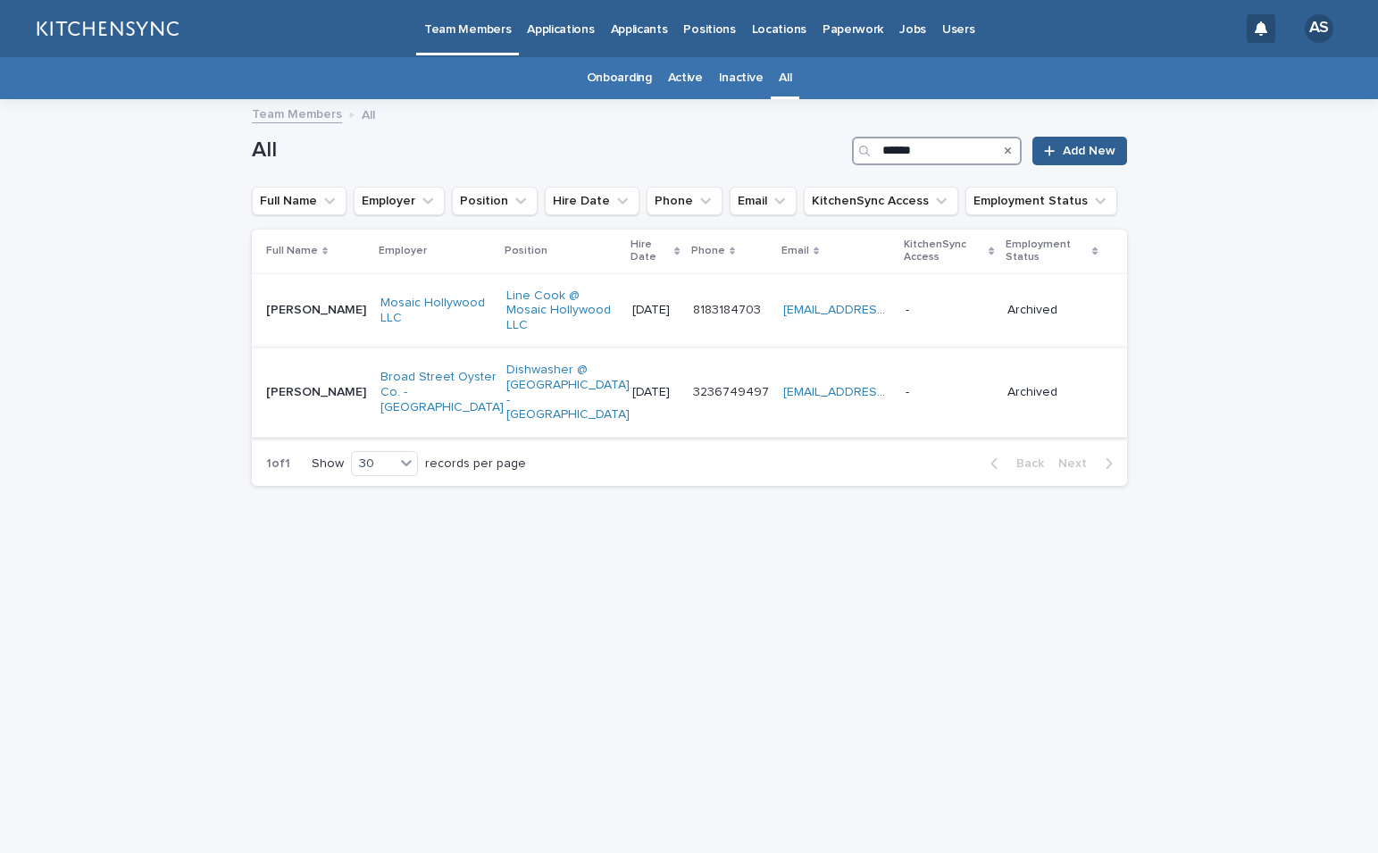
type input "******"
click at [321, 426] on td "[PERSON_NAME] [PERSON_NAME]" at bounding box center [312, 391] width 121 height 89
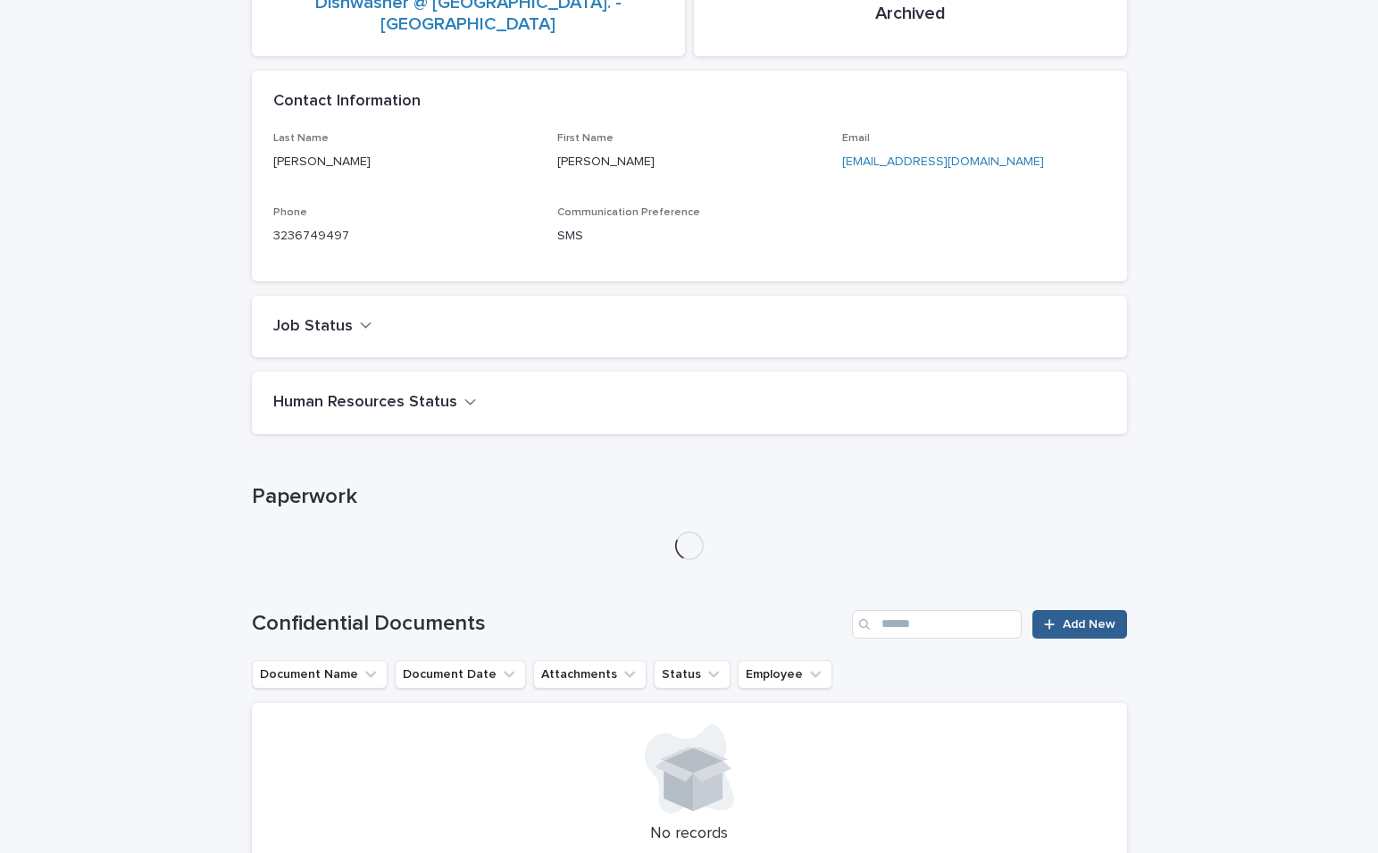
scroll to position [571, 0]
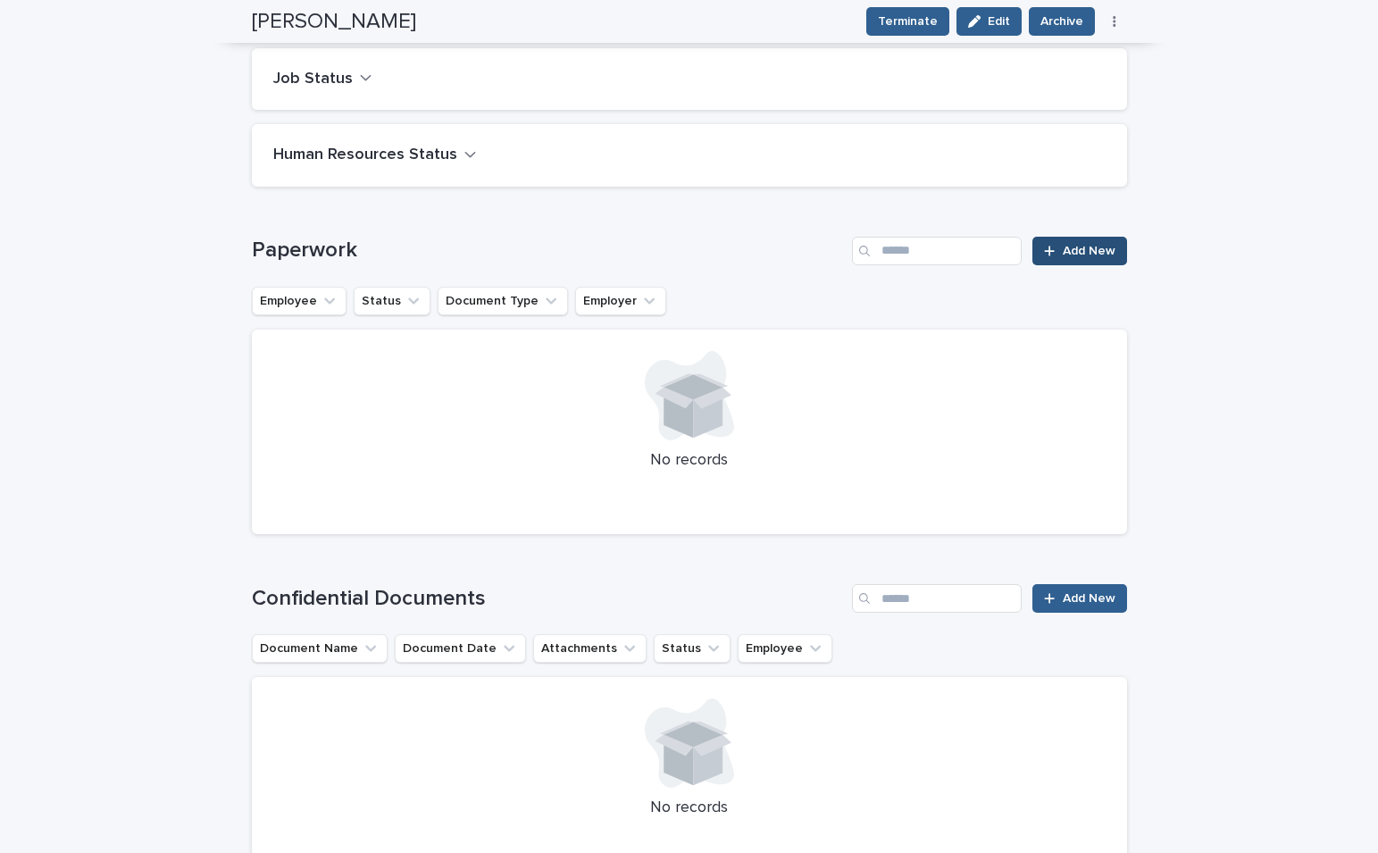
click at [1088, 239] on link "Add New" at bounding box center [1079, 251] width 94 height 29
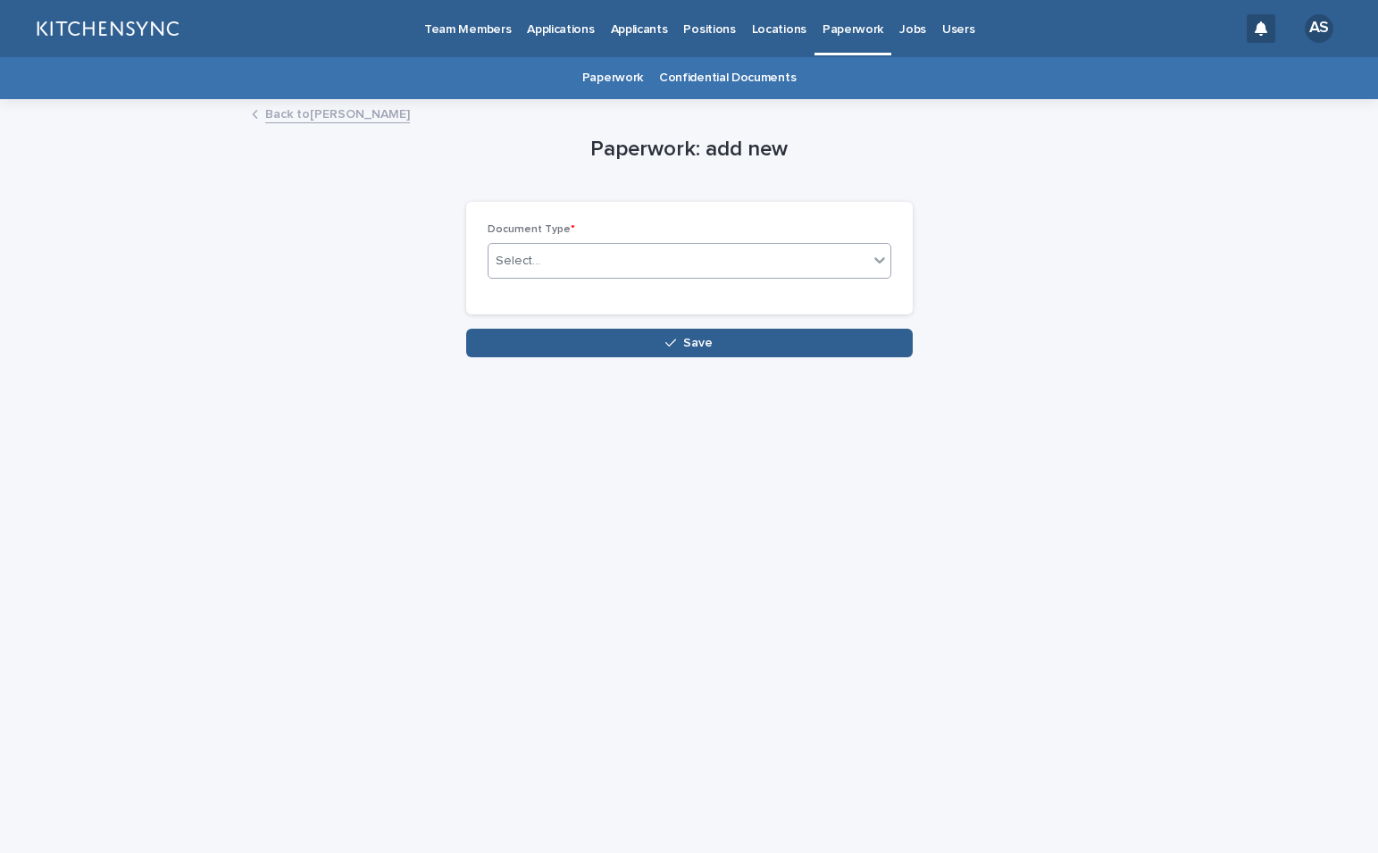
click at [714, 264] on div "Select..." at bounding box center [677, 260] width 379 height 29
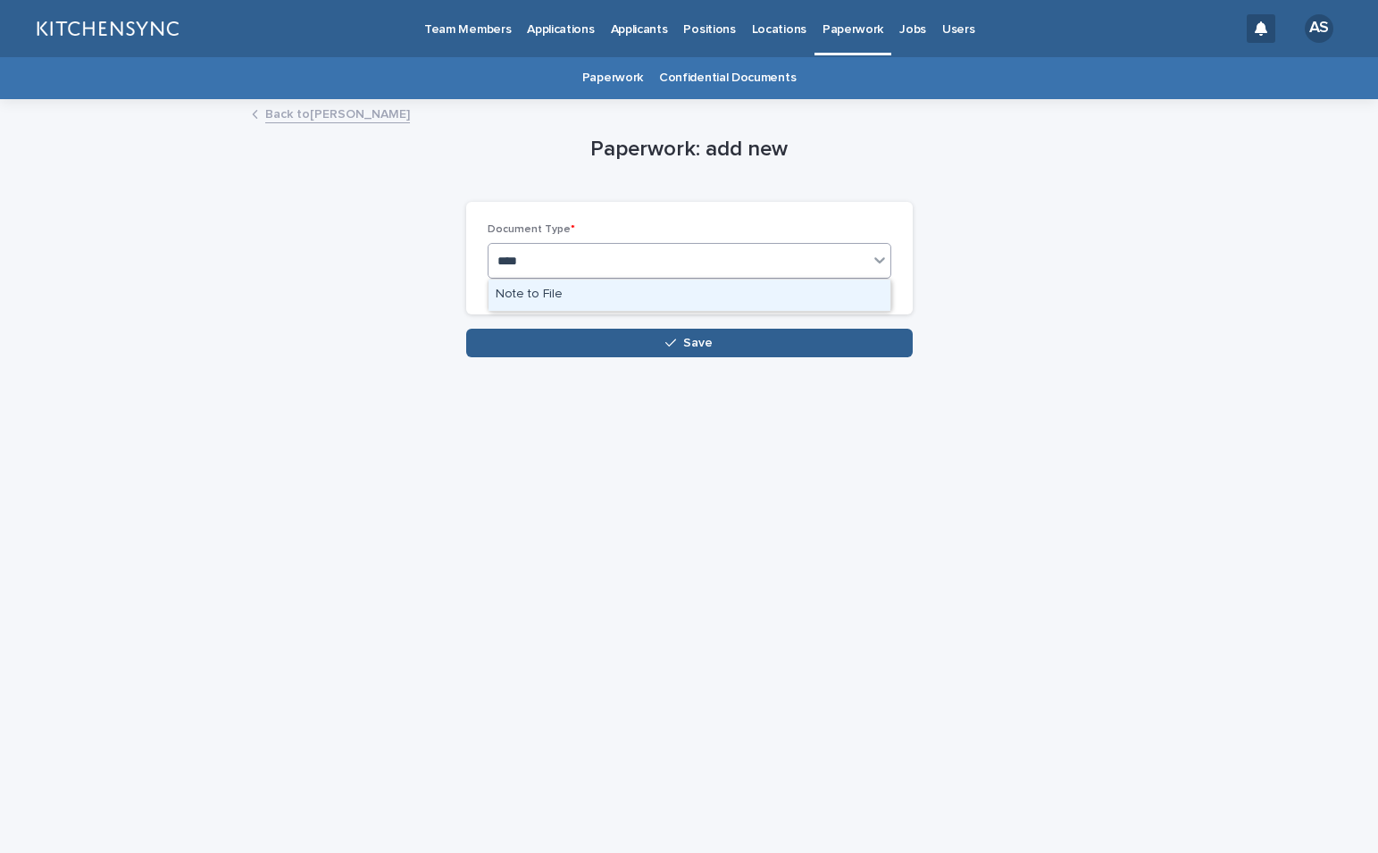
type input "****"
click at [564, 294] on div "Note to File" at bounding box center [689, 294] width 402 height 31
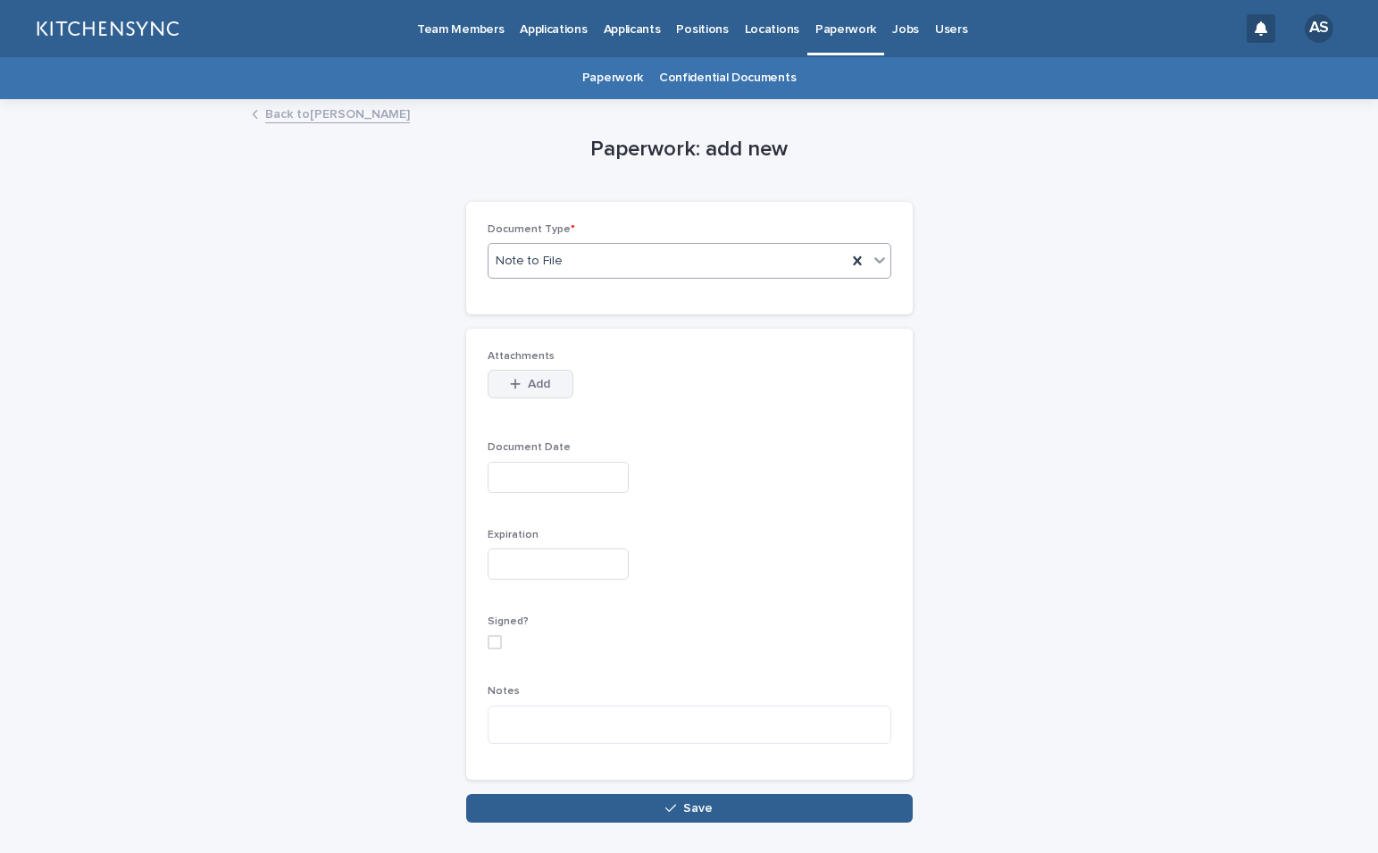
click at [528, 385] on span "Add" at bounding box center [539, 384] width 22 height 13
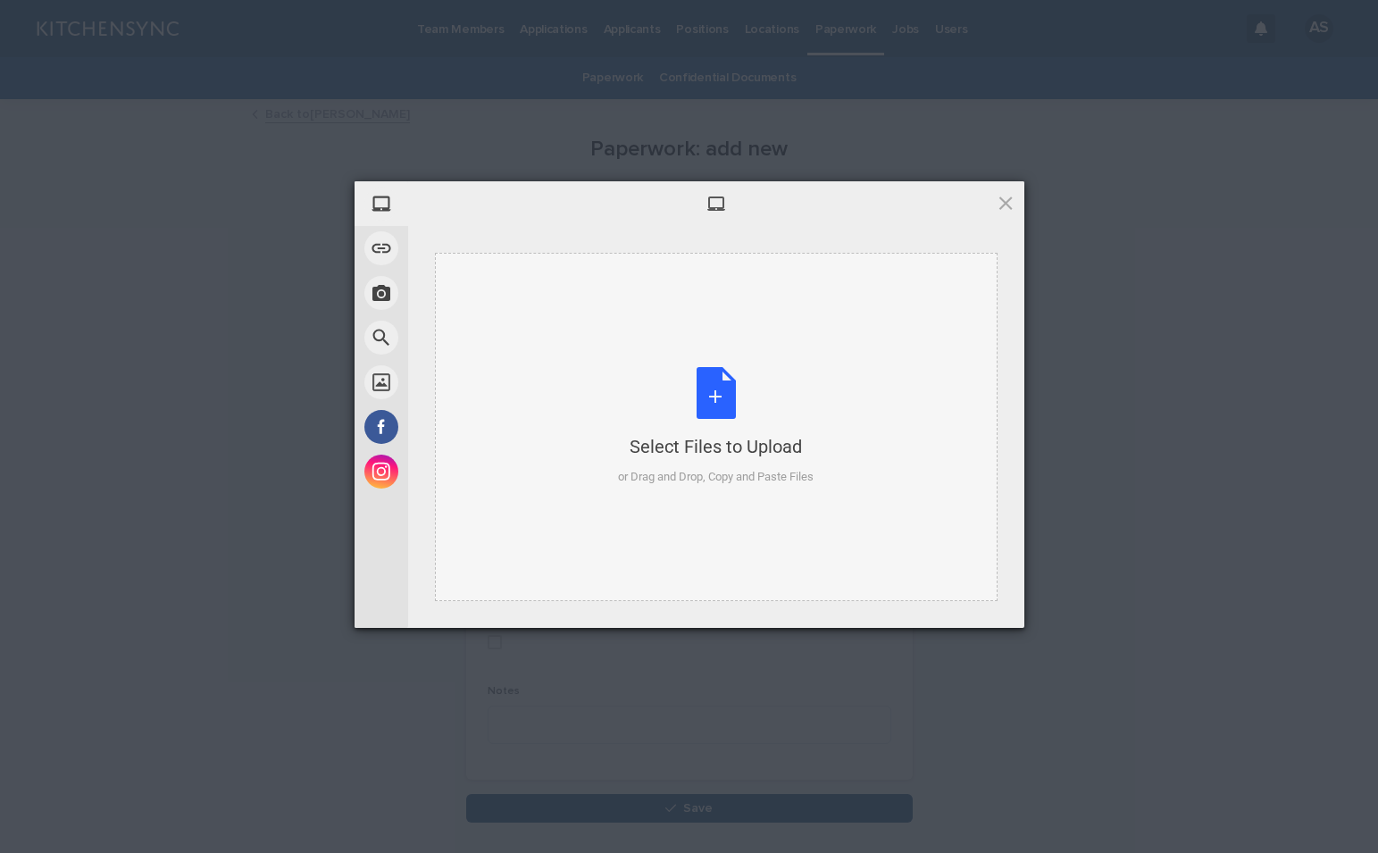
click at [712, 401] on div "Select Files to Upload or Drag and Drop, Copy and Paste Files" at bounding box center [716, 426] width 196 height 119
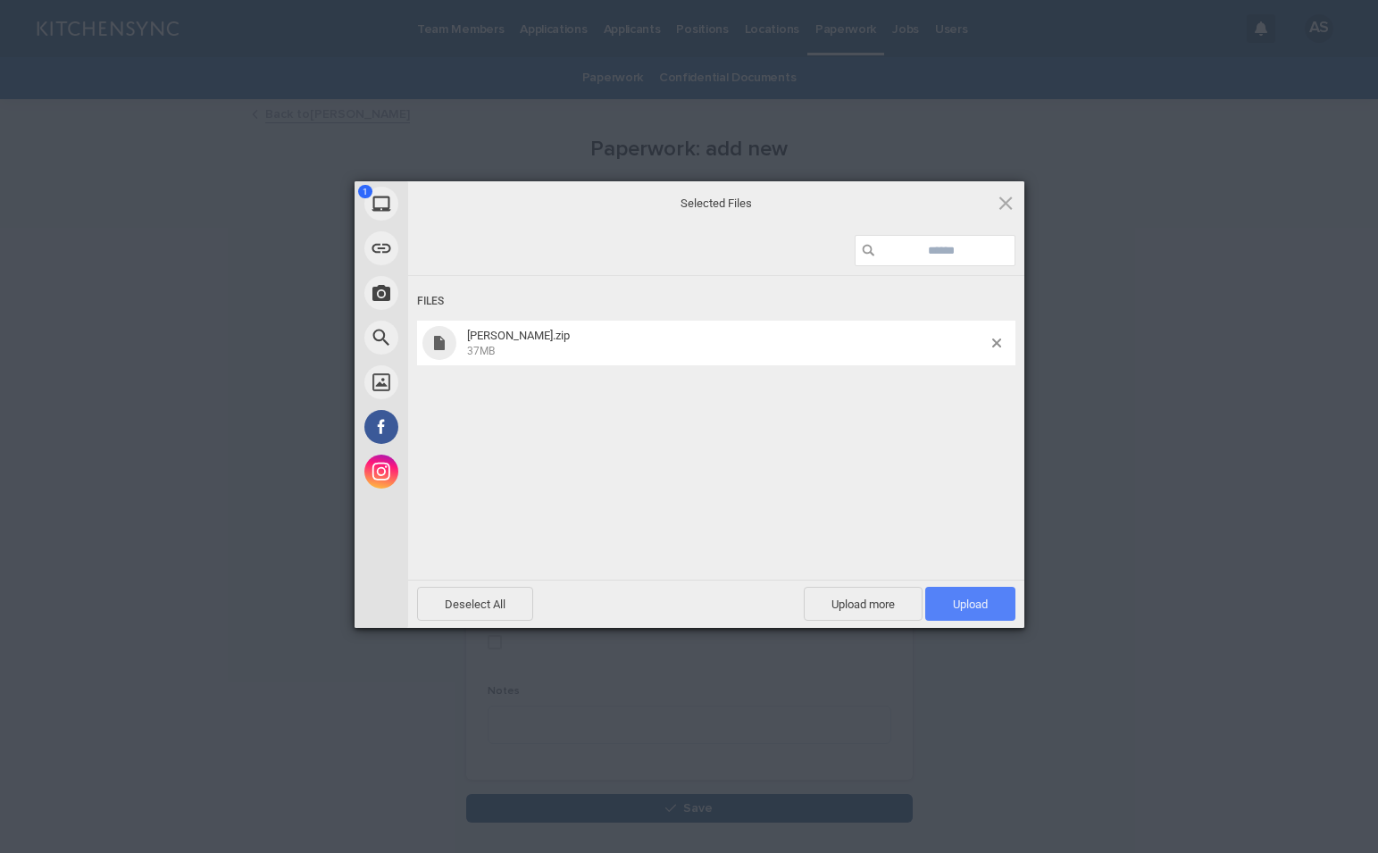
click at [996, 613] on span "Upload 1" at bounding box center [970, 604] width 90 height 34
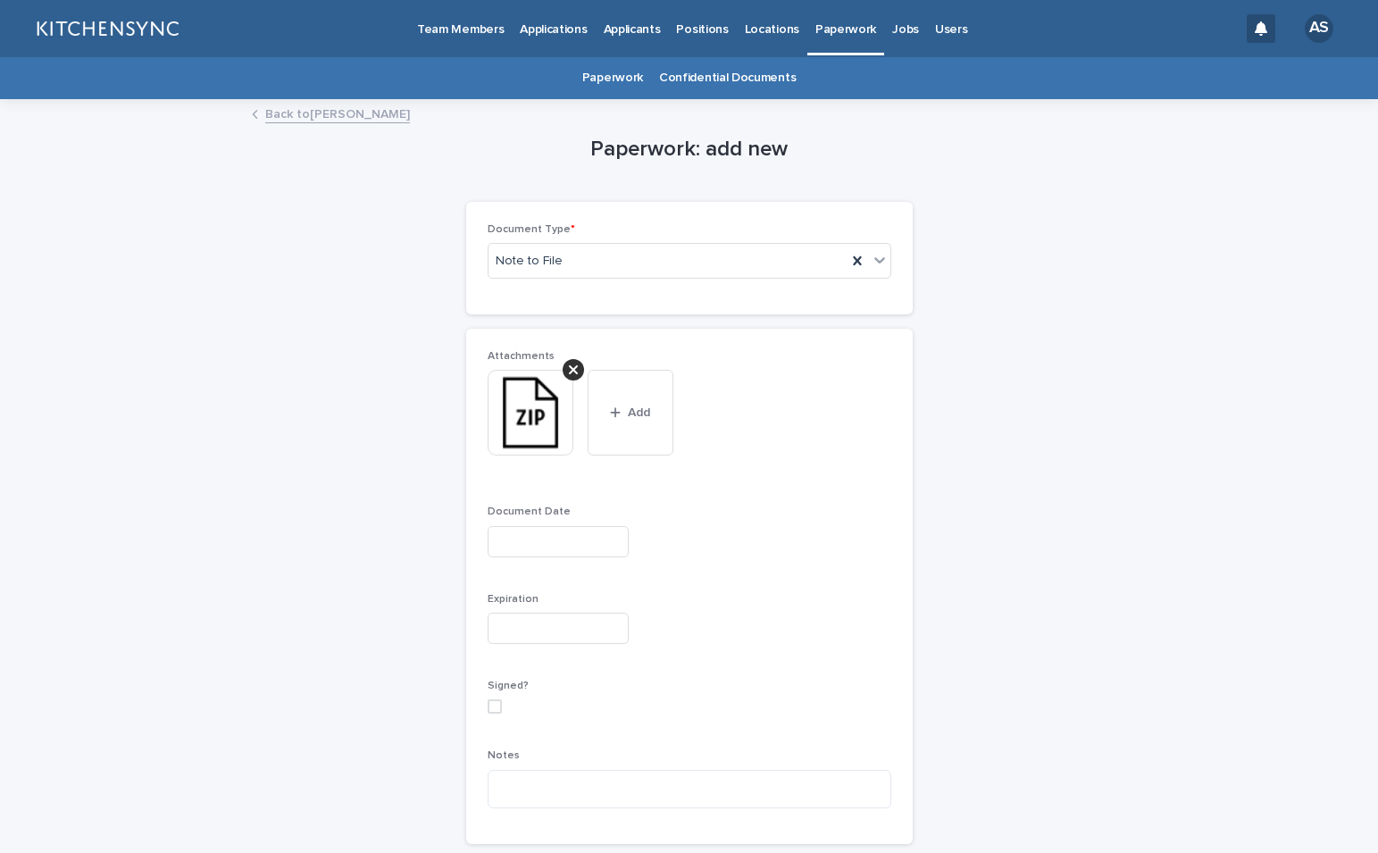
click at [563, 543] on input "text" at bounding box center [558, 541] width 141 height 31
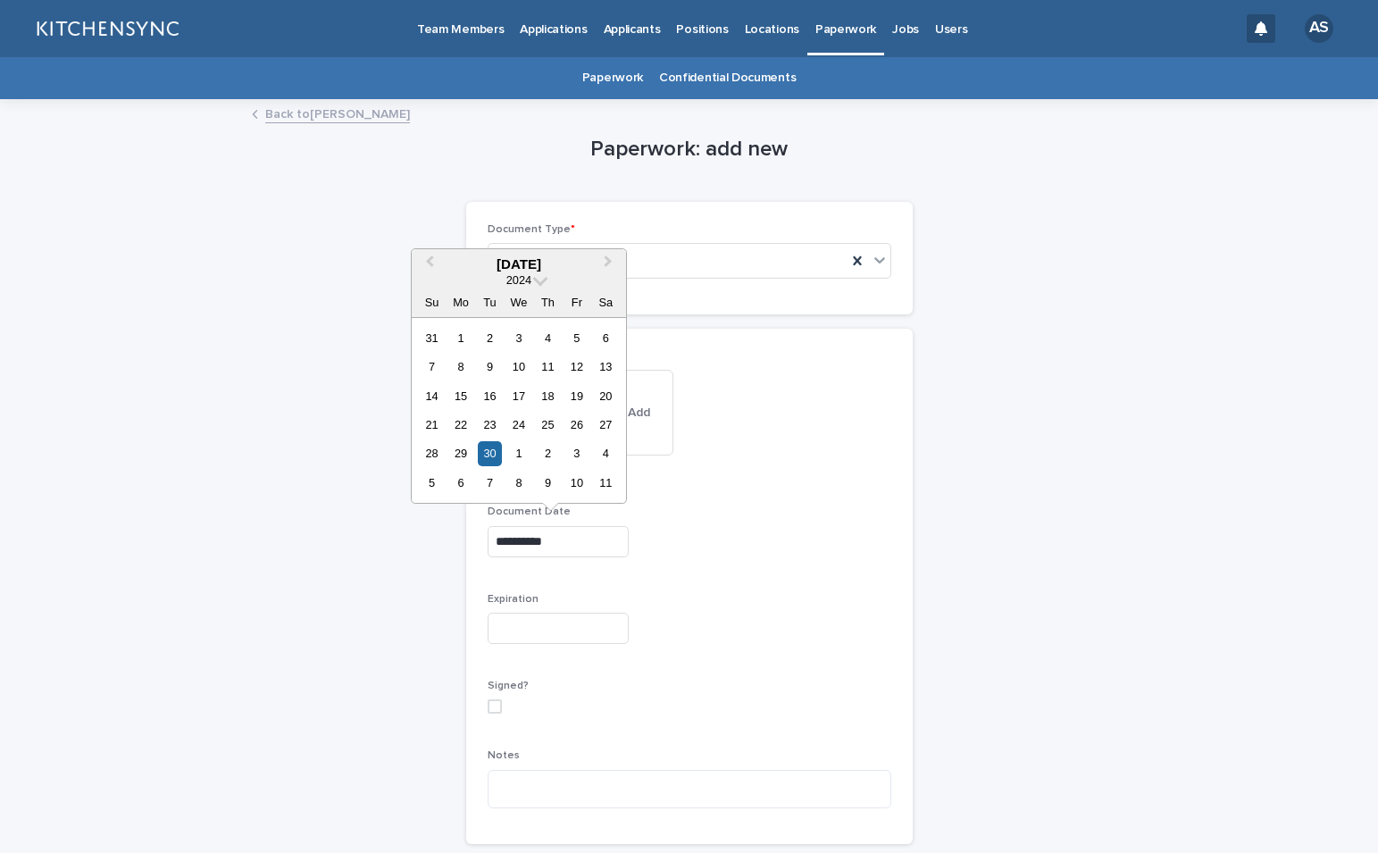
type input "**********"
click at [758, 585] on div "**********" at bounding box center [690, 586] width 404 height 472
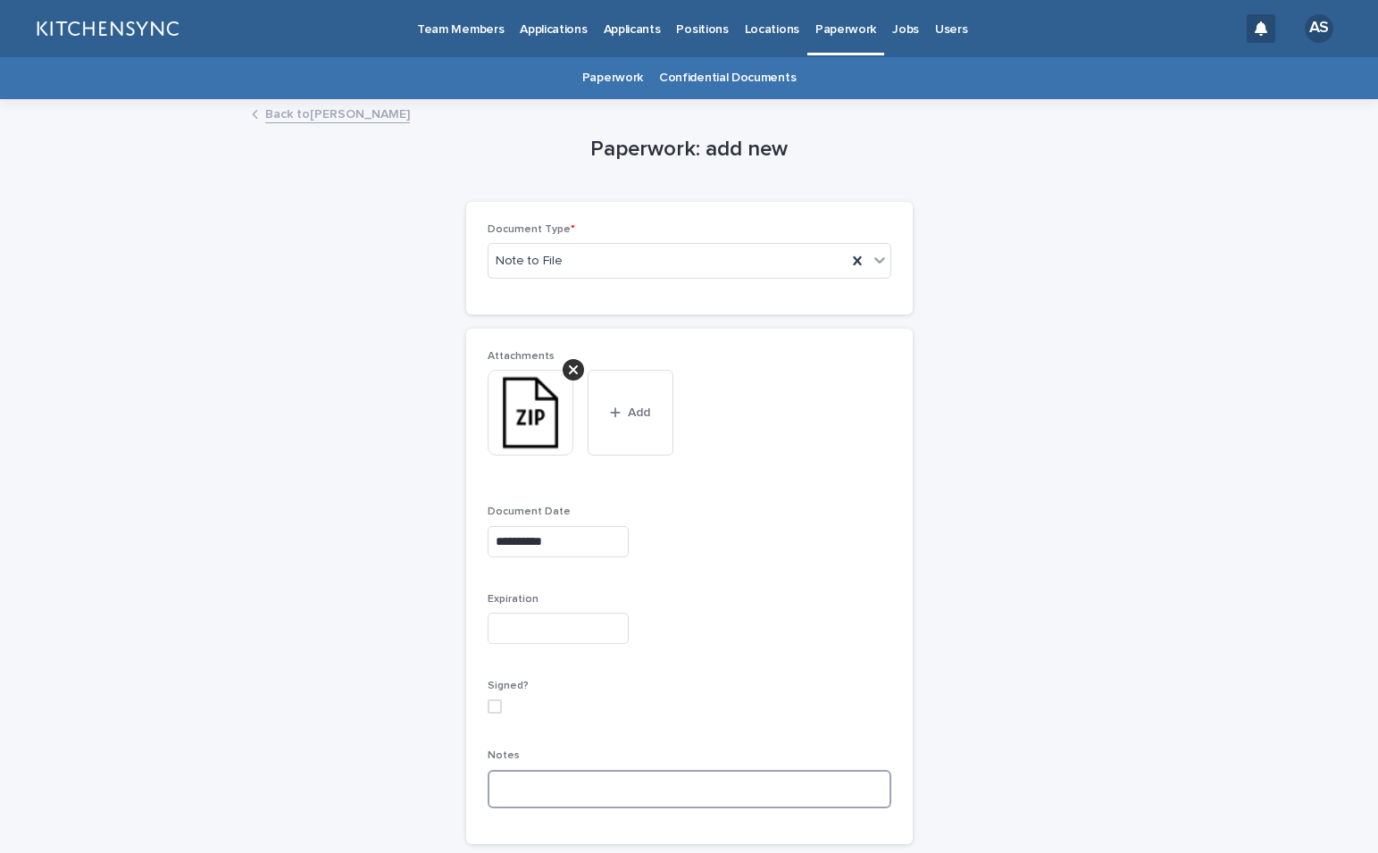
click at [629, 796] on textarea at bounding box center [690, 789] width 404 height 38
type textarea "**********"
click at [778, 651] on div "Expiration" at bounding box center [690, 625] width 404 height 65
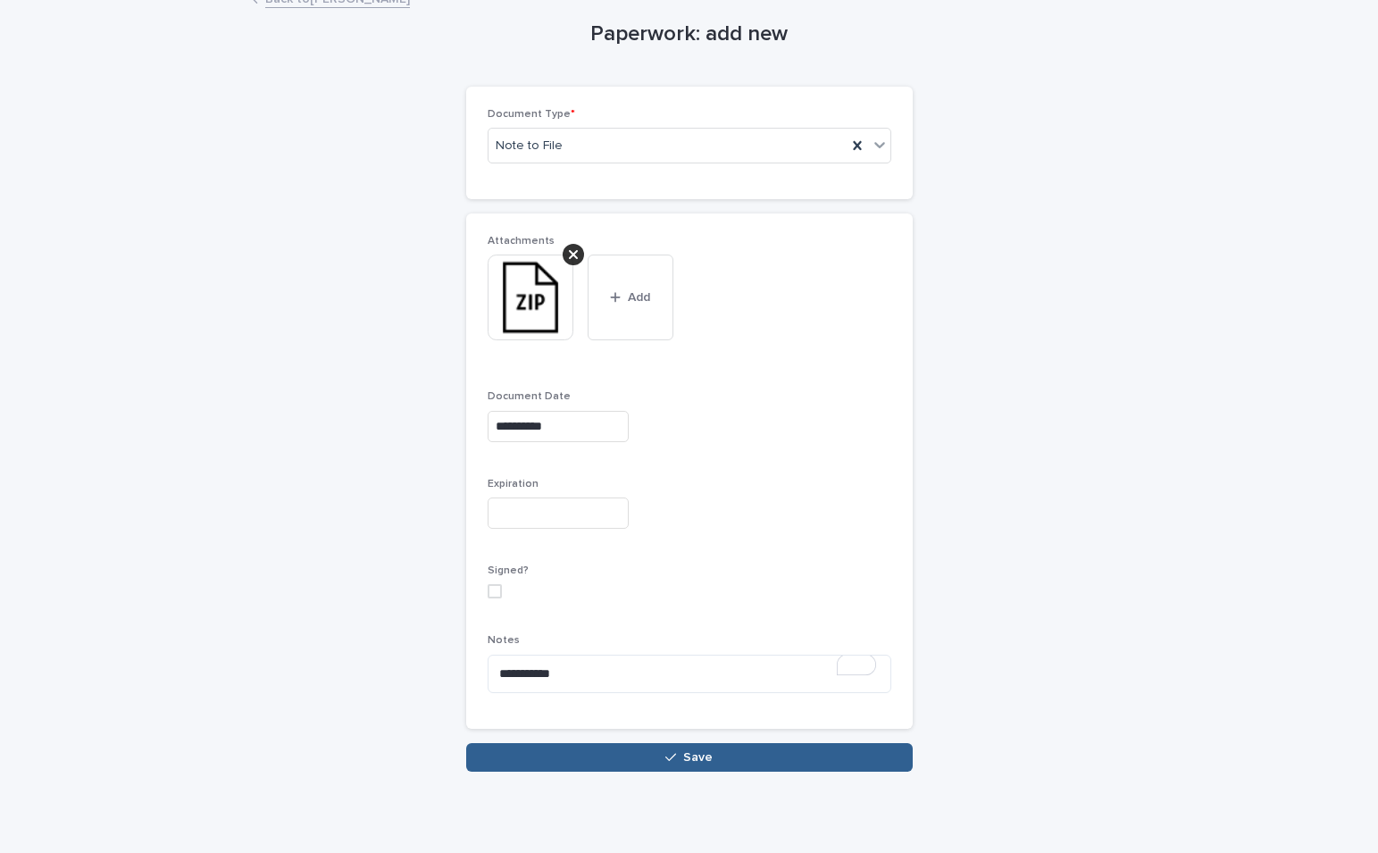
scroll to position [123, 0]
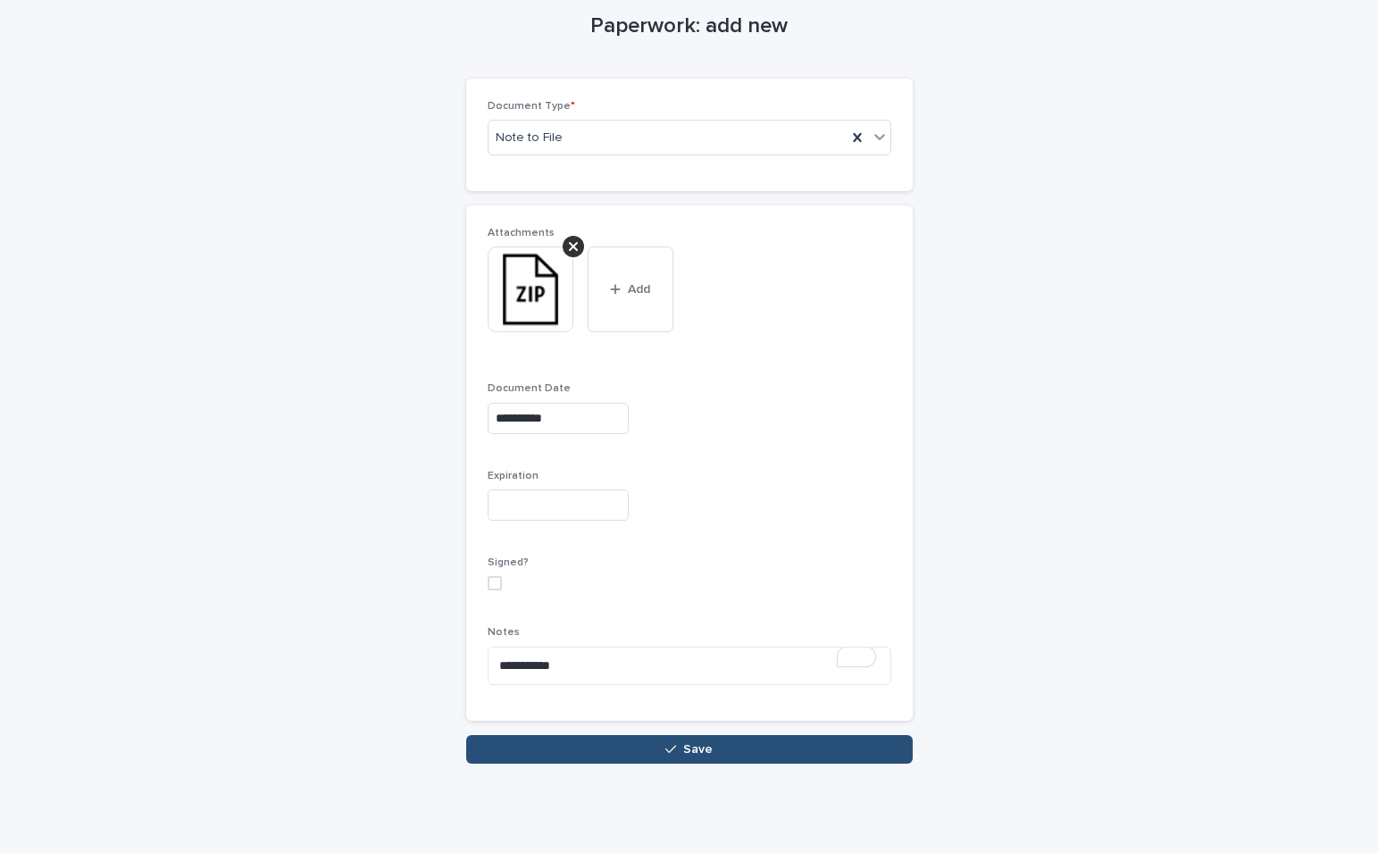
click at [722, 738] on button "Save" at bounding box center [689, 749] width 446 height 29
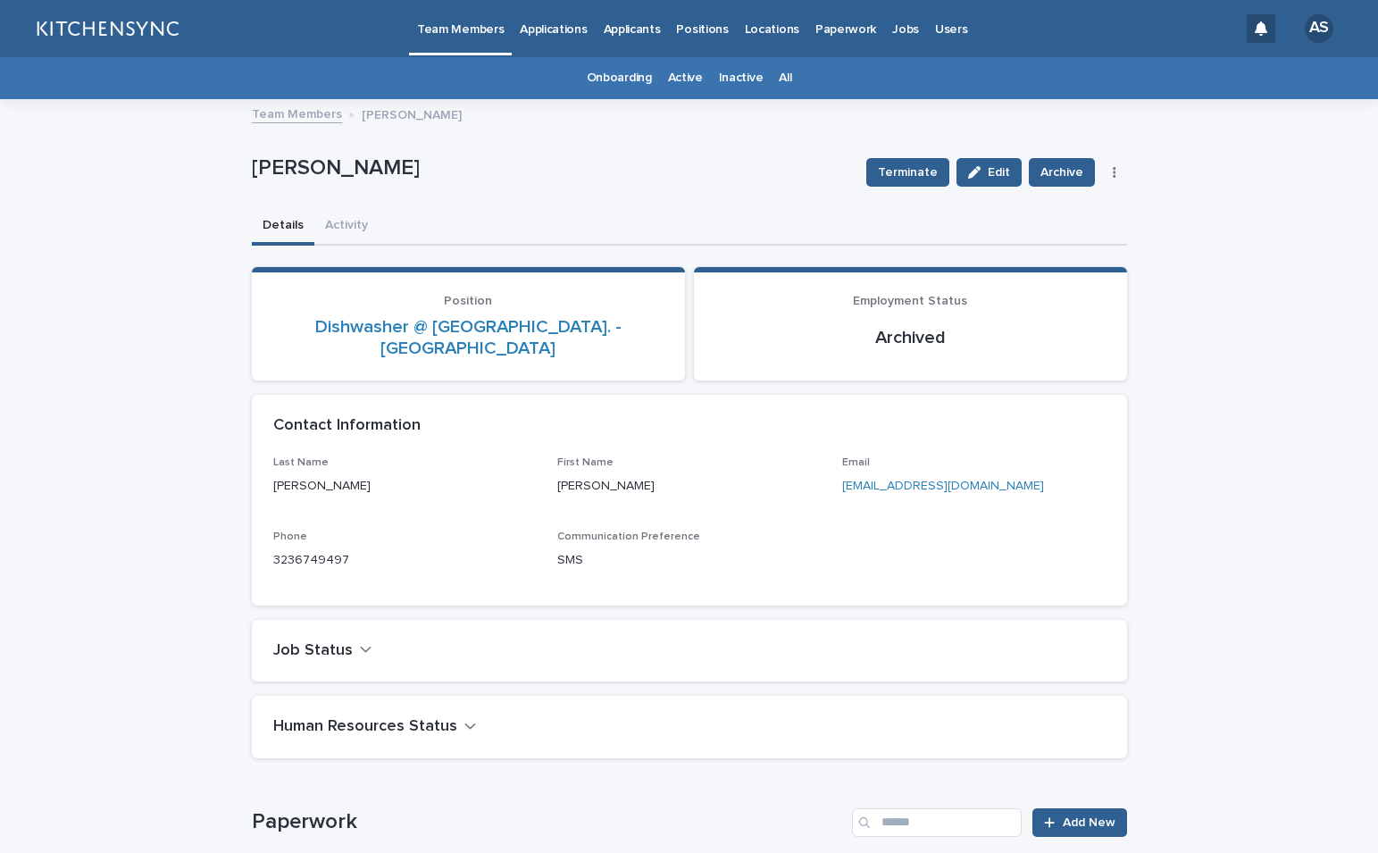
click at [779, 77] on link "All" at bounding box center [785, 78] width 13 height 42
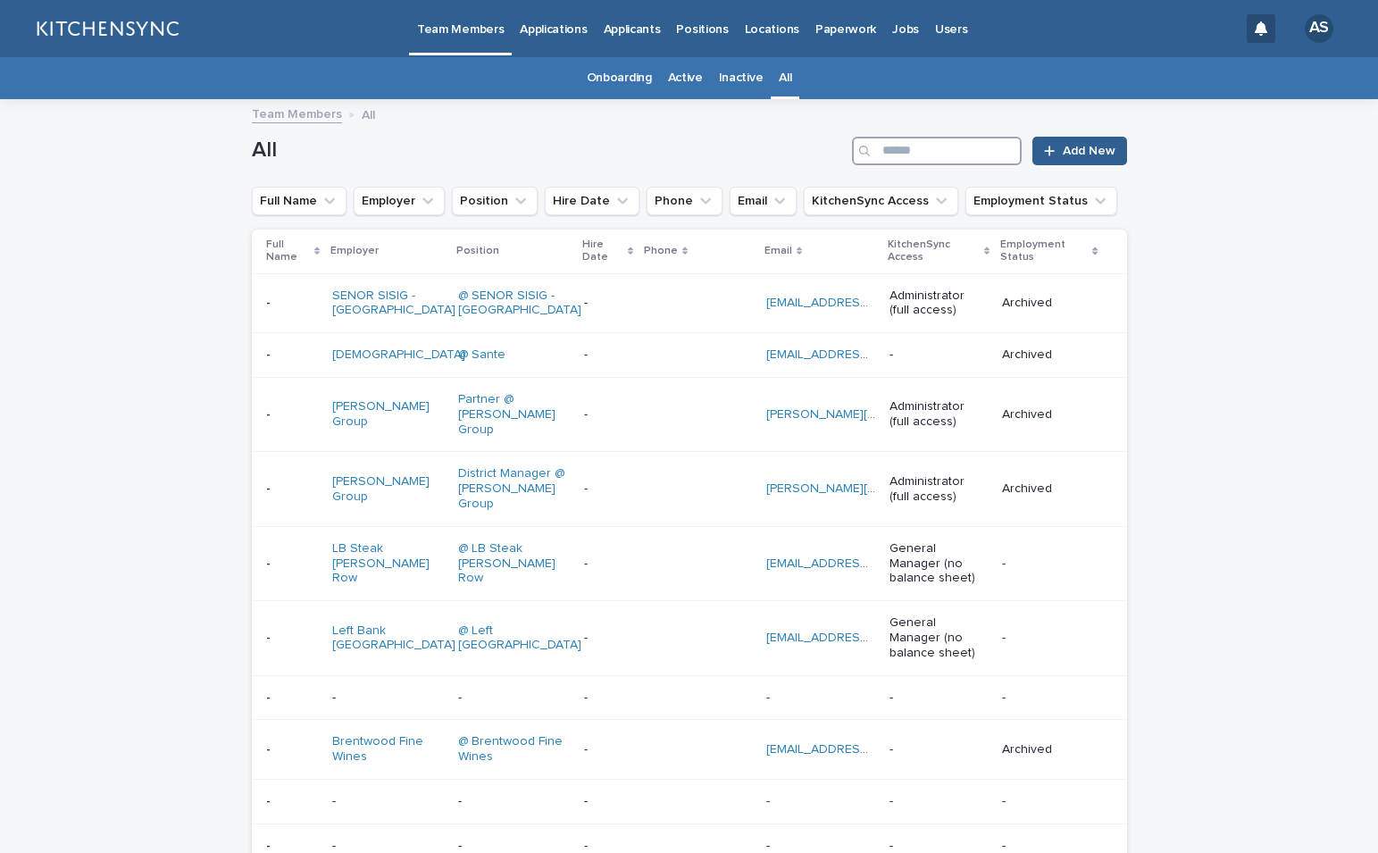
click at [908, 144] on input "Search" at bounding box center [937, 151] width 170 height 29
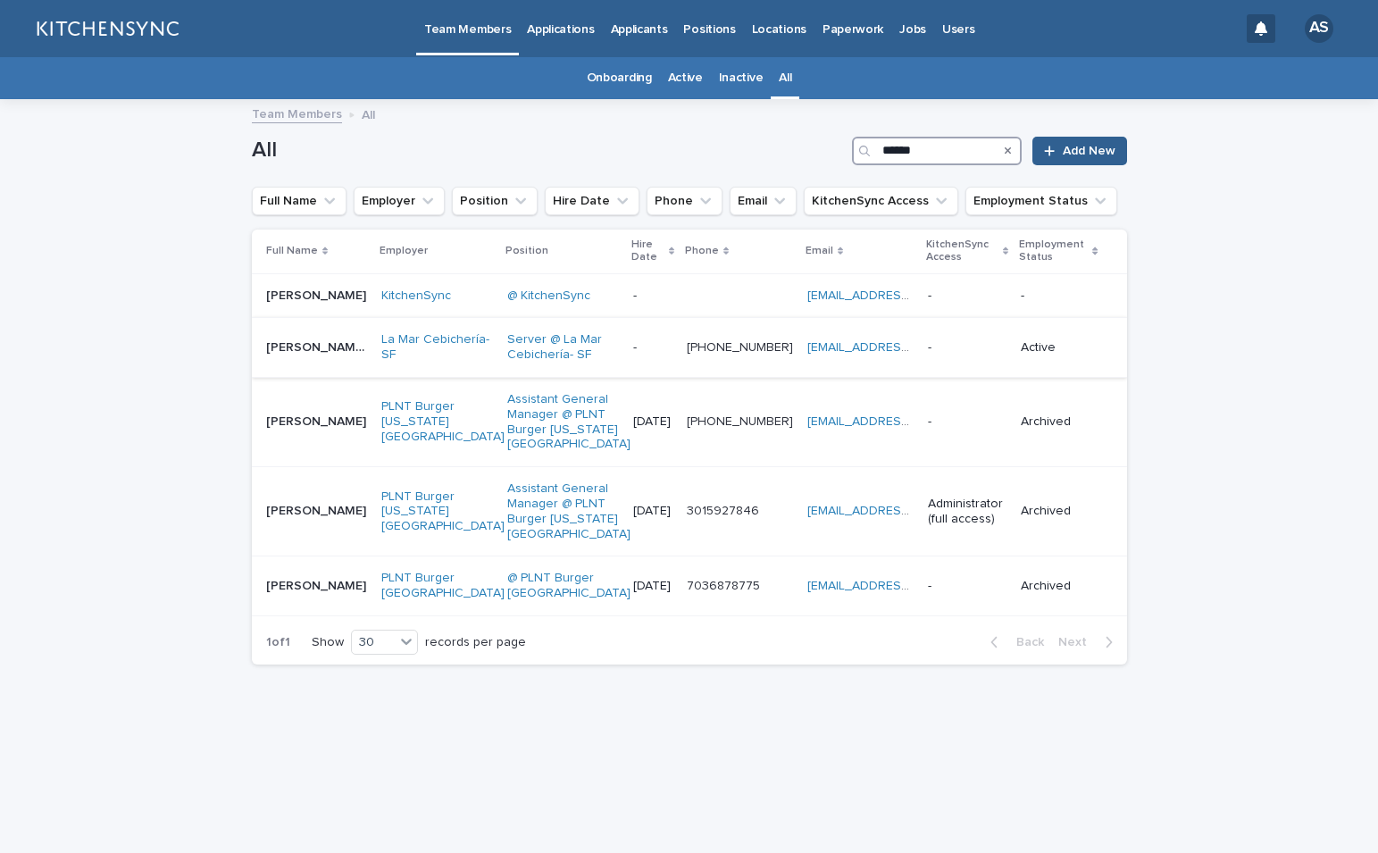
type input "******"
click at [310, 364] on td "[PERSON_NAME] de [PERSON_NAME] Hespanha [PERSON_NAME]" at bounding box center [313, 348] width 122 height 60
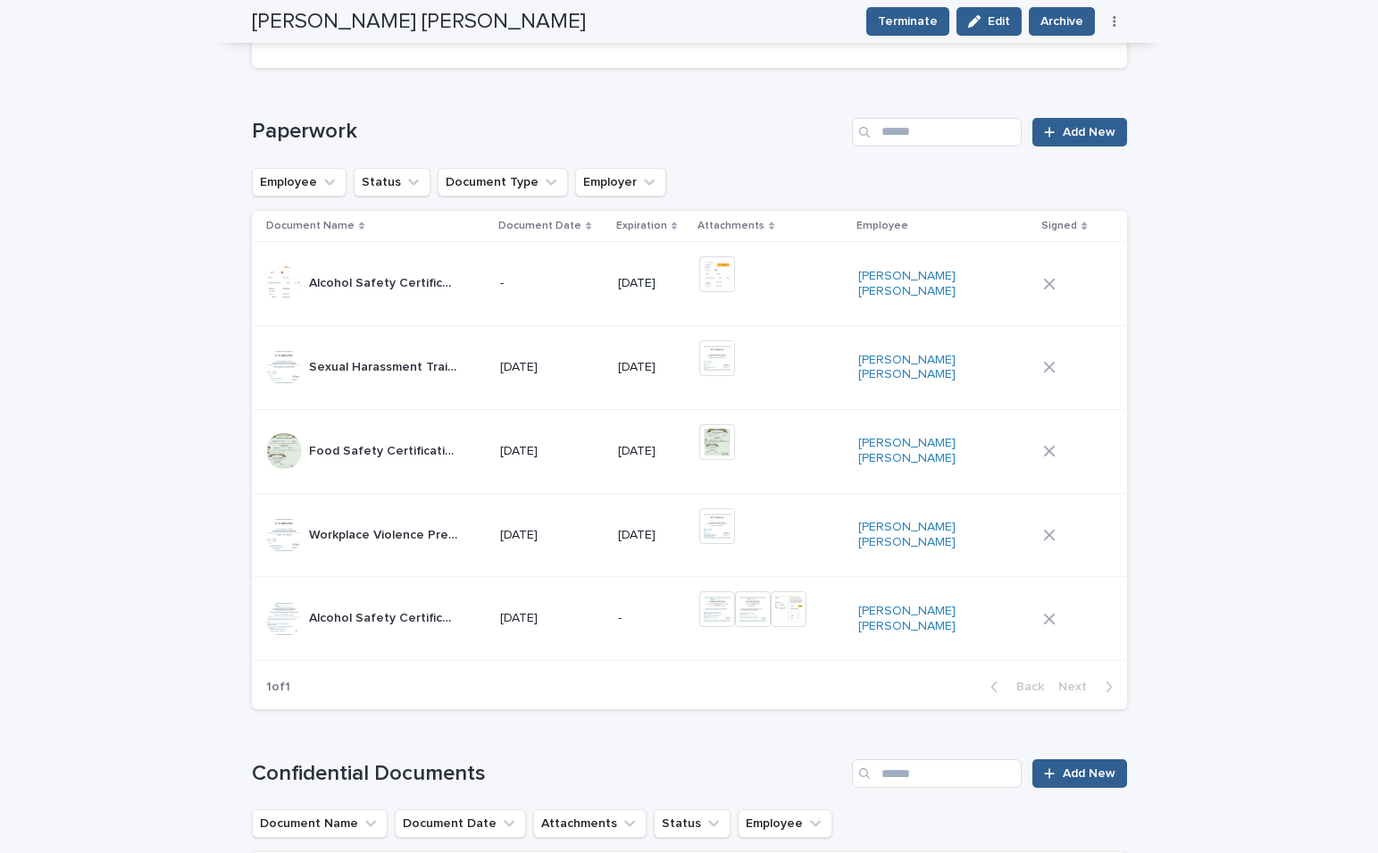
scroll to position [706, 0]
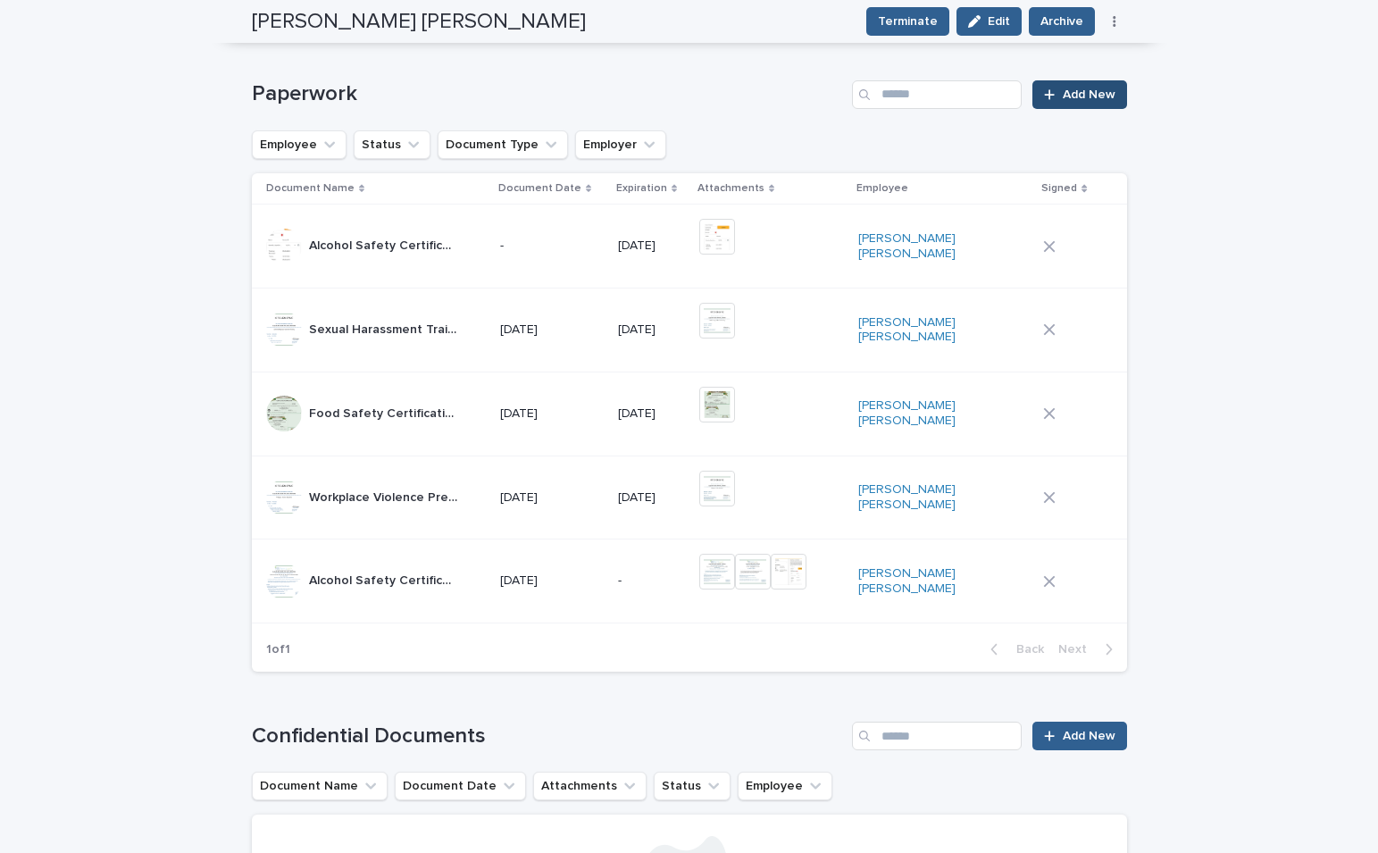
click at [1072, 100] on link "Add New" at bounding box center [1079, 94] width 94 height 29
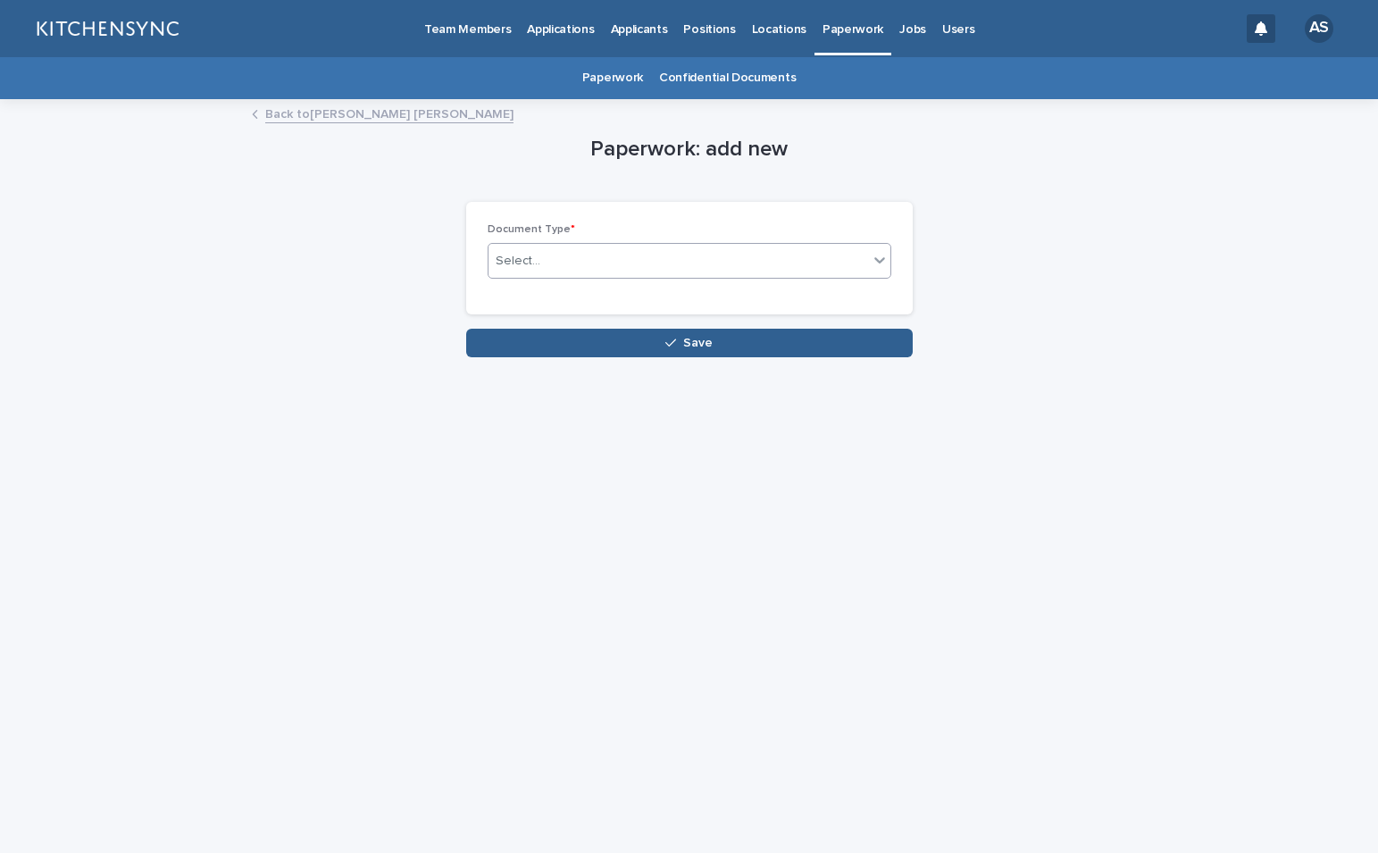
click at [578, 254] on div "Select..." at bounding box center [677, 260] width 379 height 29
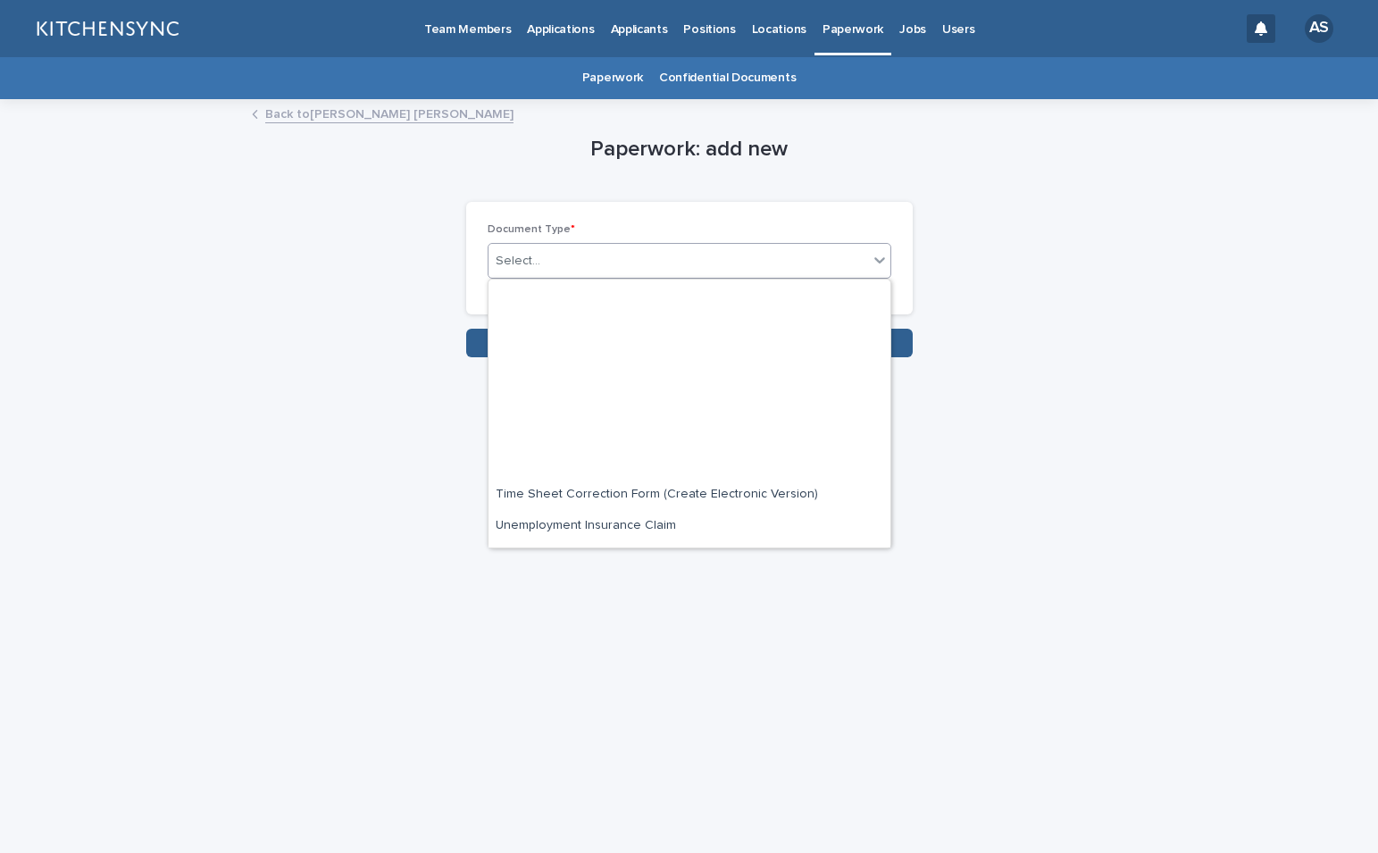
scroll to position [1170, 0]
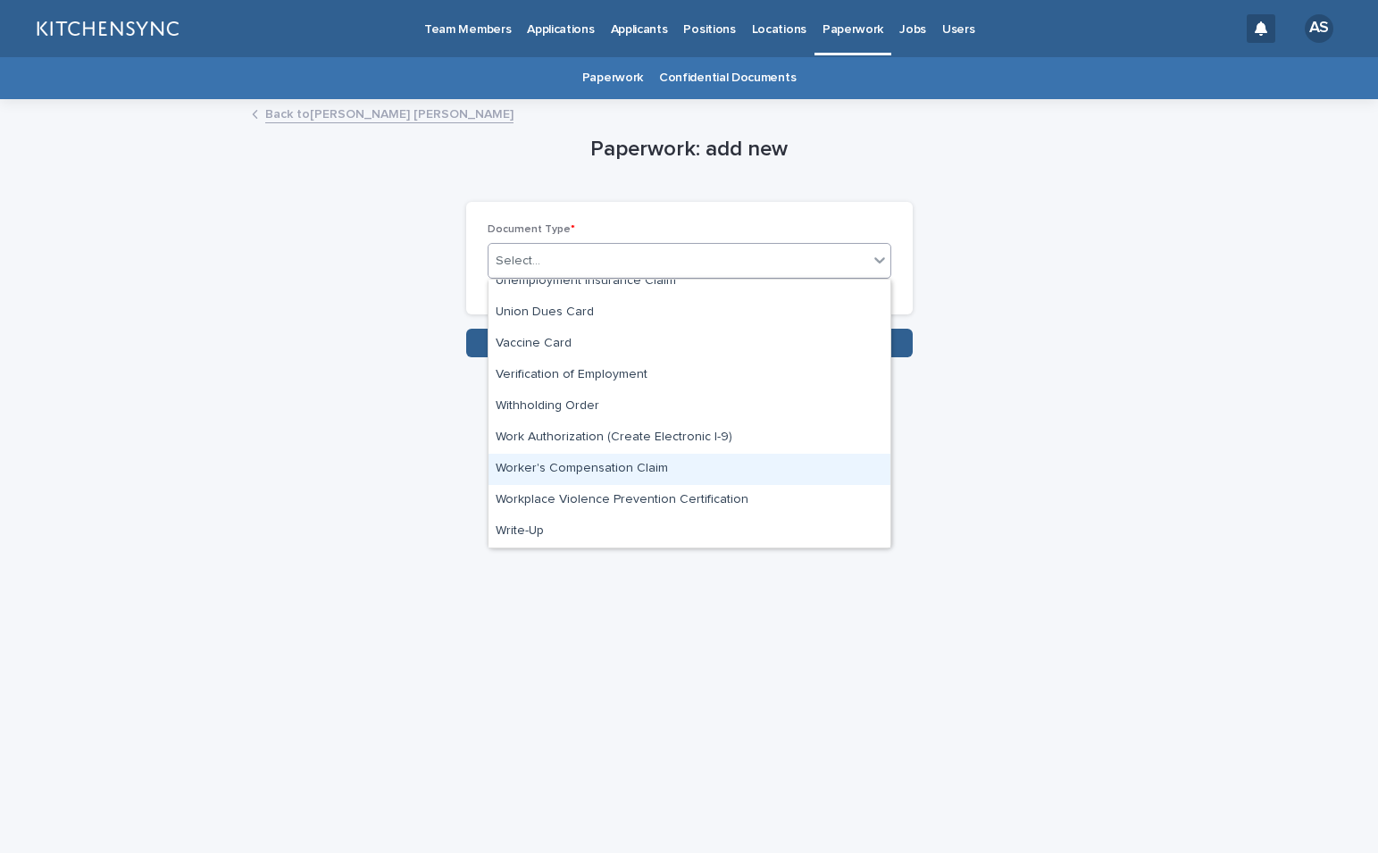
click at [596, 471] on div "Worker's Compensation Claim" at bounding box center [689, 469] width 402 height 31
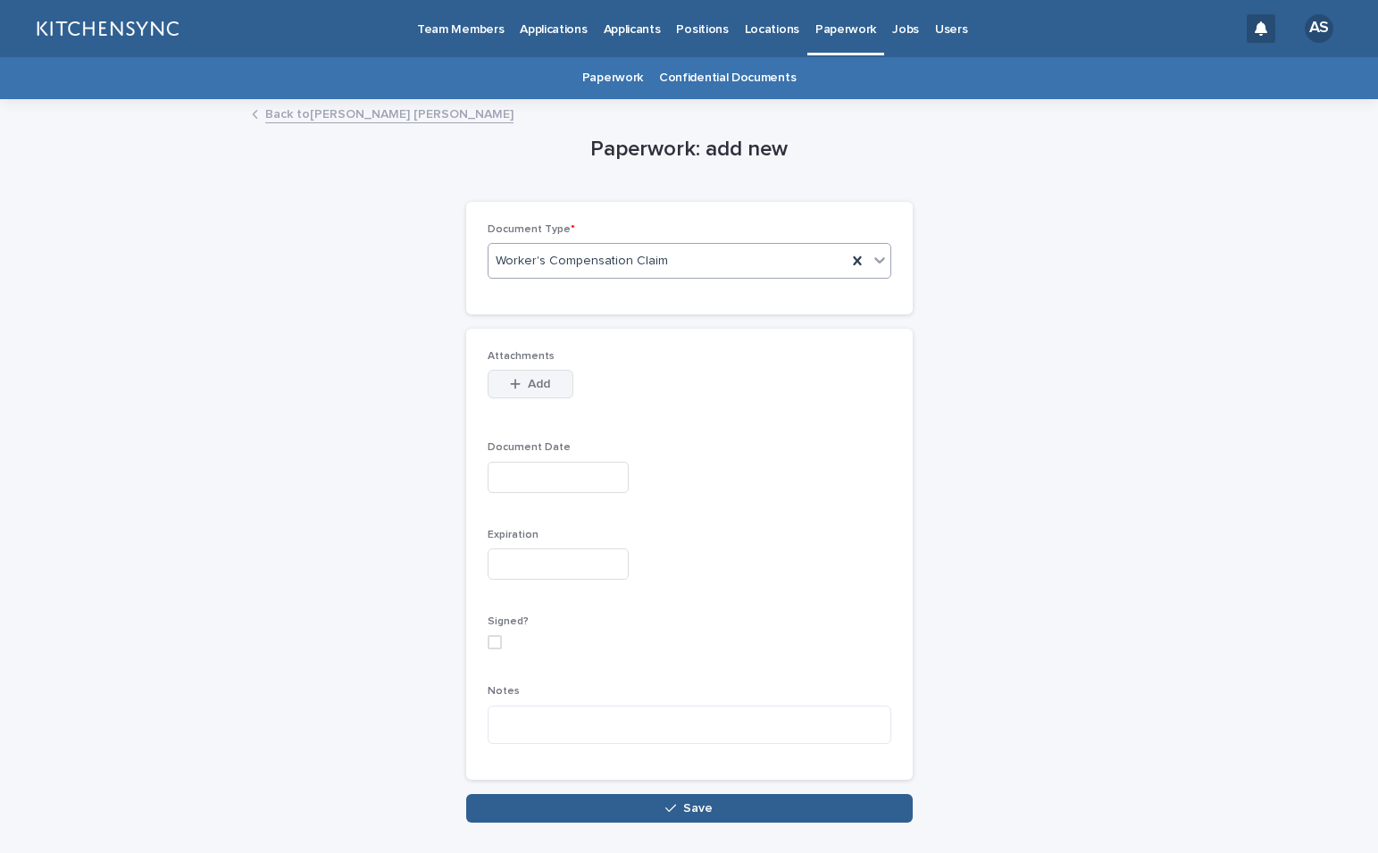
click at [529, 387] on span "Add" at bounding box center [539, 384] width 22 height 13
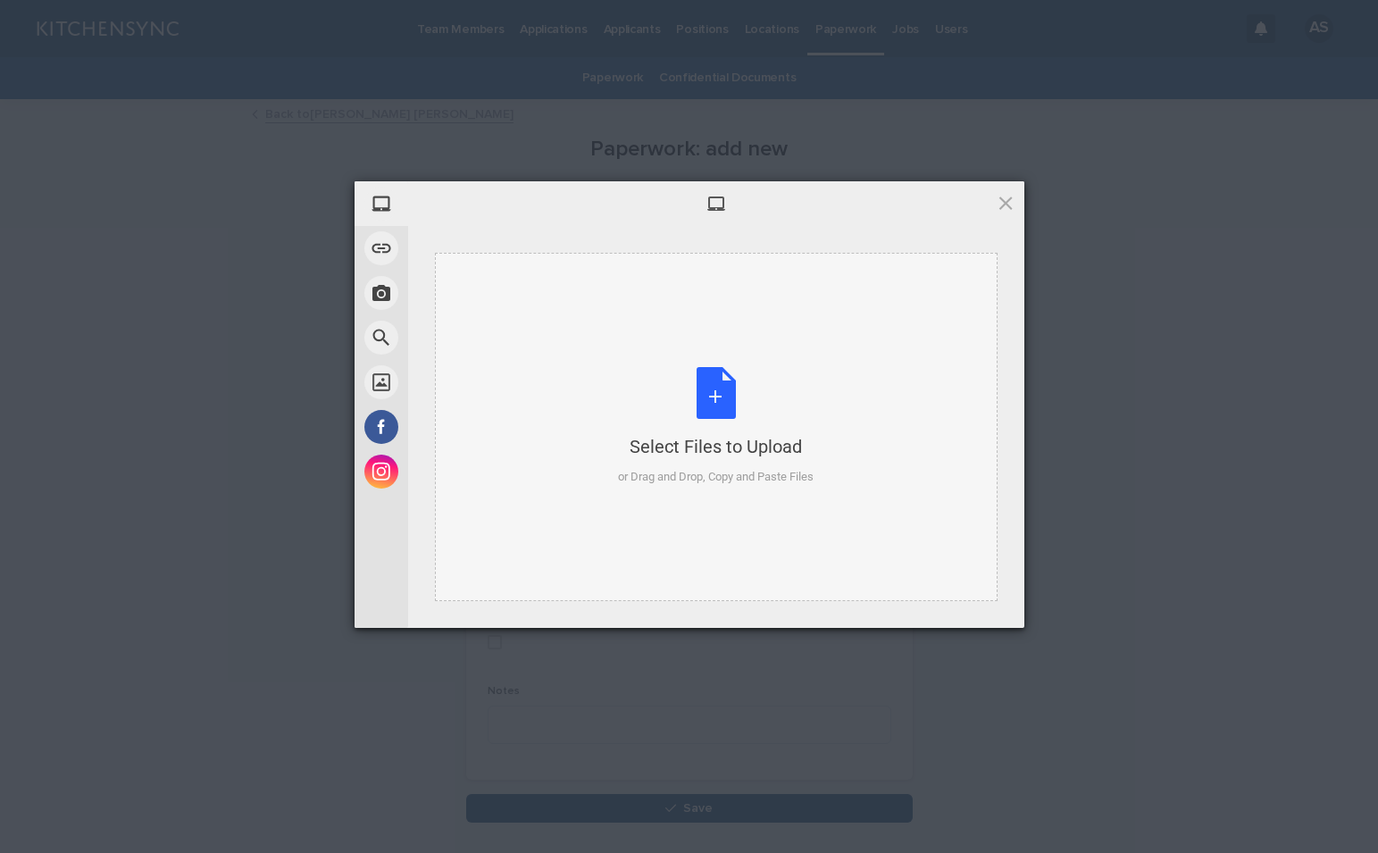
click at [707, 398] on div "Select Files to Upload or Drag and Drop, Copy and Paste Files" at bounding box center [716, 426] width 196 height 119
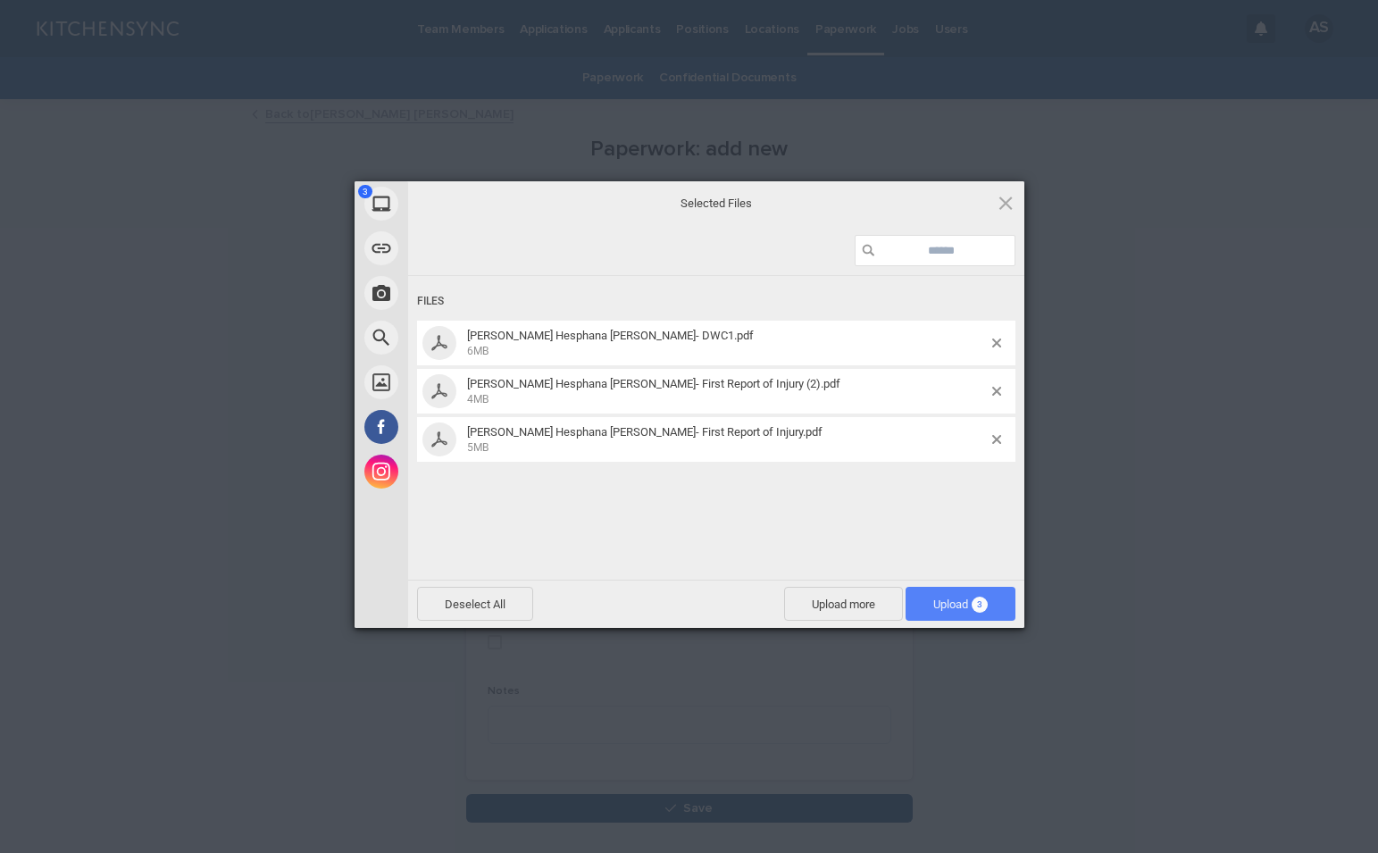
click at [950, 605] on span "Upload 3" at bounding box center [960, 603] width 54 height 13
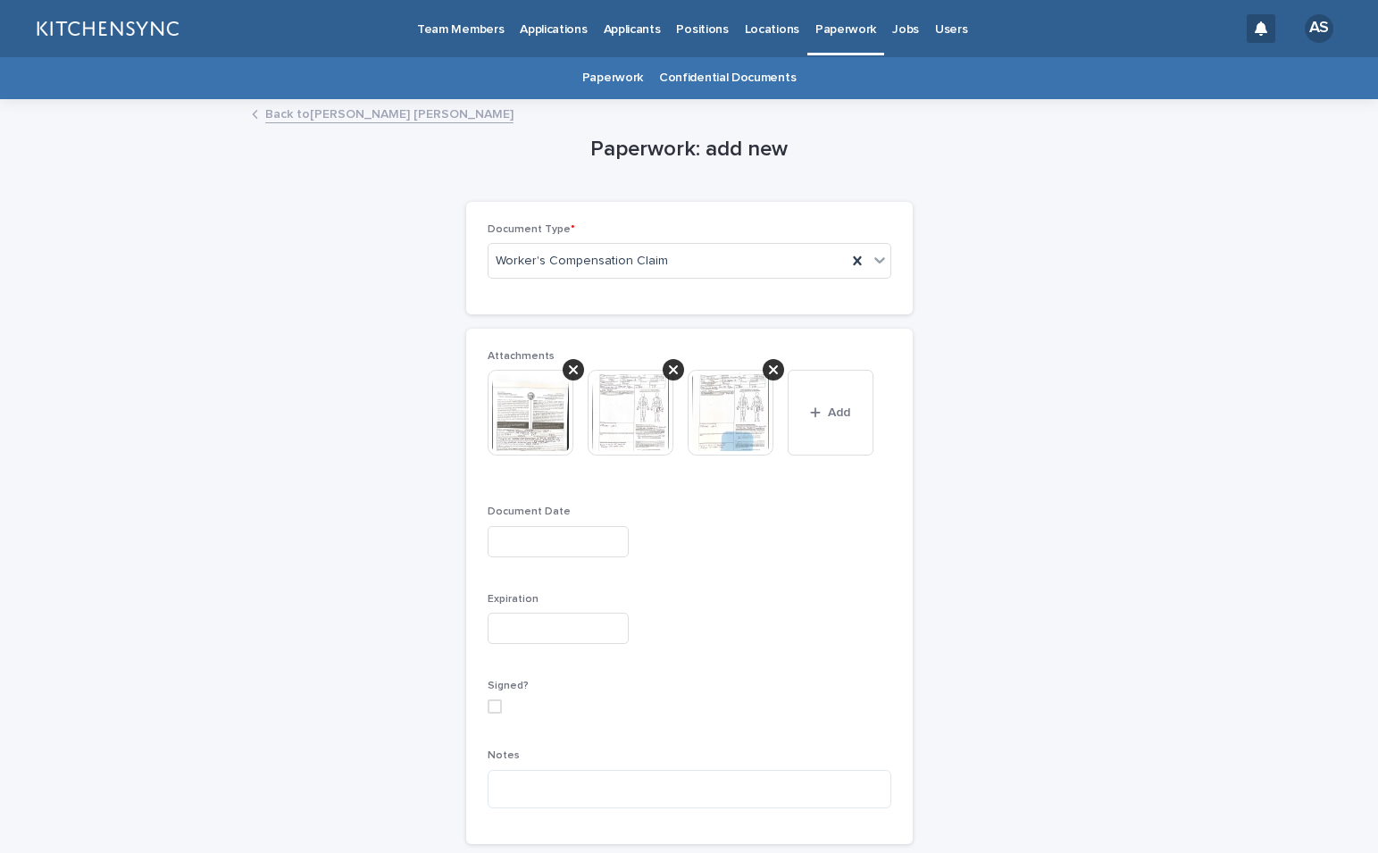
click at [584, 546] on input "text" at bounding box center [558, 541] width 141 height 31
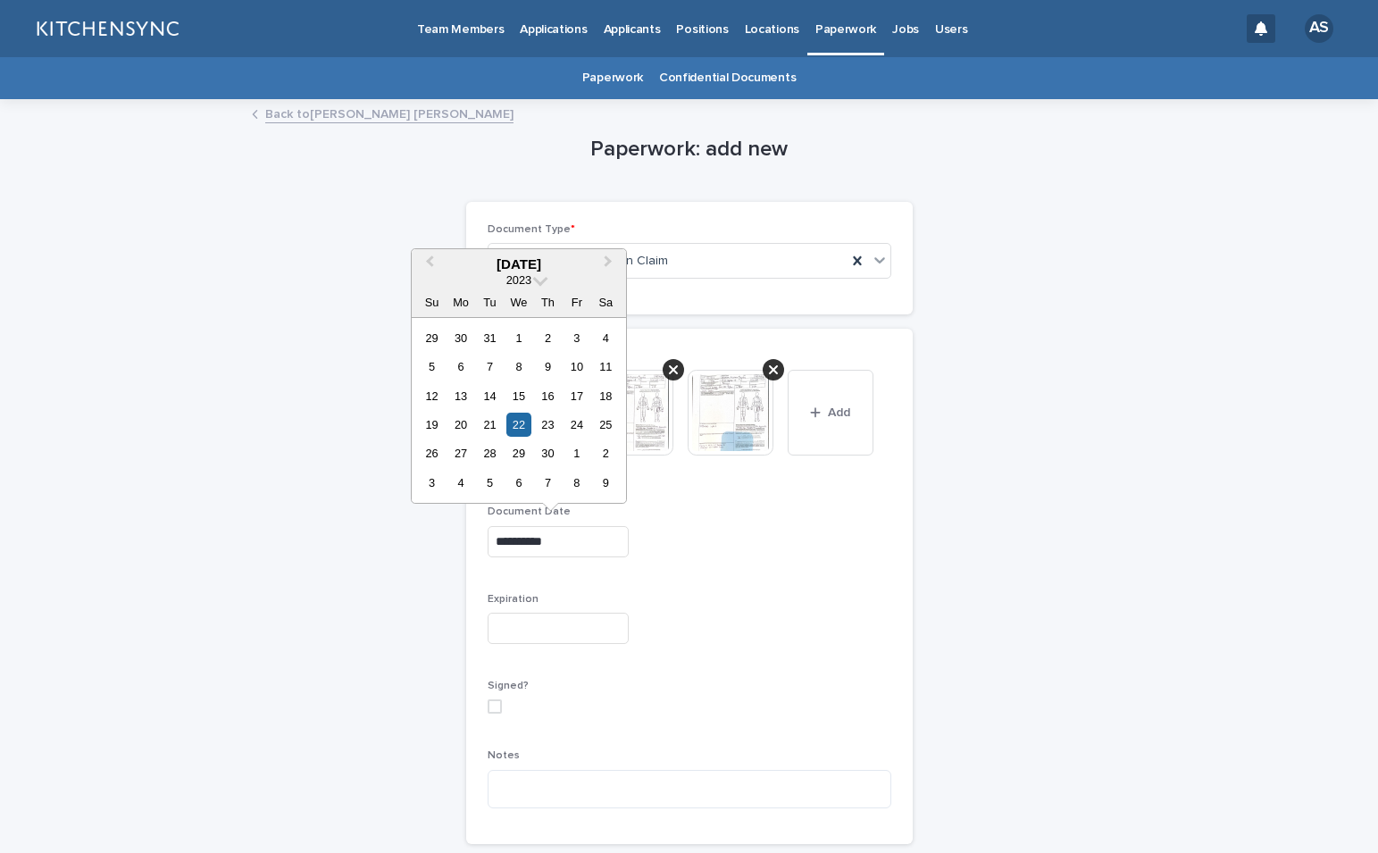
type input "**********"
click at [648, 636] on div at bounding box center [690, 628] width 404 height 31
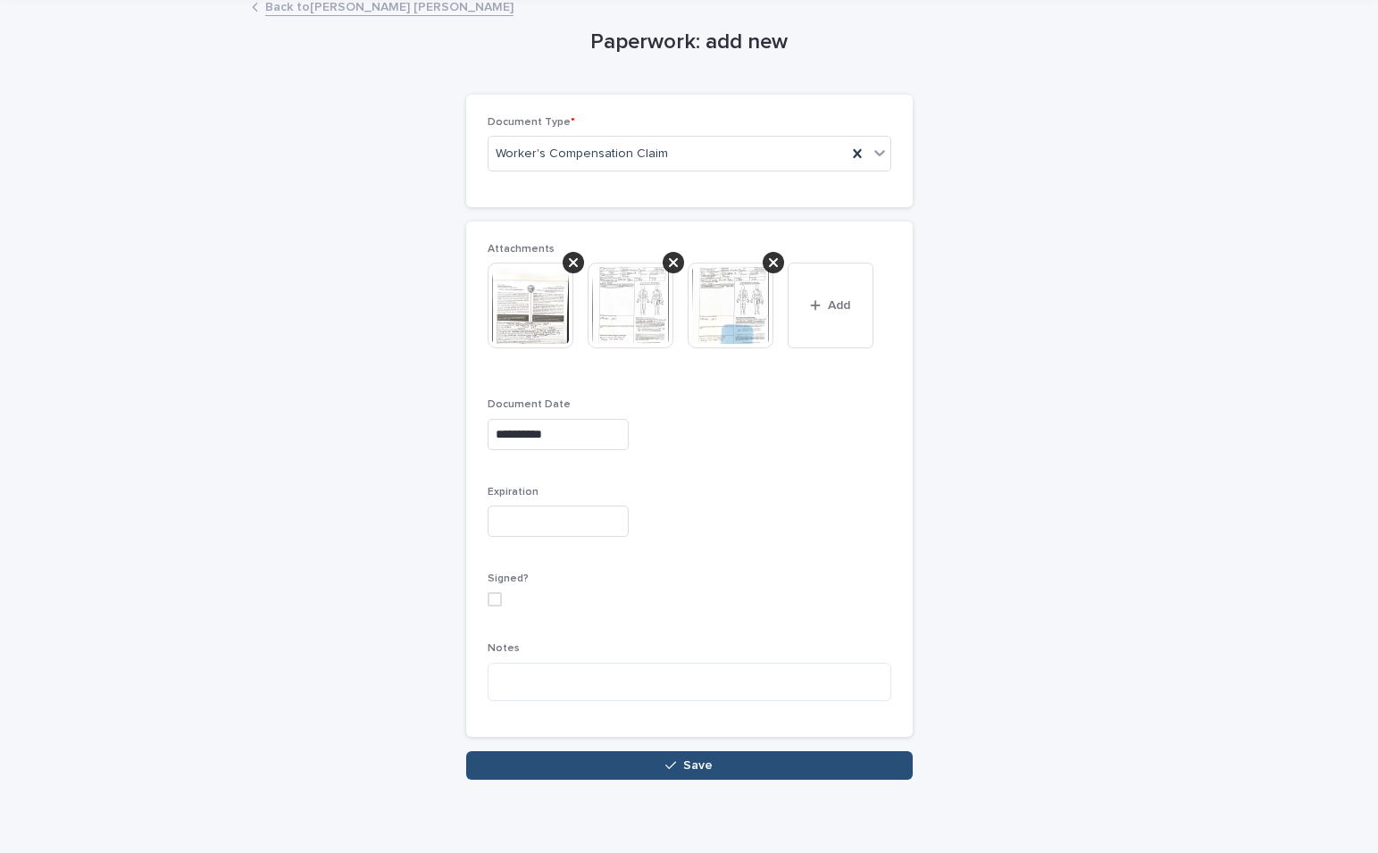
scroll to position [123, 0]
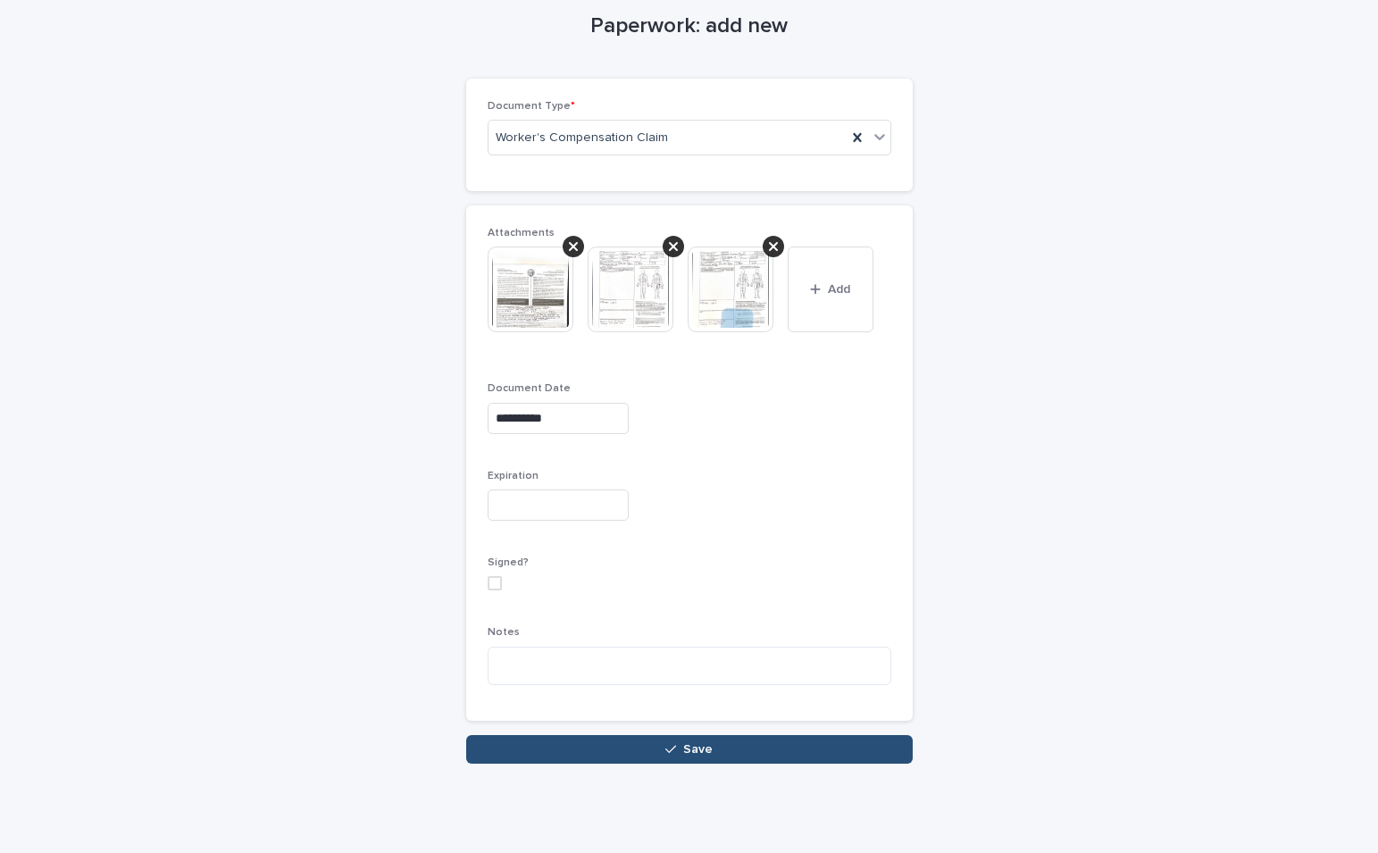
click at [714, 751] on button "Save" at bounding box center [689, 749] width 446 height 29
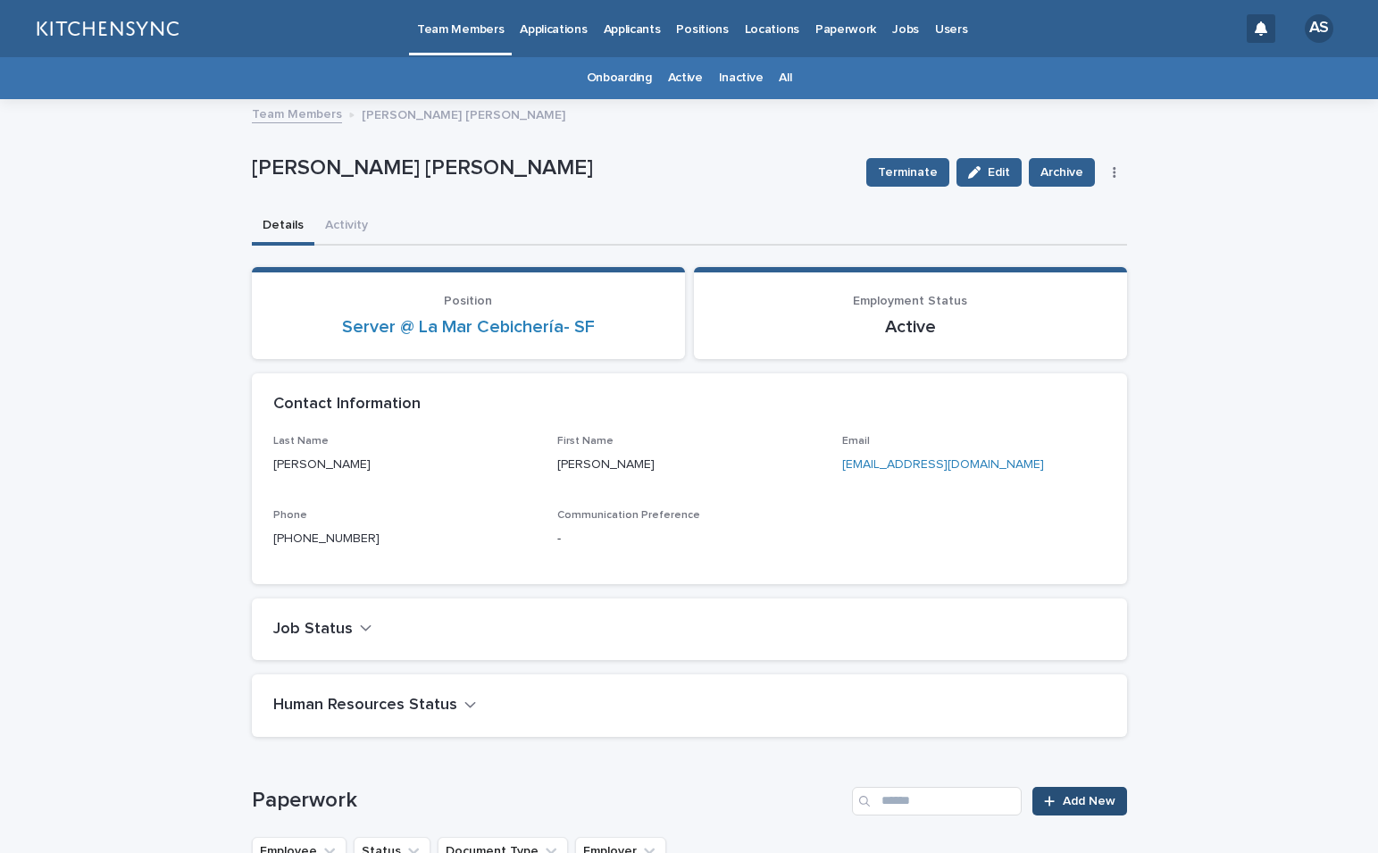
click at [1086, 804] on span "Add New" at bounding box center [1089, 801] width 53 height 13
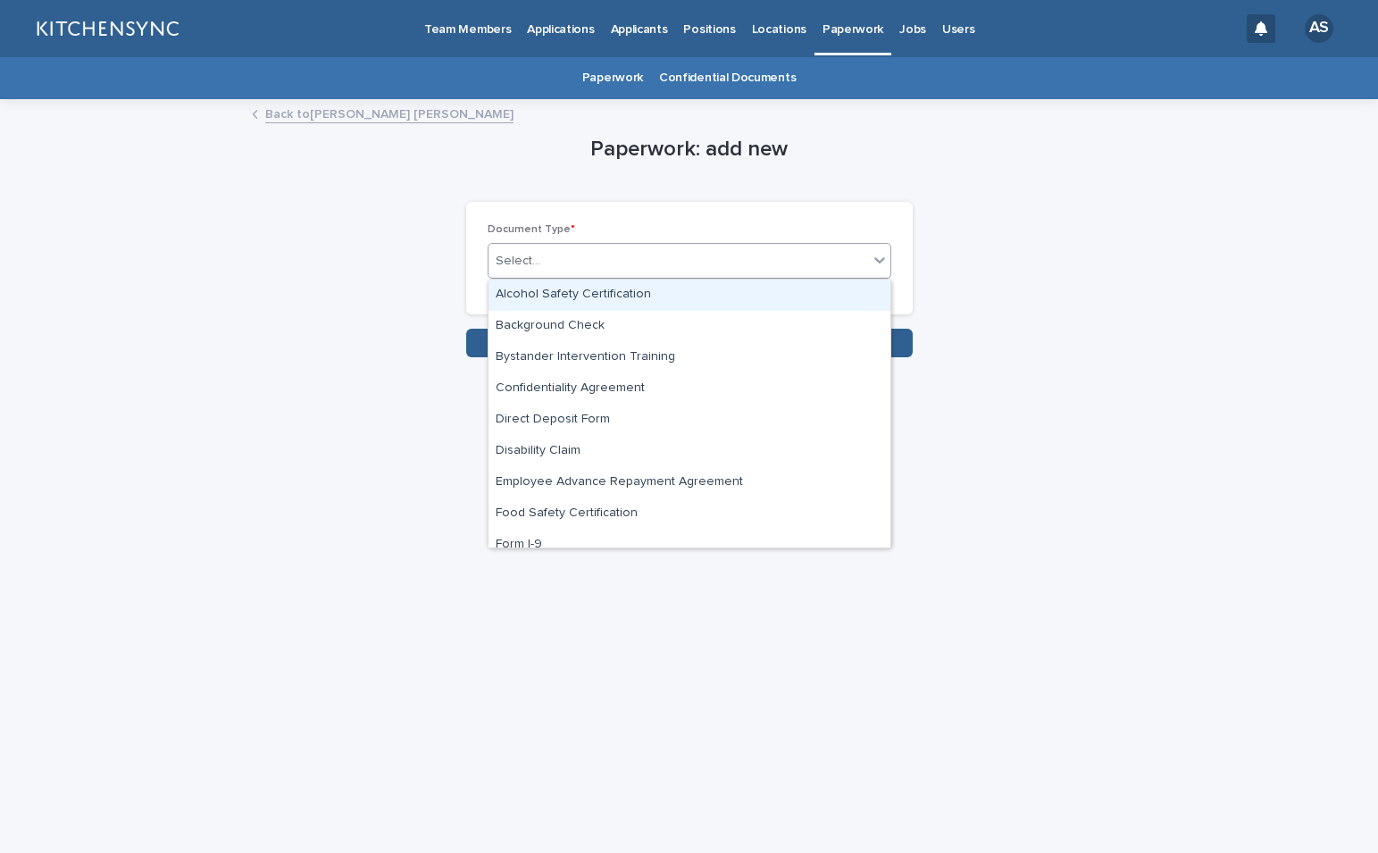
click at [765, 253] on div "Select..." at bounding box center [677, 260] width 379 height 29
type input "****"
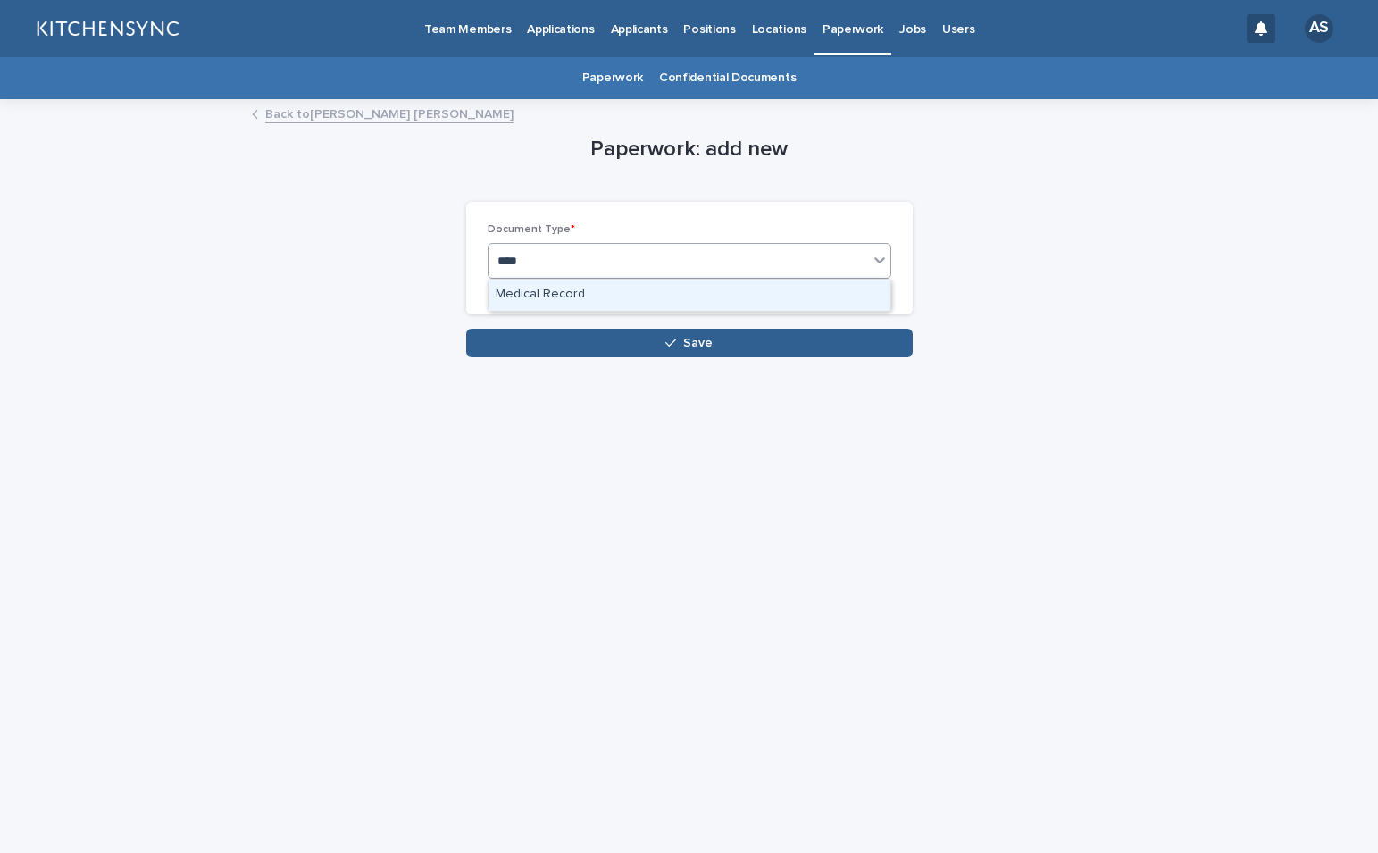
click at [620, 304] on div "Medical Record" at bounding box center [689, 294] width 402 height 31
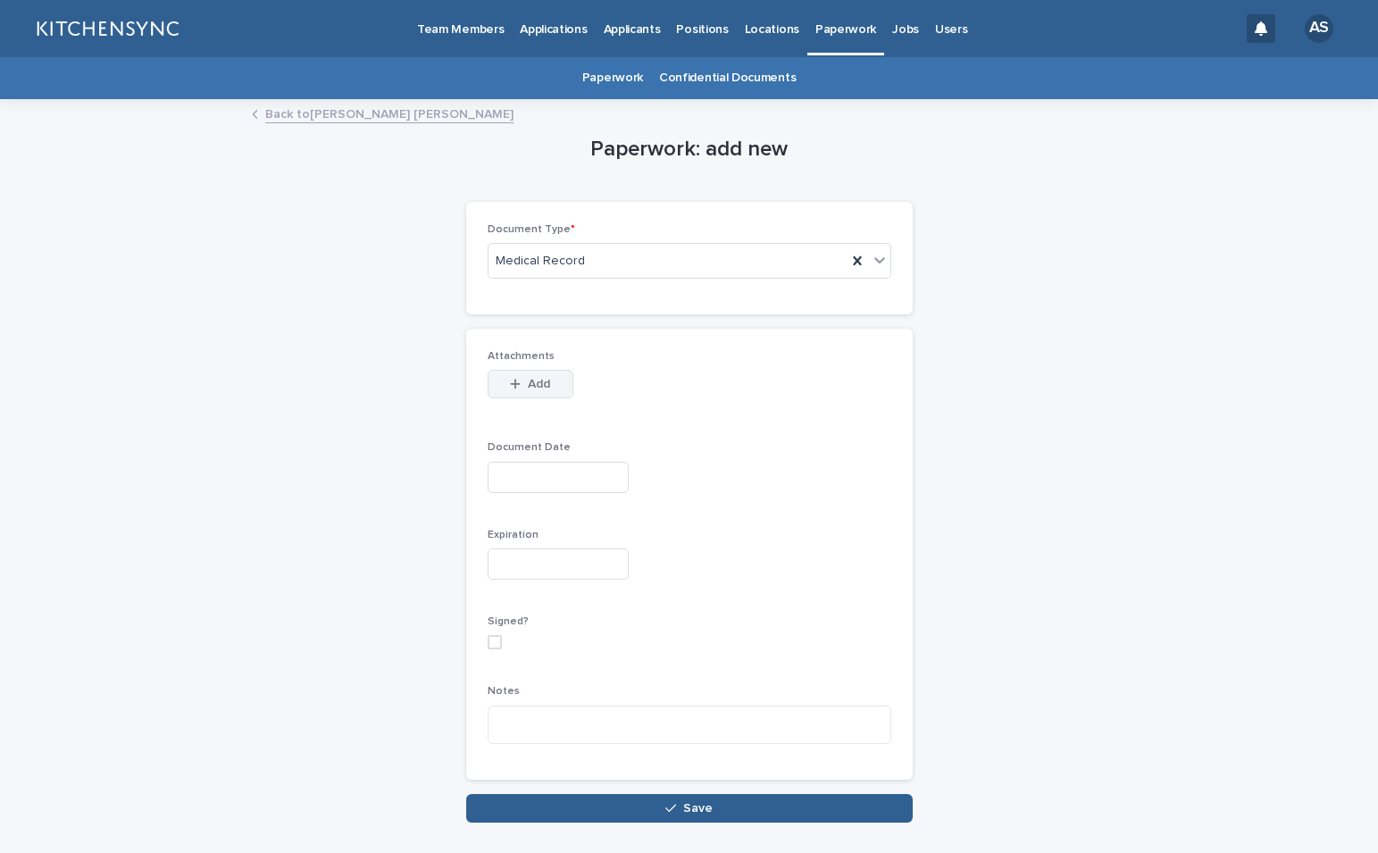
click at [544, 379] on button "Add" at bounding box center [531, 384] width 86 height 29
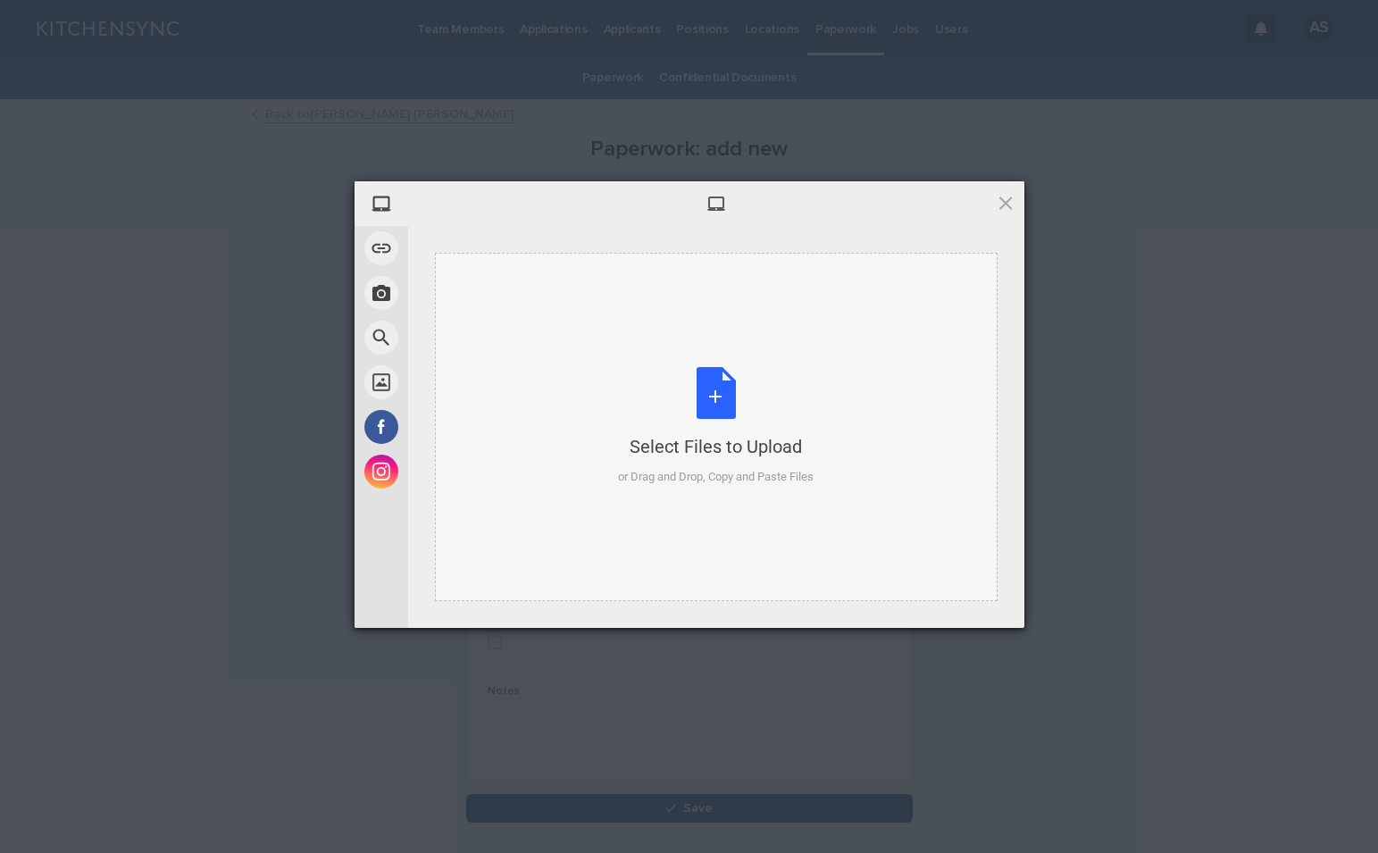
click at [707, 392] on div "Select Files to Upload or Drag and Drop, Copy and Paste Files" at bounding box center [716, 426] width 196 height 119
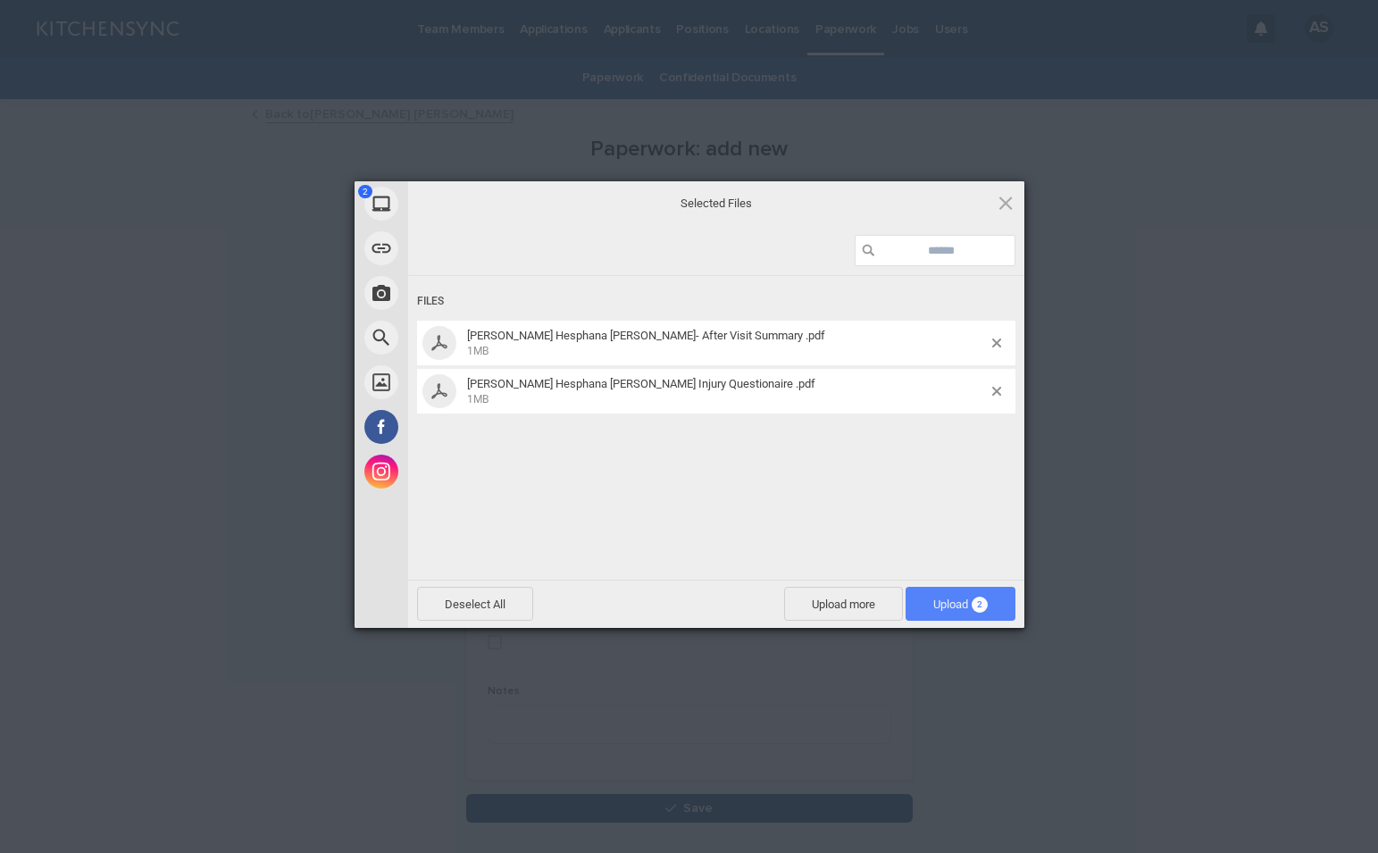
click at [938, 600] on span "Upload 2" at bounding box center [960, 603] width 54 height 13
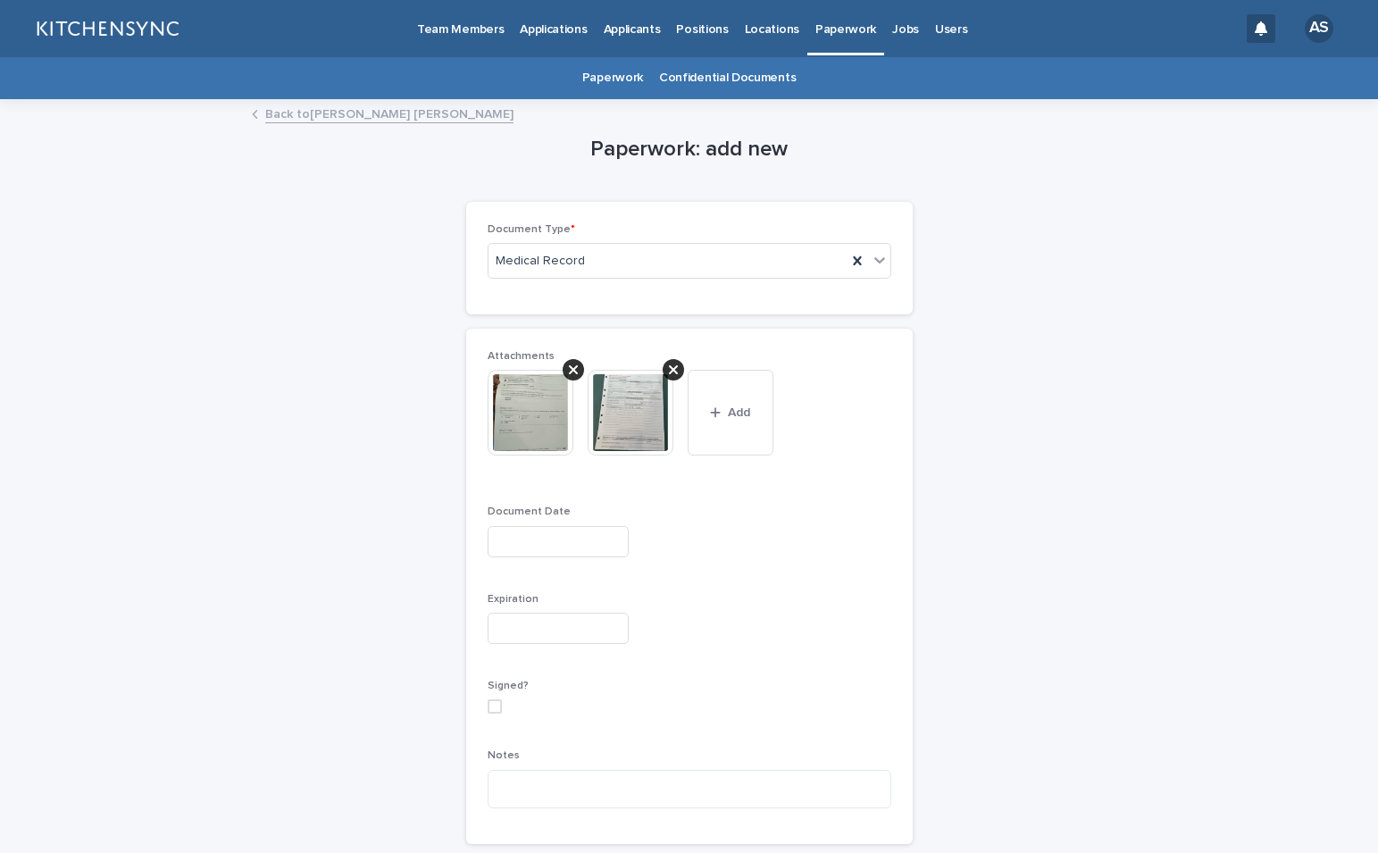
click at [528, 427] on img at bounding box center [531, 413] width 86 height 86
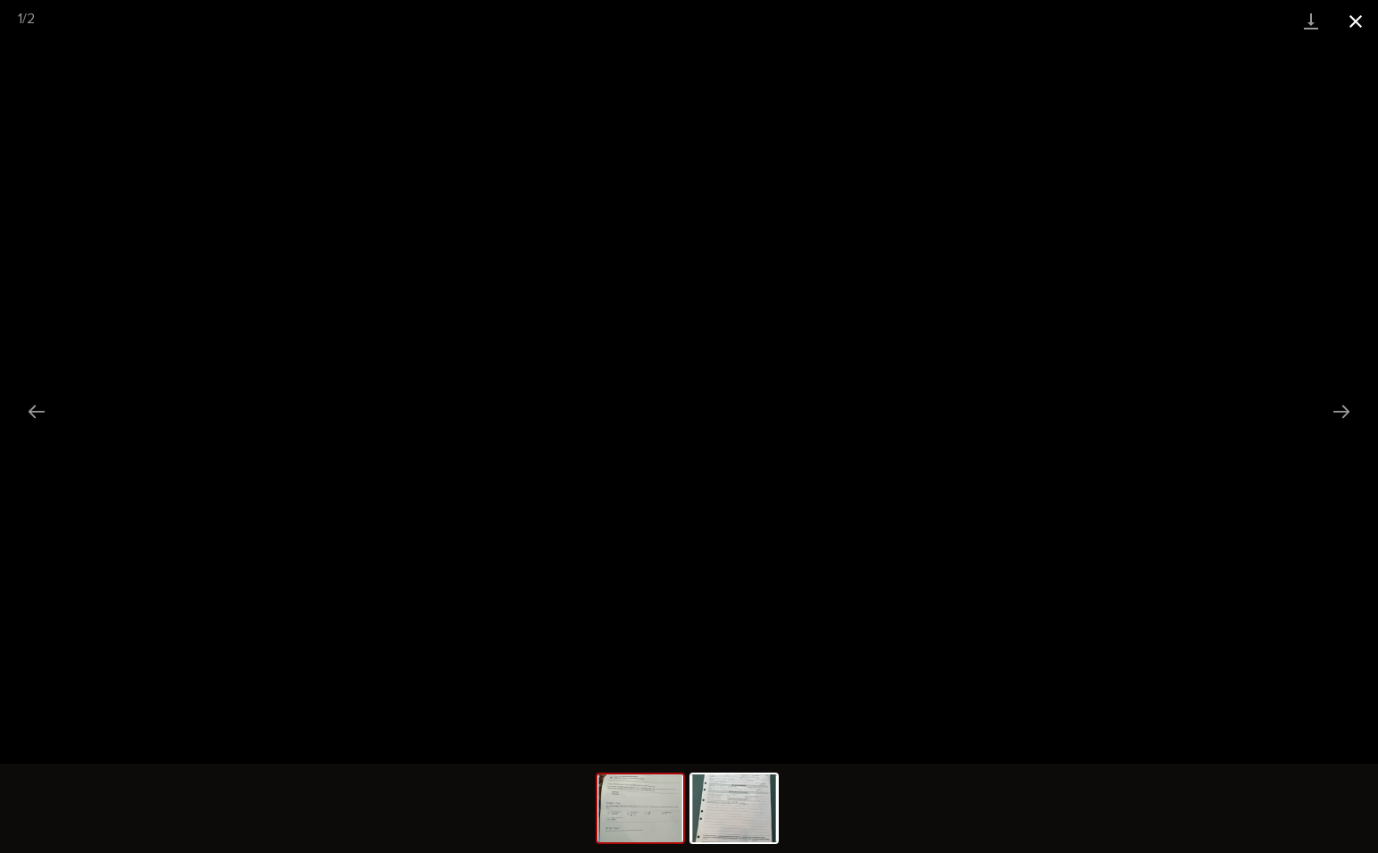
drag, startPoint x: 1355, startPoint y: 17, endPoint x: 1344, endPoint y: 26, distance: 13.9
click at [1355, 17] on button "Close gallery" at bounding box center [1355, 21] width 45 height 42
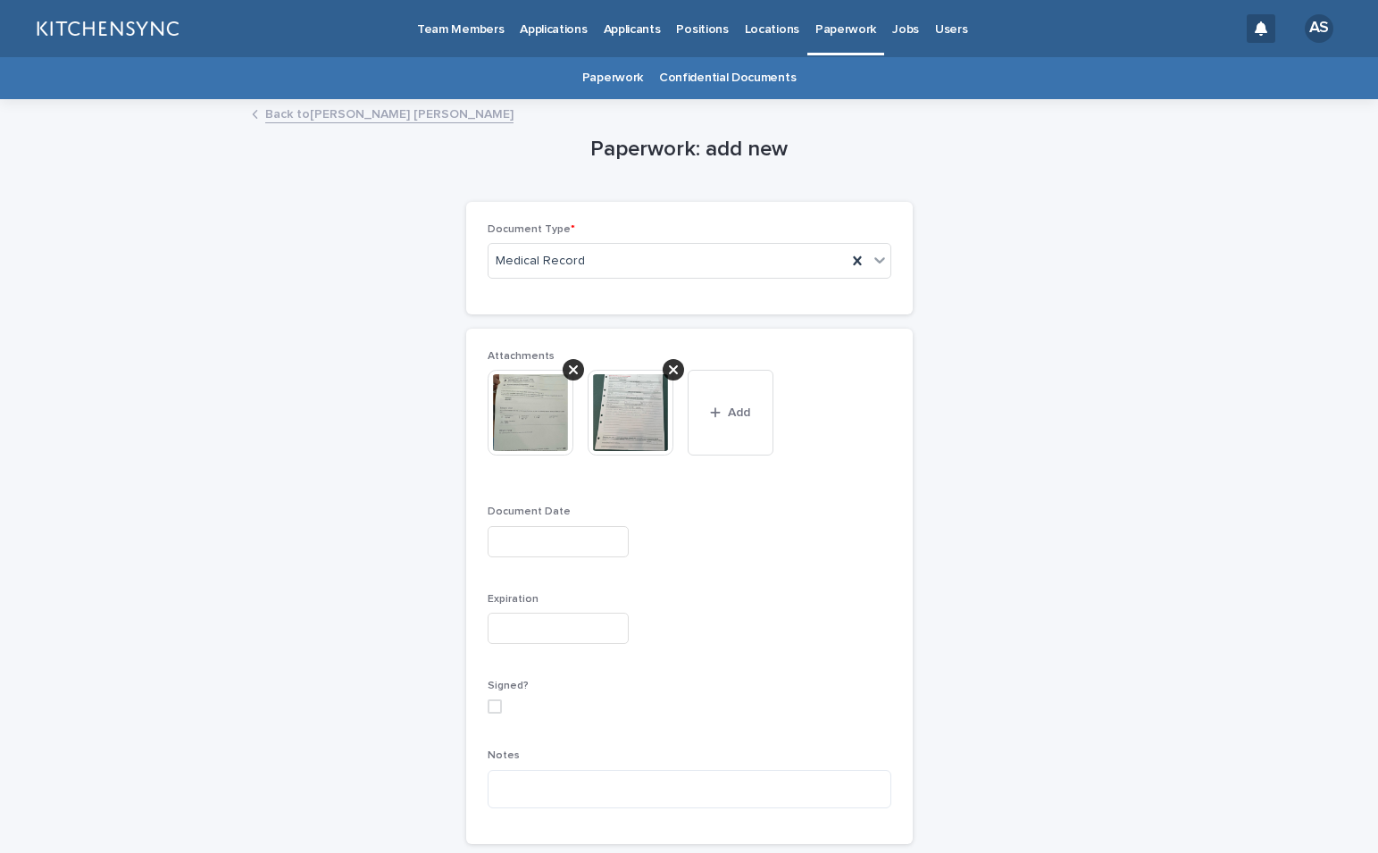
click at [561, 538] on input "text" at bounding box center [558, 541] width 141 height 31
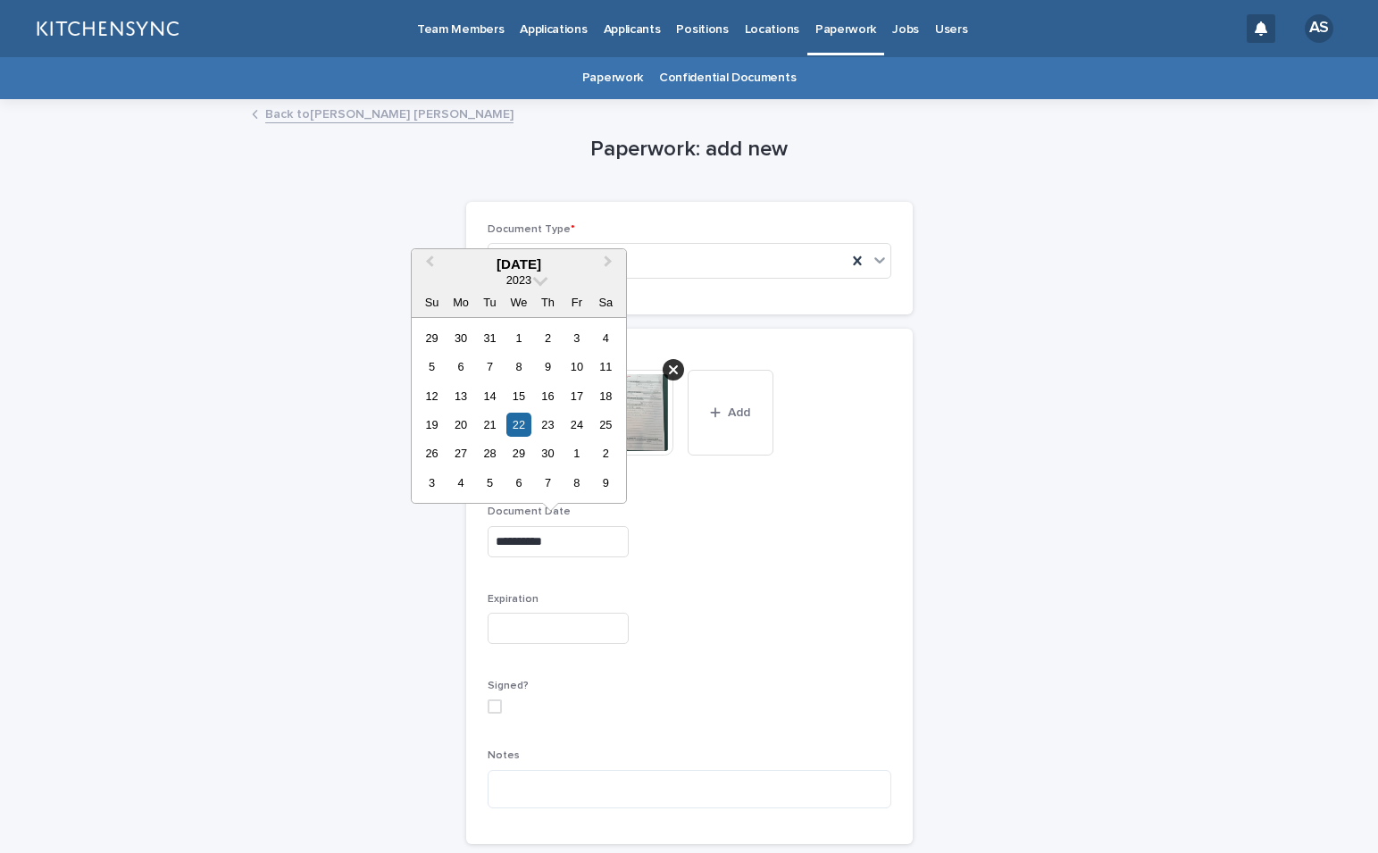
type input "**********"
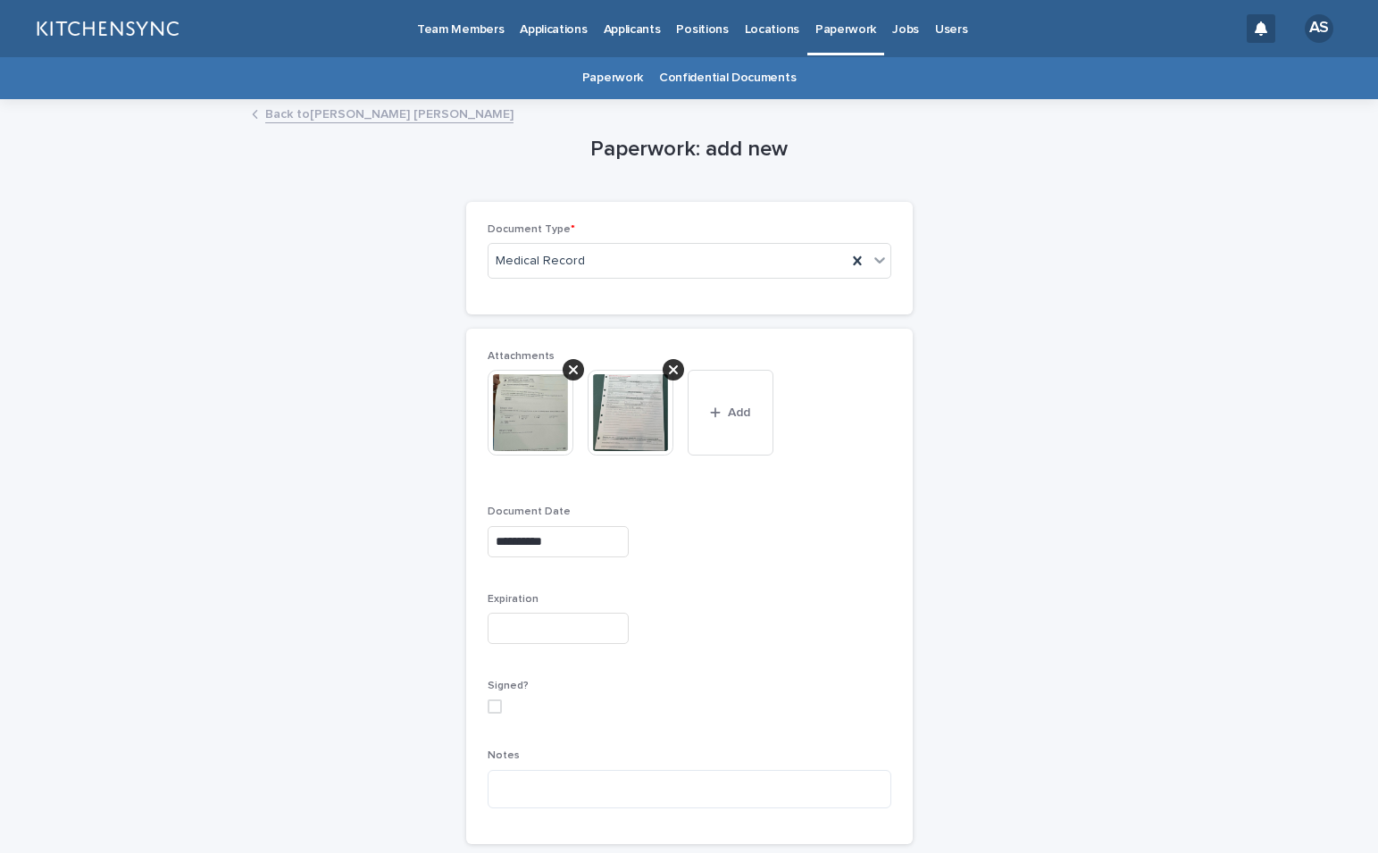
click at [747, 625] on div at bounding box center [690, 628] width 404 height 31
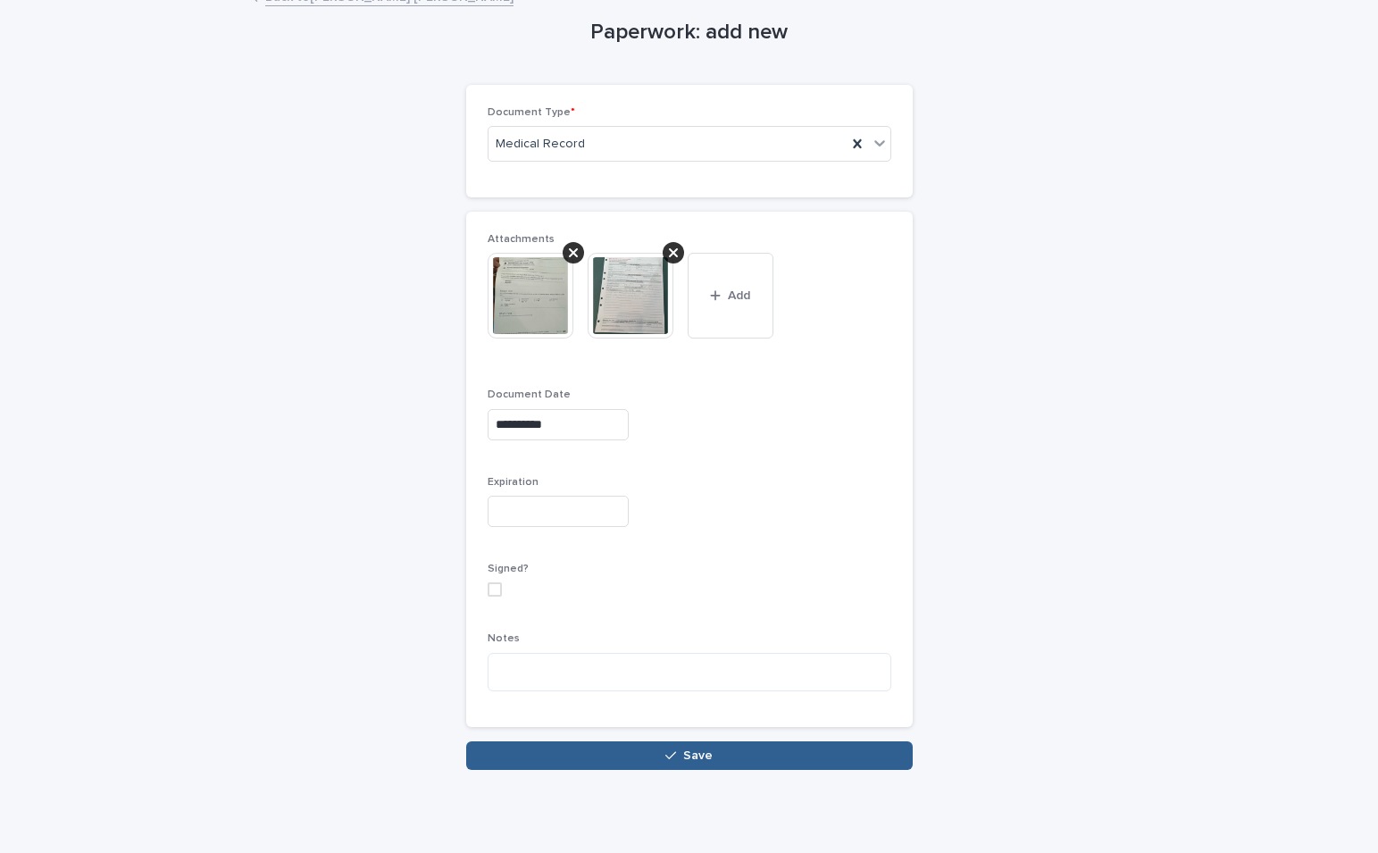
scroll to position [123, 0]
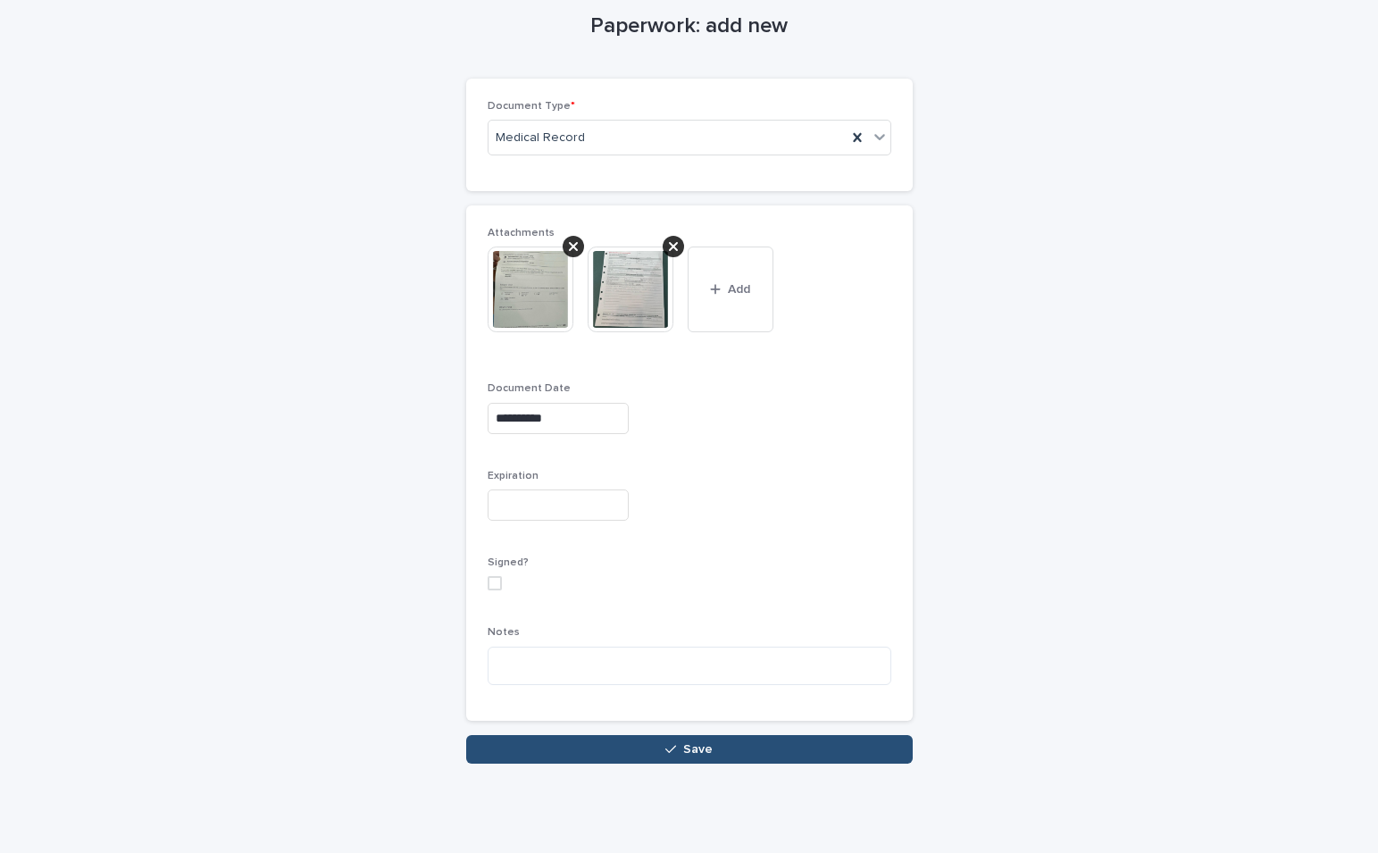
click at [684, 751] on span "Save" at bounding box center [697, 749] width 29 height 13
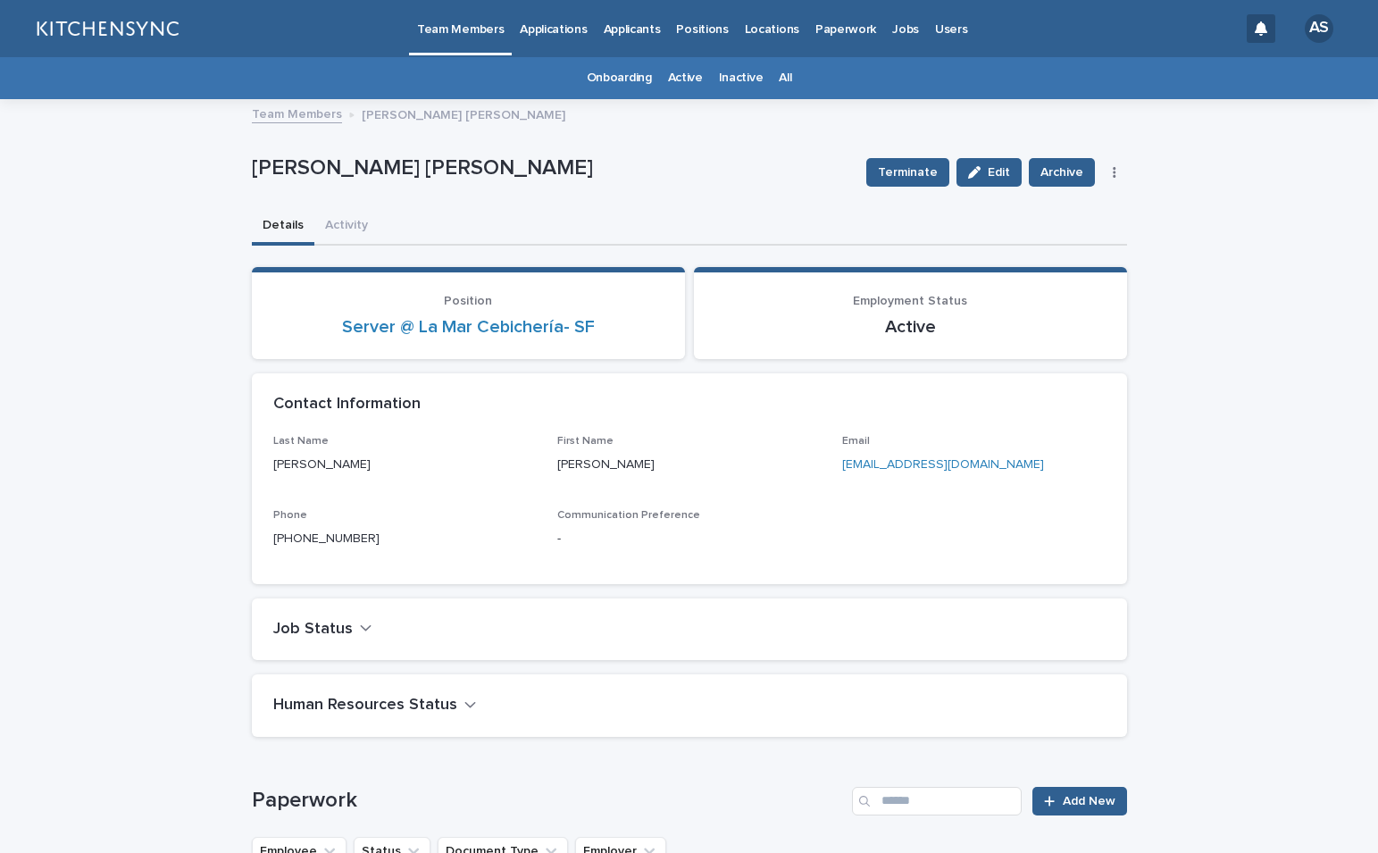
click at [779, 81] on link "All" at bounding box center [785, 78] width 13 height 42
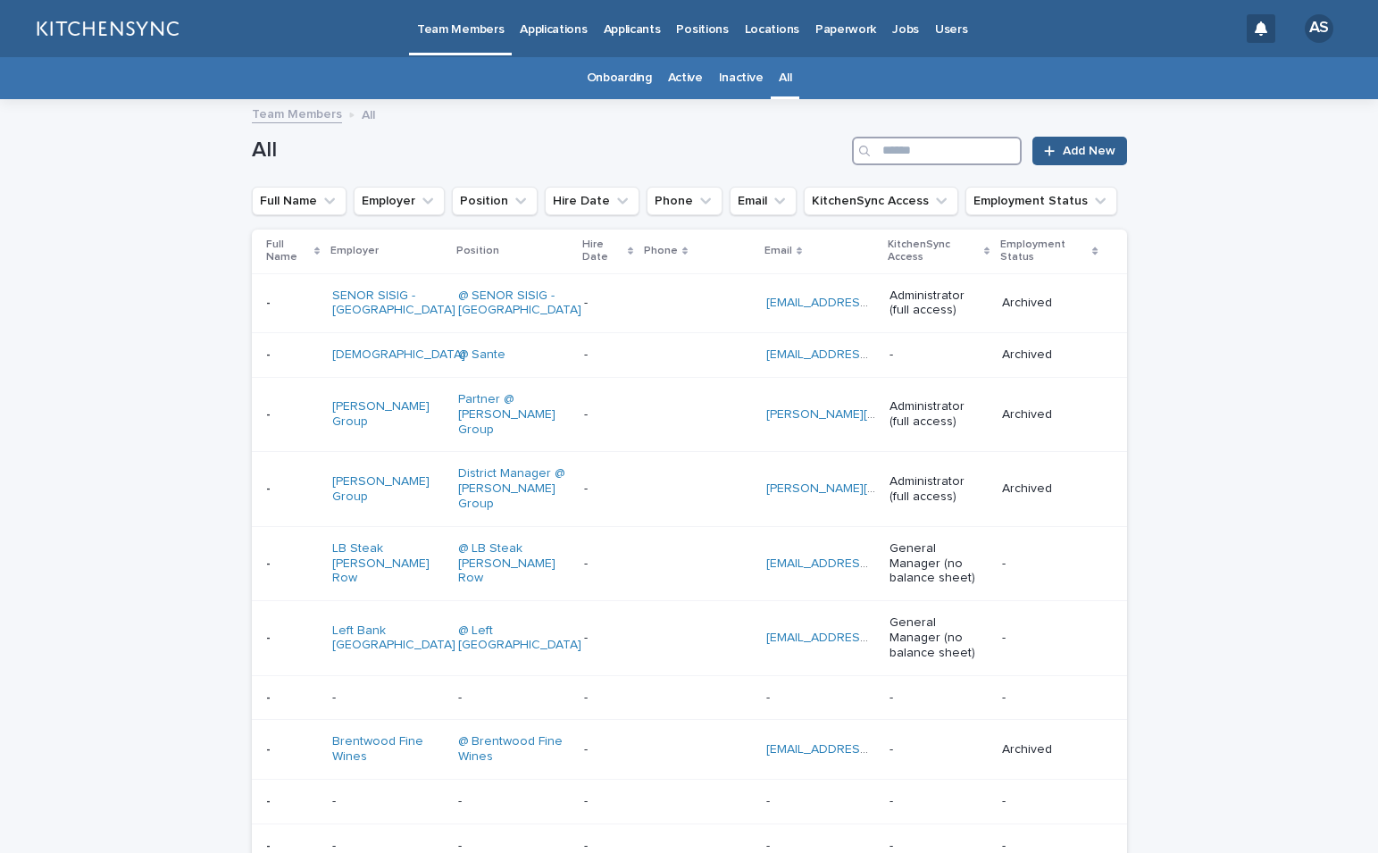
click at [891, 149] on input "Search" at bounding box center [937, 151] width 170 height 29
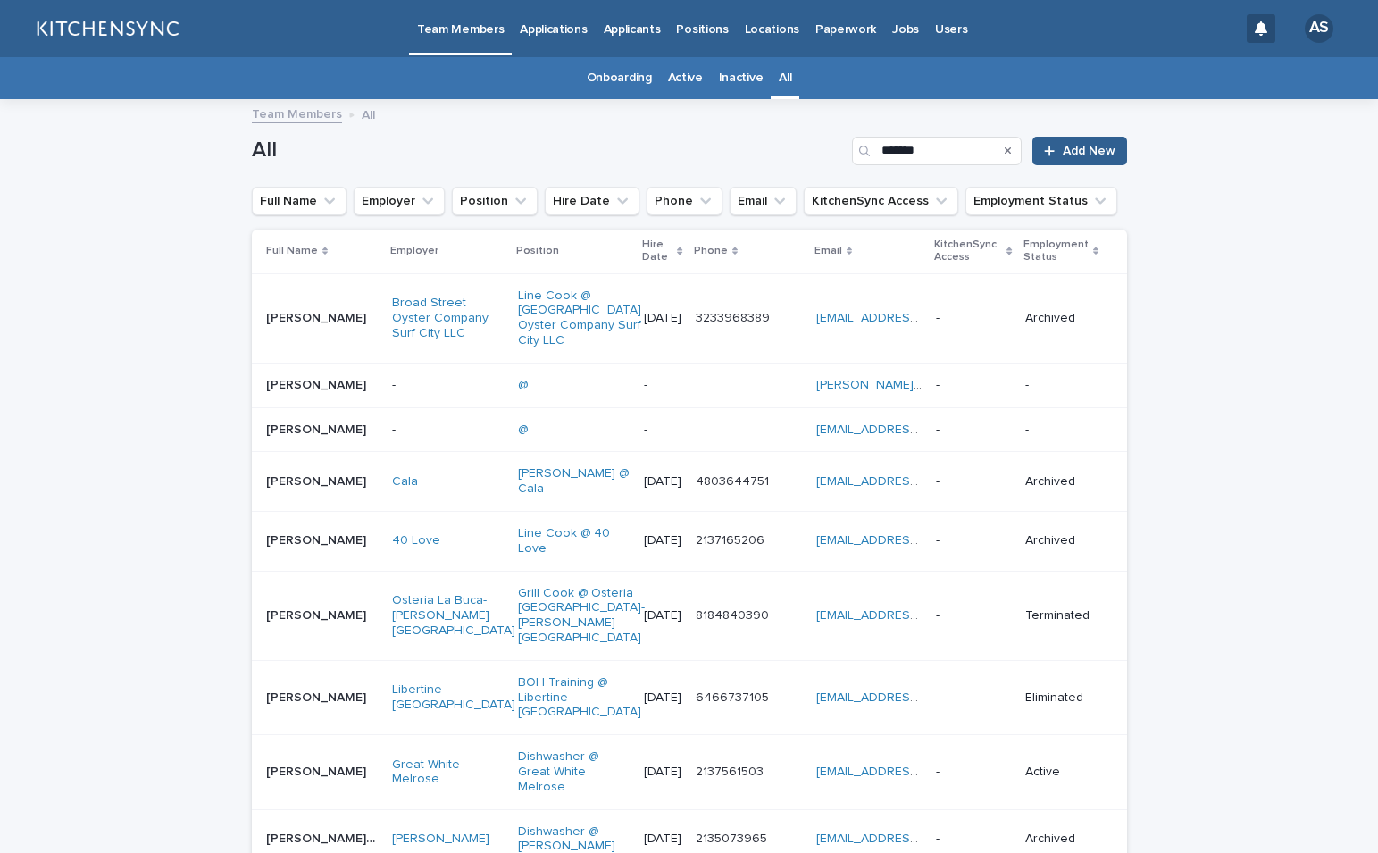
click at [934, 150] on input "******" at bounding box center [937, 151] width 170 height 29
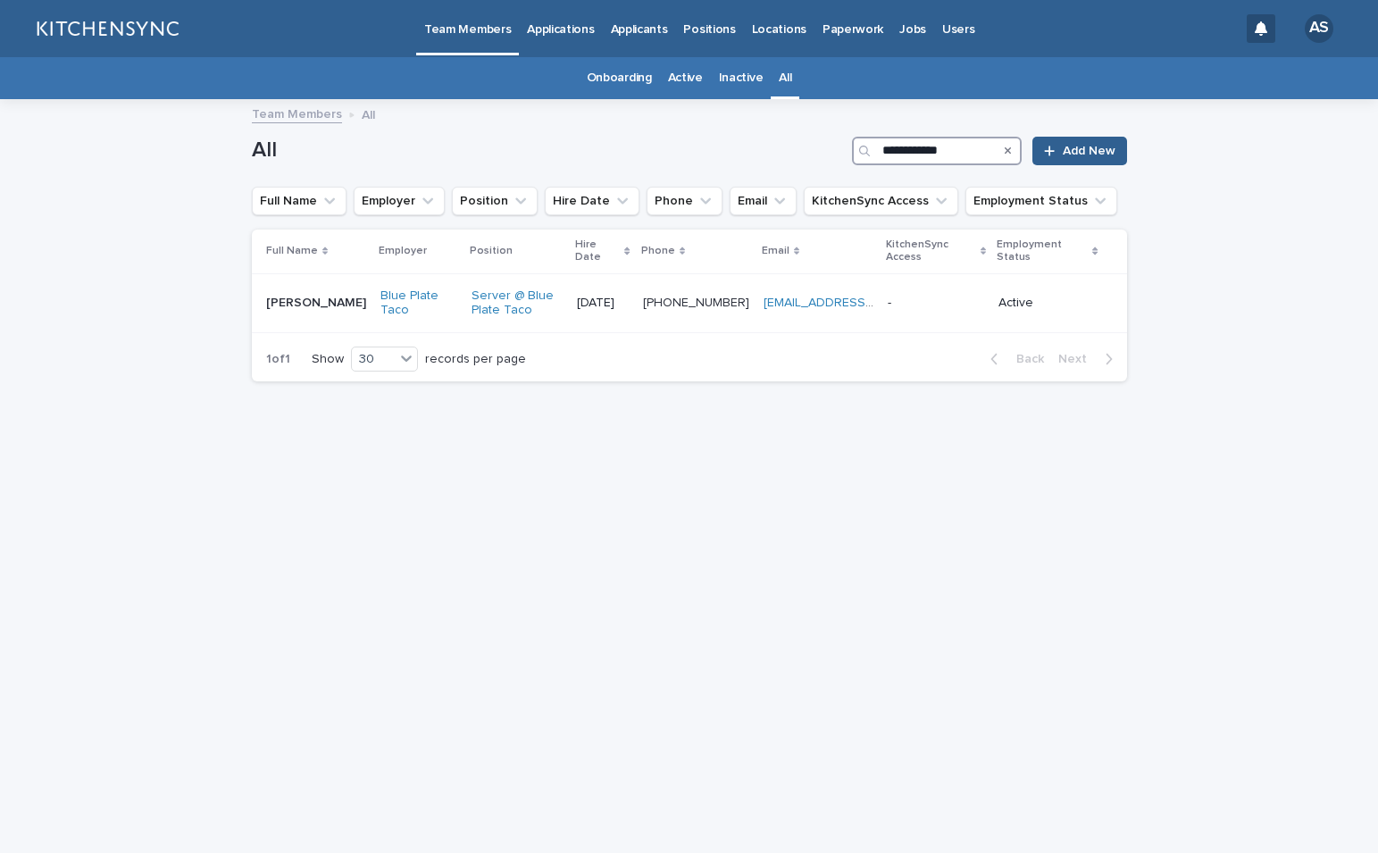
type input "**********"
click at [314, 320] on table "Full Name Employer Position Hire Date Phone Email KitchenSync Access Employment…" at bounding box center [689, 281] width 875 height 104
click at [314, 306] on td "[PERSON_NAME] [PERSON_NAME]" at bounding box center [312, 303] width 121 height 60
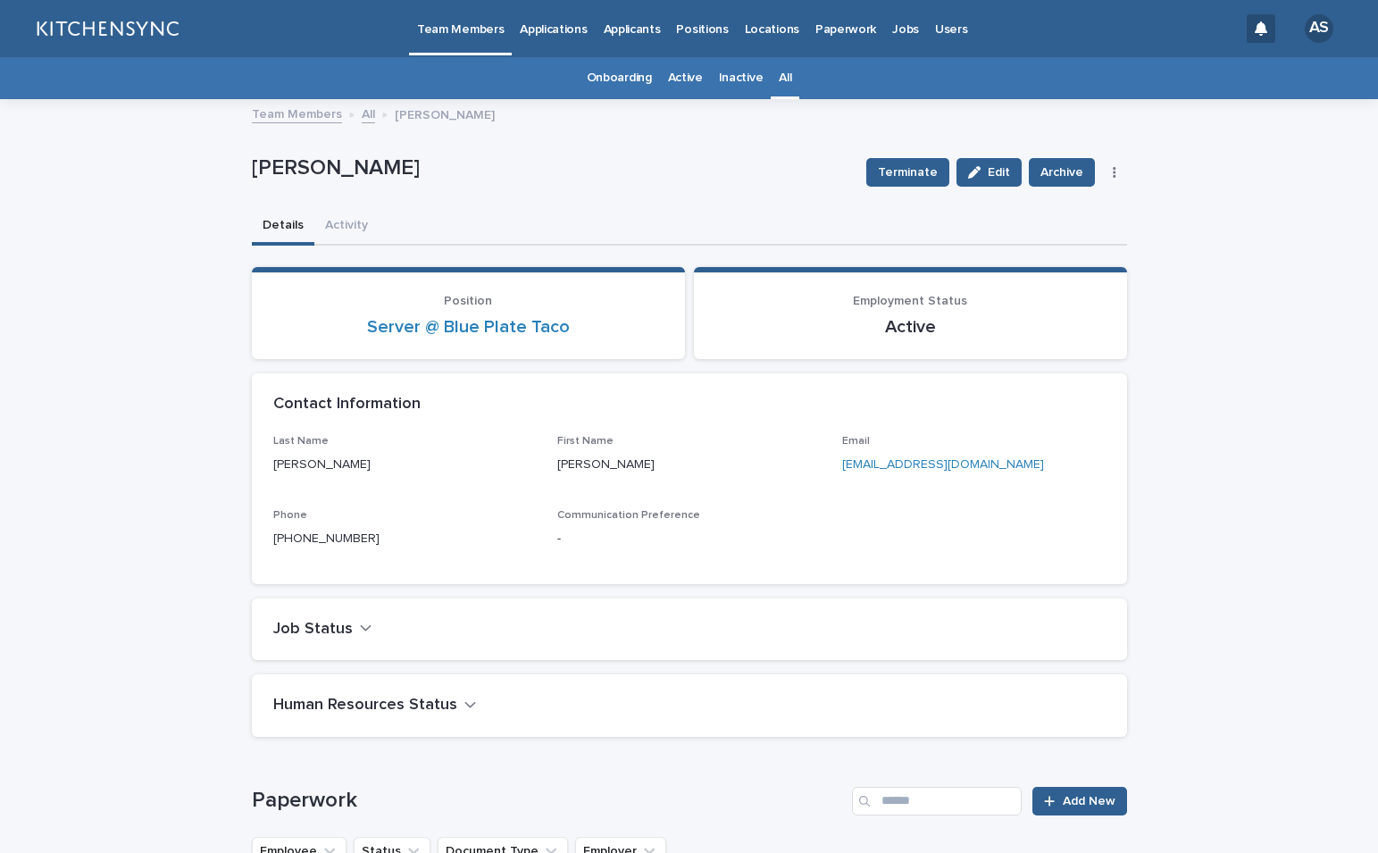
click at [779, 83] on link "All" at bounding box center [785, 78] width 13 height 42
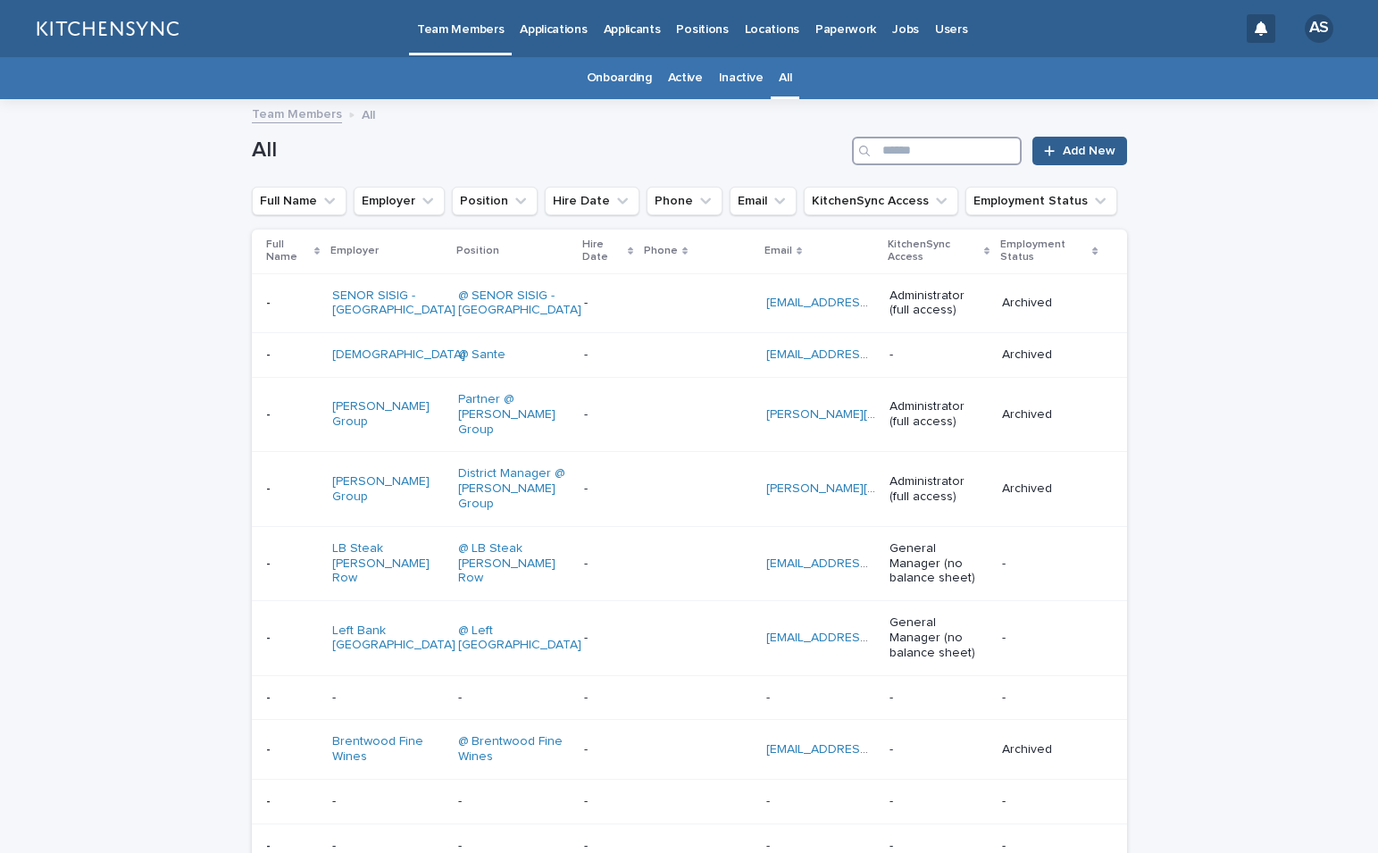
click at [966, 155] on input "Search" at bounding box center [937, 151] width 170 height 29
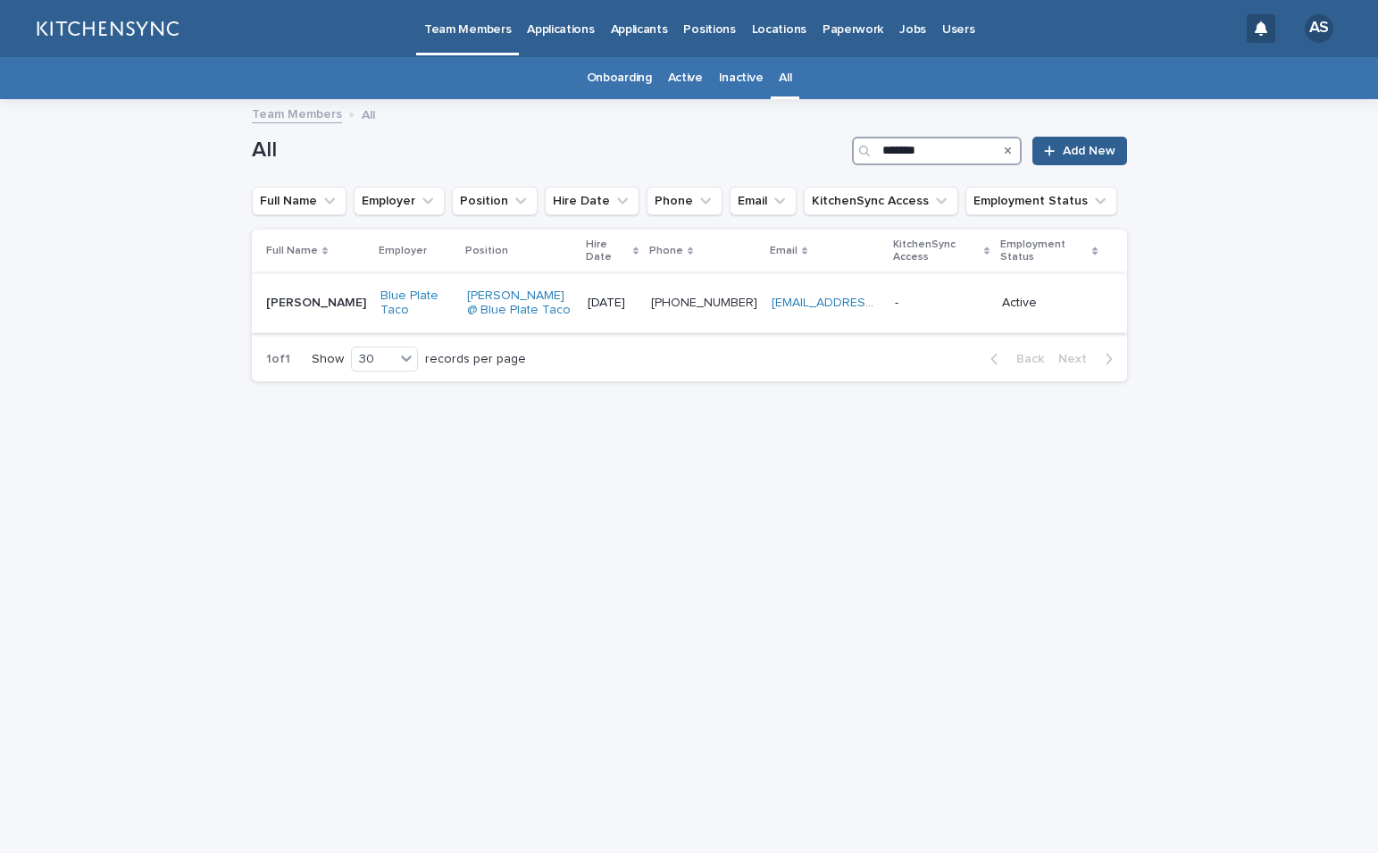
type input "*******"
click at [301, 314] on td "[PERSON_NAME] [PERSON_NAME]" at bounding box center [312, 303] width 121 height 60
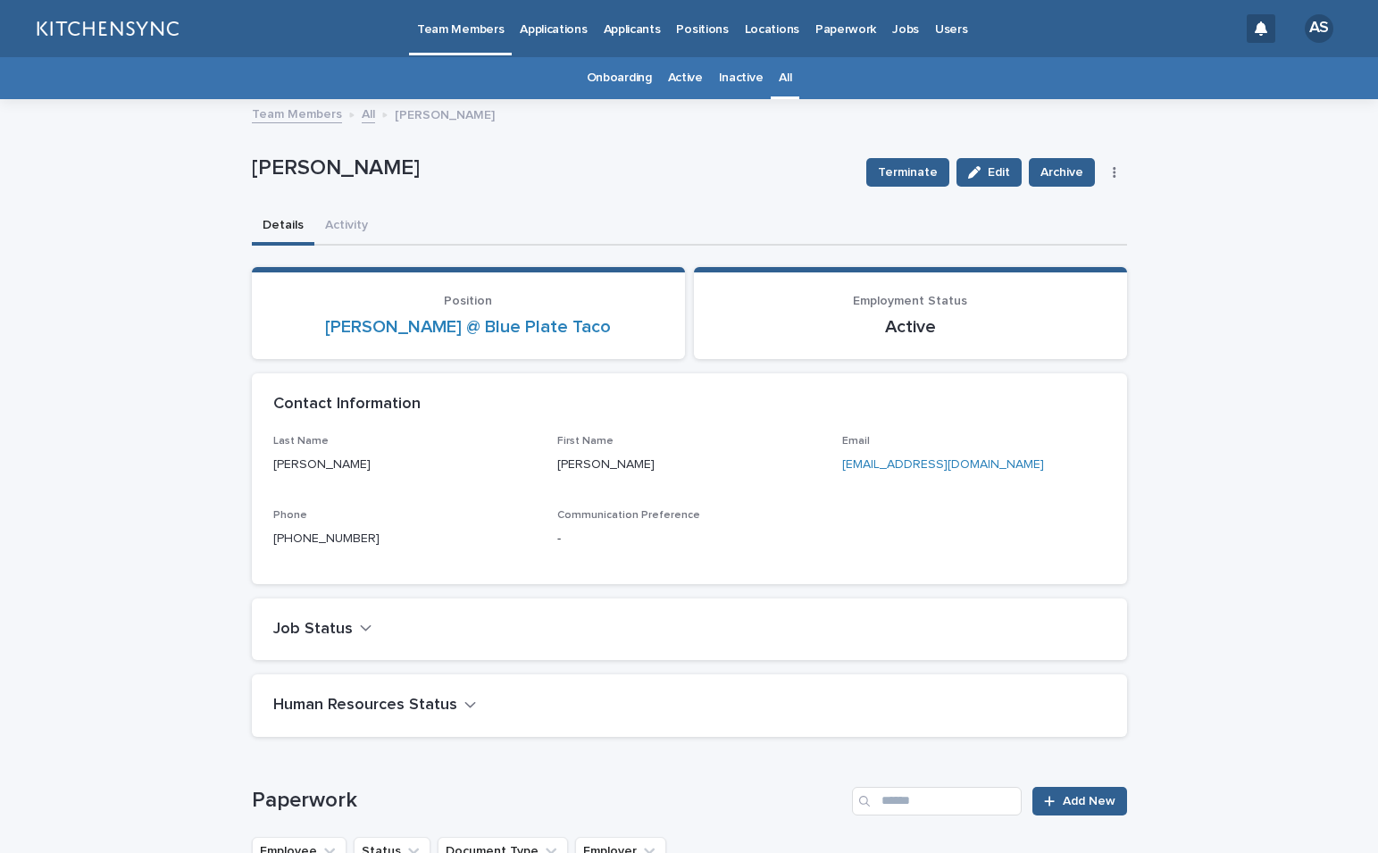
click at [779, 80] on link "All" at bounding box center [785, 78] width 13 height 42
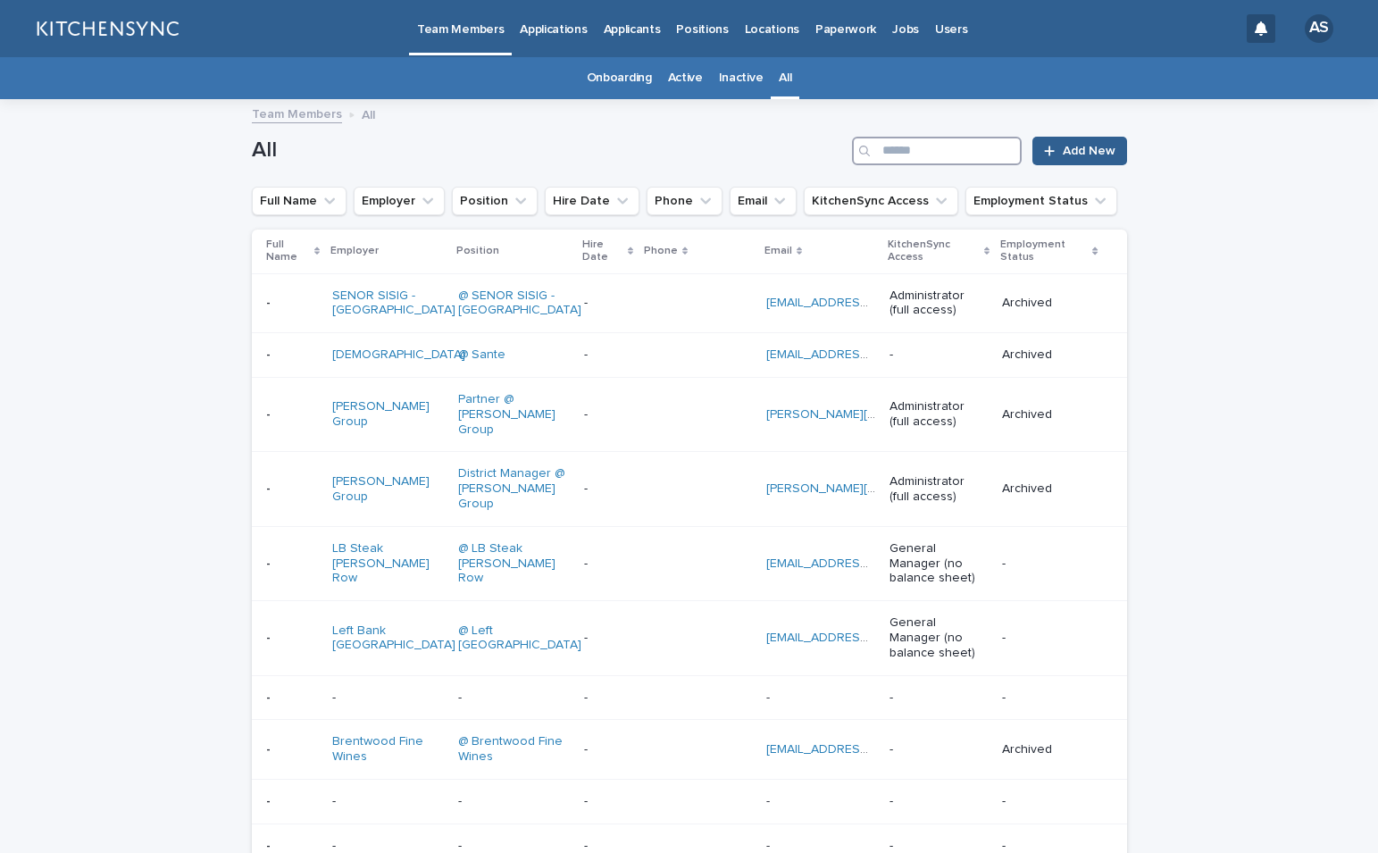
click at [909, 154] on input "Search" at bounding box center [937, 151] width 170 height 29
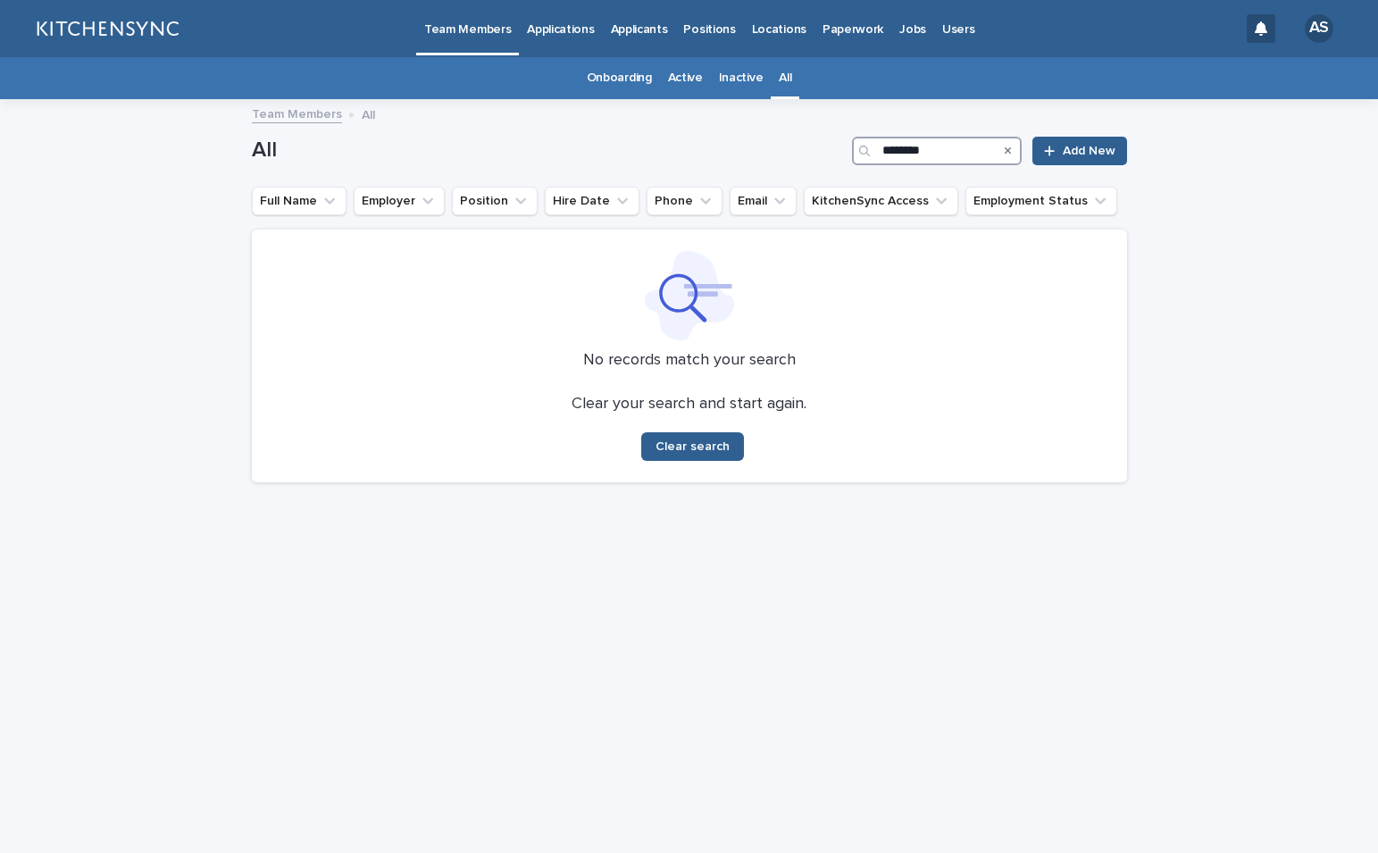
type input "********"
drag, startPoint x: 942, startPoint y: 154, endPoint x: 801, endPoint y: 141, distance: 141.6
click at [802, 141] on div "All ******** Add New" at bounding box center [689, 151] width 875 height 29
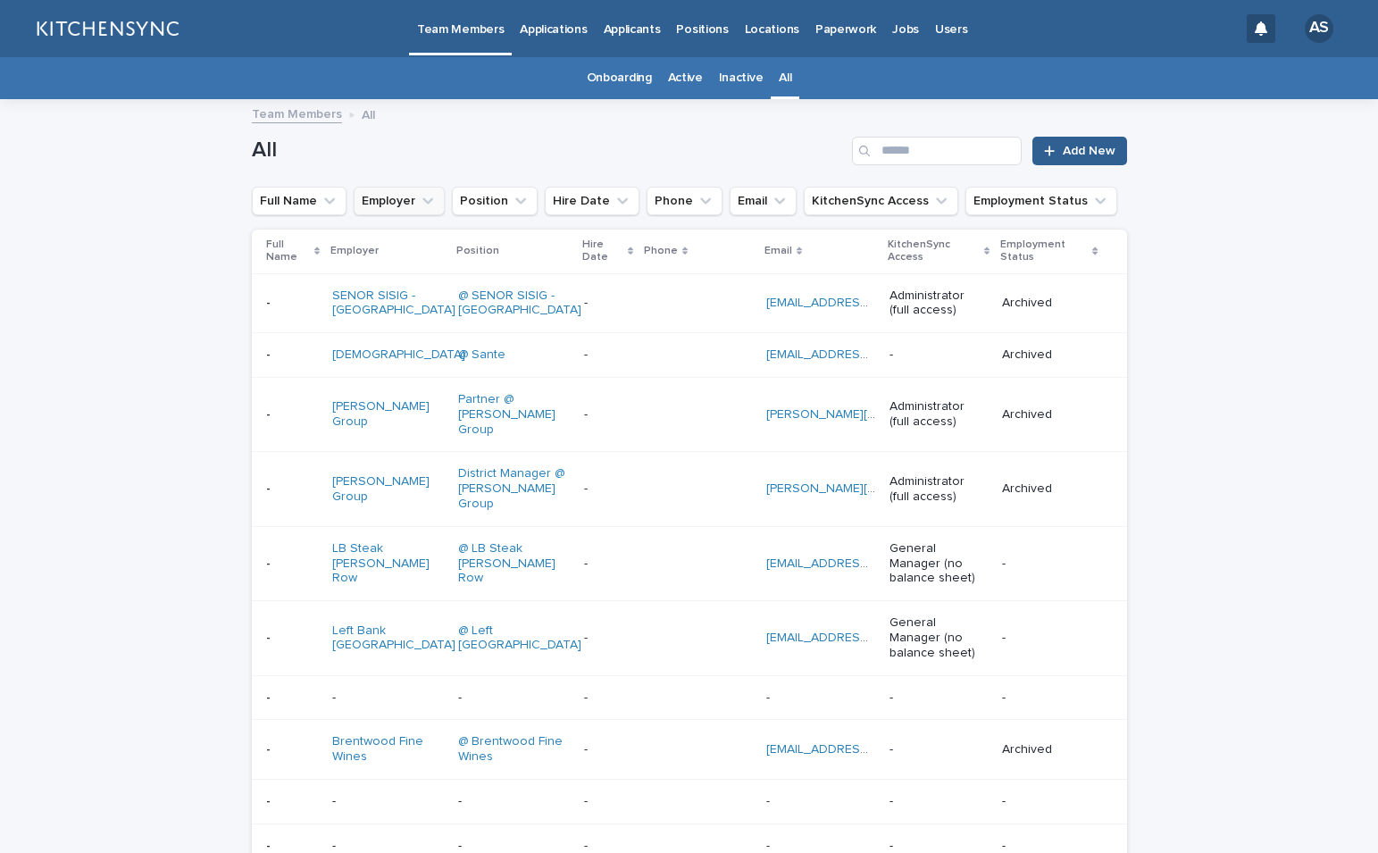
click at [388, 202] on button "Employer" at bounding box center [399, 201] width 91 height 29
click at [405, 202] on button "Employer" at bounding box center [399, 201] width 91 height 29
click at [393, 198] on button "Employer" at bounding box center [399, 201] width 91 height 29
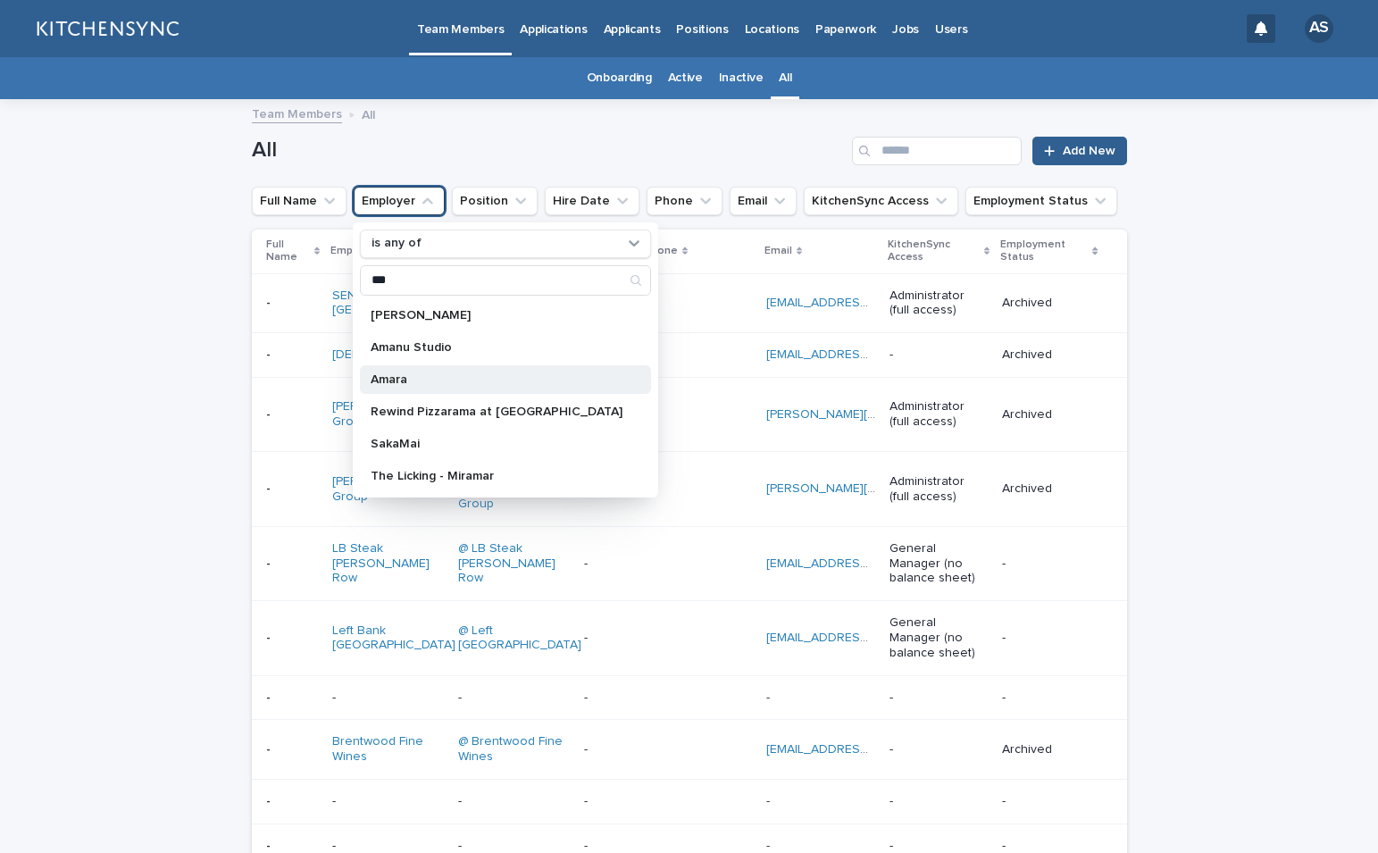
type input "***"
click at [407, 379] on p "Amara" at bounding box center [497, 379] width 252 height 13
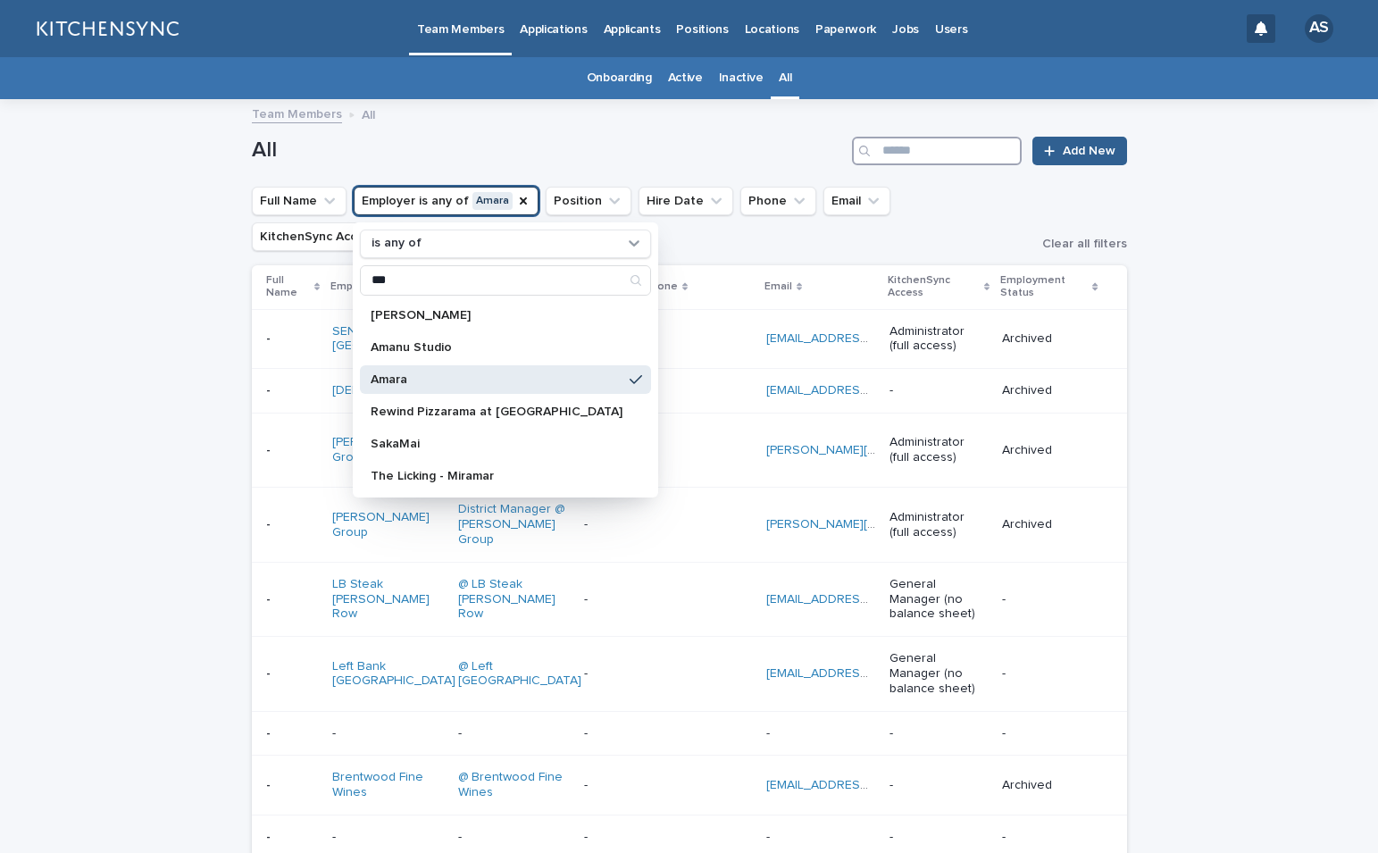
click at [938, 147] on input "Search" at bounding box center [937, 151] width 170 height 29
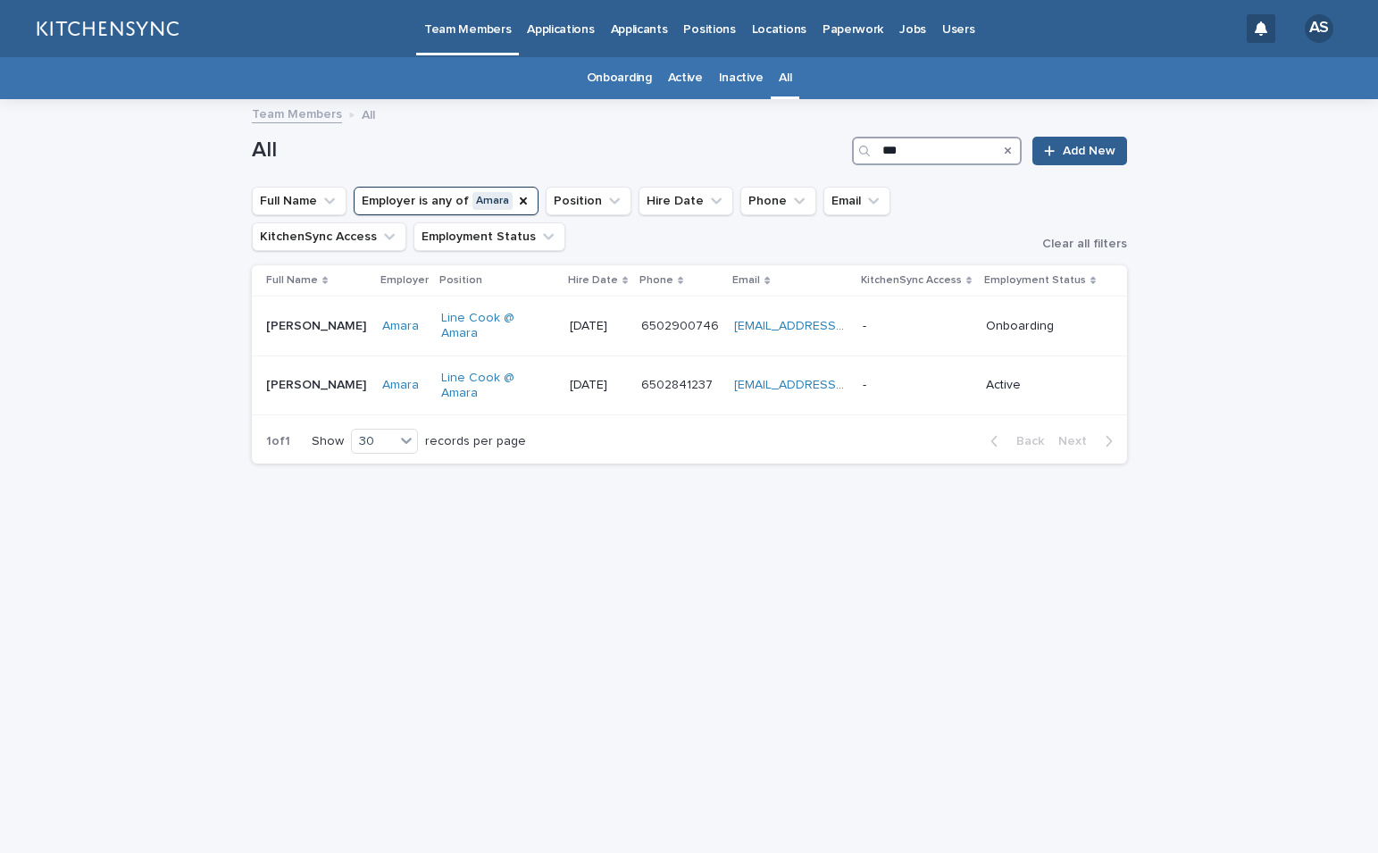
type input "***"
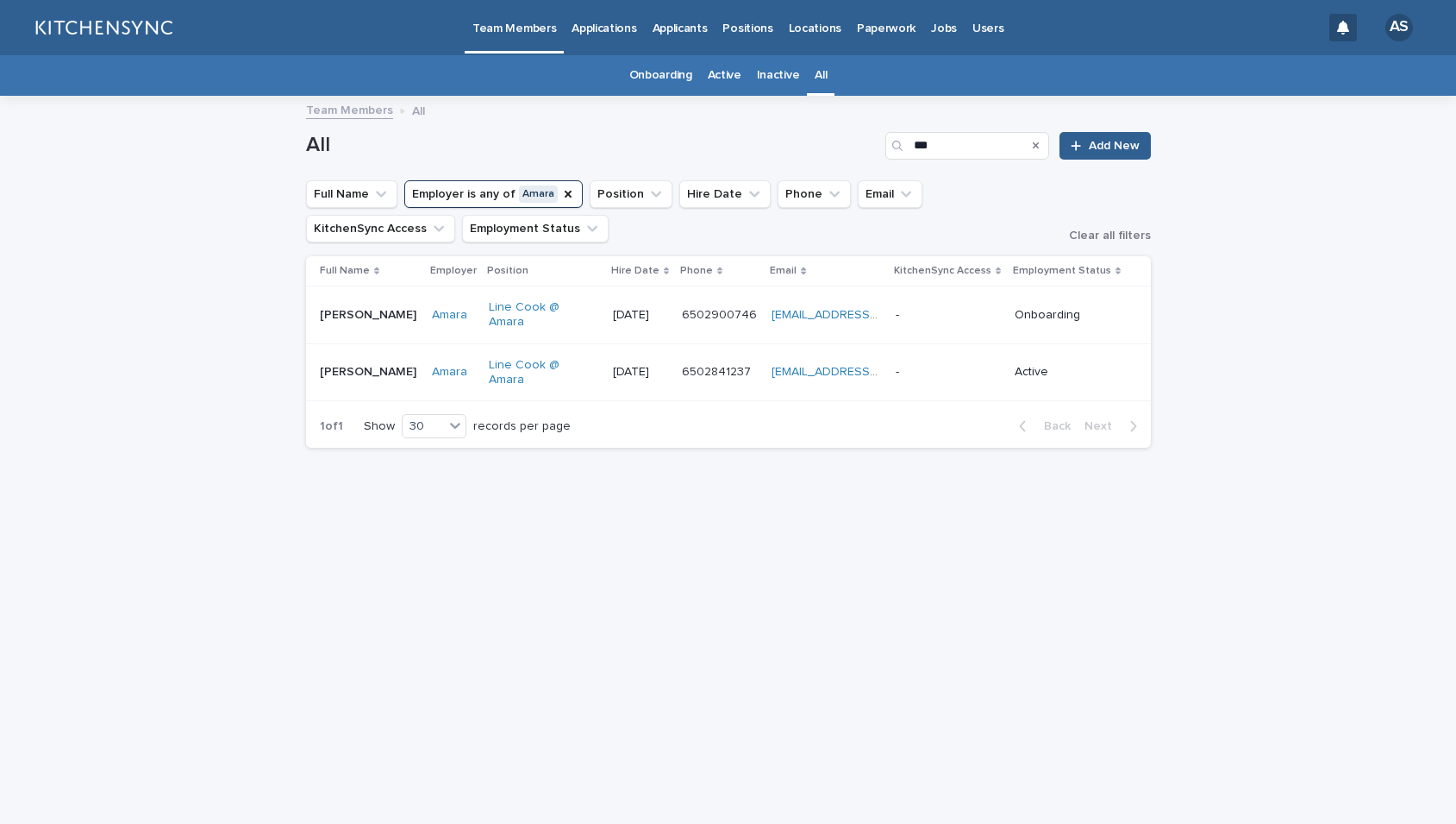
click at [350, 325] on td "[PERSON_NAME] [PERSON_NAME]" at bounding box center [365, 315] width 119 height 58
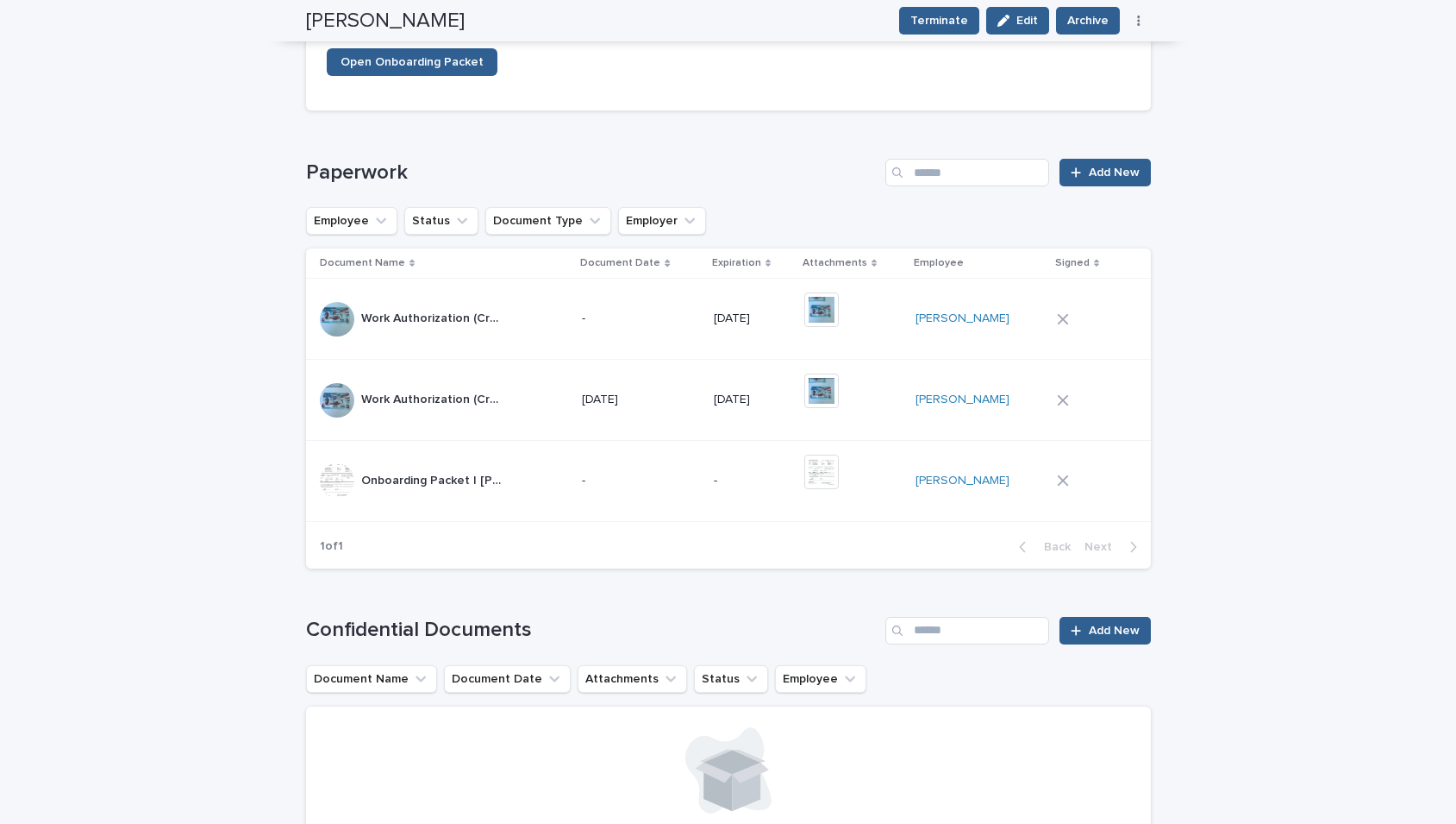
scroll to position [1124, 0]
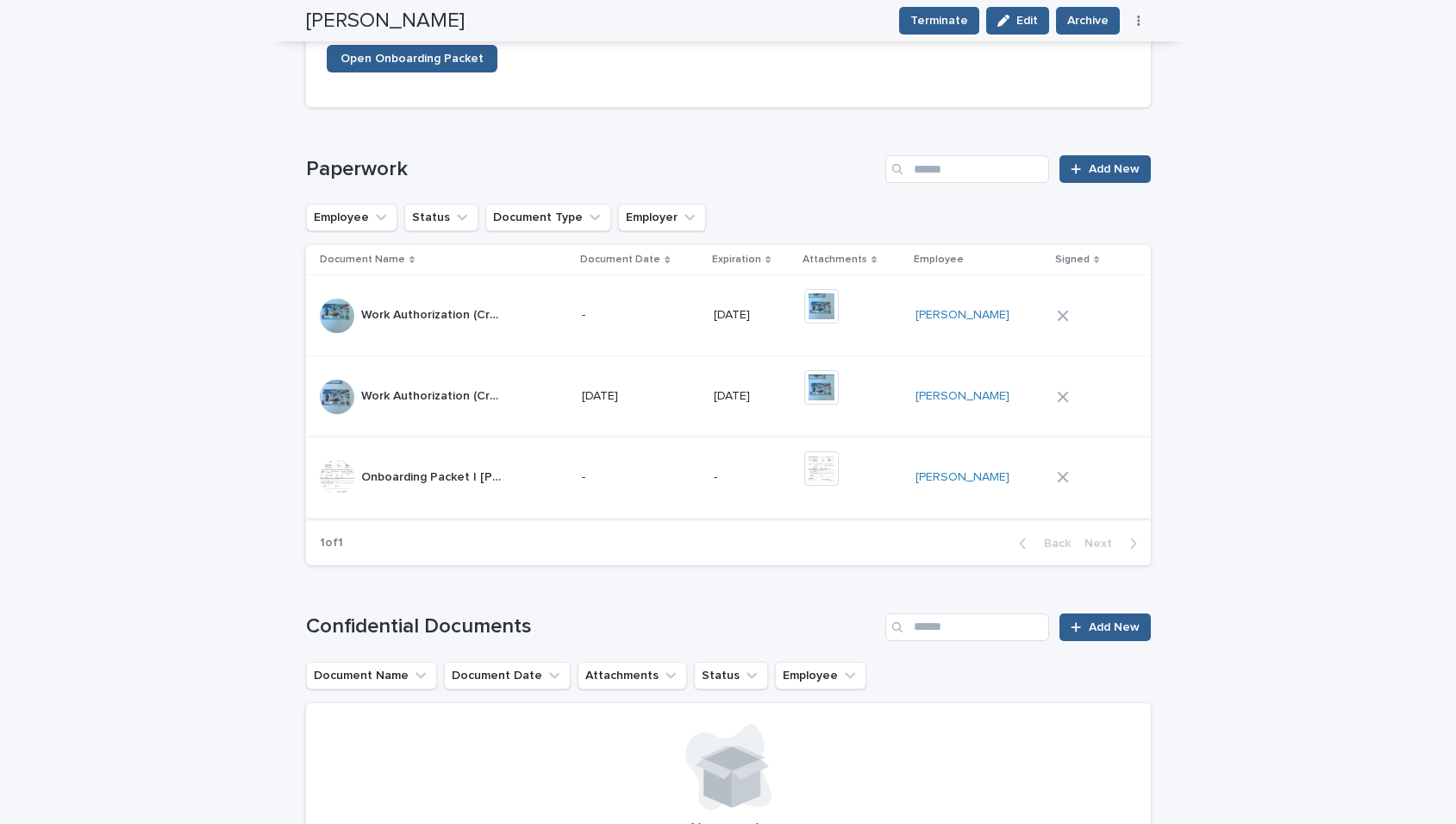
click at [804, 473] on img at bounding box center [822, 469] width 35 height 35
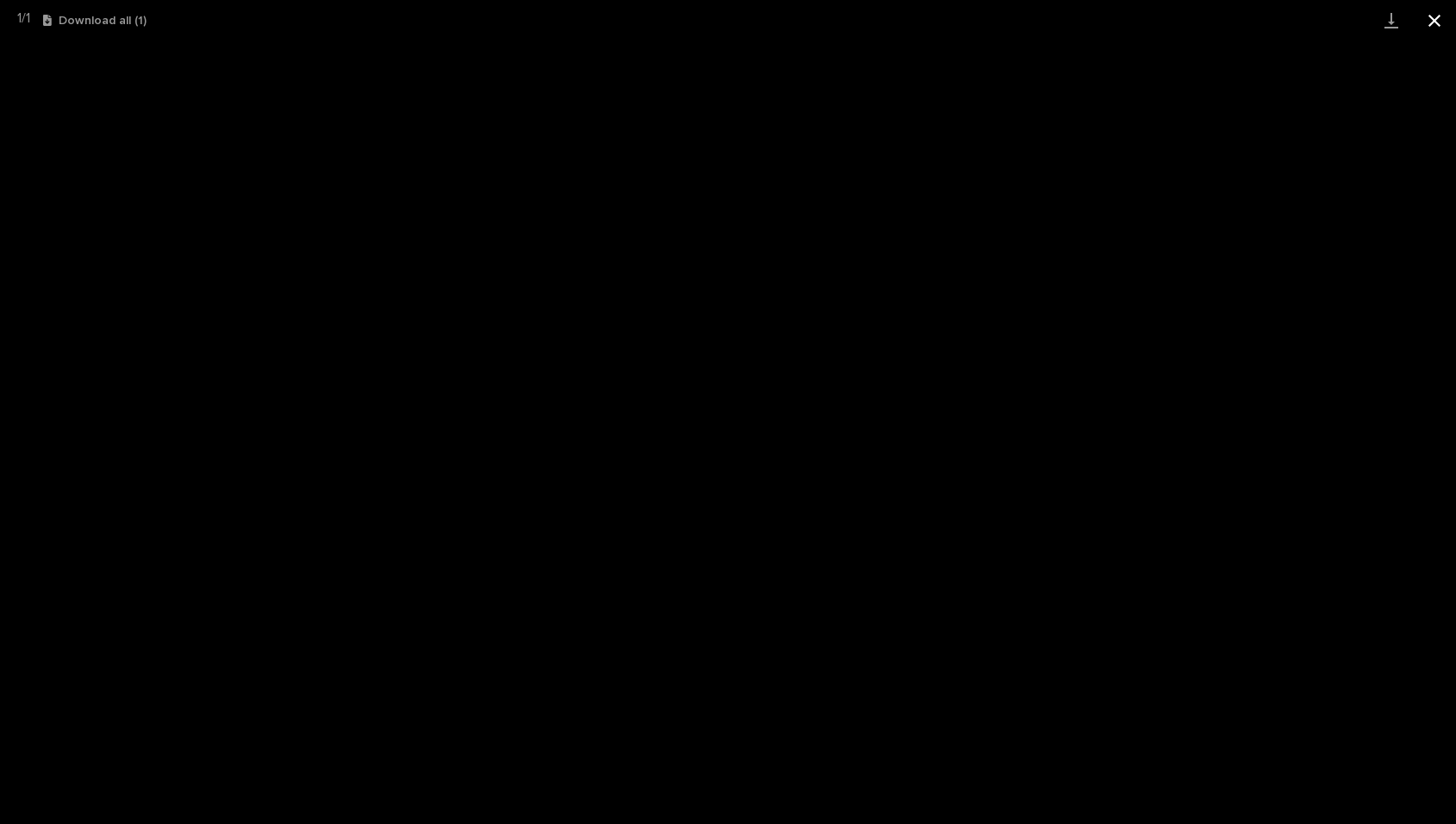
click at [1330, 25] on button "Close gallery" at bounding box center [1435, 20] width 43 height 41
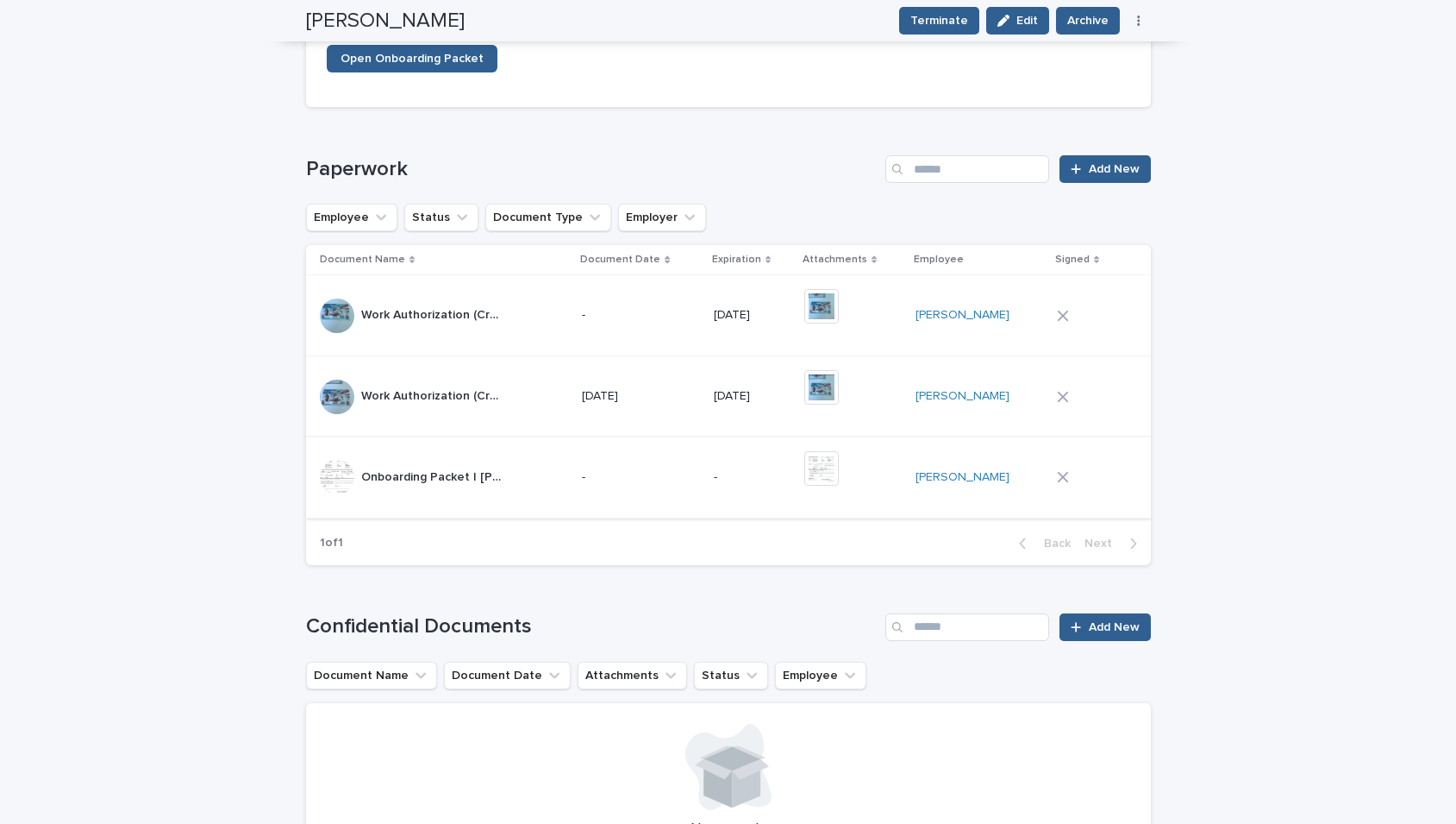
click at [804, 469] on img at bounding box center [822, 469] width 35 height 35
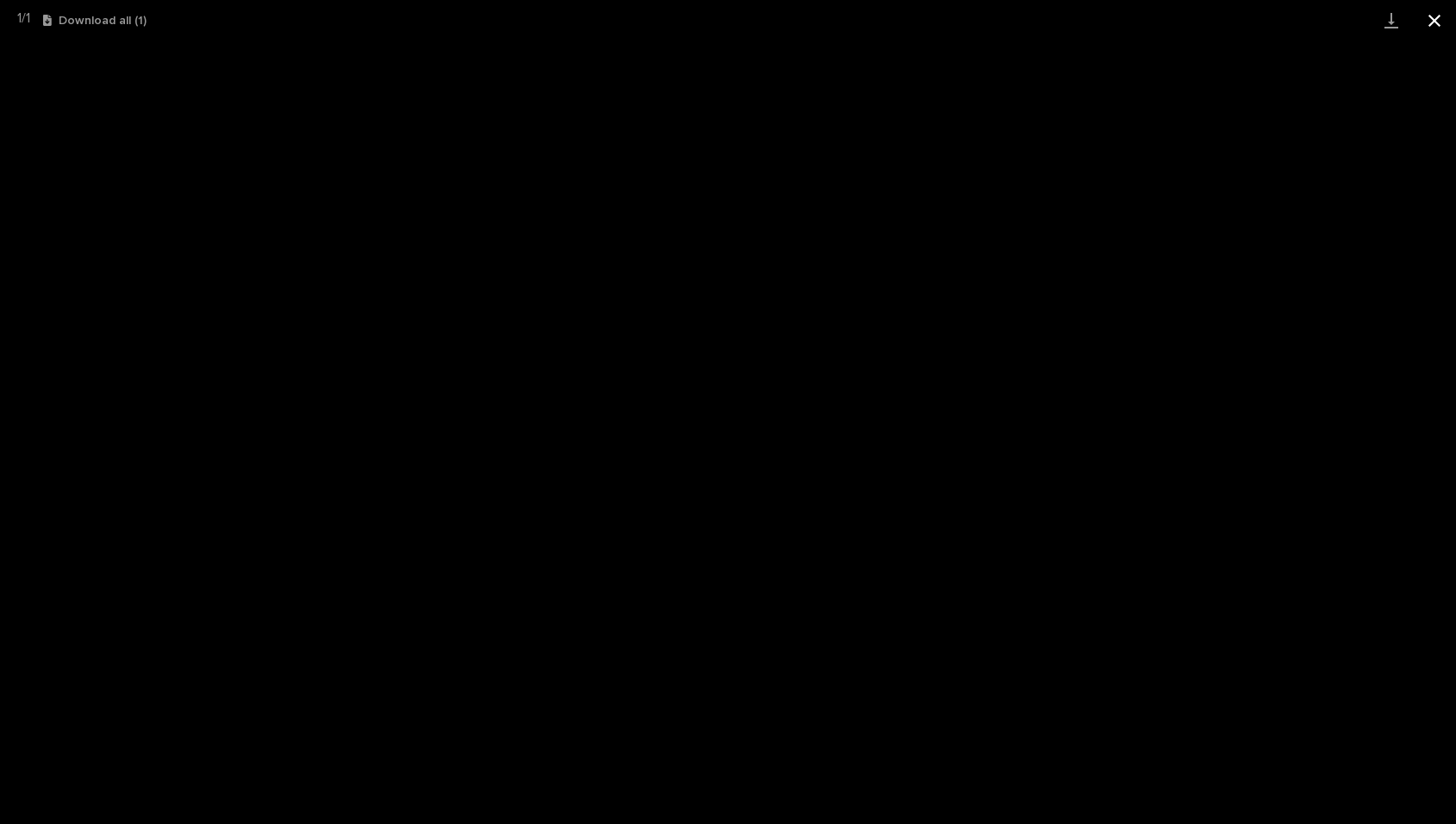
click at [1330, 16] on button "Close gallery" at bounding box center [1435, 20] width 43 height 41
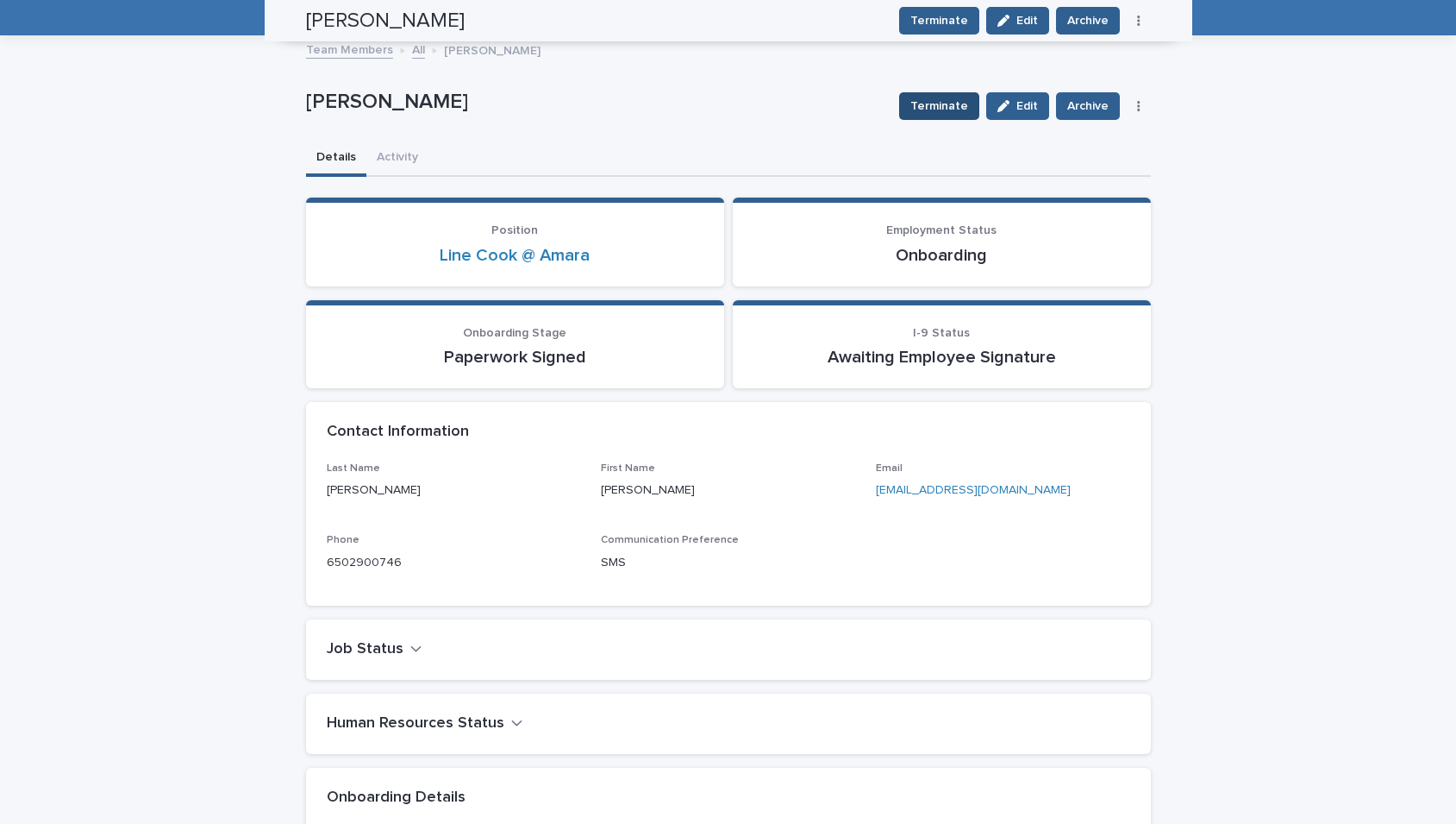
scroll to position [0, 0]
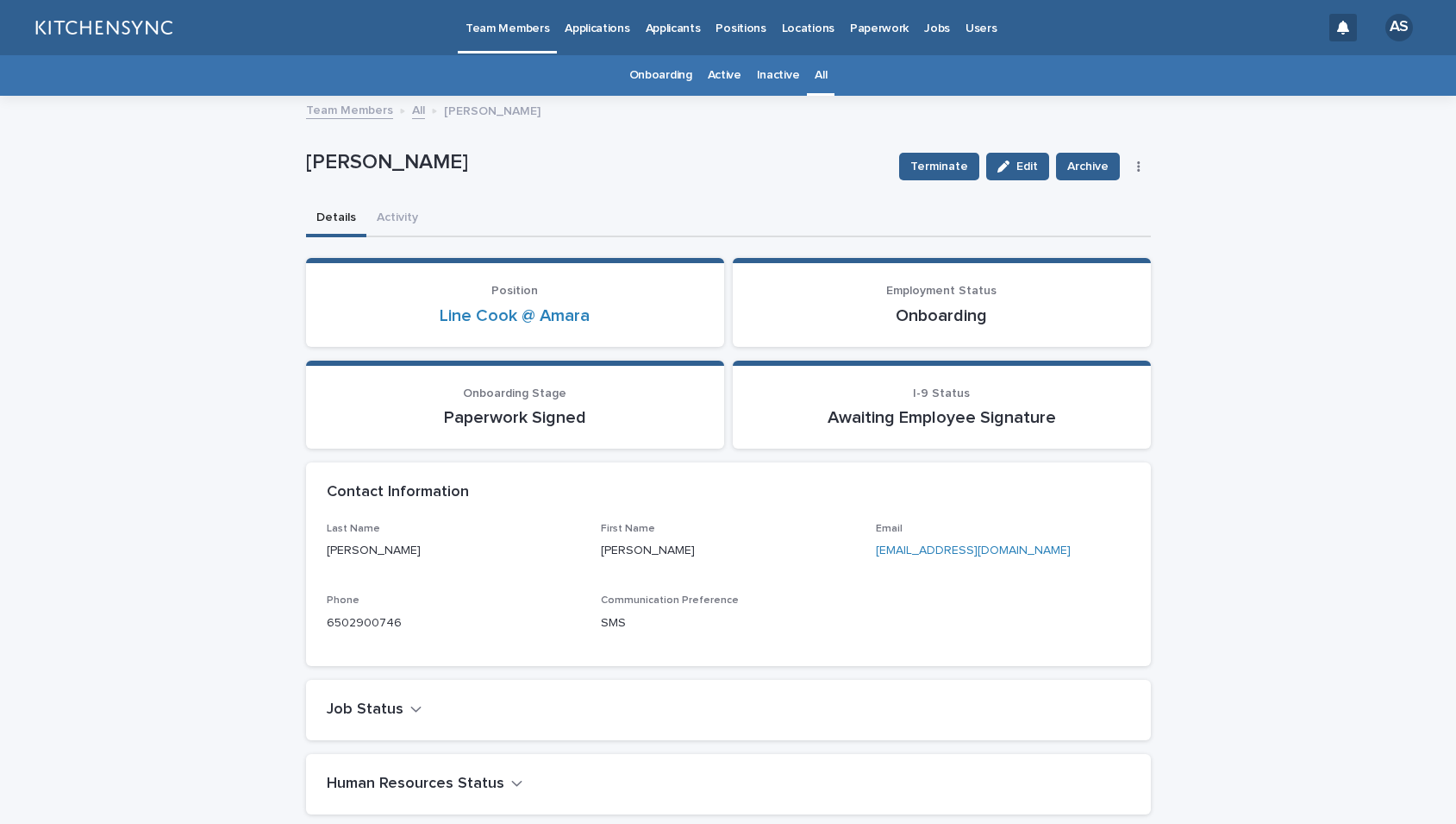
click at [819, 75] on div "All" at bounding box center [821, 75] width 28 height 41
click at [816, 76] on link "All" at bounding box center [821, 75] width 13 height 41
